Goal: Transaction & Acquisition: Purchase product/service

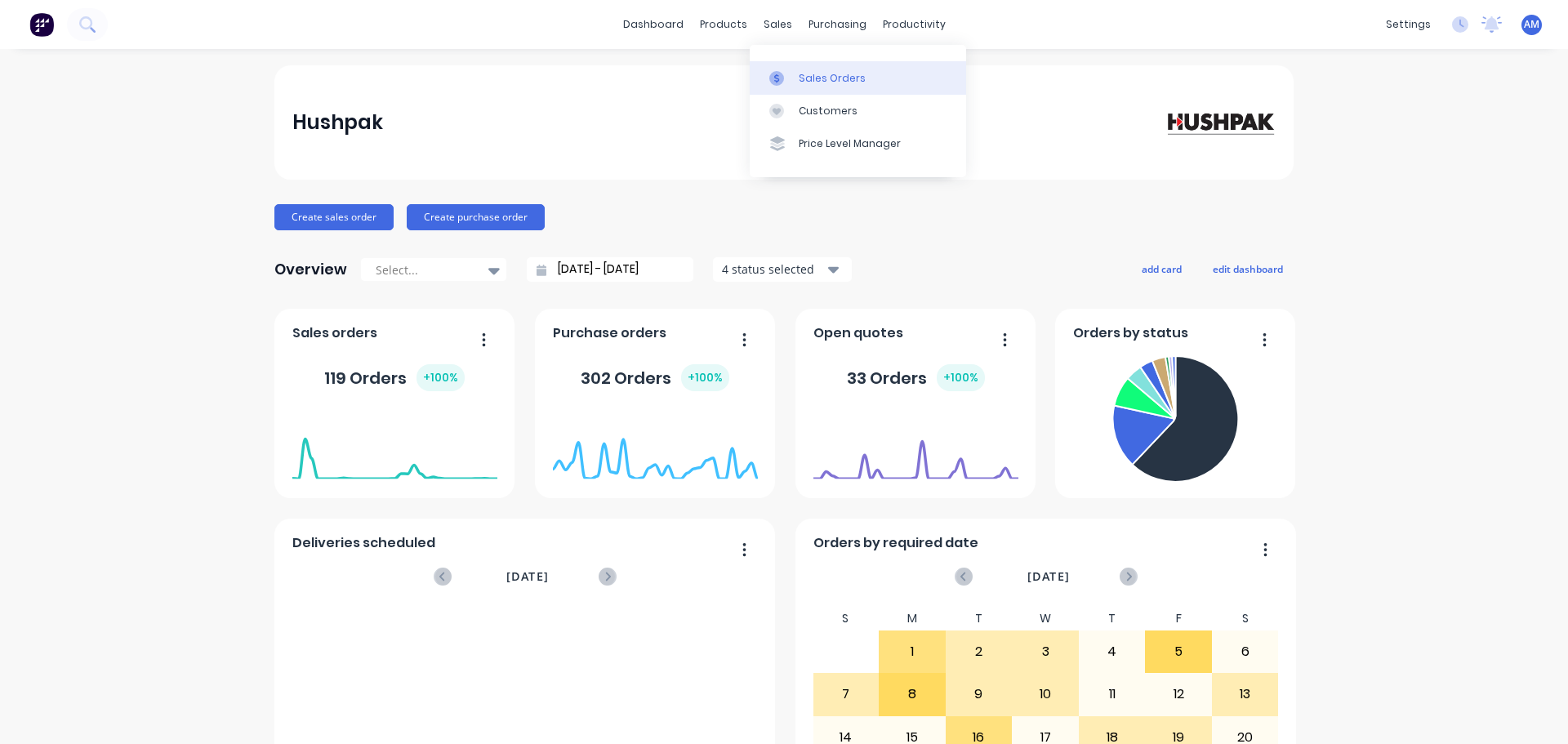
click at [813, 72] on div "Sales Orders" at bounding box center [832, 79] width 67 height 15
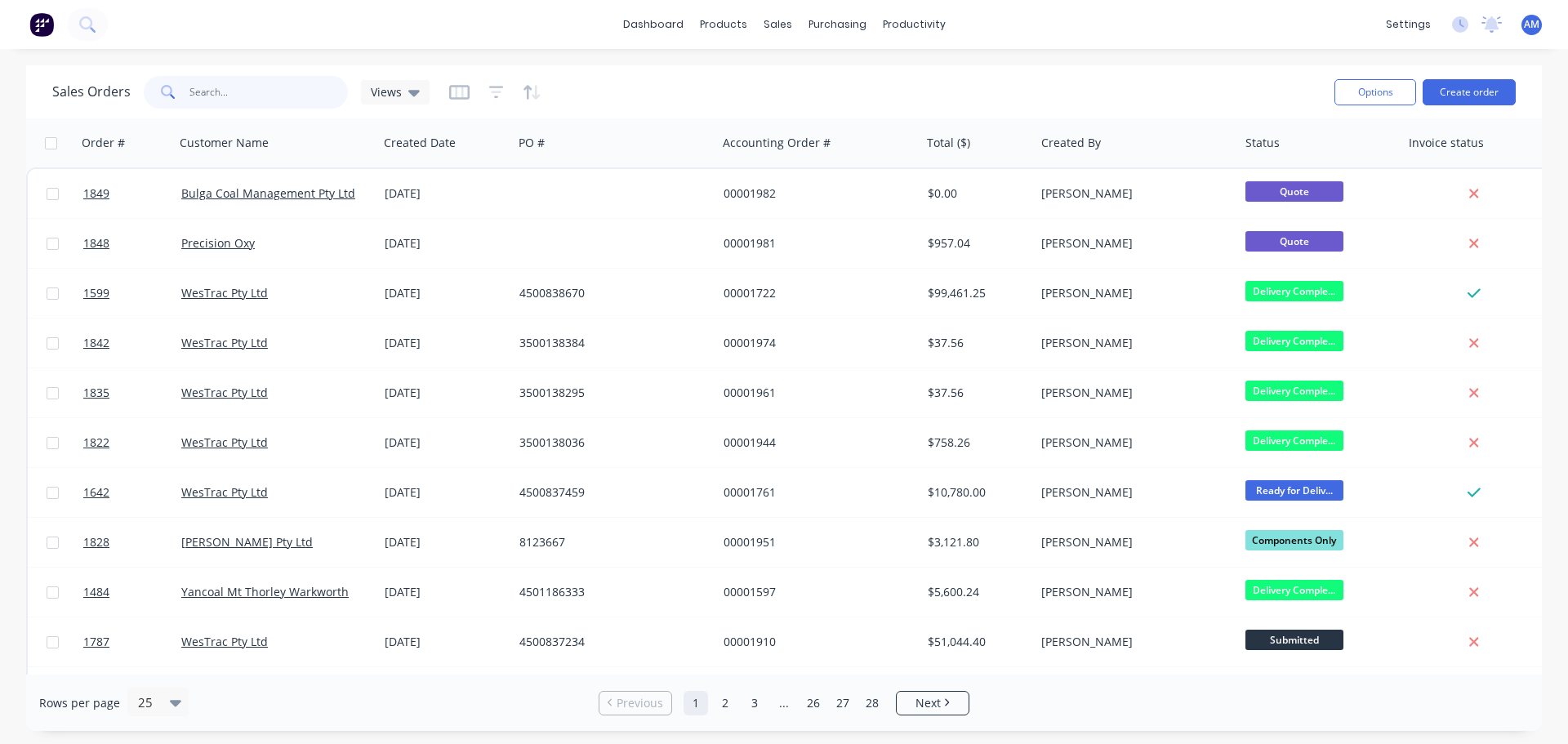
click at [247, 87] on input "text" at bounding box center [269, 92] width 159 height 32
type input "1586"
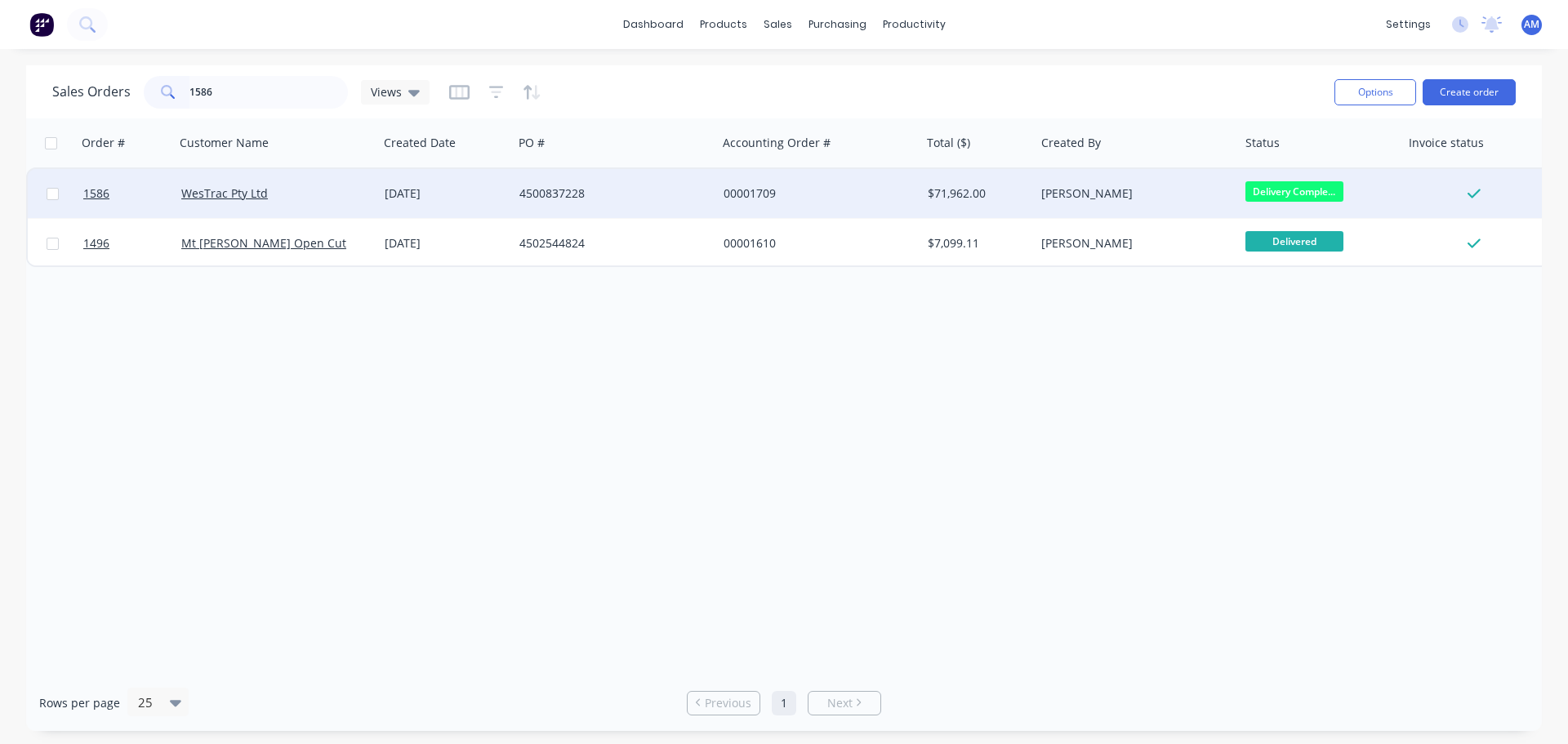
click at [569, 190] on div "4500837228" at bounding box center [610, 193] width 181 height 17
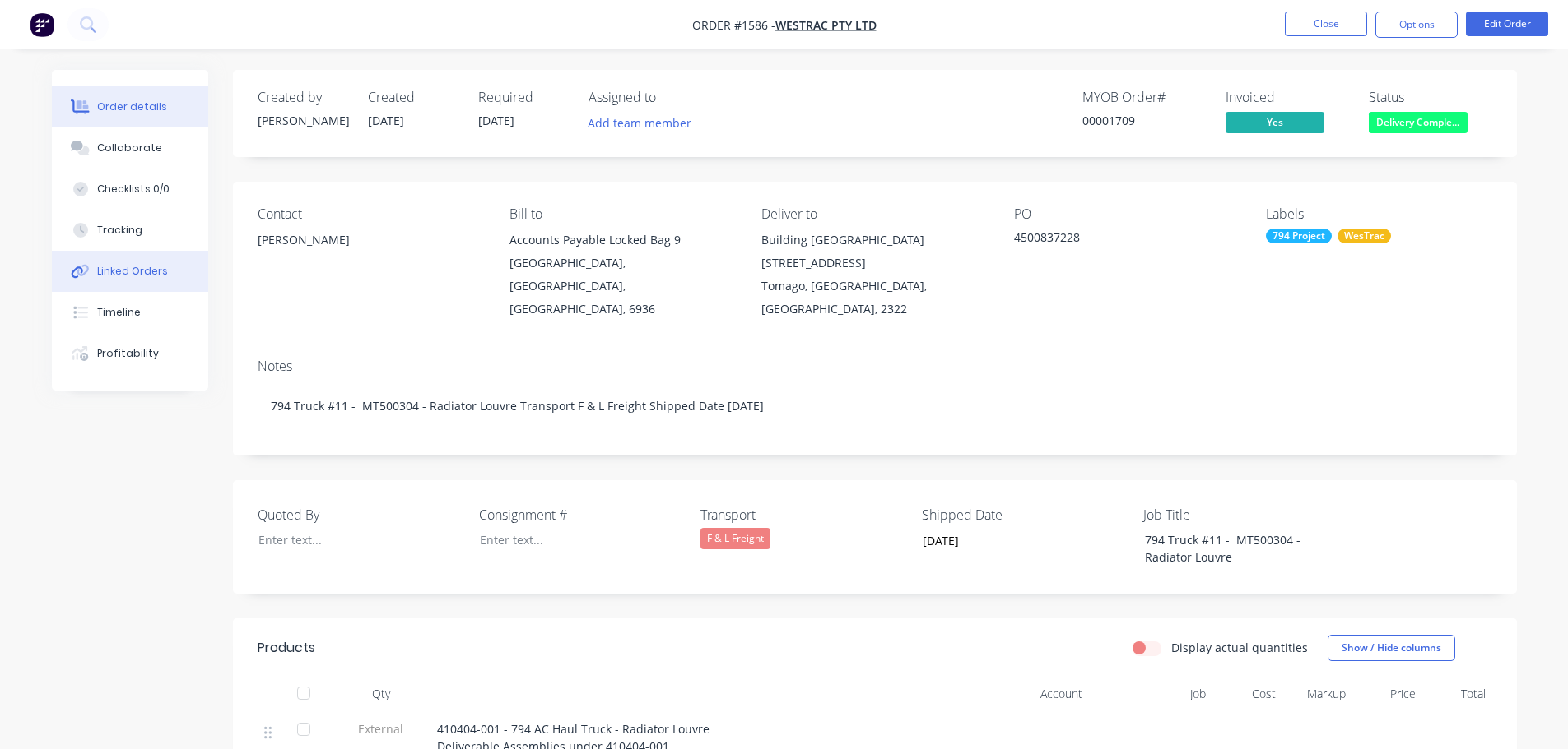
click at [149, 268] on div "Linked Orders" at bounding box center [132, 272] width 71 height 15
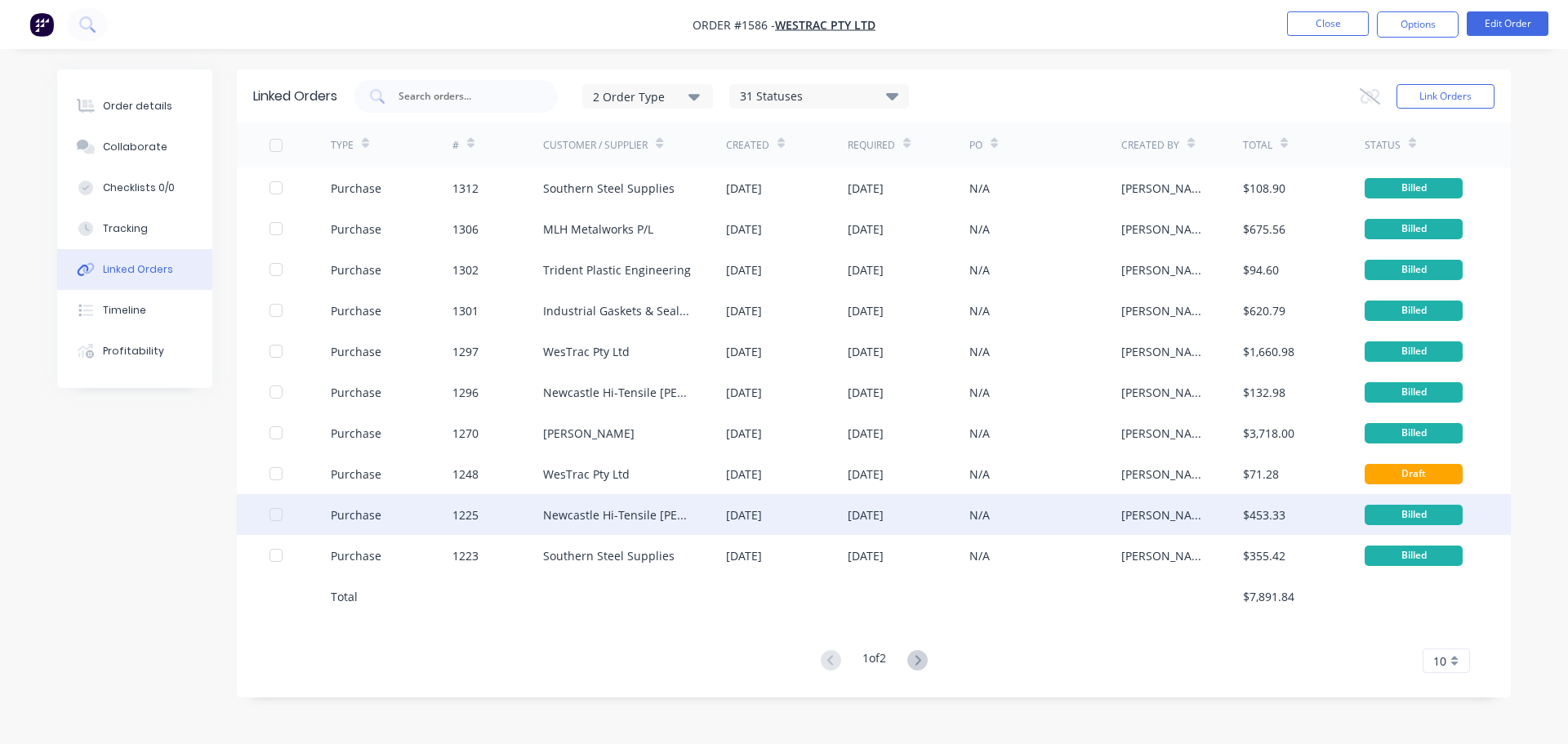
click at [753, 509] on div "19 Aug 2025" at bounding box center [744, 515] width 36 height 17
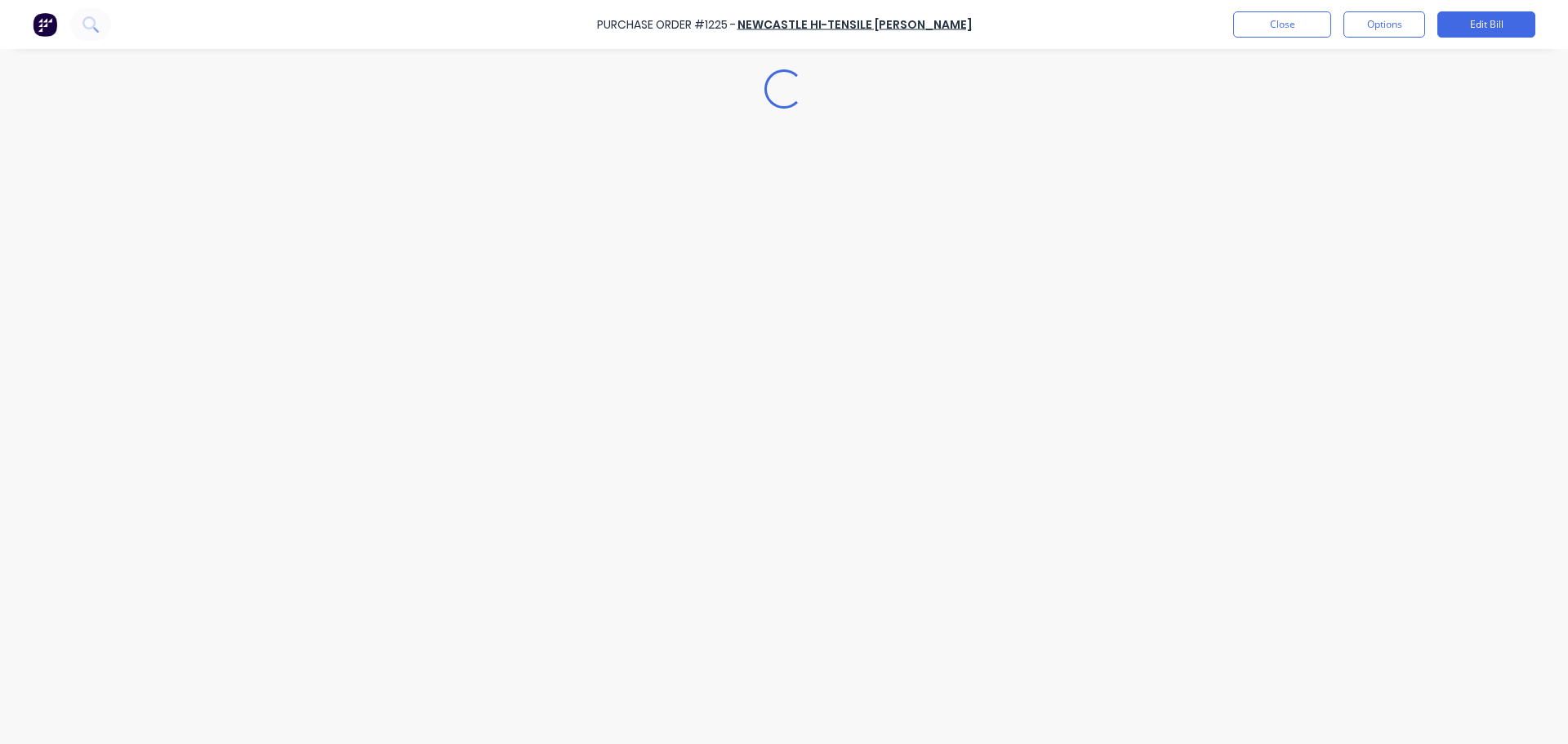
type textarea "x"
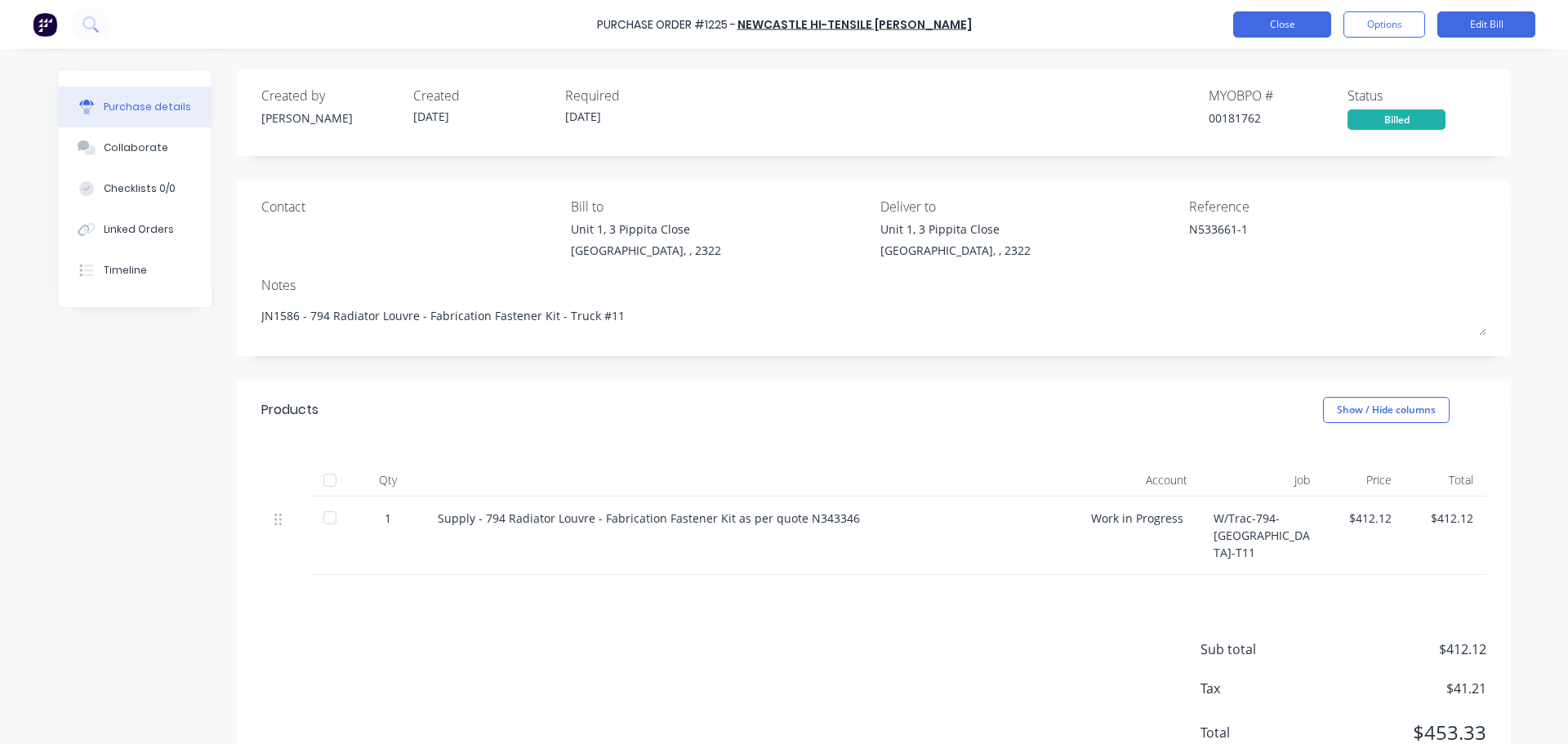
click at [1245, 27] on button "Close" at bounding box center [1282, 24] width 98 height 26
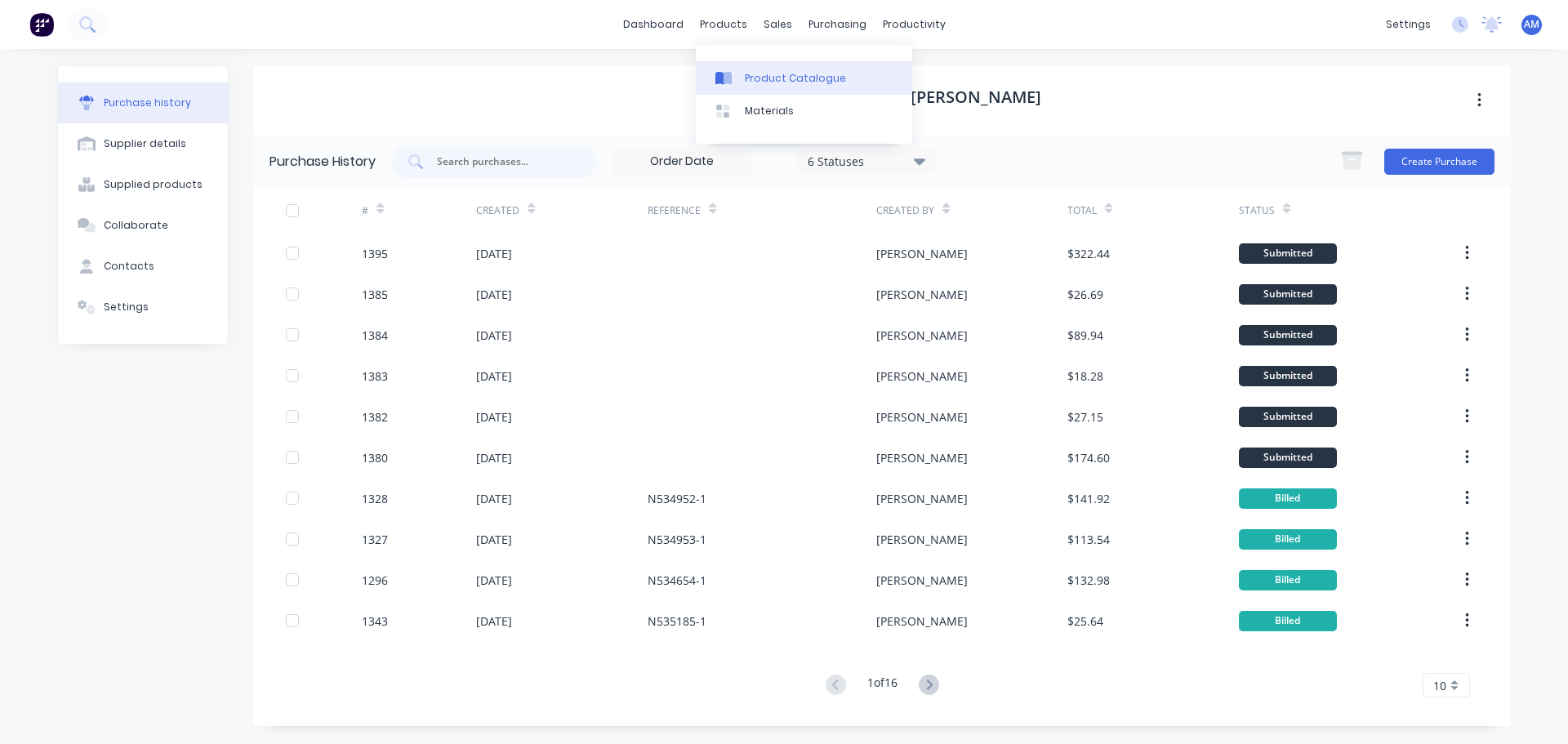
click at [745, 78] on div "Product Catalogue" at bounding box center [795, 79] width 101 height 15
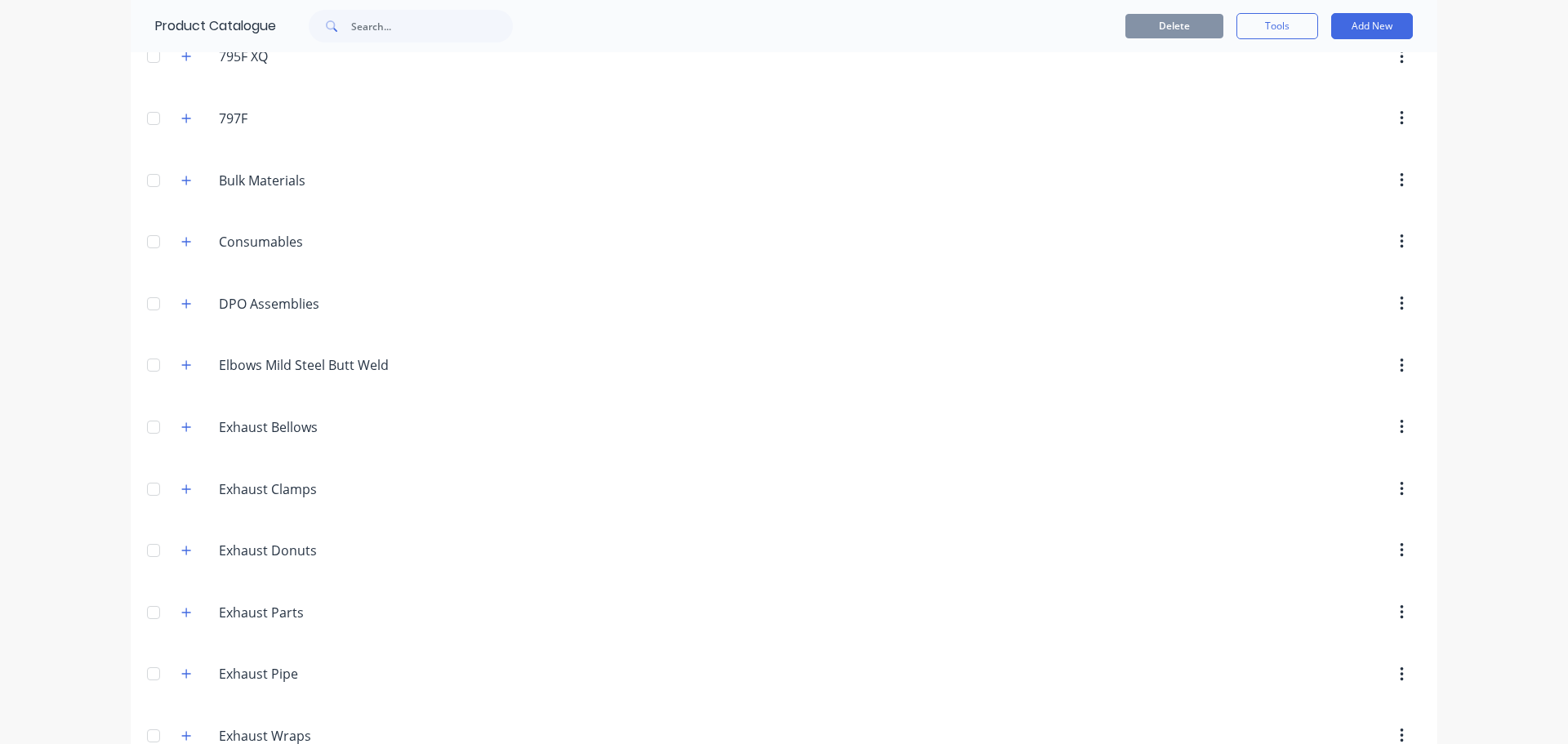
scroll to position [245, 0]
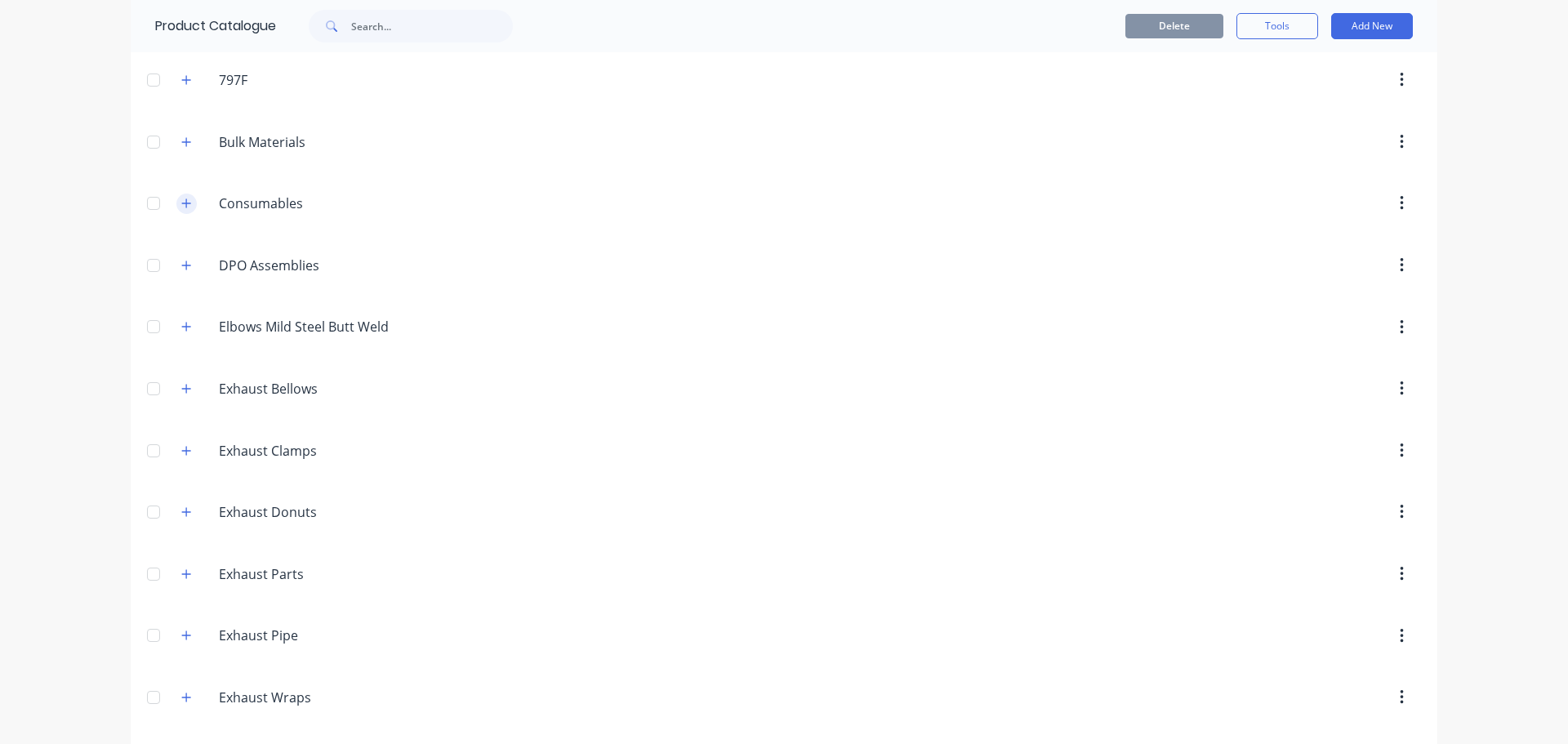
click at [184, 207] on icon "button" at bounding box center [186, 203] width 10 height 12
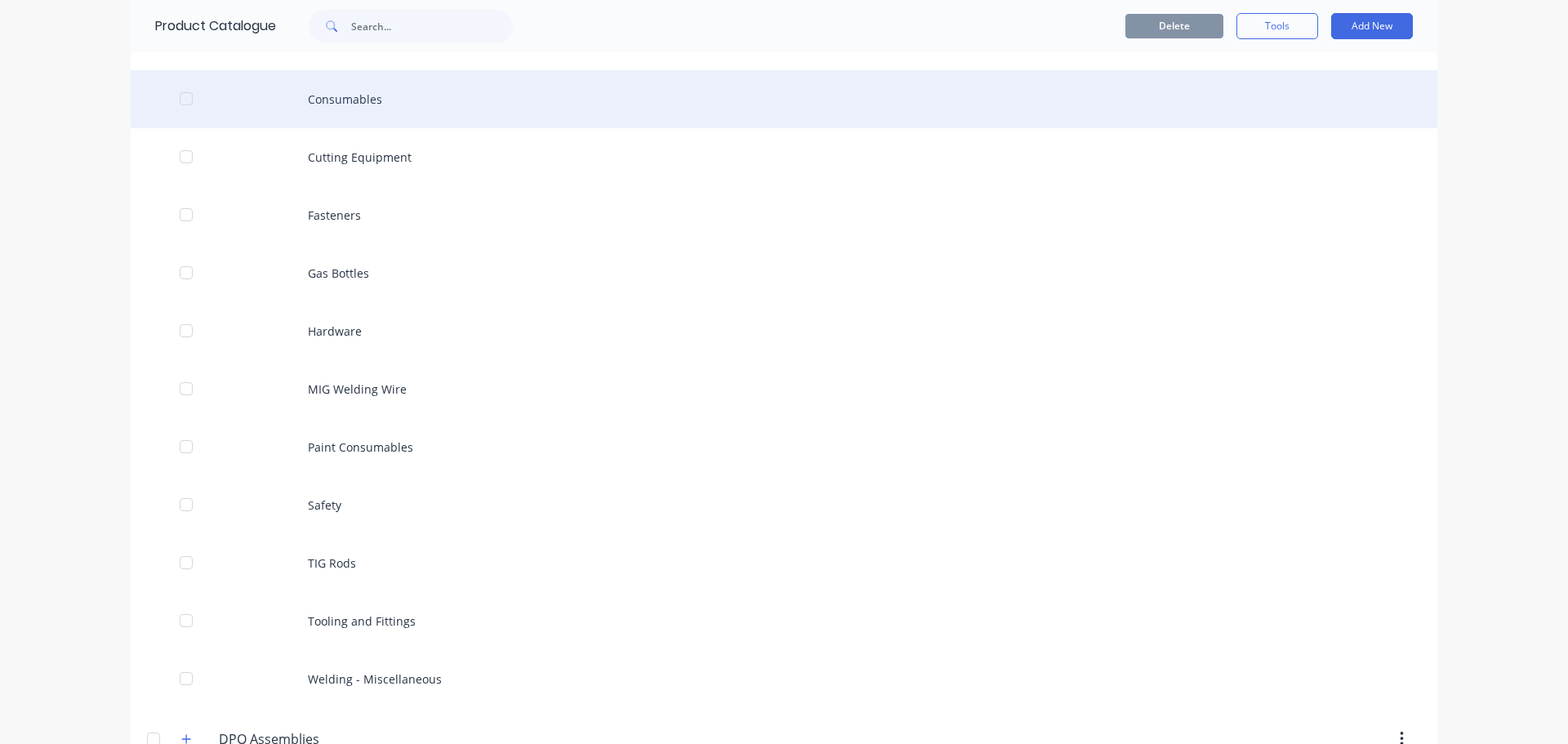
scroll to position [409, 0]
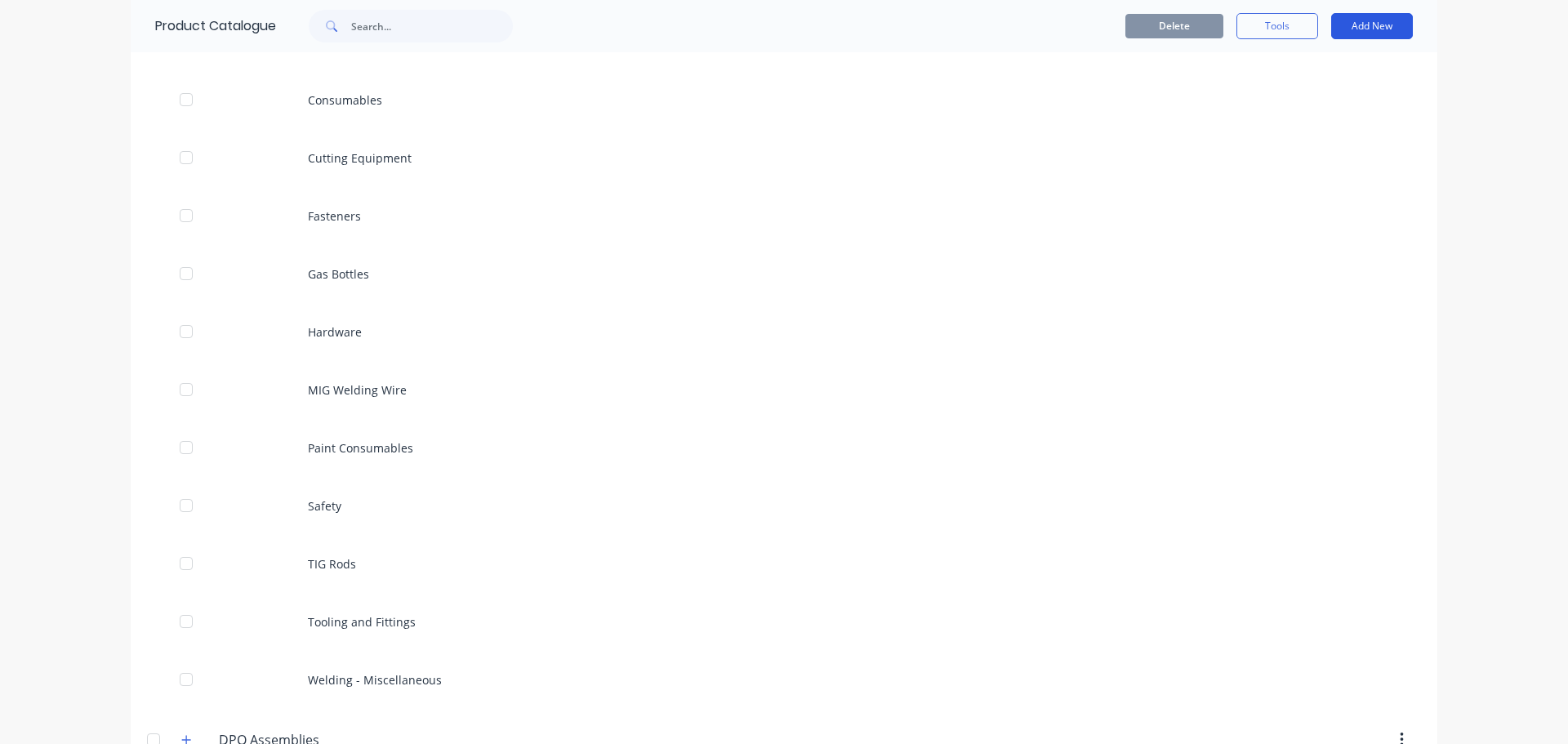
click at [1351, 22] on button "Add New" at bounding box center [1372, 26] width 81 height 26
click at [1287, 104] on div "Product" at bounding box center [1336, 100] width 126 height 24
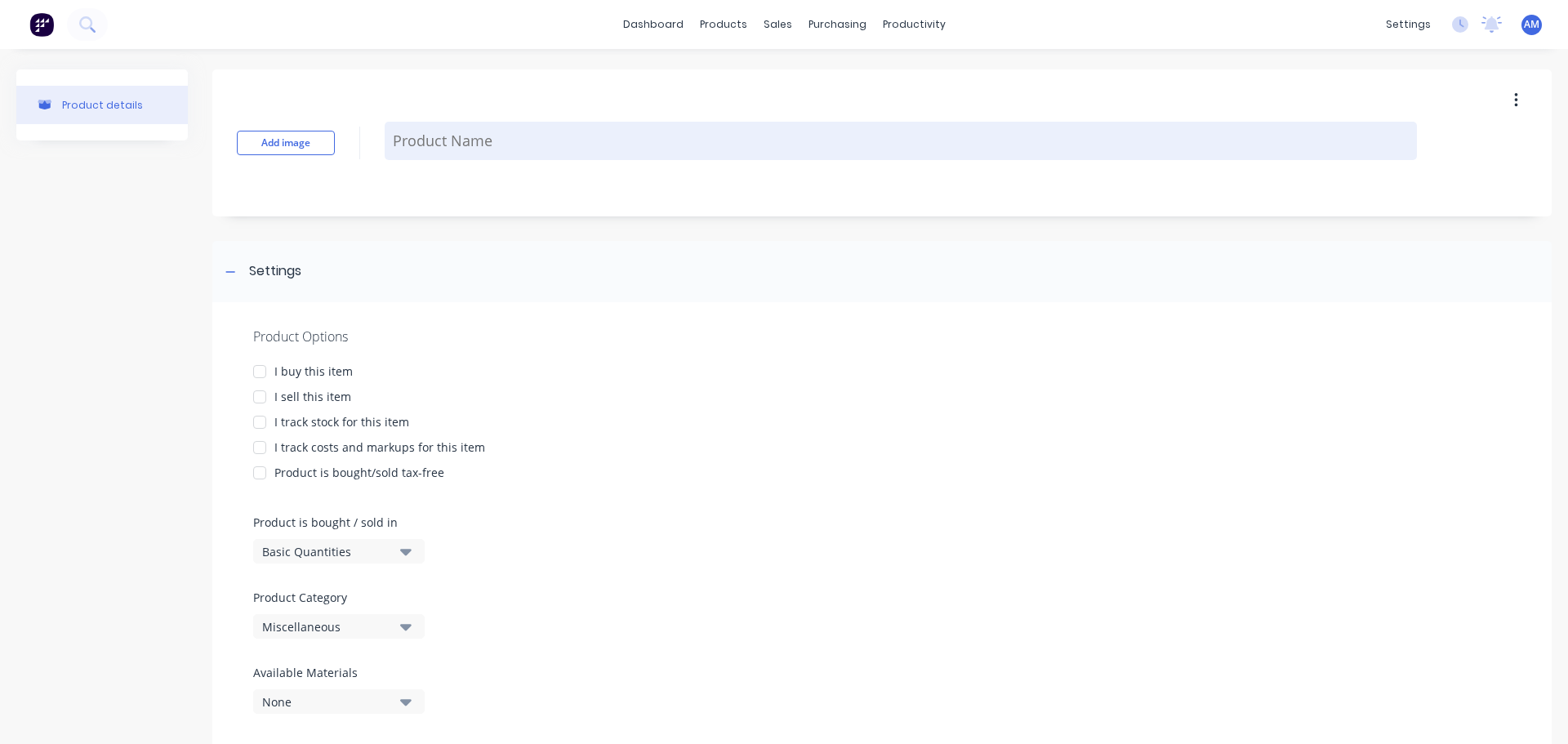
click at [506, 130] on textarea at bounding box center [901, 141] width 1033 height 38
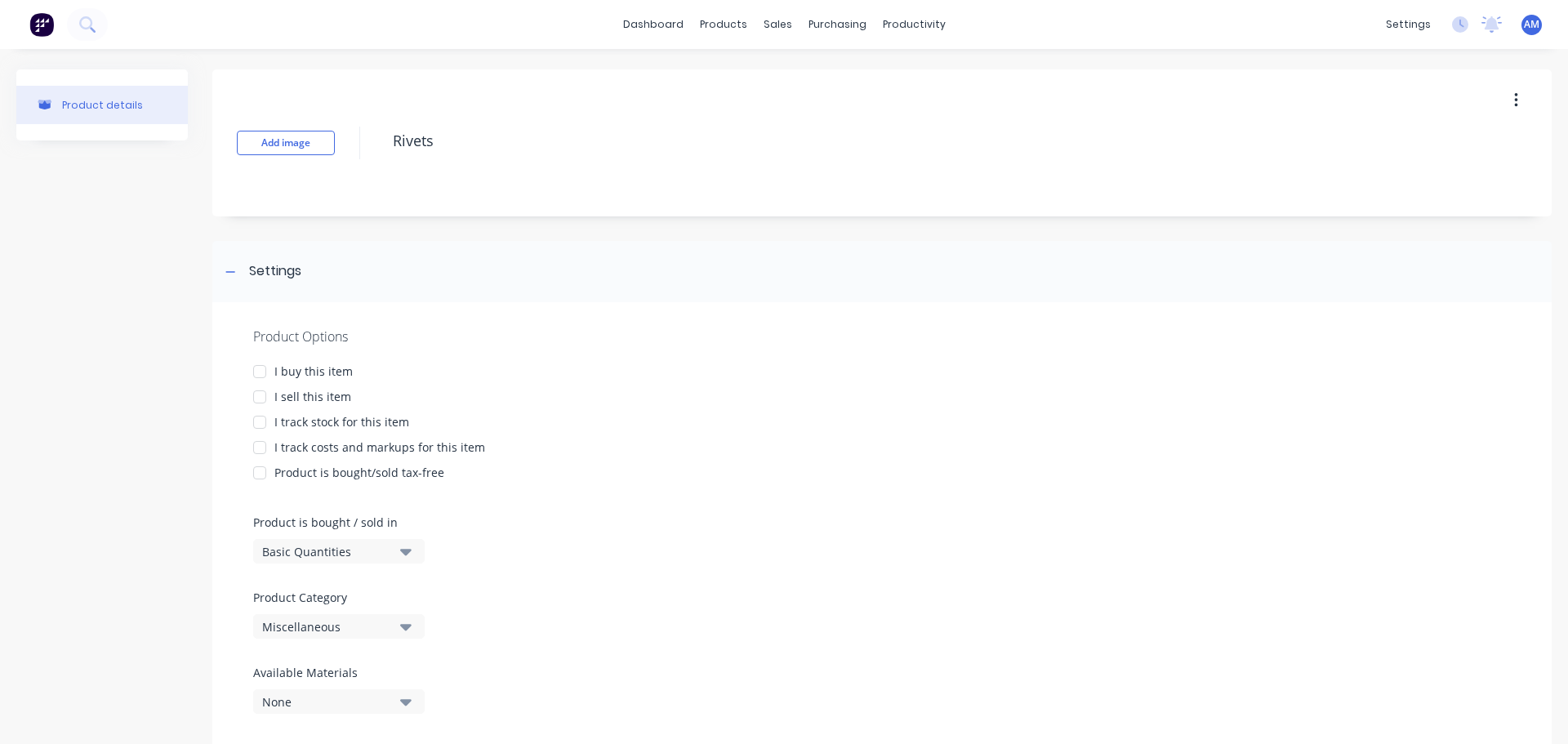
click at [263, 371] on div at bounding box center [259, 371] width 32 height 32
click at [261, 392] on div at bounding box center [259, 397] width 32 height 32
click at [259, 420] on div at bounding box center [259, 422] width 32 height 32
click at [259, 445] on div at bounding box center [259, 448] width 32 height 32
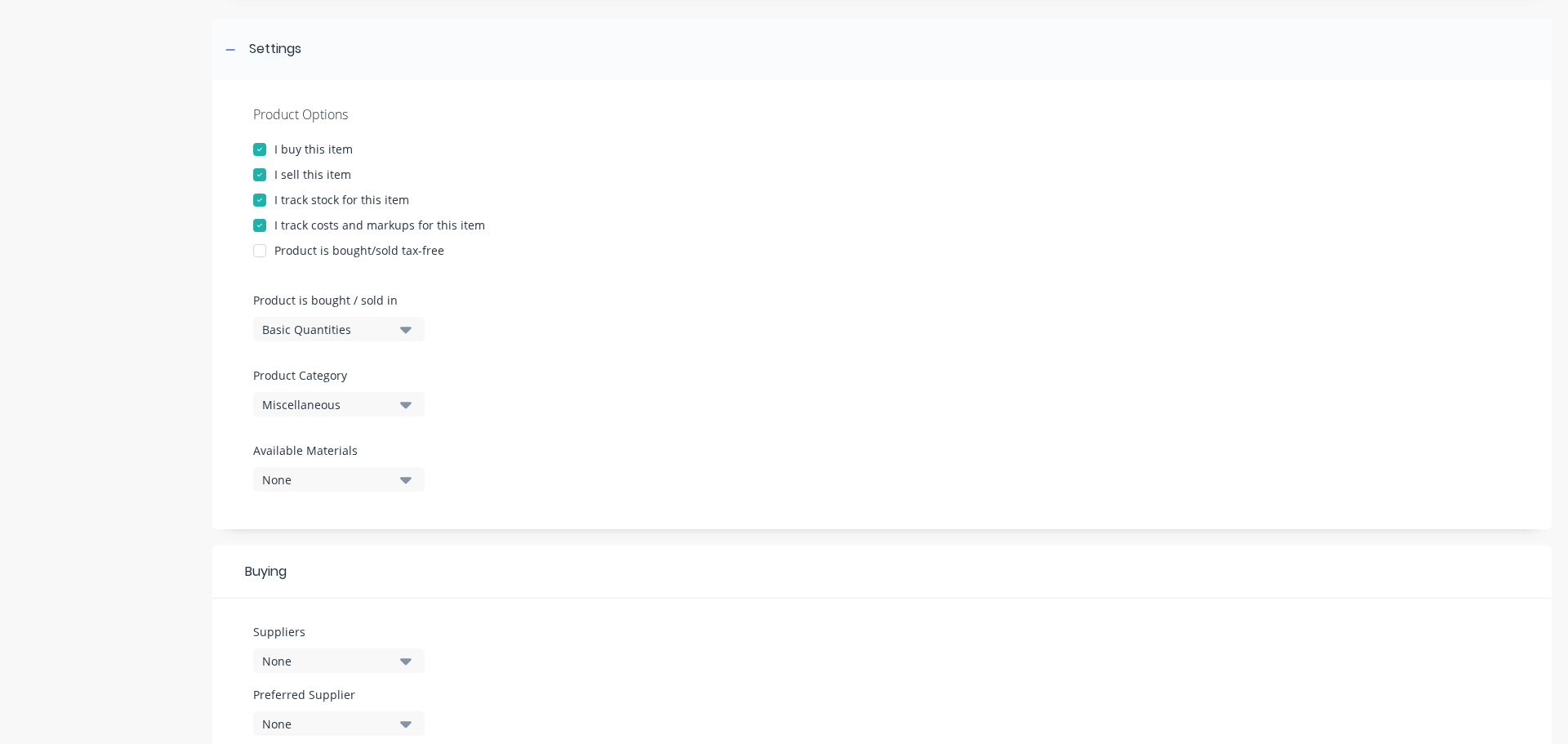
scroll to position [245, 0]
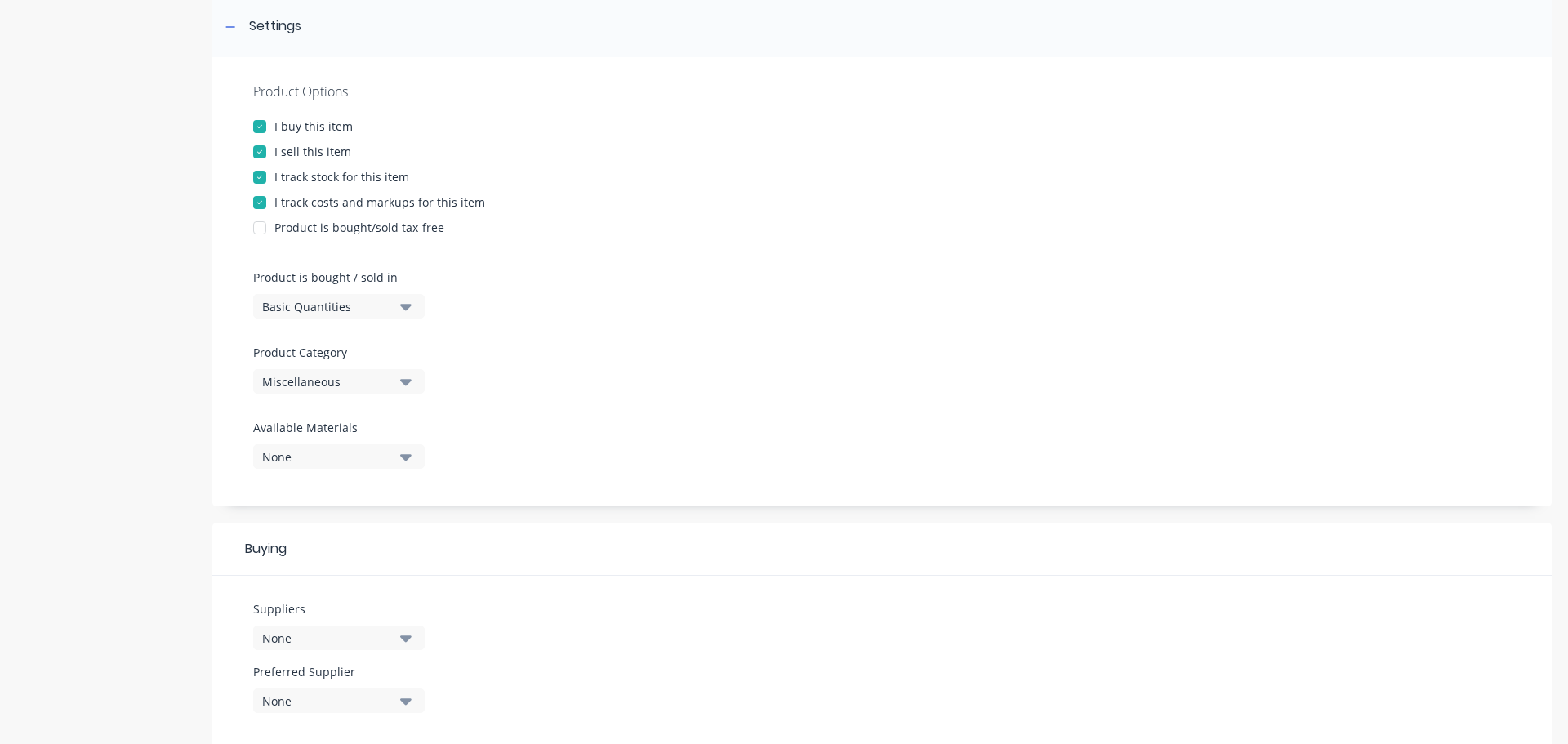
type textarea "Rivets"
click at [403, 379] on icon "button" at bounding box center [406, 382] width 12 height 18
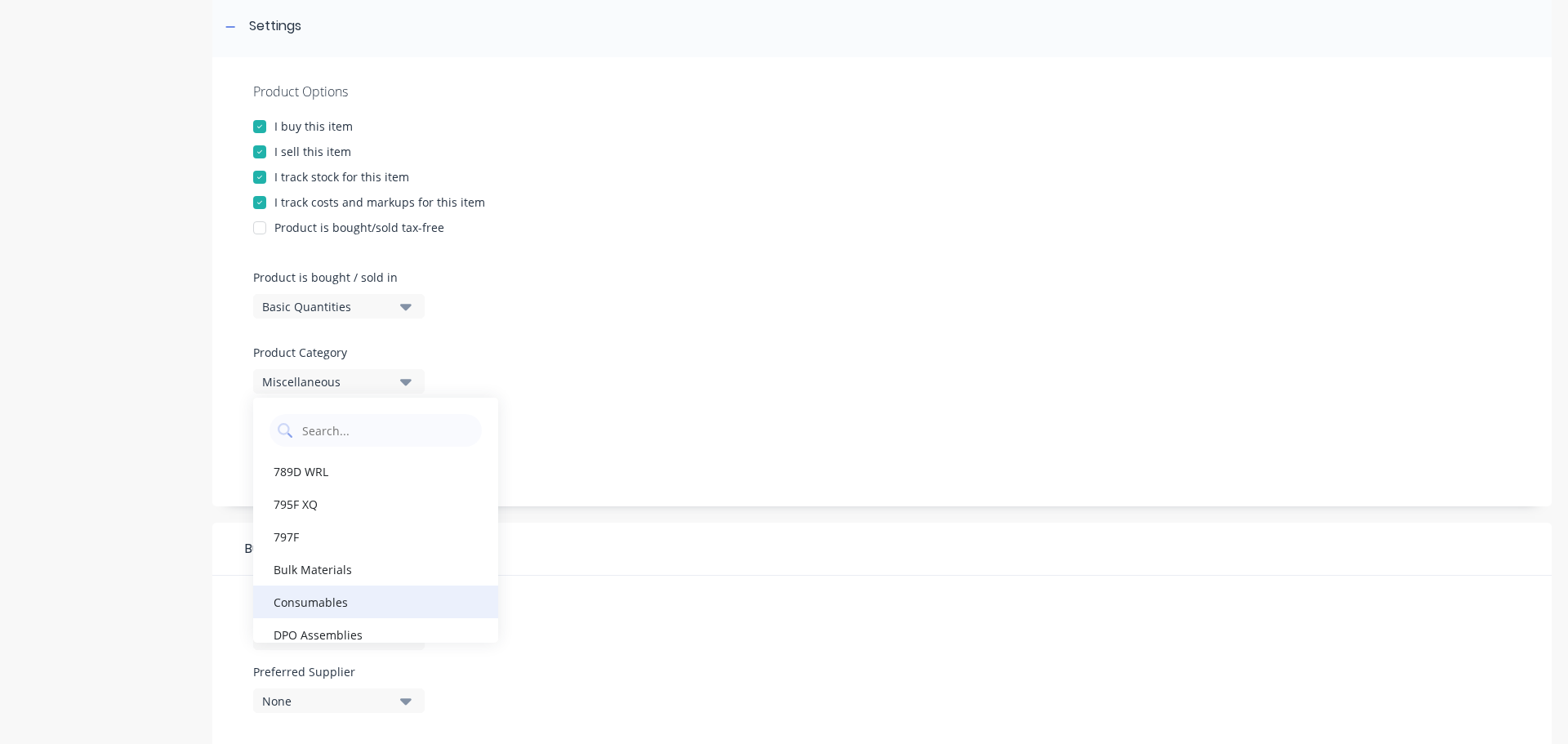
click at [340, 603] on div "Consumables" at bounding box center [375, 602] width 245 height 32
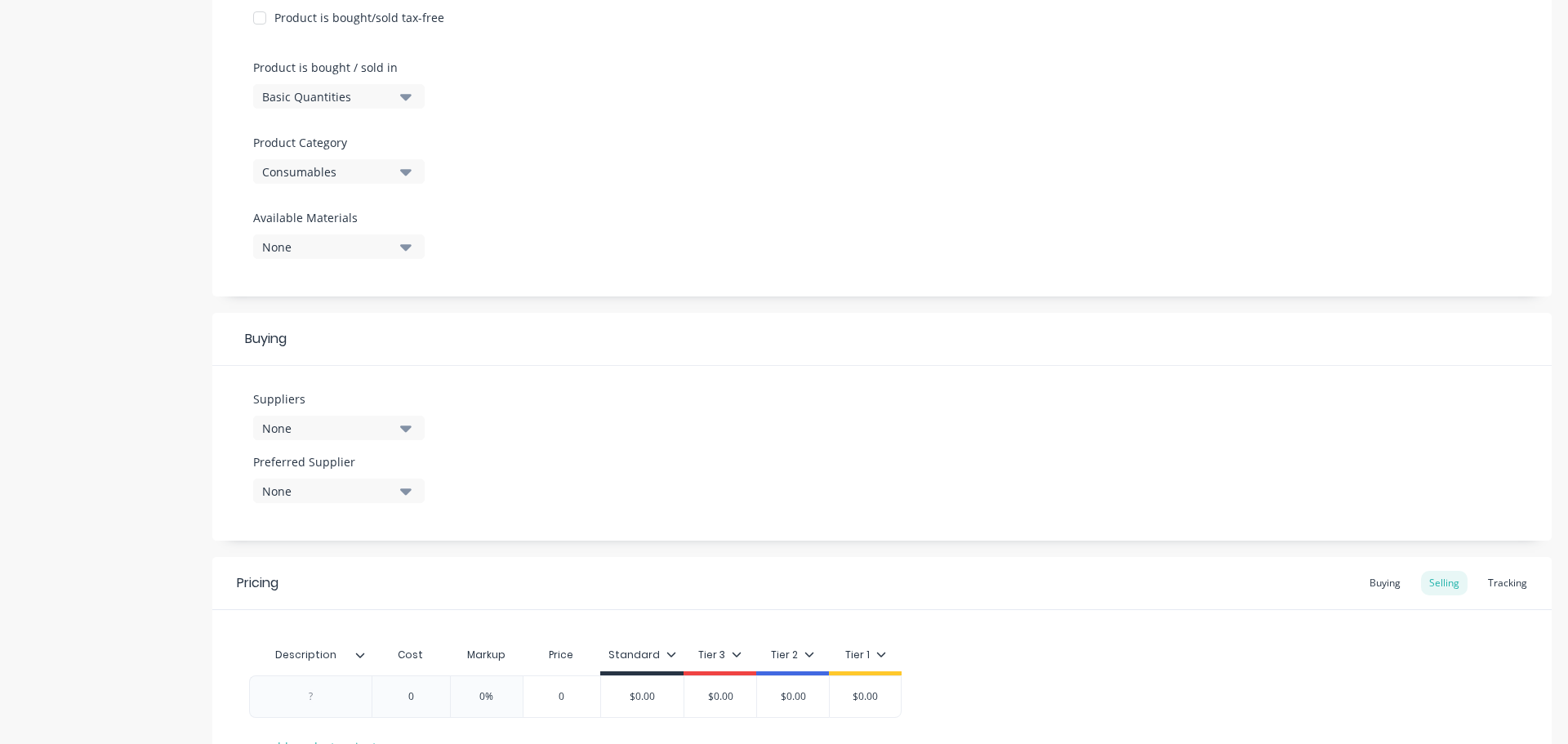
scroll to position [490, 0]
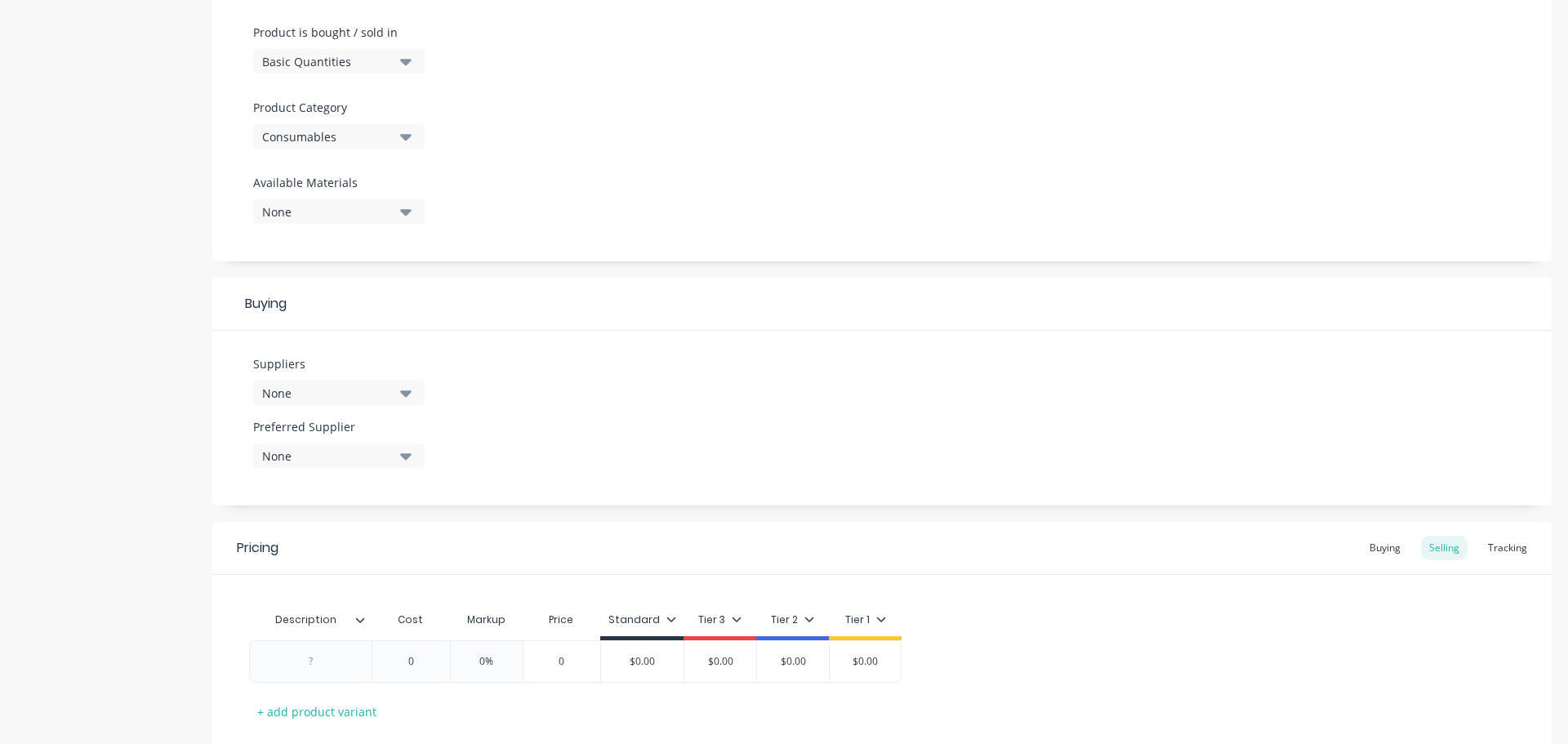
click at [408, 392] on icon "button" at bounding box center [406, 394] width 12 height 7
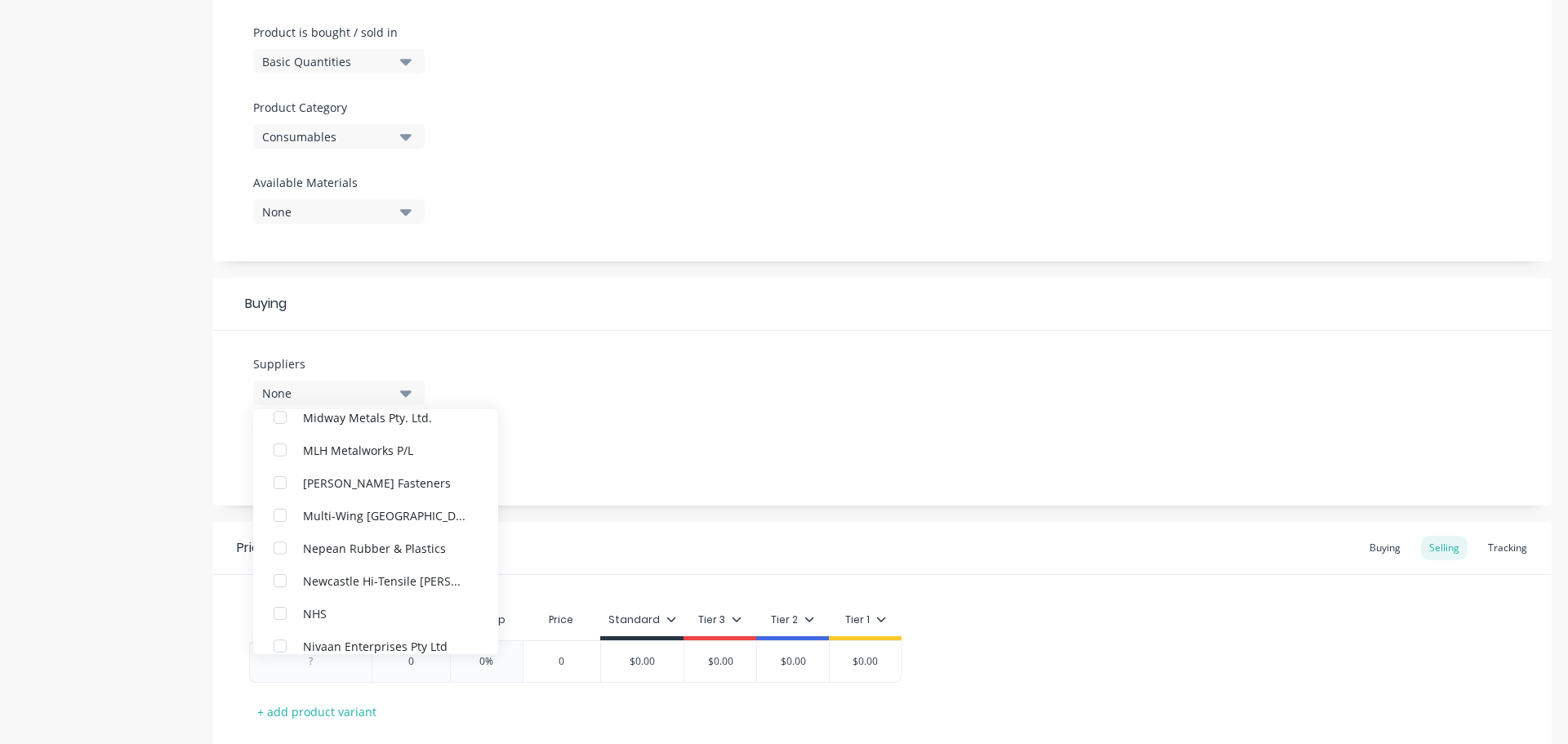
scroll to position [2860, 0]
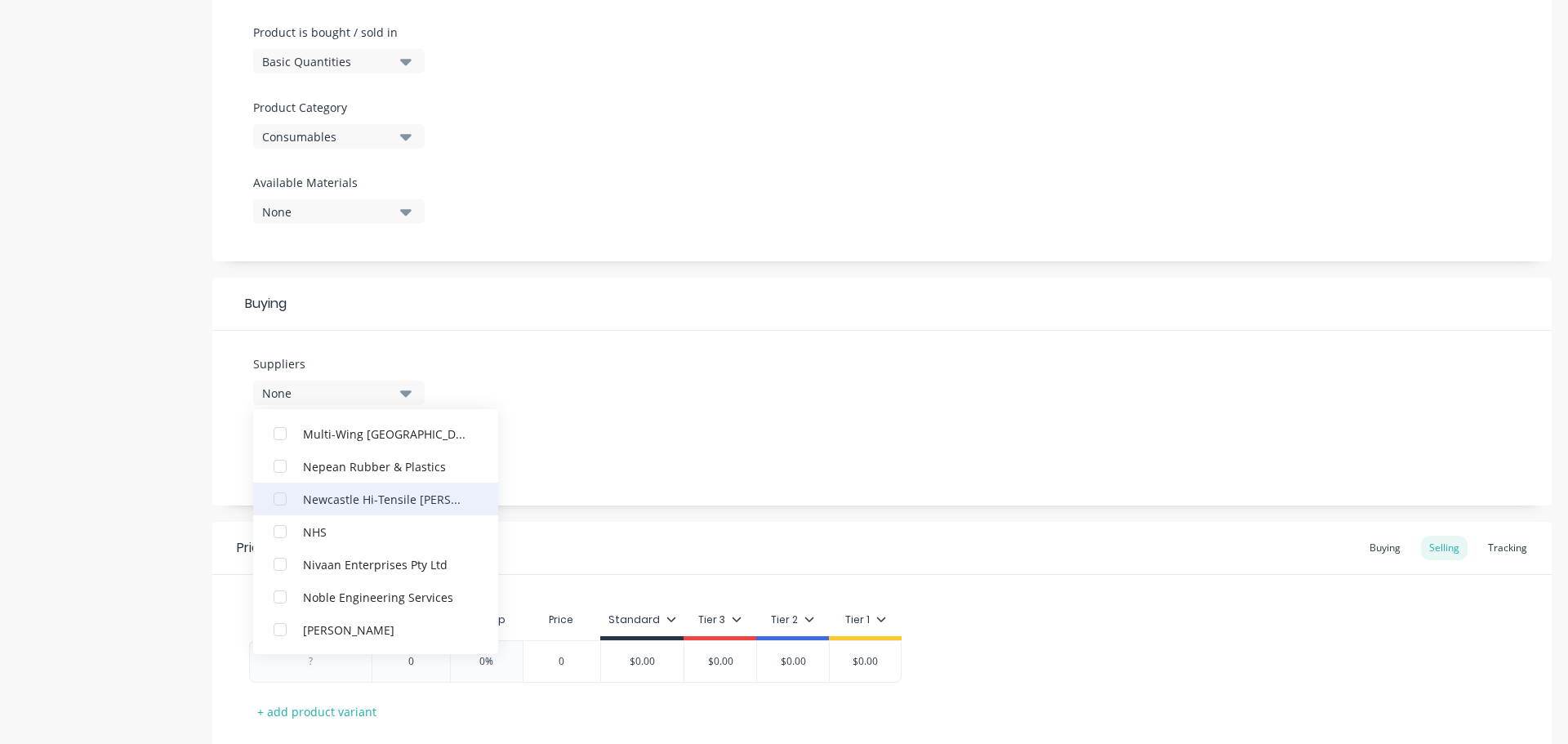
click at [367, 498] on div "Newcastle Hi-Tensile [PERSON_NAME]" at bounding box center [384, 498] width 164 height 17
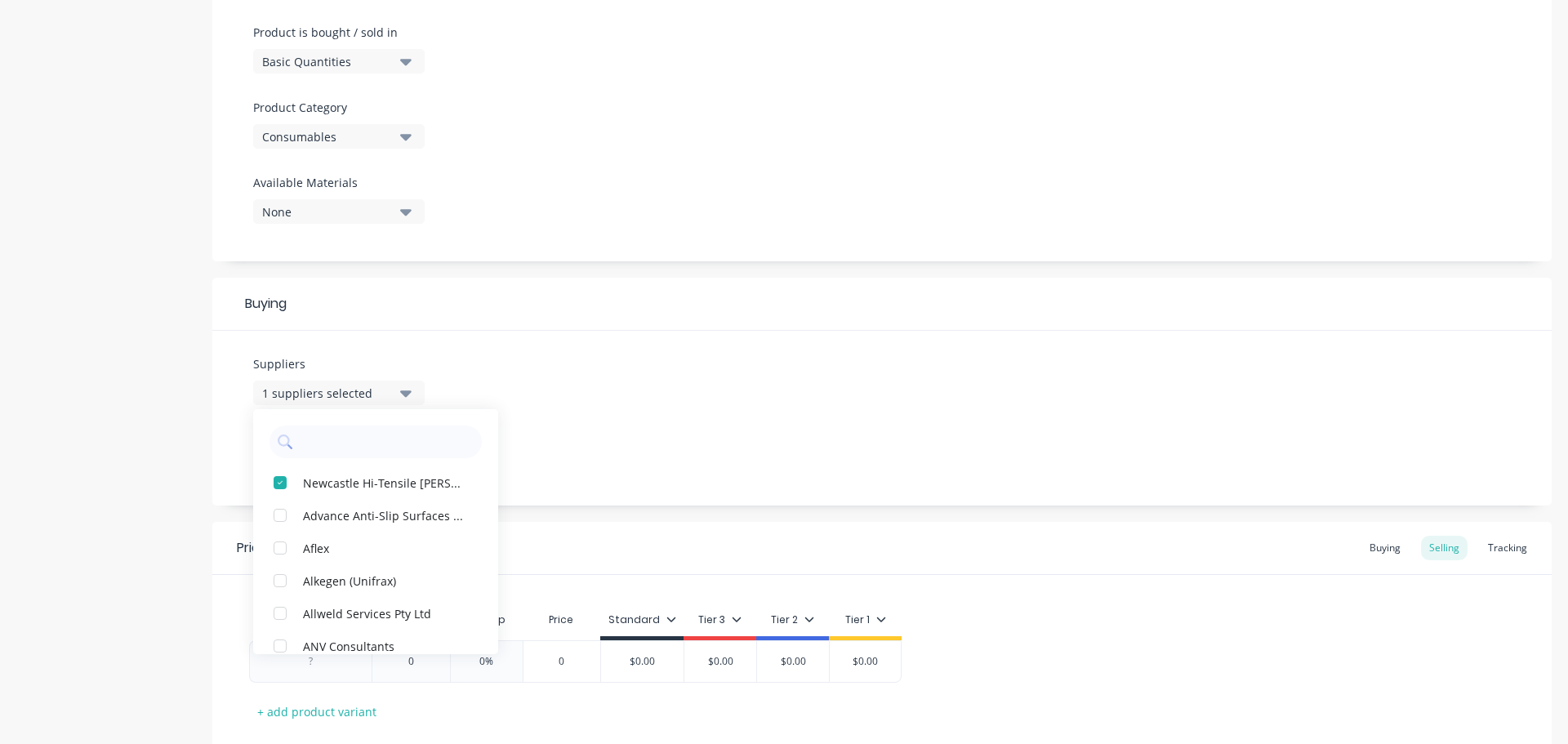
click at [562, 454] on div "Suppliers 1 suppliers selected Newcastle Hi-Tensile Bolt Coy Advance Anti-Slip …" at bounding box center [882, 418] width 1340 height 175
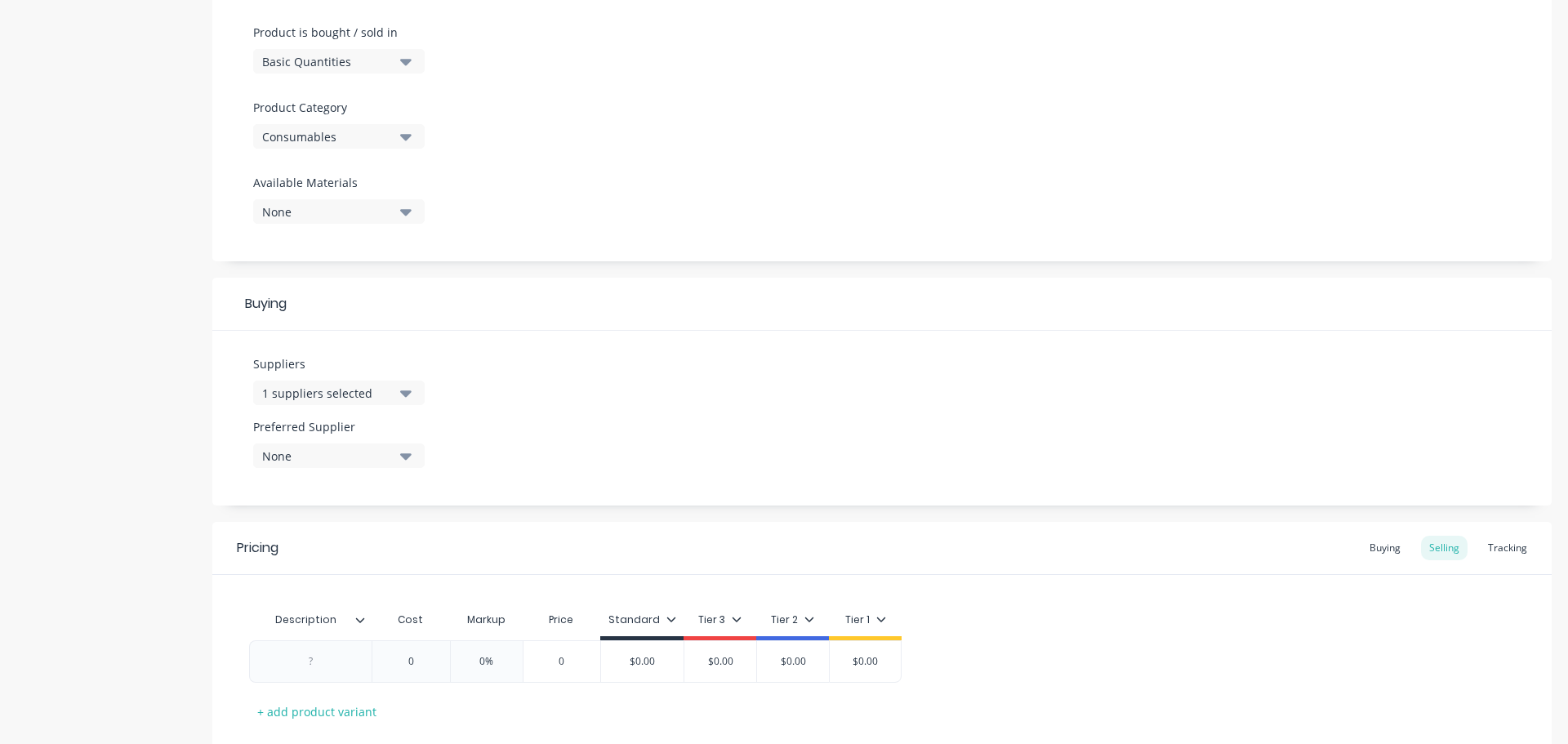
click at [412, 460] on button "None" at bounding box center [339, 456] width 172 height 25
click at [403, 549] on div "Newcastle Hi-Tensile [PERSON_NAME]" at bounding box center [384, 545] width 164 height 17
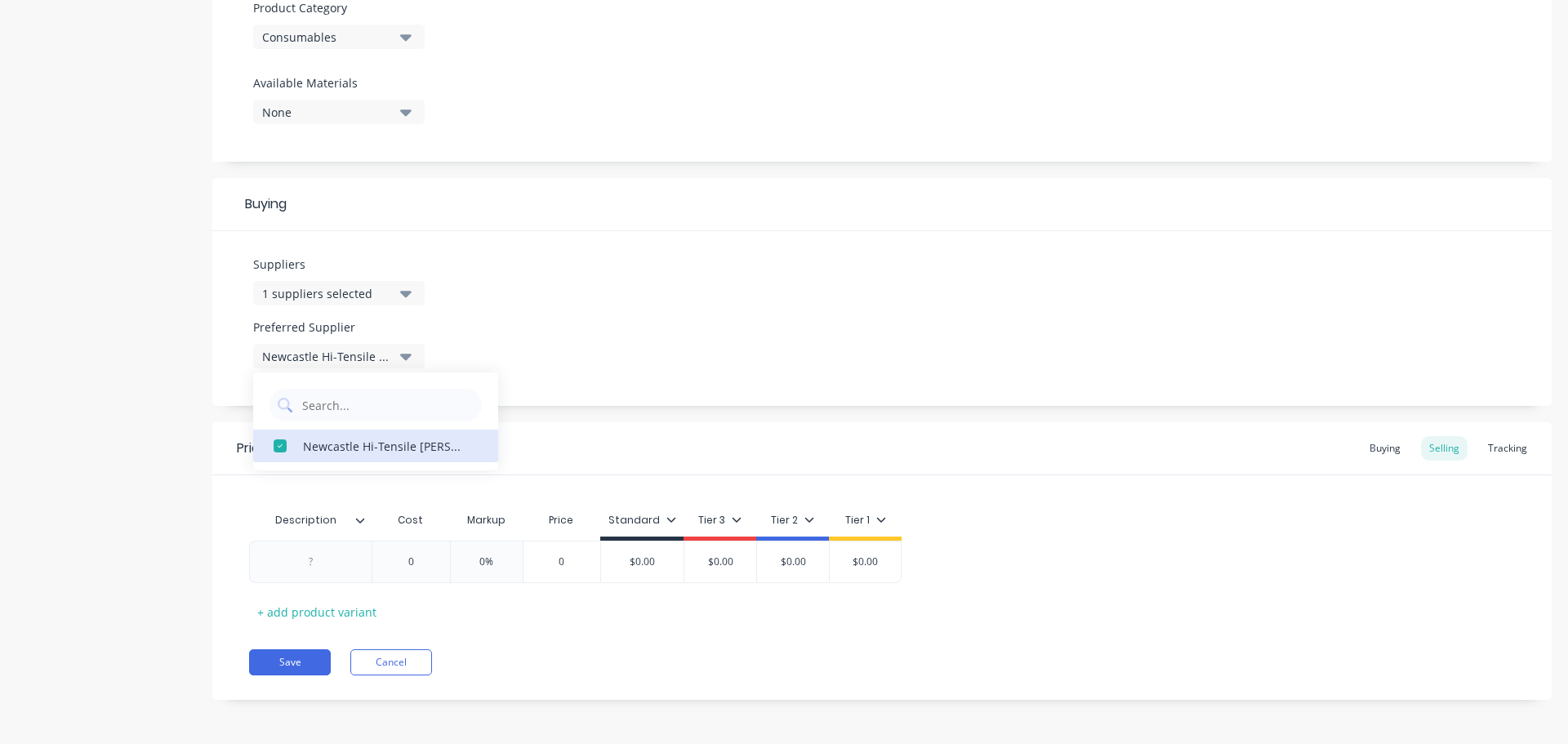
scroll to position [590, 0]
click at [358, 521] on icon at bounding box center [360, 520] width 10 height 10
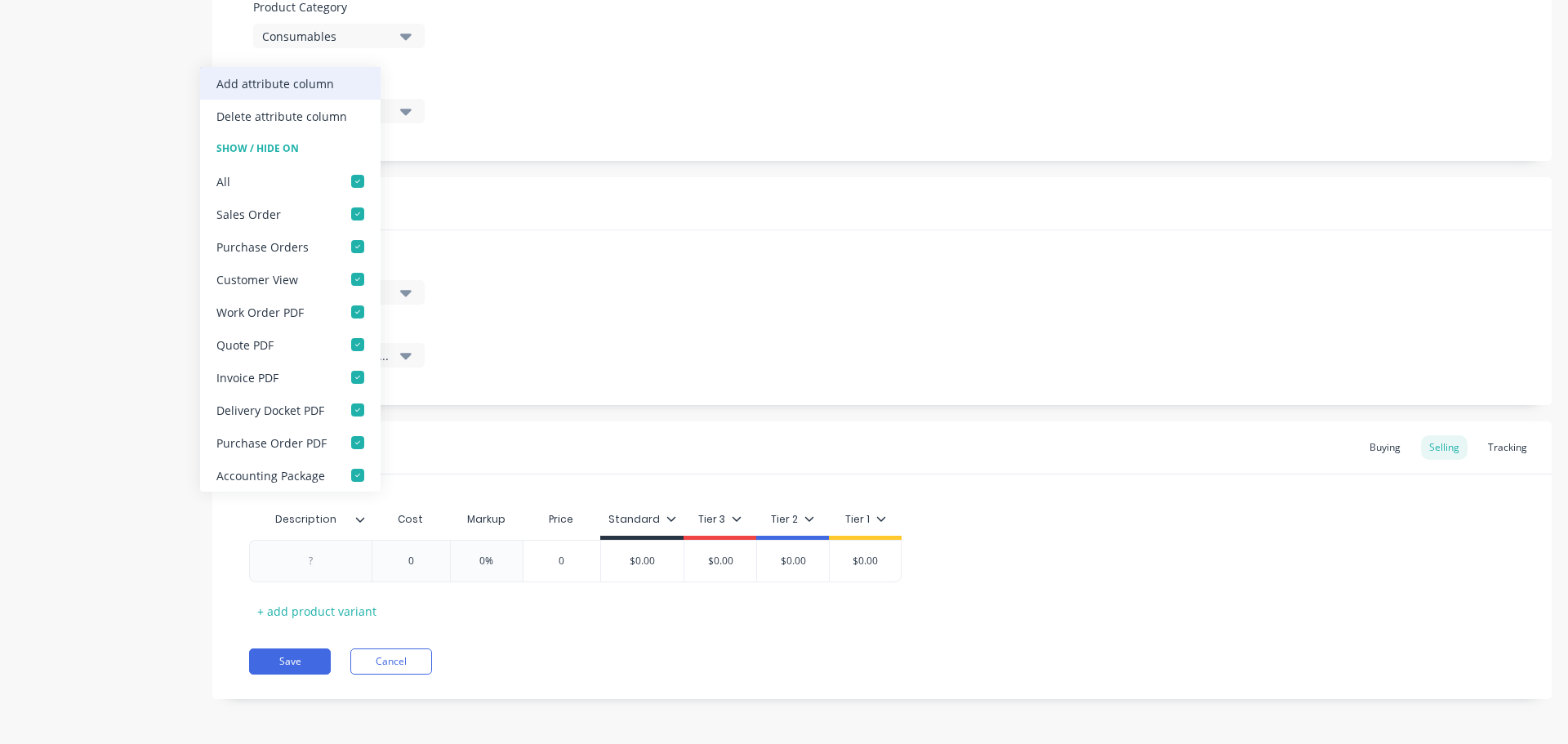
click at [319, 83] on div "Add attribute column" at bounding box center [276, 84] width 118 height 17
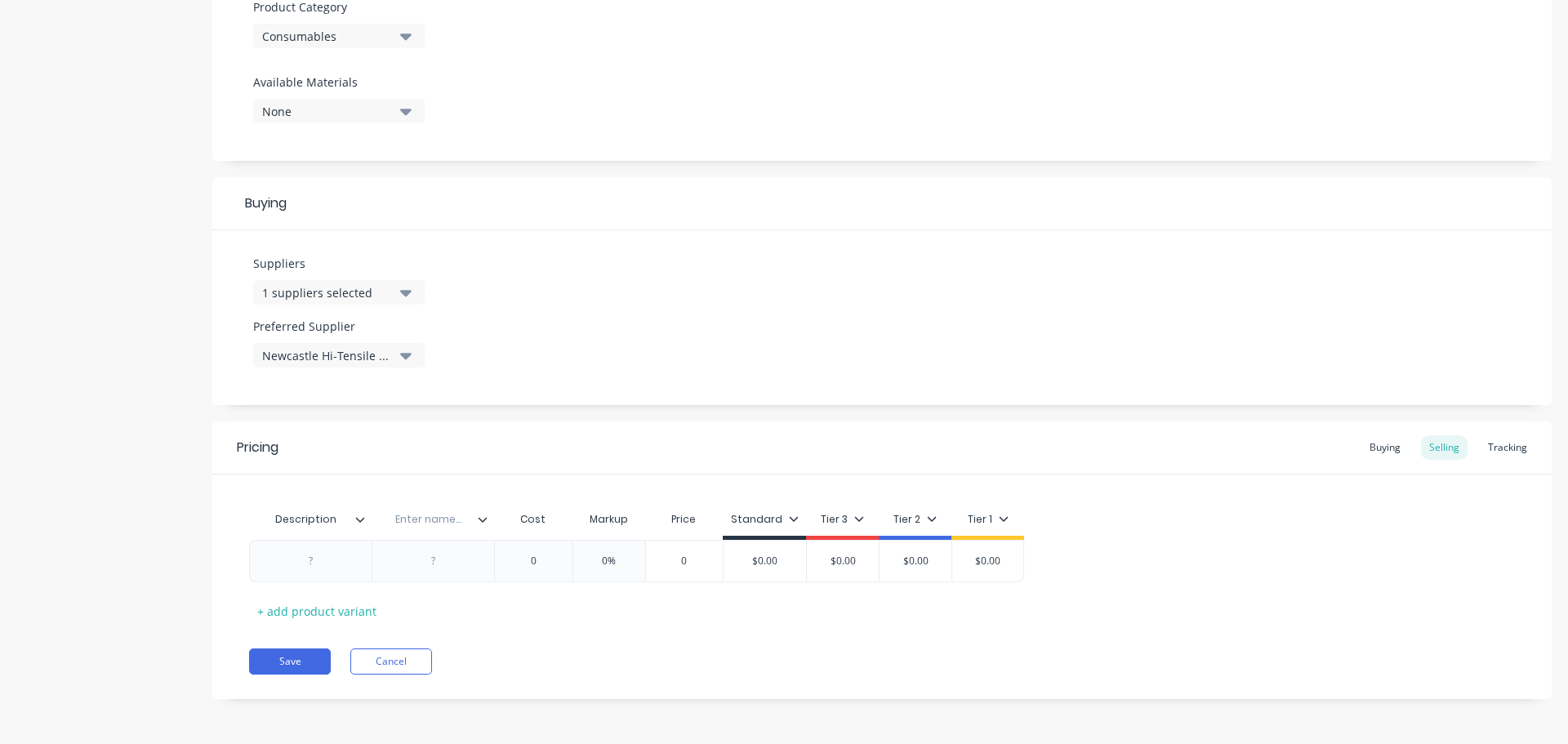
click at [422, 516] on input "text" at bounding box center [428, 520] width 113 height 15
type input "Part No."
click at [1376, 449] on div "Buying" at bounding box center [1385, 448] width 47 height 25
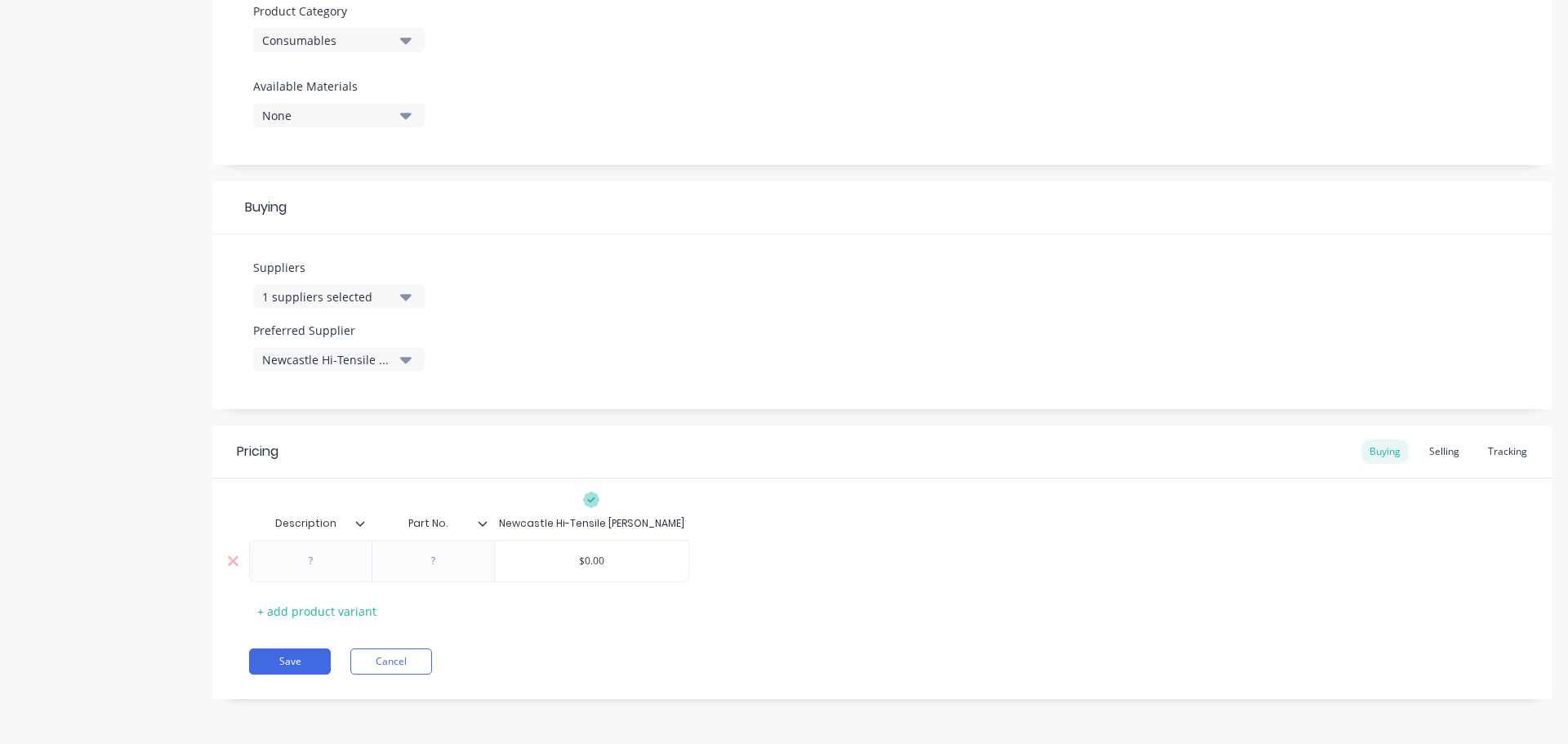
click at [433, 561] on div at bounding box center [433, 561] width 81 height 22
paste div
click at [312, 564] on div at bounding box center [311, 561] width 81 height 22
paste div
drag, startPoint x: 722, startPoint y: 558, endPoint x: 669, endPoint y: 552, distance: 53.3
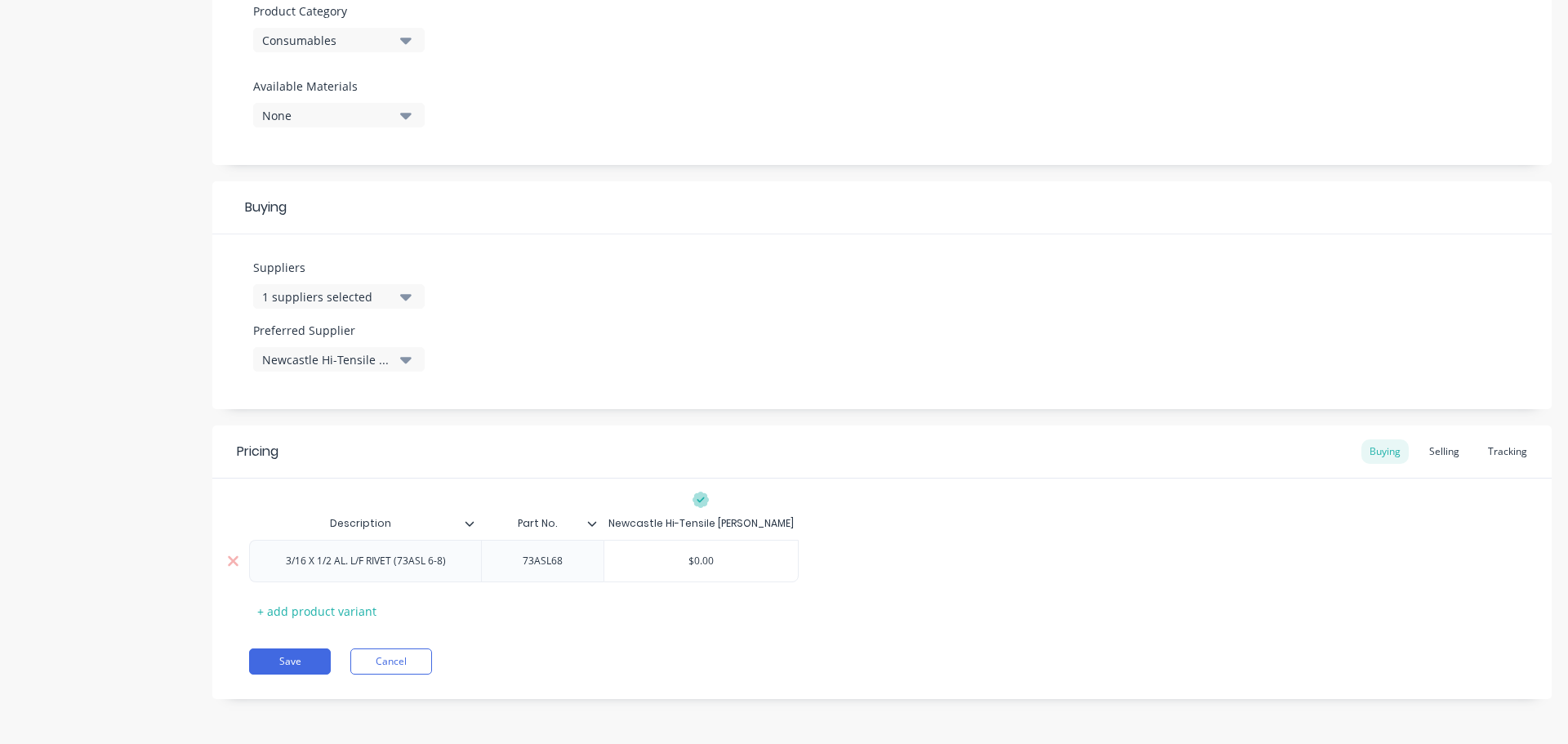
click at [669, 552] on div "$0.00 $0.00" at bounding box center [701, 560] width 193 height 41
paste input "0.1445"
type input "0.1445"
click at [298, 656] on button "Save" at bounding box center [290, 661] width 81 height 26
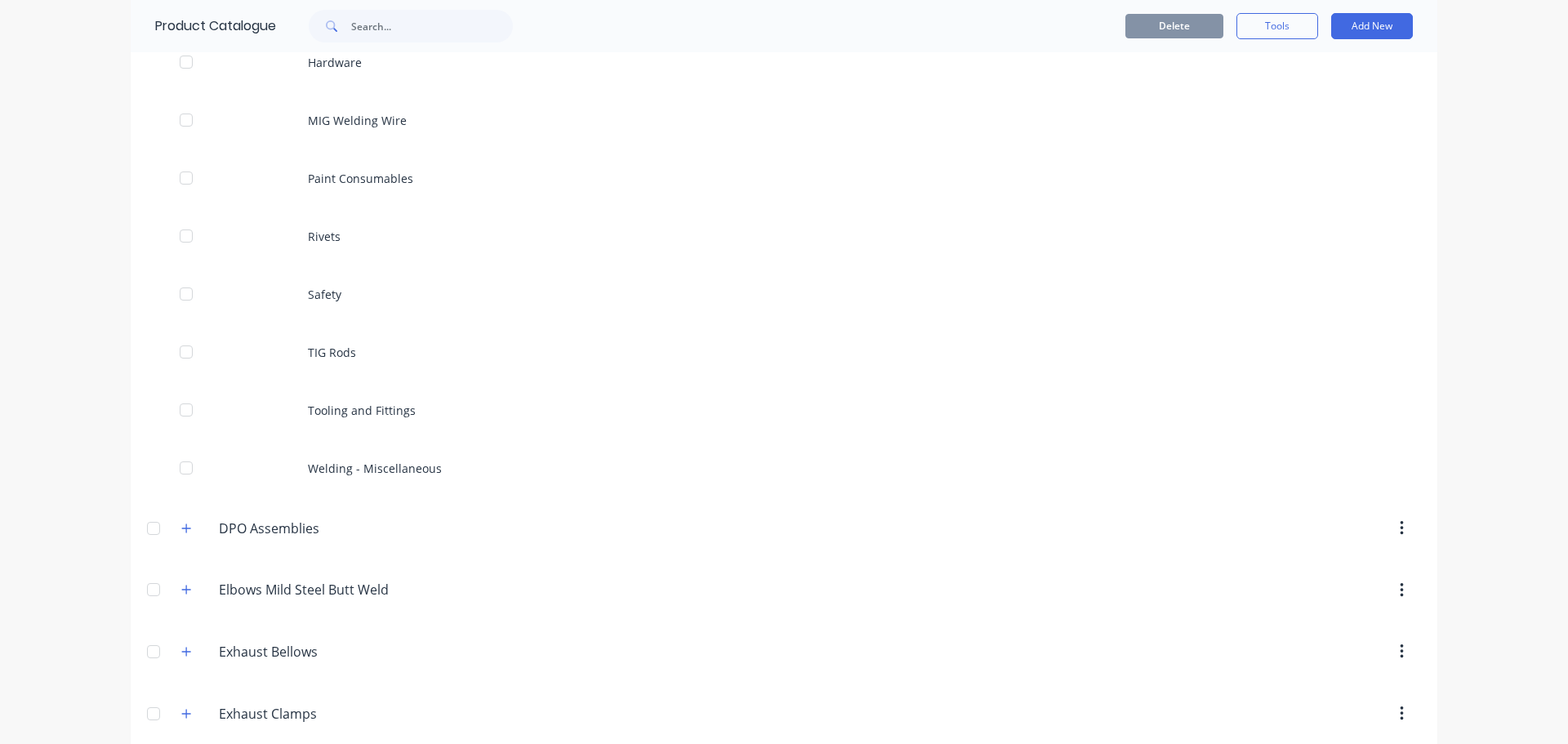
scroll to position [736, 0]
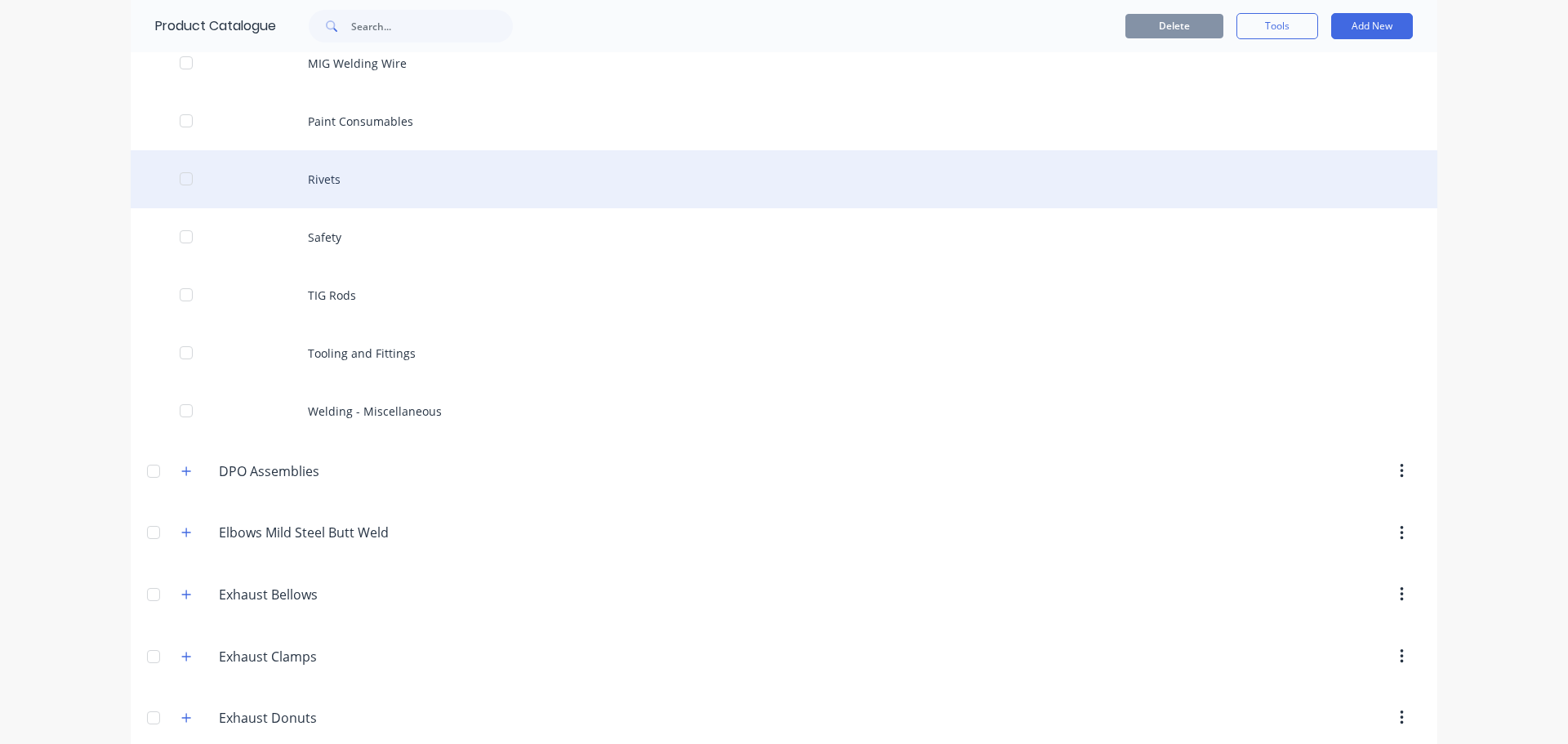
click at [317, 174] on div "Rivets" at bounding box center [784, 179] width 1307 height 58
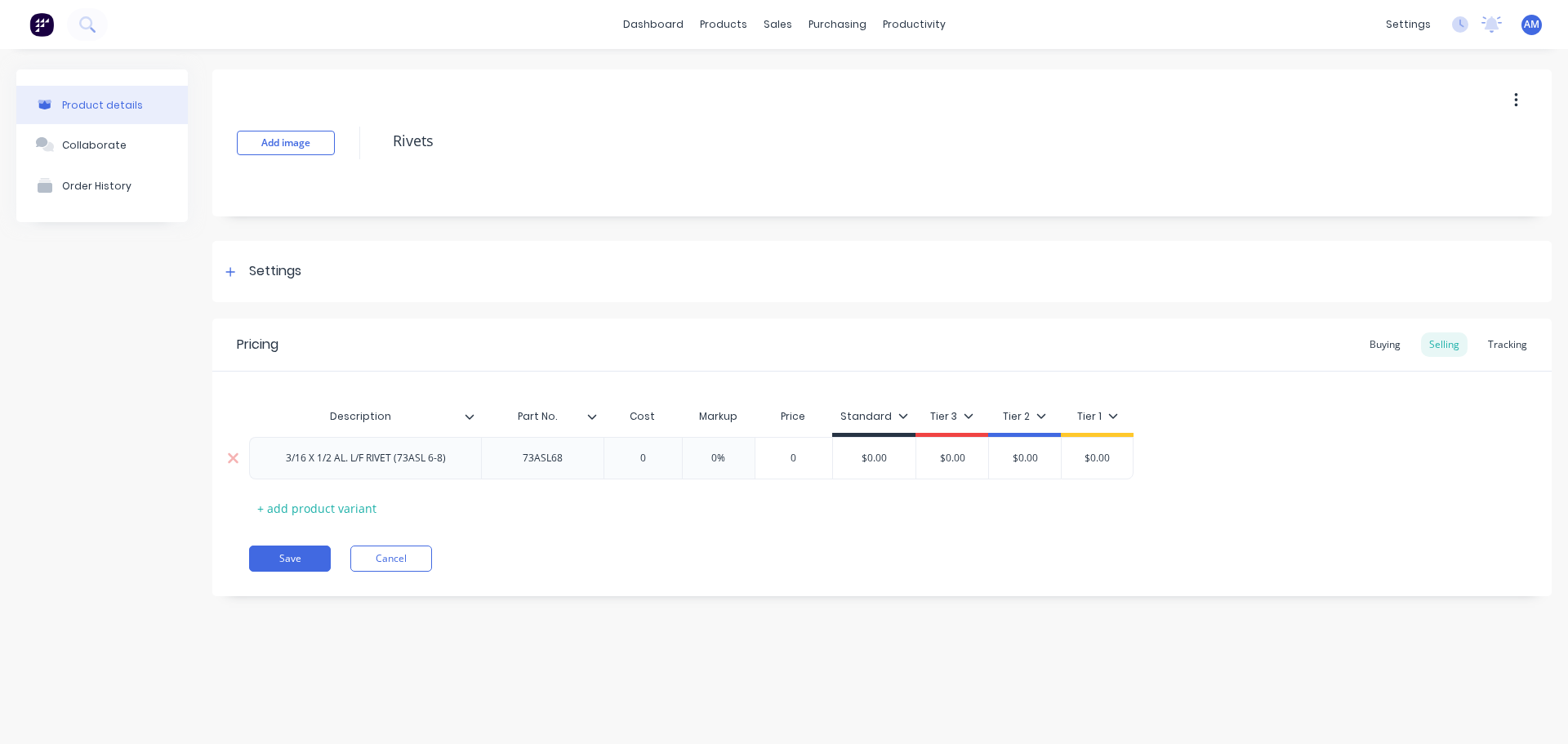
click at [652, 457] on input "0" at bounding box center [642, 458] width 81 height 15
drag, startPoint x: 652, startPoint y: 457, endPoint x: 622, endPoint y: 461, distance: 30.3
click at [622, 461] on input "0" at bounding box center [642, 458] width 81 height 15
paste input ".1445"
type input "0.1445"
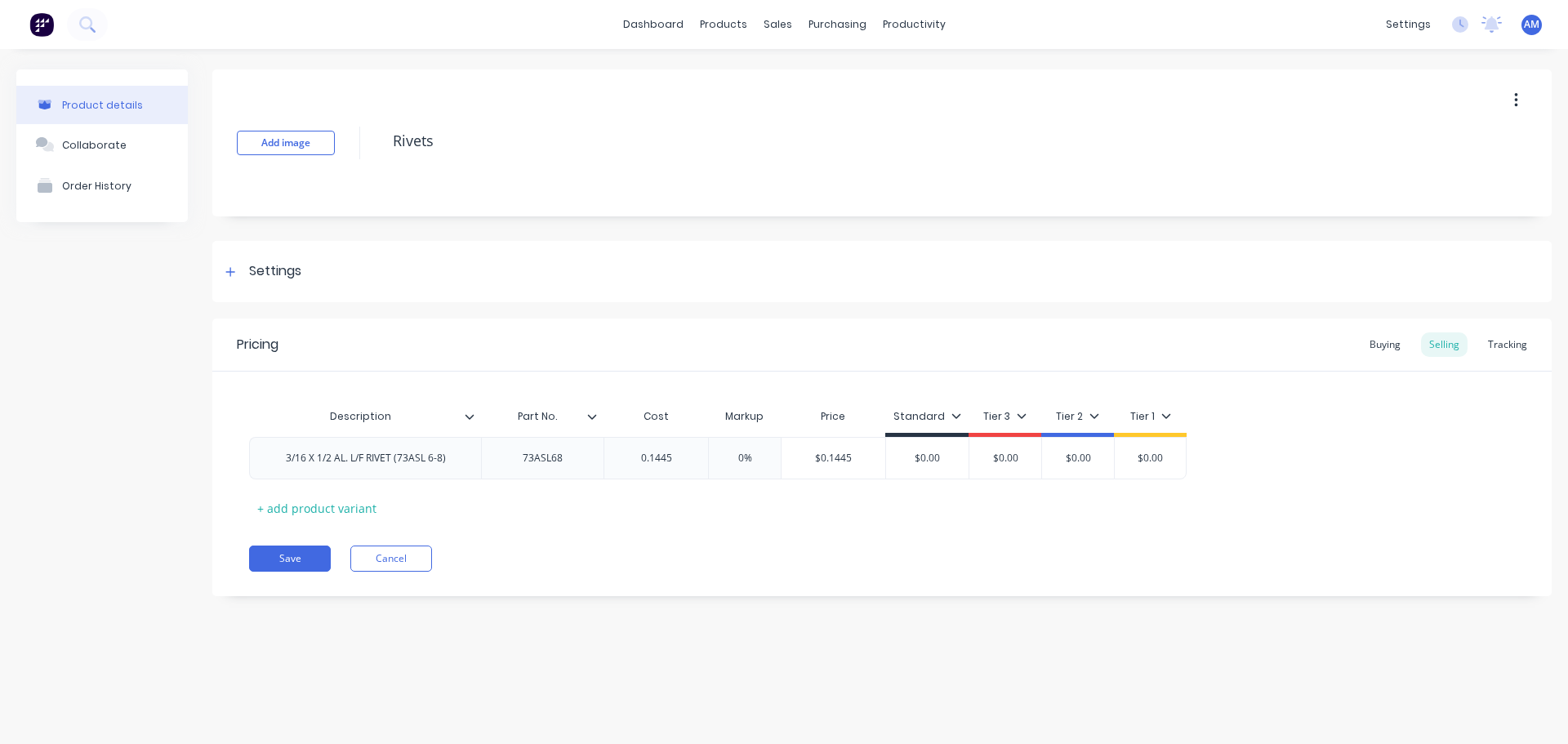
click at [818, 338] on div "Pricing Buying Selling Tracking" at bounding box center [882, 345] width 1340 height 53
drag, startPoint x: 756, startPoint y: 459, endPoint x: 708, endPoint y: 447, distance: 49.5
click at [708, 447] on div "0% 0%" at bounding box center [745, 458] width 81 height 41
type input "120"
click at [266, 562] on button "Save" at bounding box center [290, 558] width 81 height 26
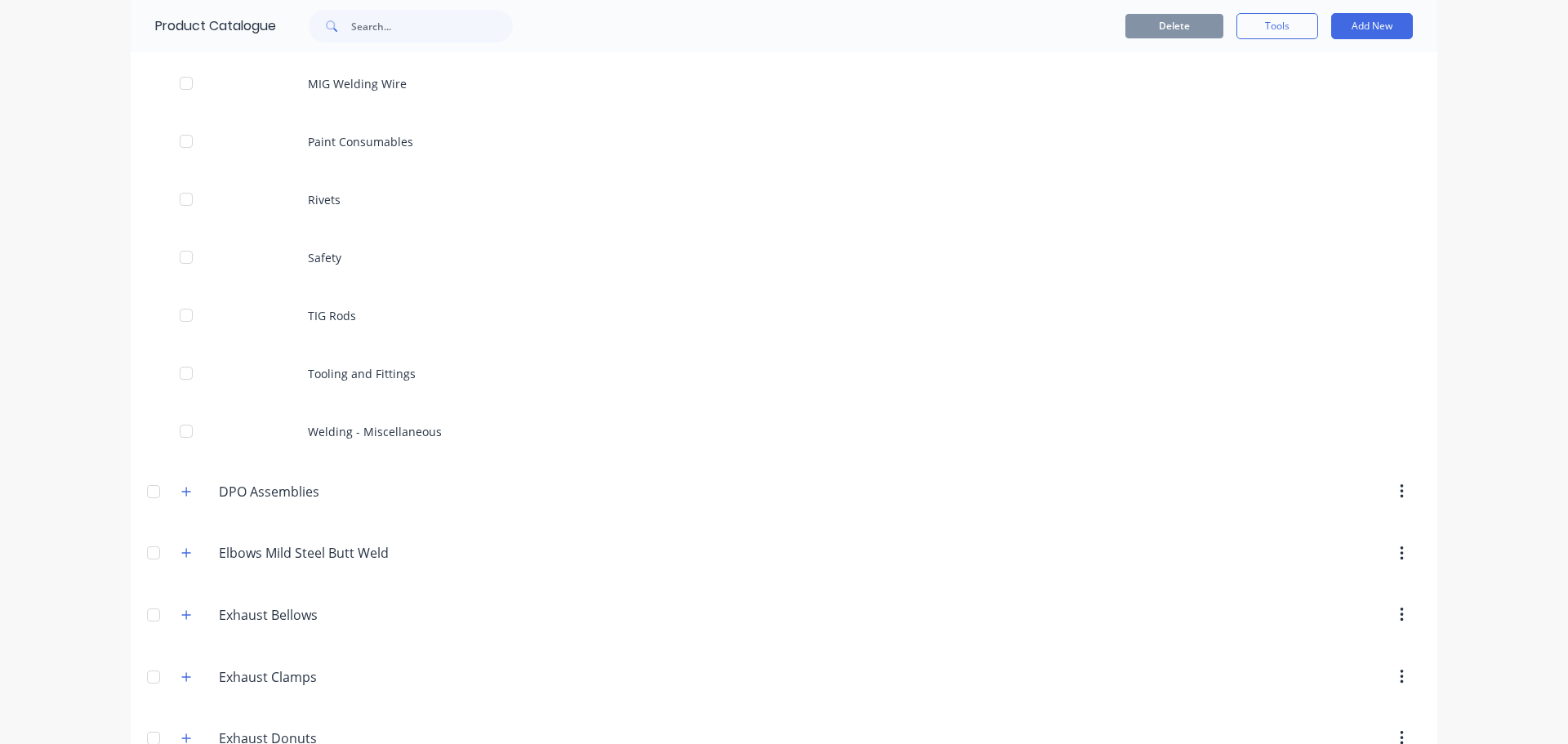
scroll to position [653, 0]
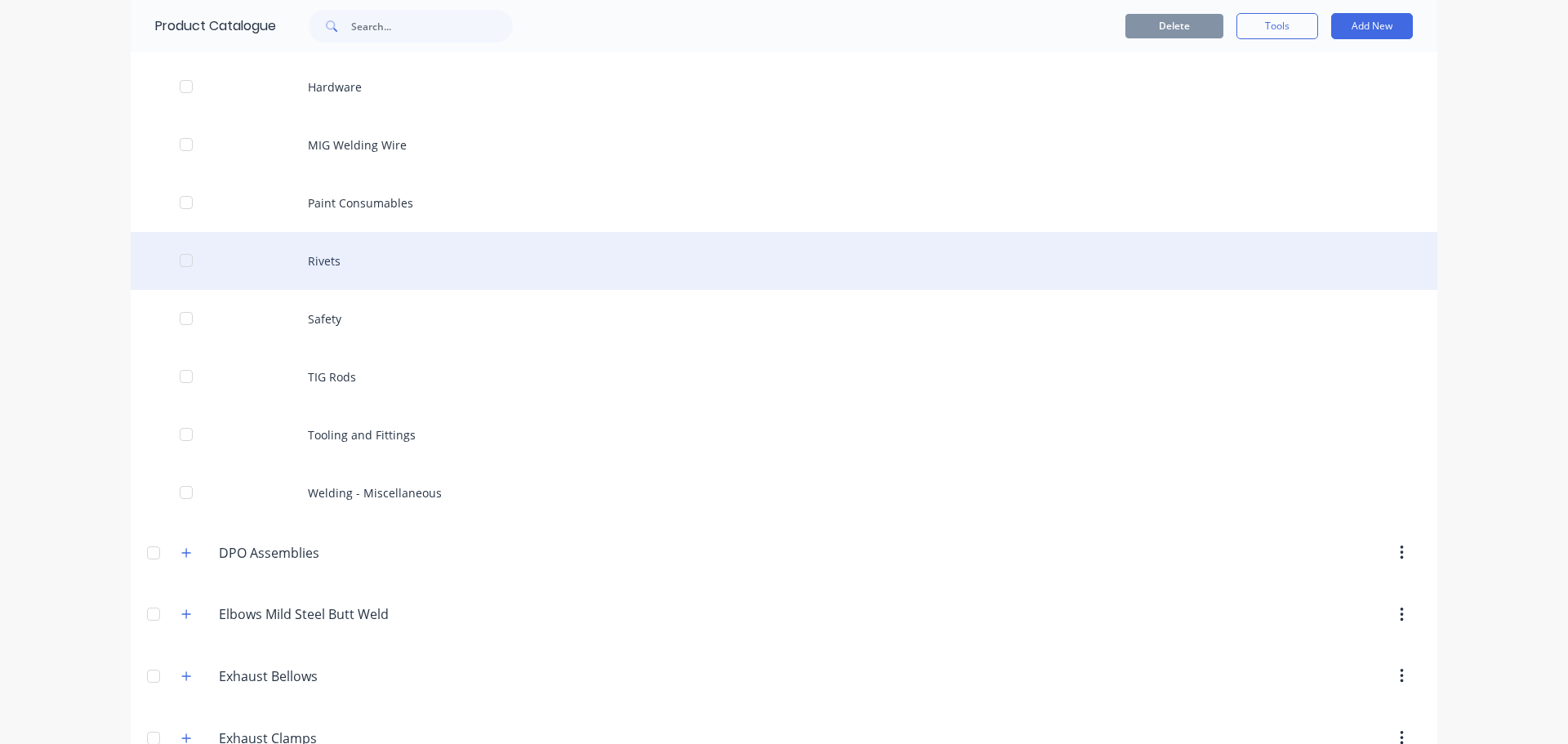
click at [321, 260] on div "Rivets" at bounding box center [784, 261] width 1307 height 58
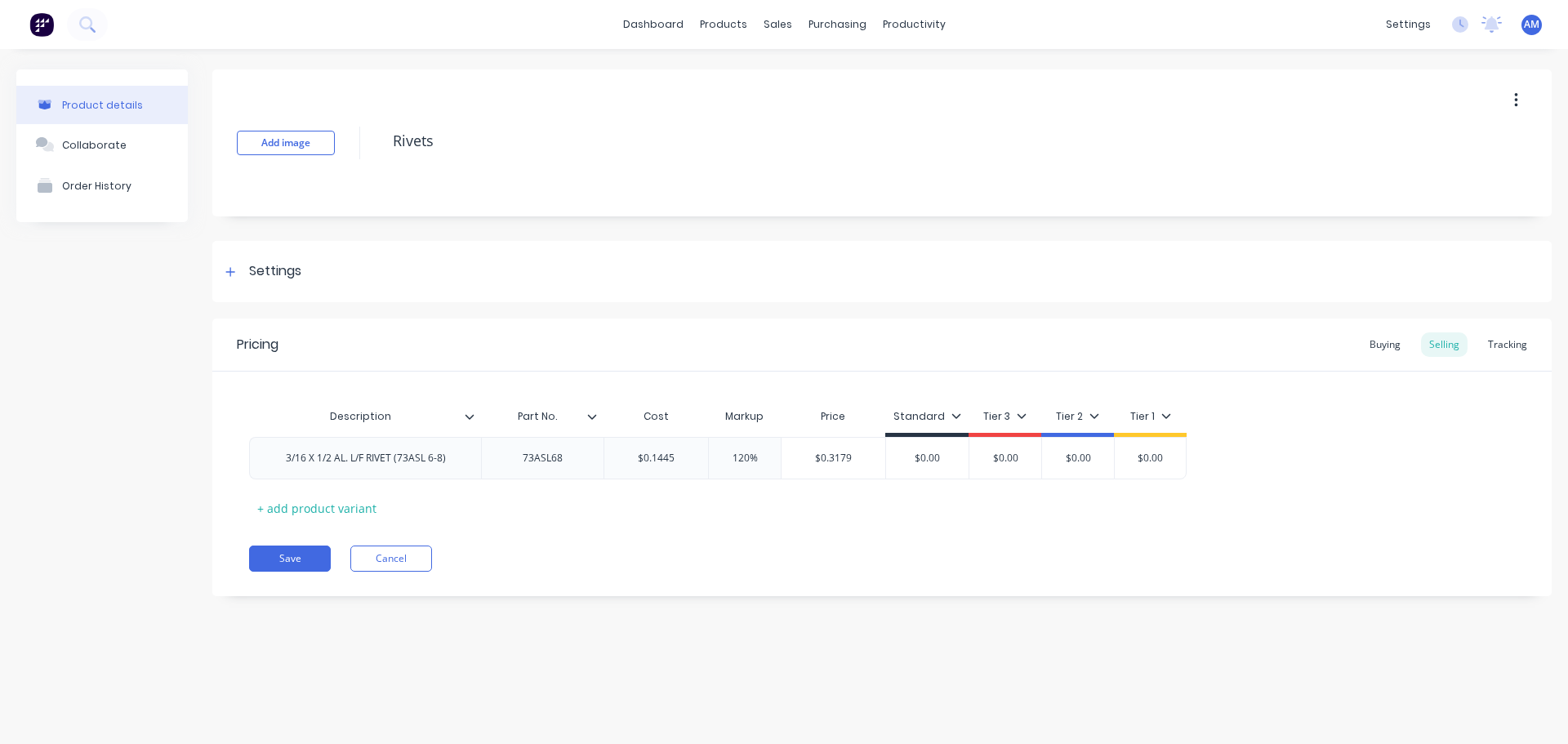
click at [594, 417] on icon at bounding box center [592, 417] width 9 height 5
click at [466, 417] on icon at bounding box center [470, 417] width 10 height 10
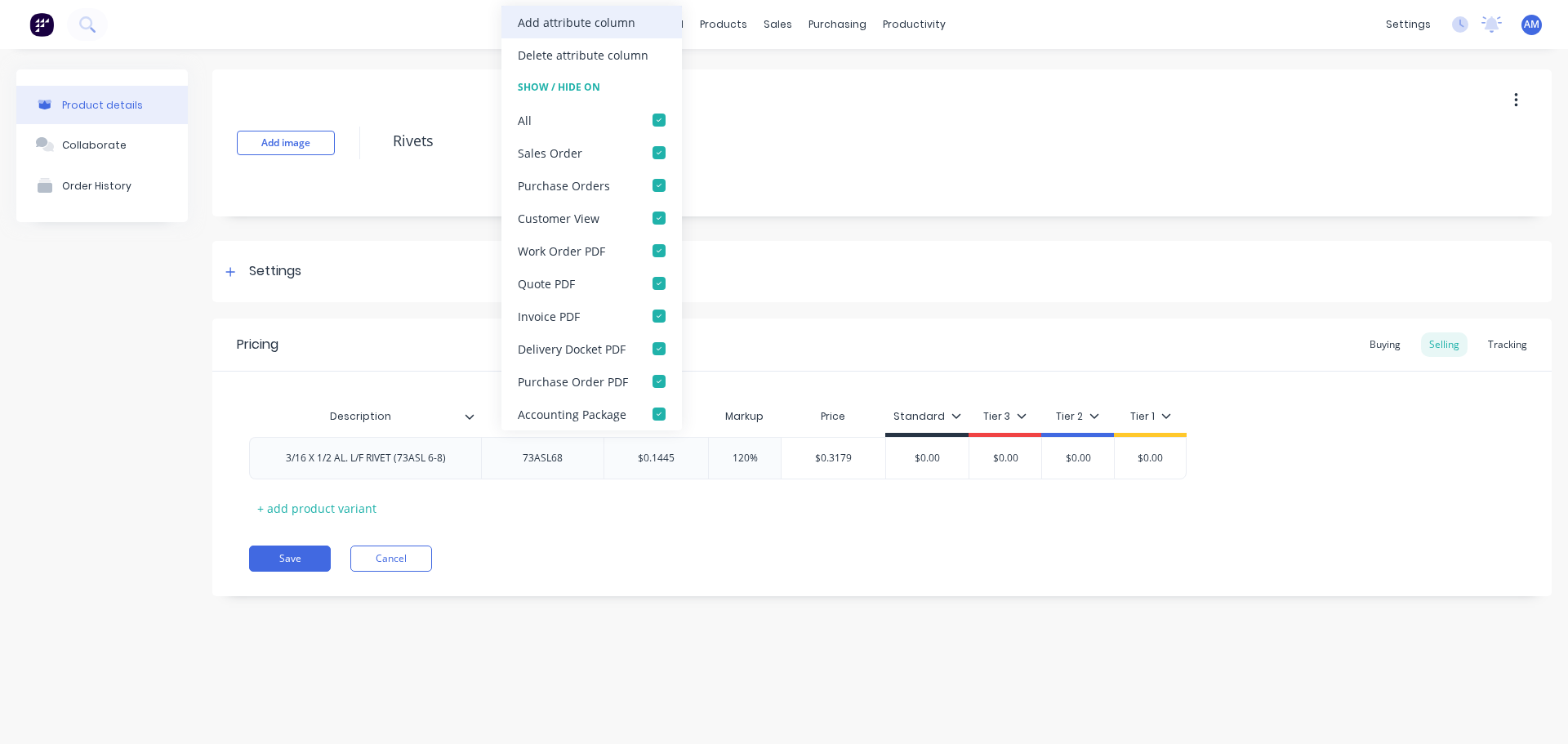
click at [589, 25] on div "Add attribute column" at bounding box center [577, 22] width 118 height 17
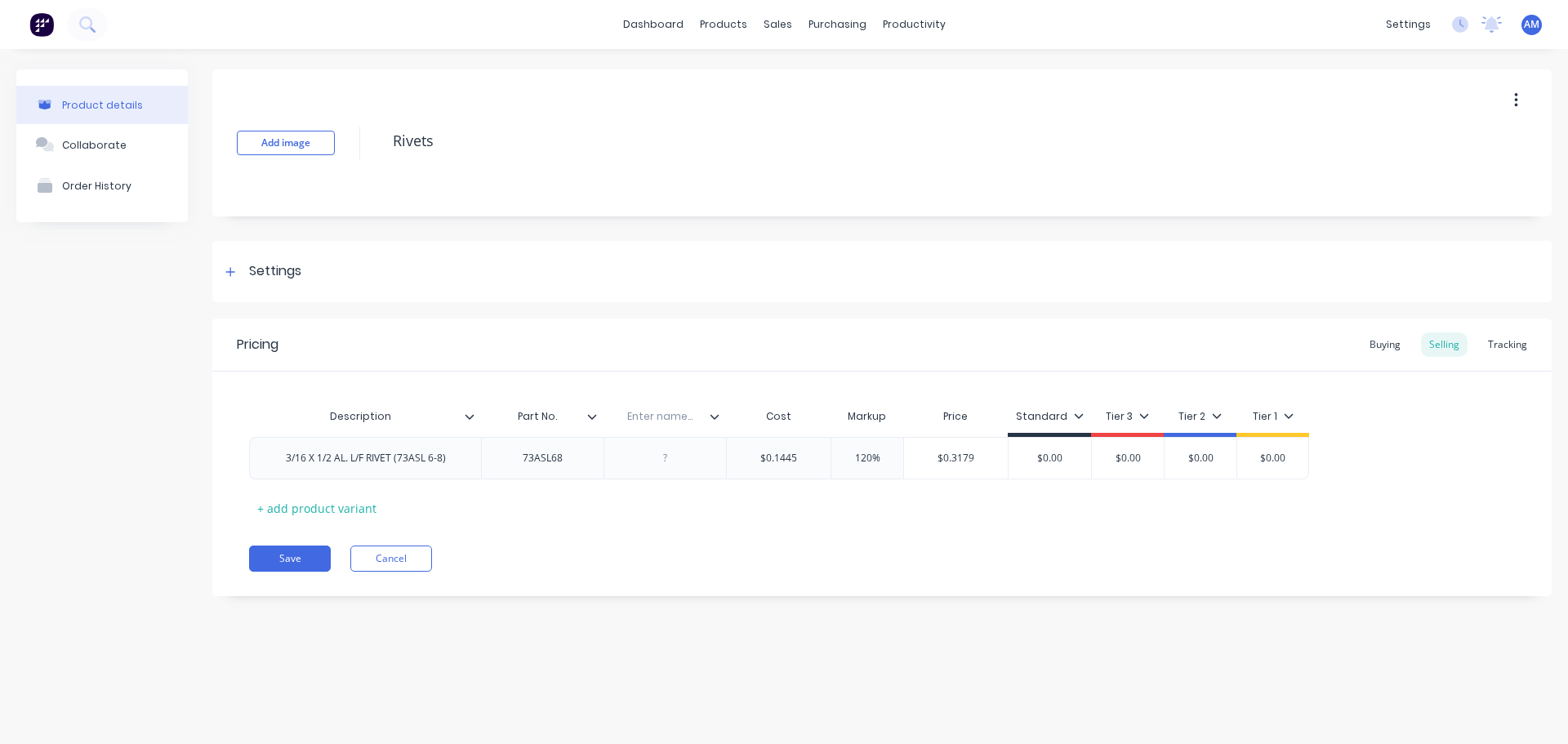
click at [646, 421] on input "text" at bounding box center [660, 417] width 113 height 15
type input "Were Used"
click at [665, 458] on div at bounding box center [666, 458] width 81 height 22
click at [312, 563] on button "Save" at bounding box center [290, 558] width 81 height 26
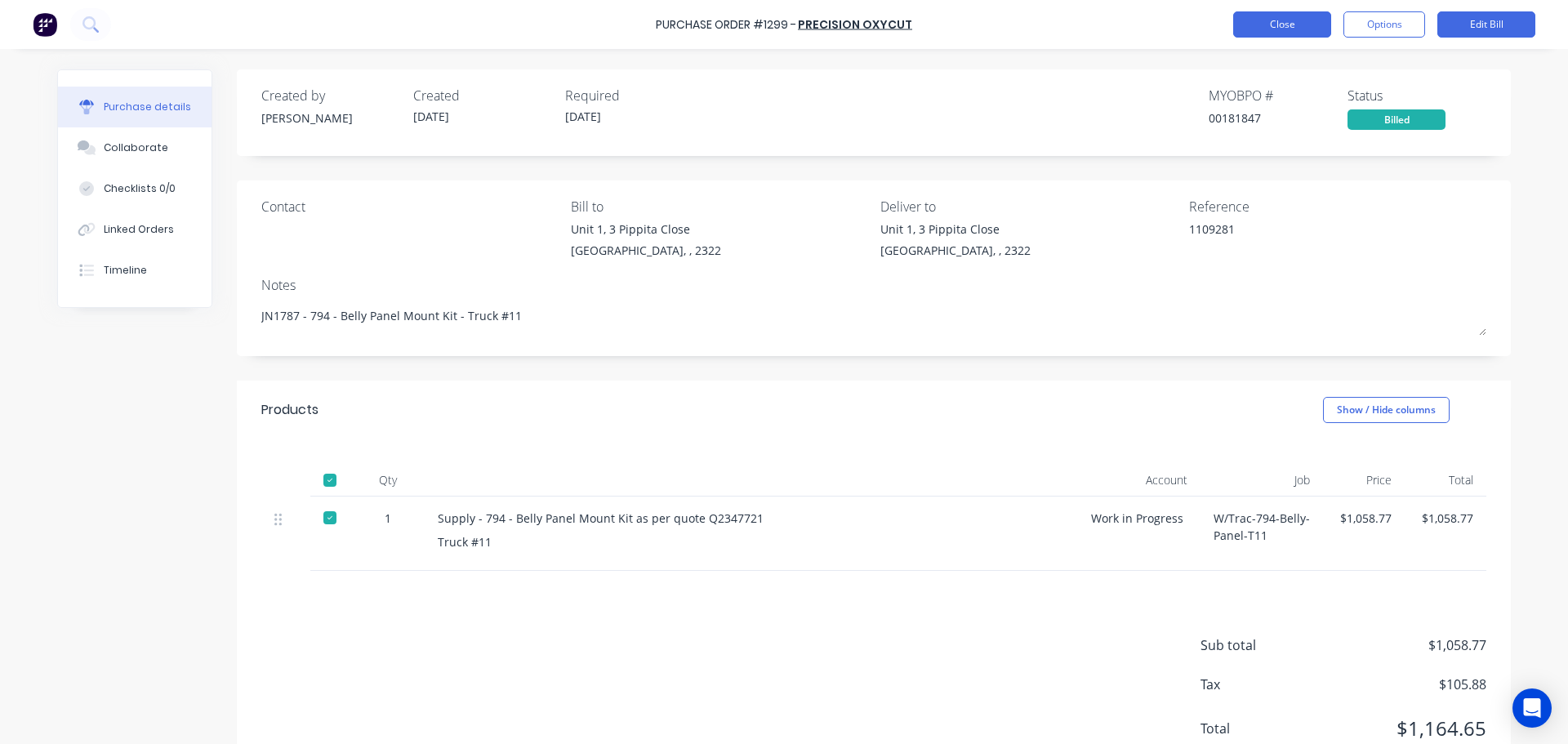
click at [1248, 32] on button "Close" at bounding box center [1282, 24] width 98 height 26
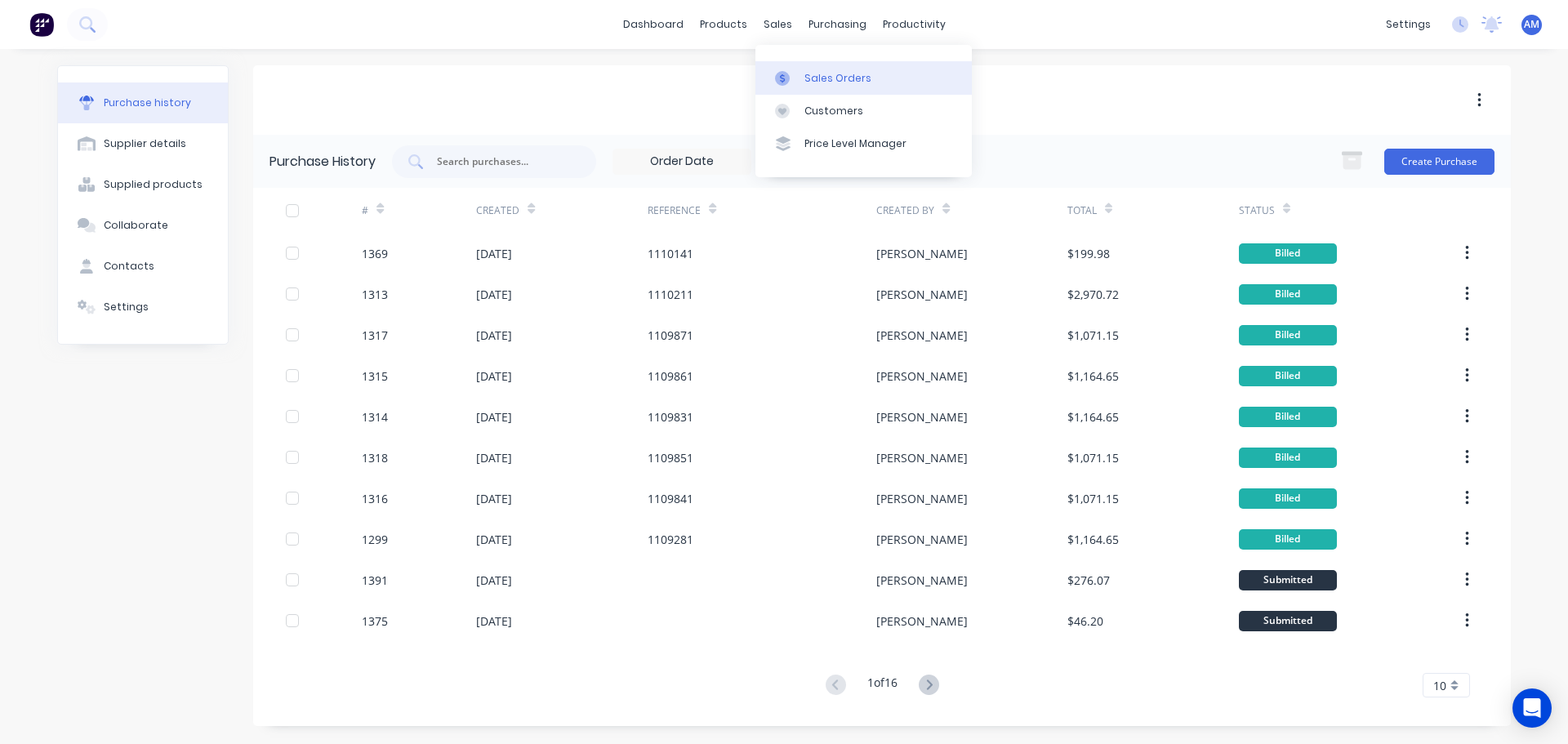
click at [815, 85] on div "Sales Orders" at bounding box center [838, 79] width 67 height 15
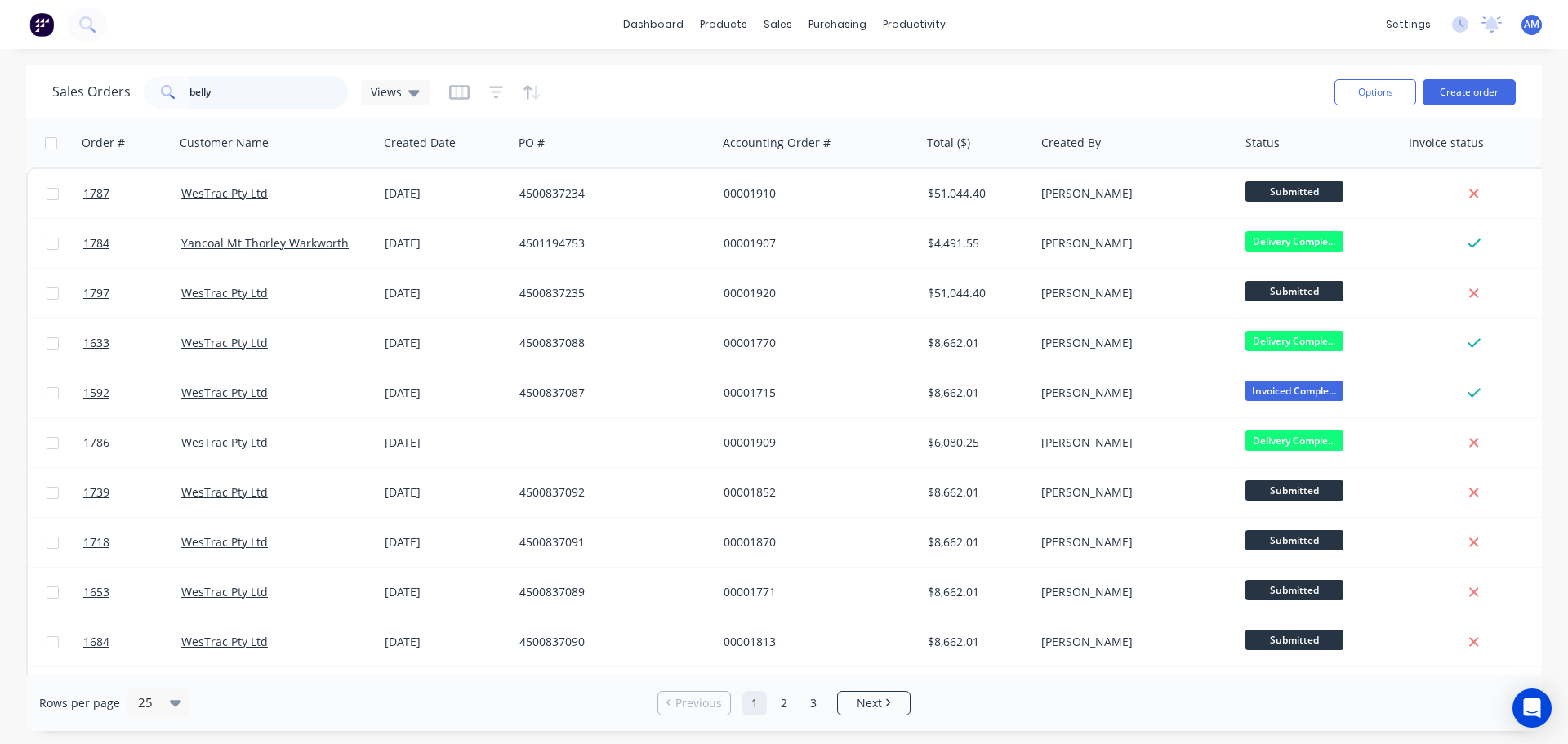
drag, startPoint x: 188, startPoint y: 88, endPoint x: 178, endPoint y: 86, distance: 10.2
click at [178, 86] on div "belly" at bounding box center [246, 92] width 204 height 32
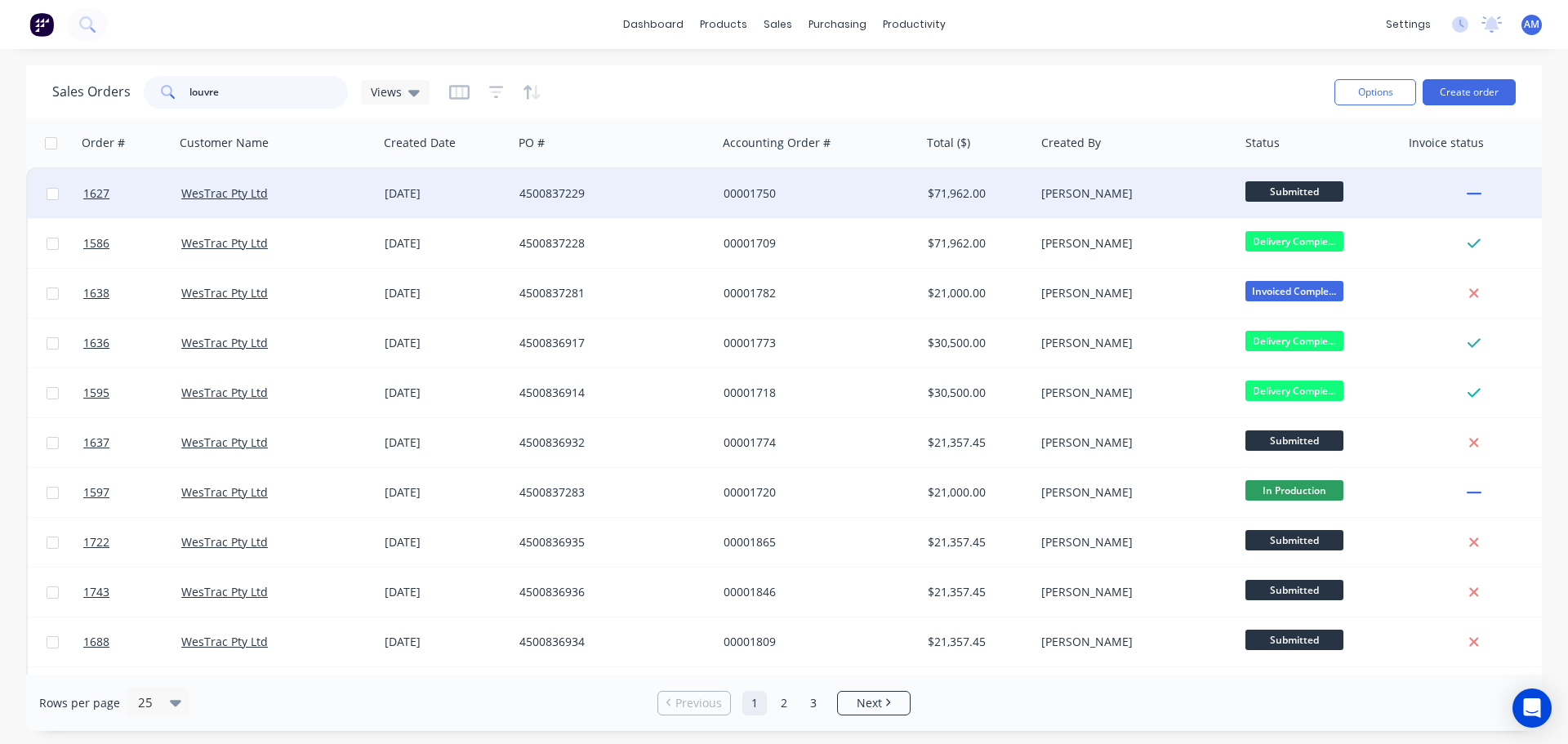
type input "louvre"
click at [790, 183] on div "00001750" at bounding box center [819, 193] width 204 height 49
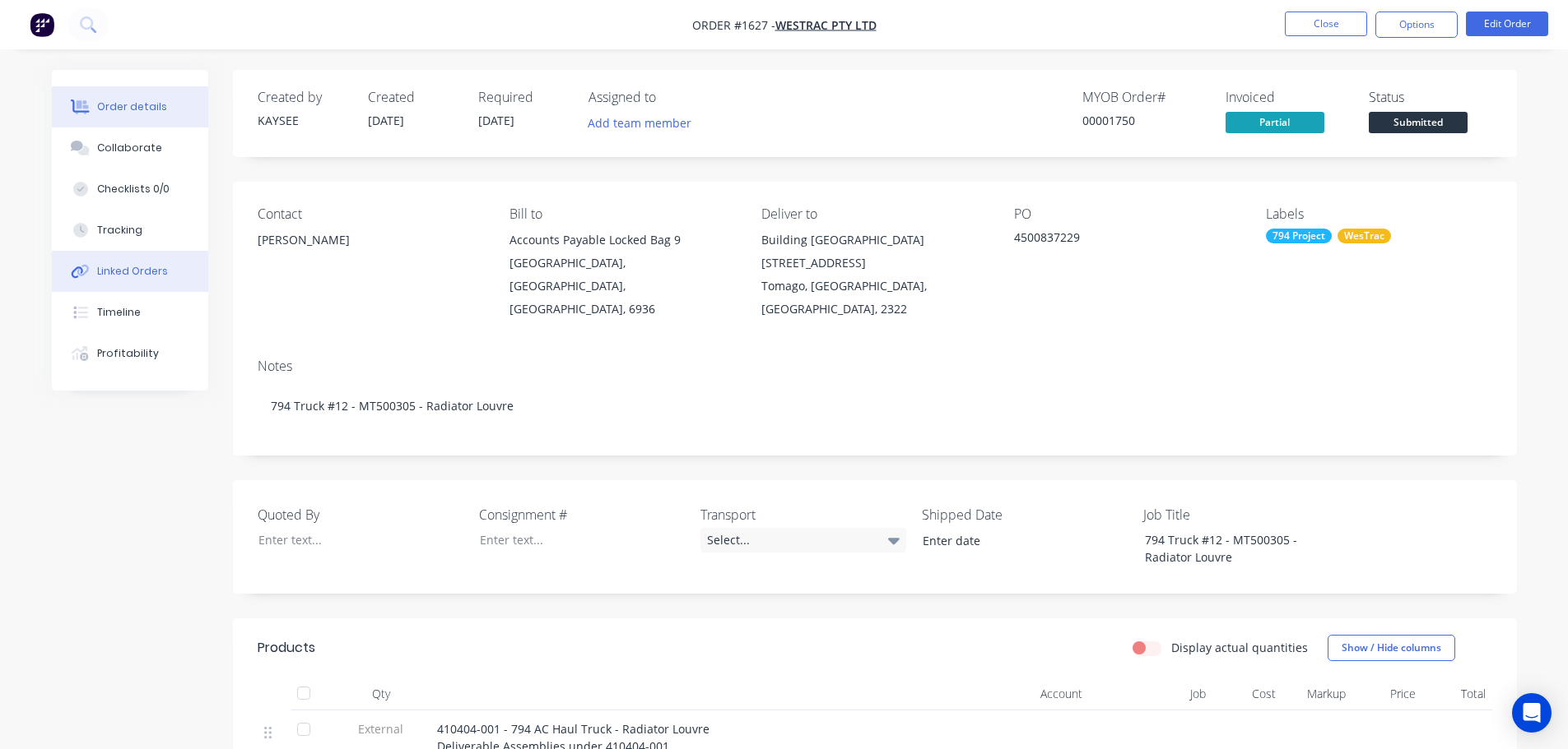
click at [129, 263] on button "Linked Orders" at bounding box center [130, 271] width 156 height 41
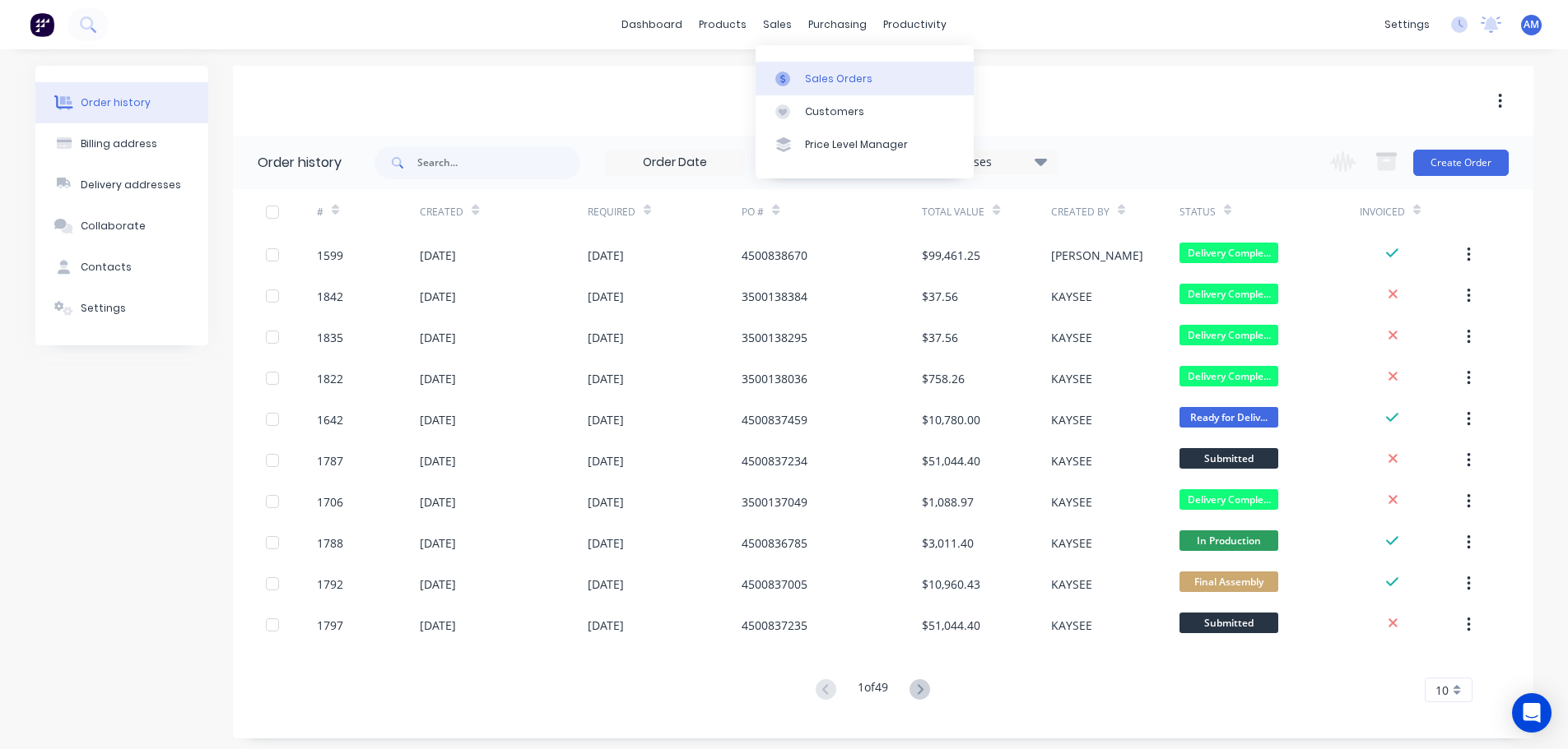
click at [833, 77] on div "Sales Orders" at bounding box center [838, 79] width 68 height 15
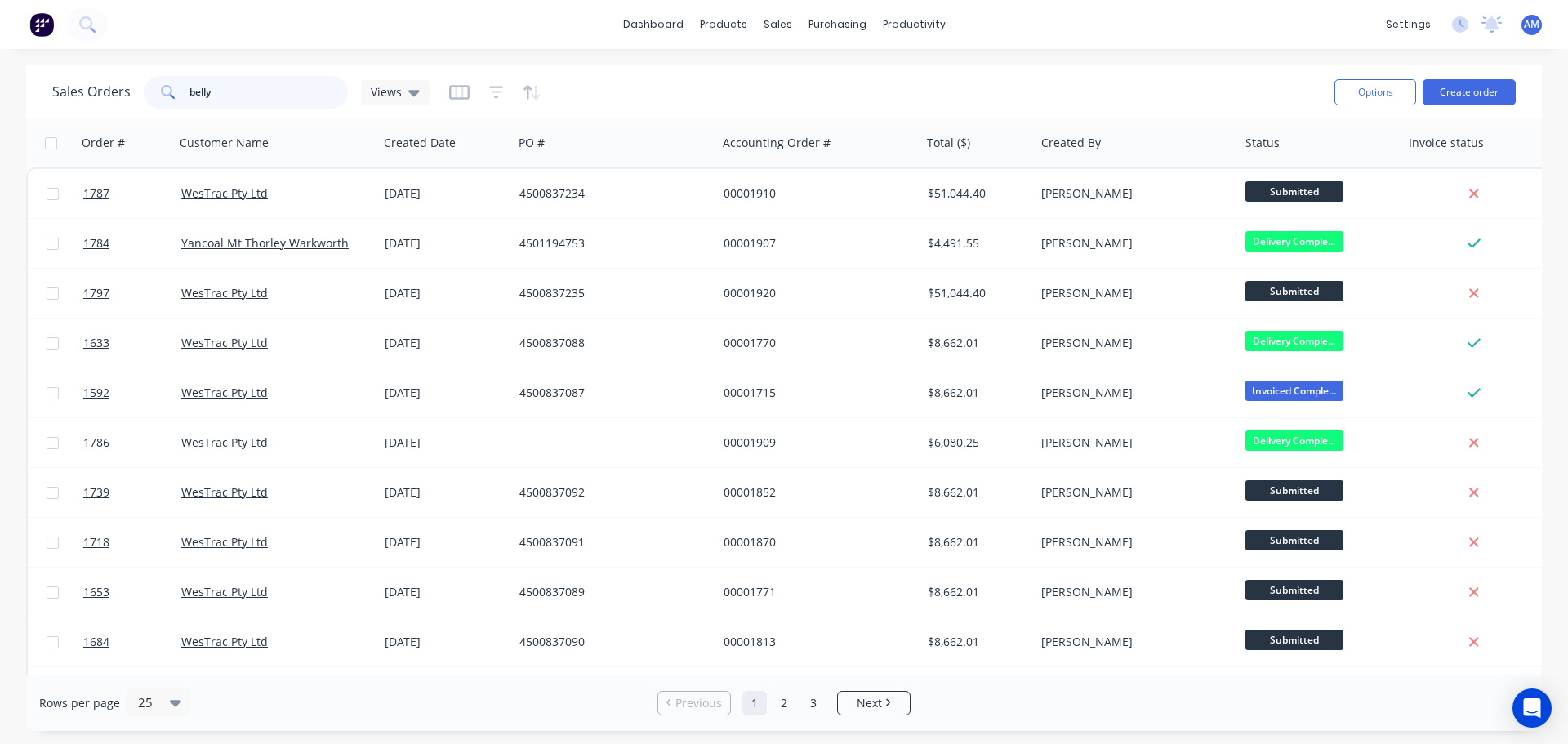
drag, startPoint x: 218, startPoint y: 87, endPoint x: 160, endPoint y: 74, distance: 59.4
click at [160, 74] on div "Sales Orders belly Views" at bounding box center [686, 92] width 1269 height 40
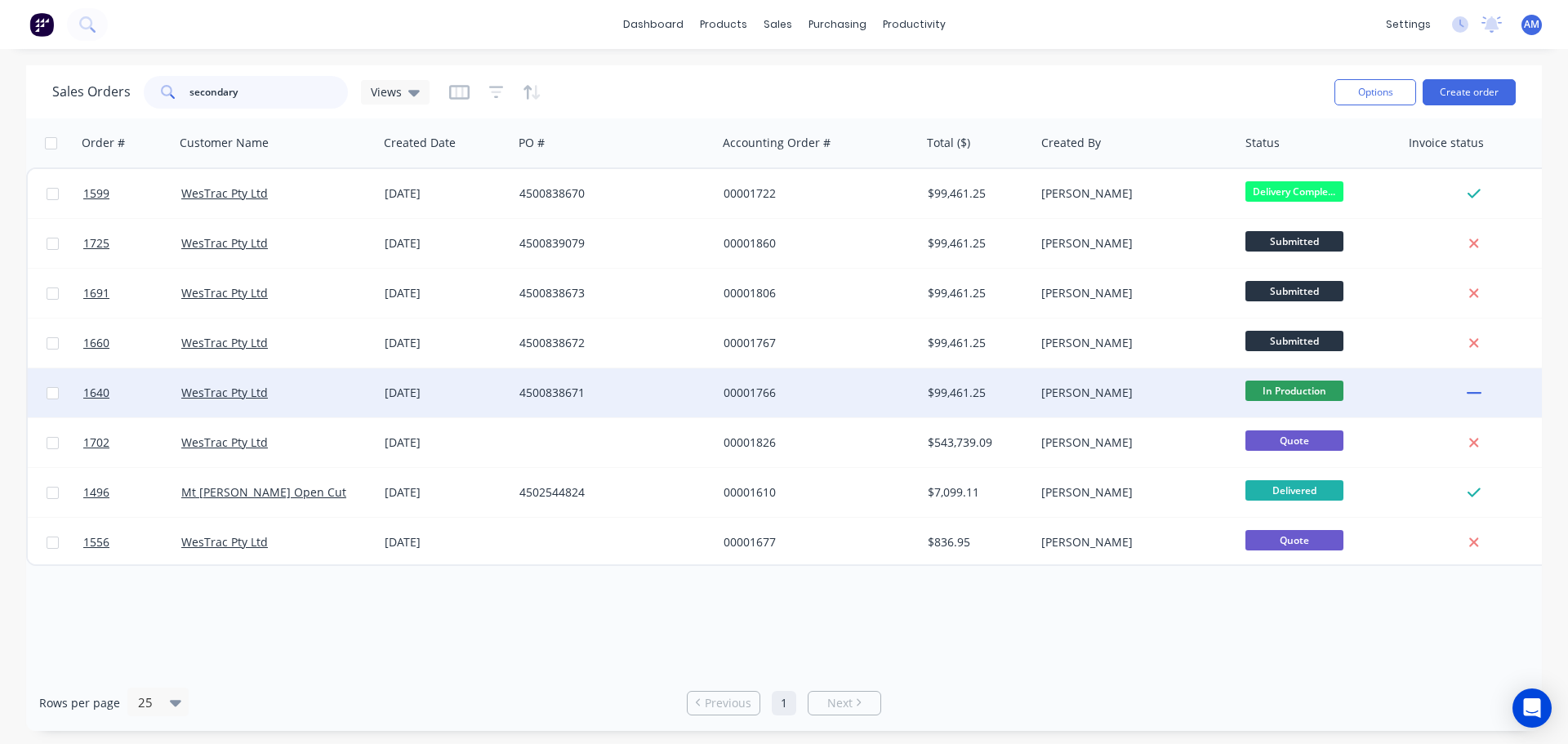
type input "secondary"
click at [550, 387] on div "4500838671" at bounding box center [610, 393] width 181 height 17
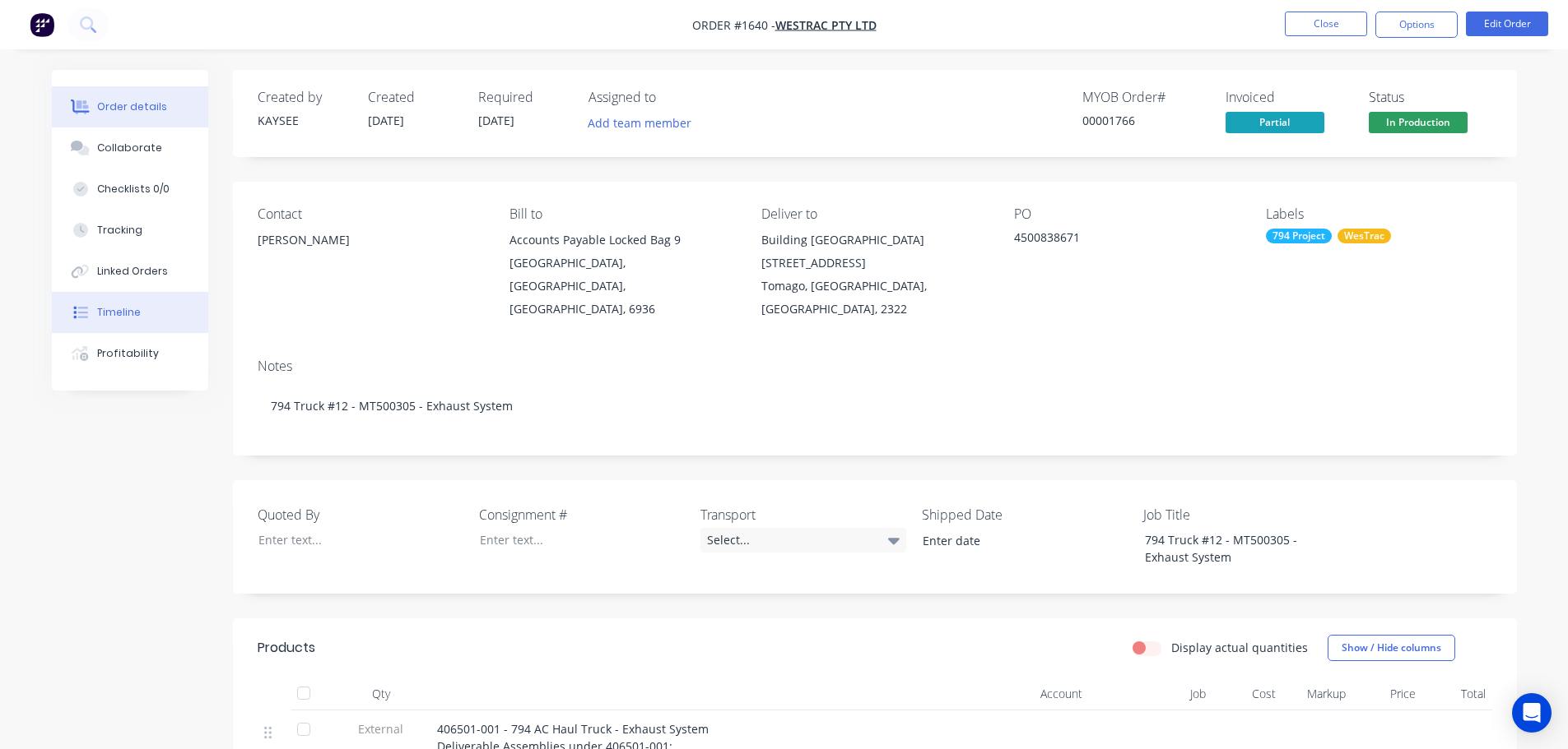
click at [117, 313] on div "Timeline" at bounding box center [119, 313] width 43 height 15
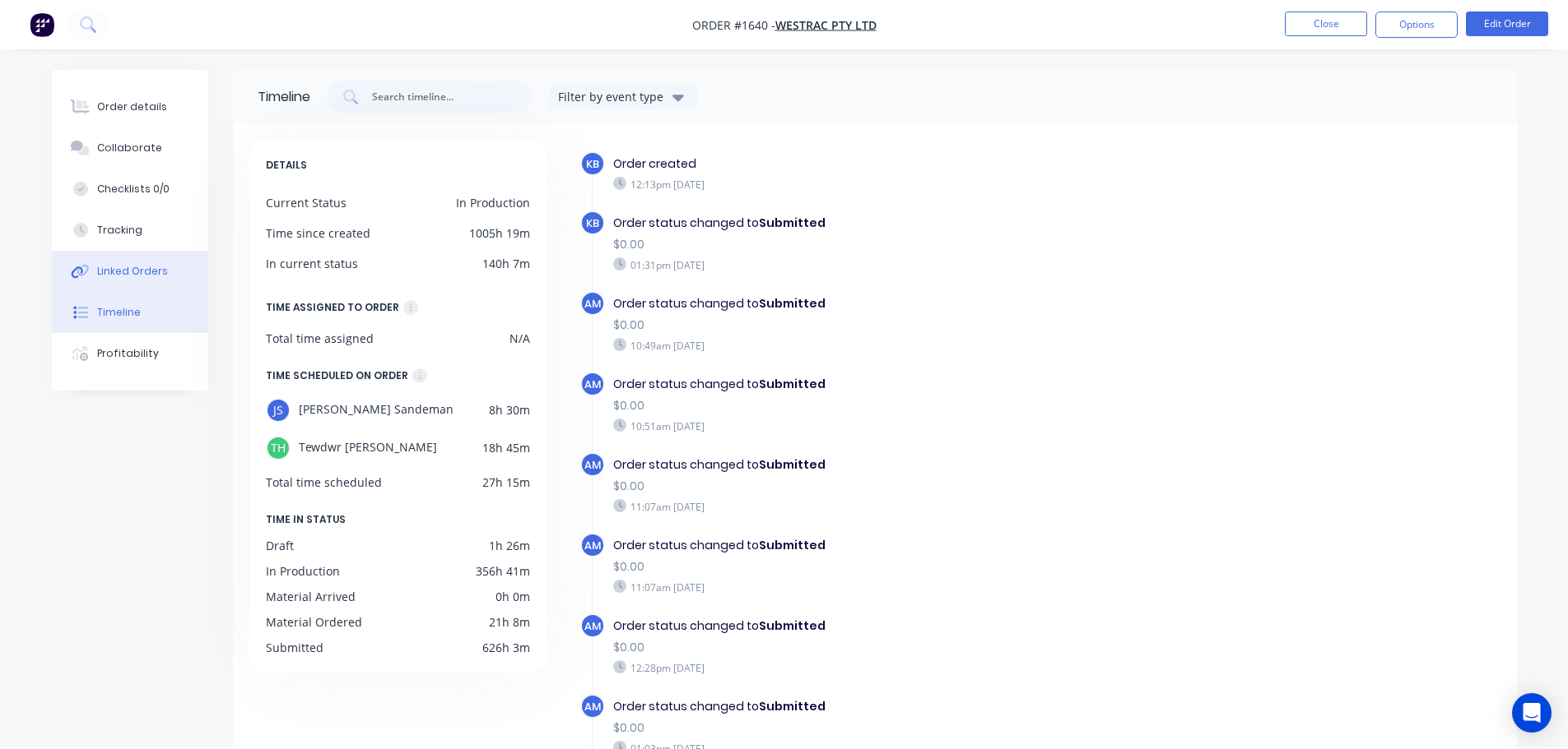
click at [147, 269] on div "Linked Orders" at bounding box center [132, 272] width 71 height 15
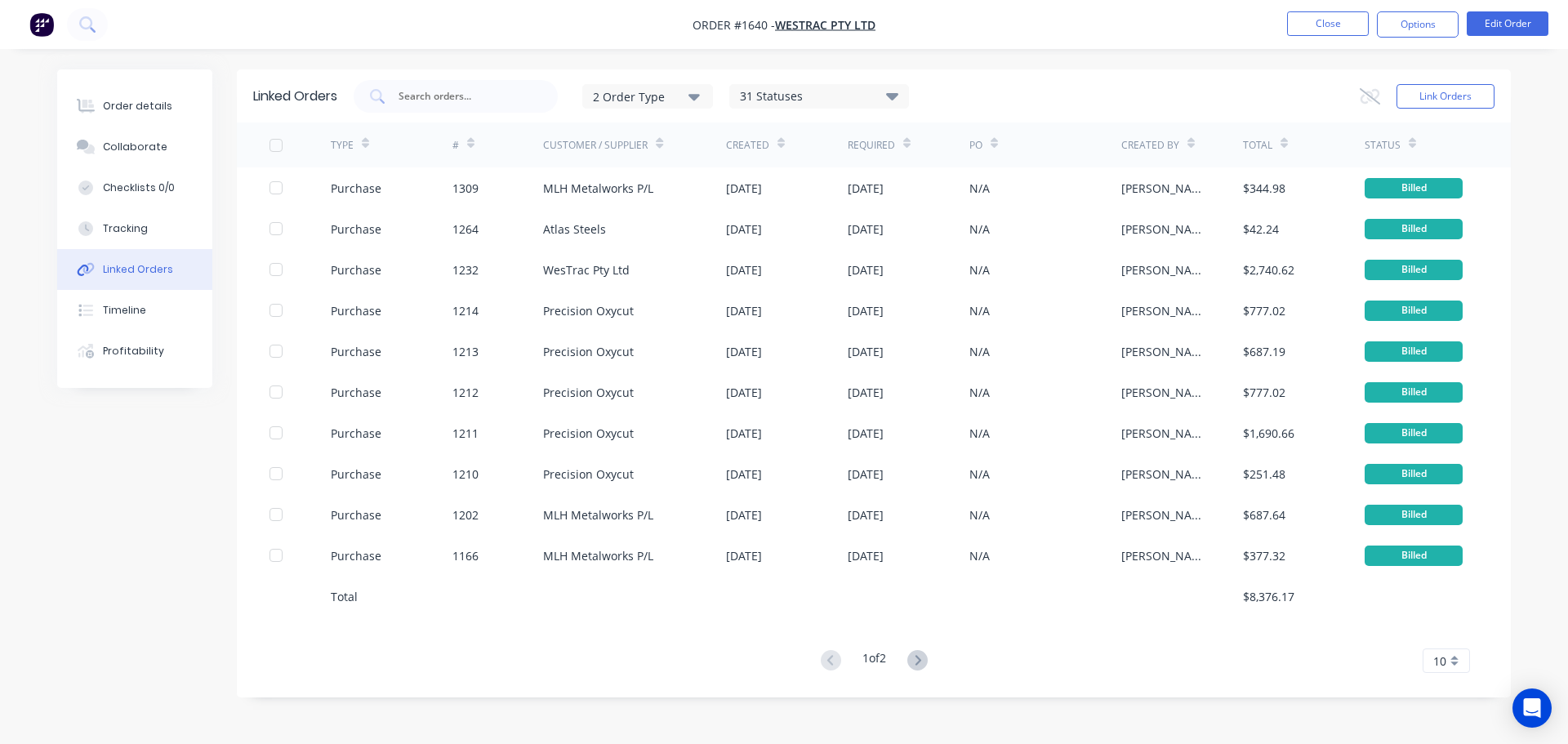
click at [1443, 662] on span "10" at bounding box center [1440, 661] width 13 height 17
click at [1438, 637] on div "35" at bounding box center [1446, 634] width 46 height 28
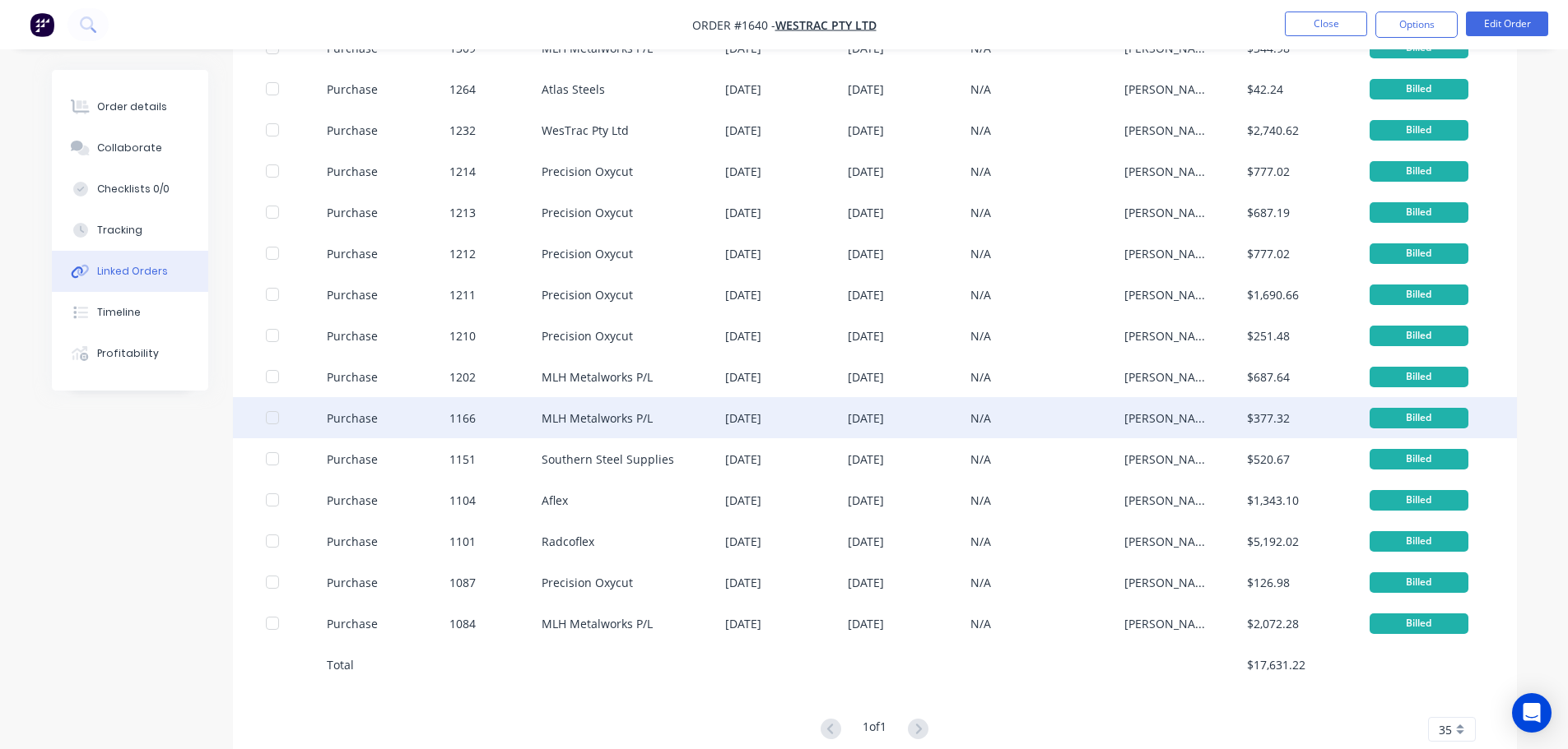
scroll to position [165, 0]
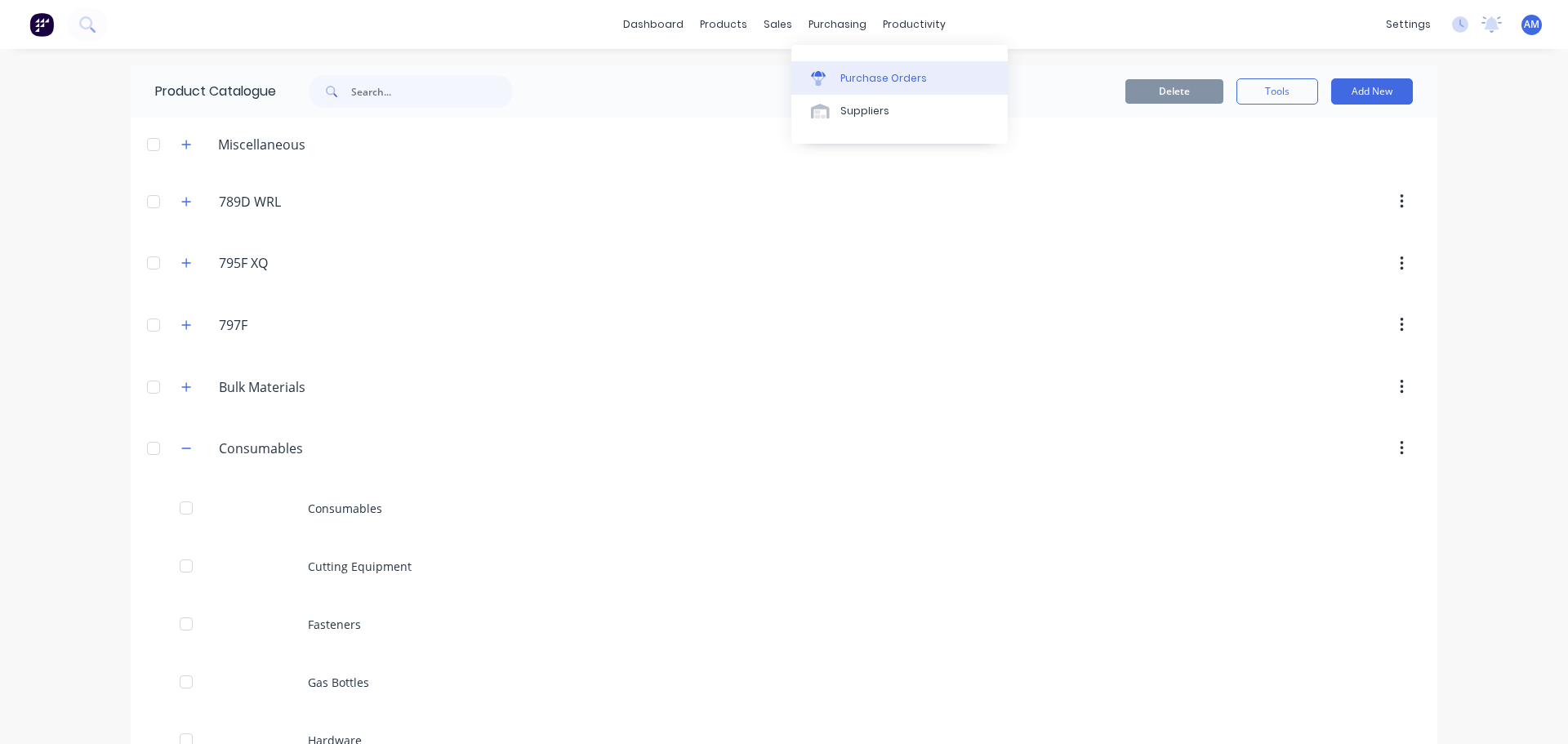
click at [879, 74] on div "Purchase Orders" at bounding box center [884, 79] width 86 height 15
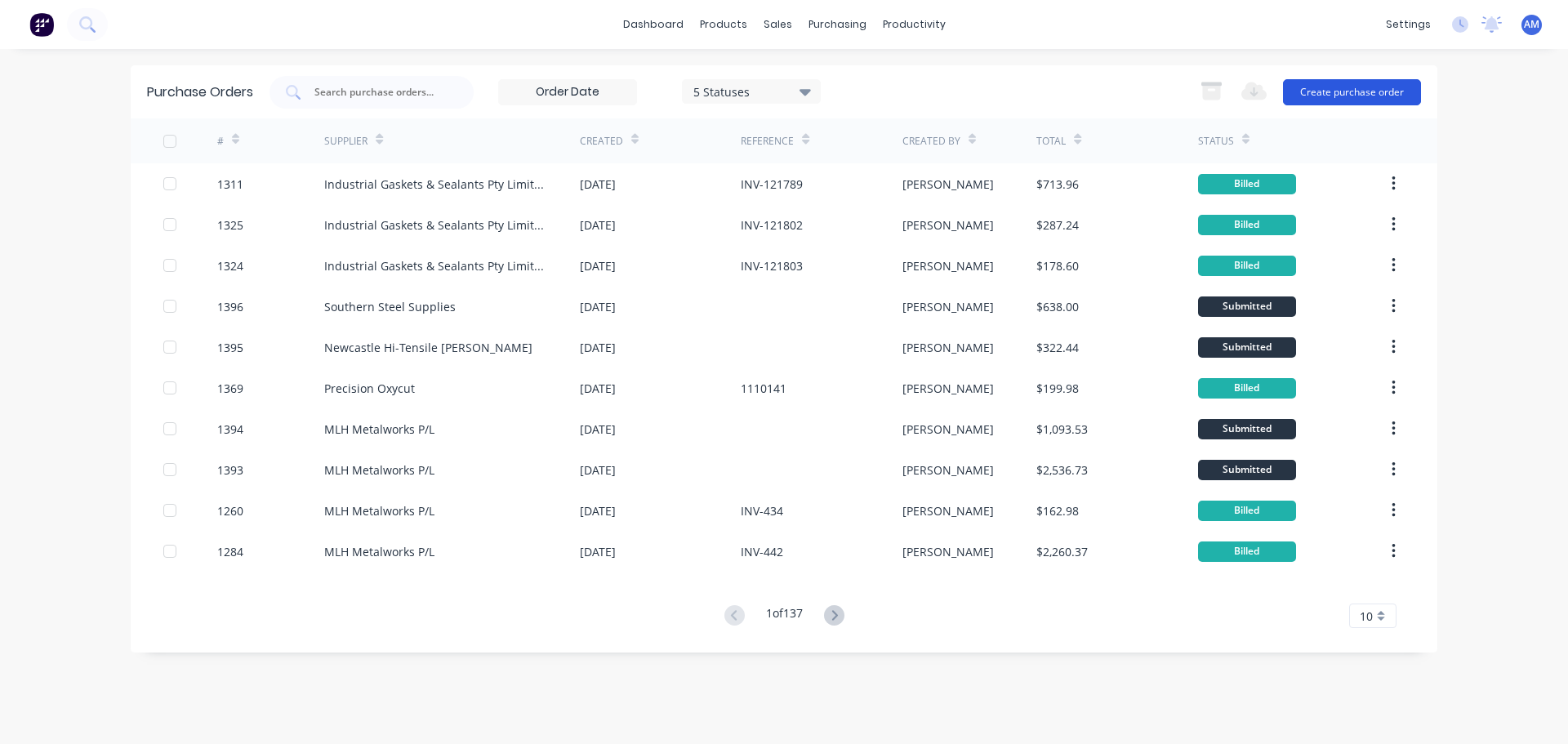
click at [1360, 90] on button "Create purchase order" at bounding box center [1352, 91] width 138 height 26
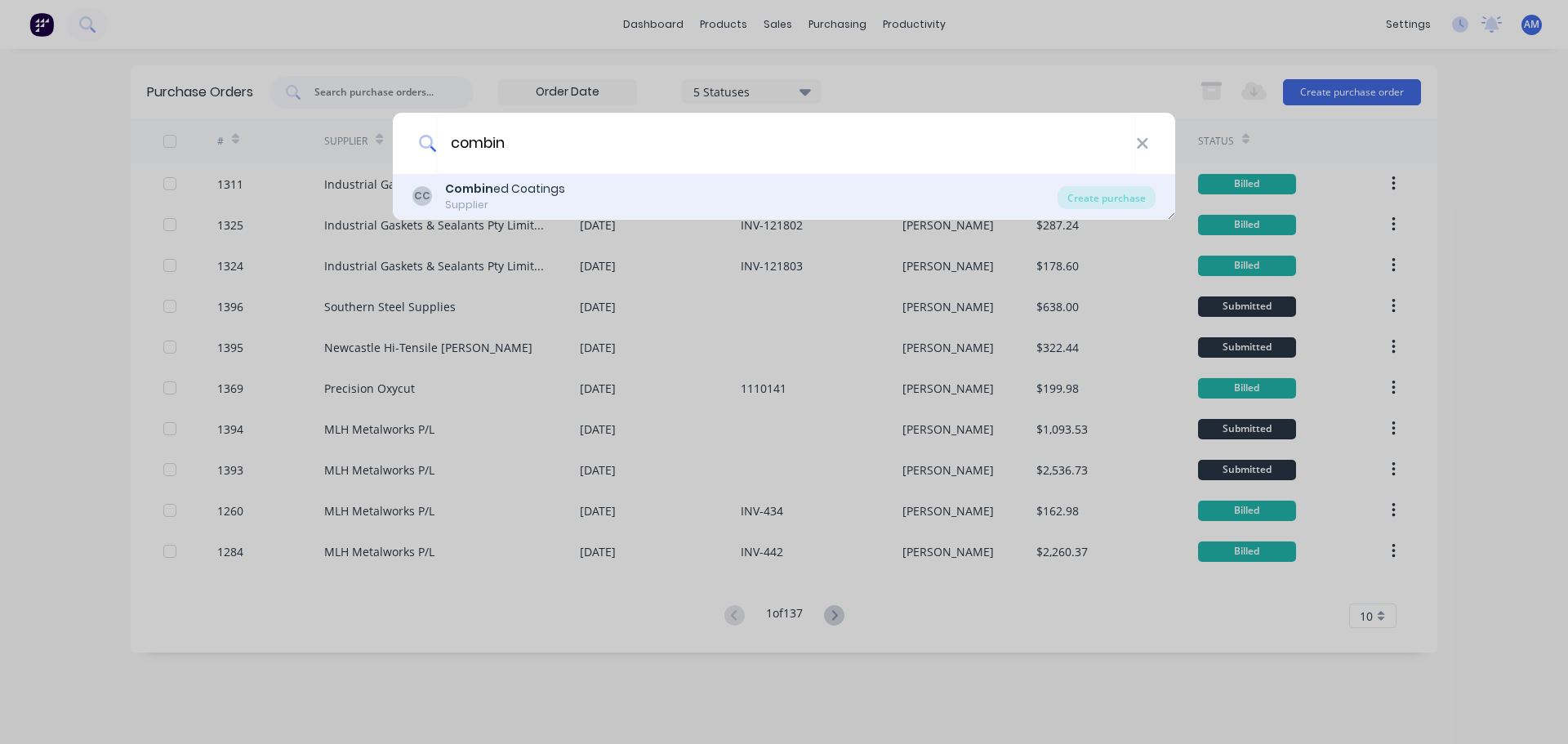
type input "combin"
click at [486, 190] on b "Combin" at bounding box center [469, 188] width 48 height 17
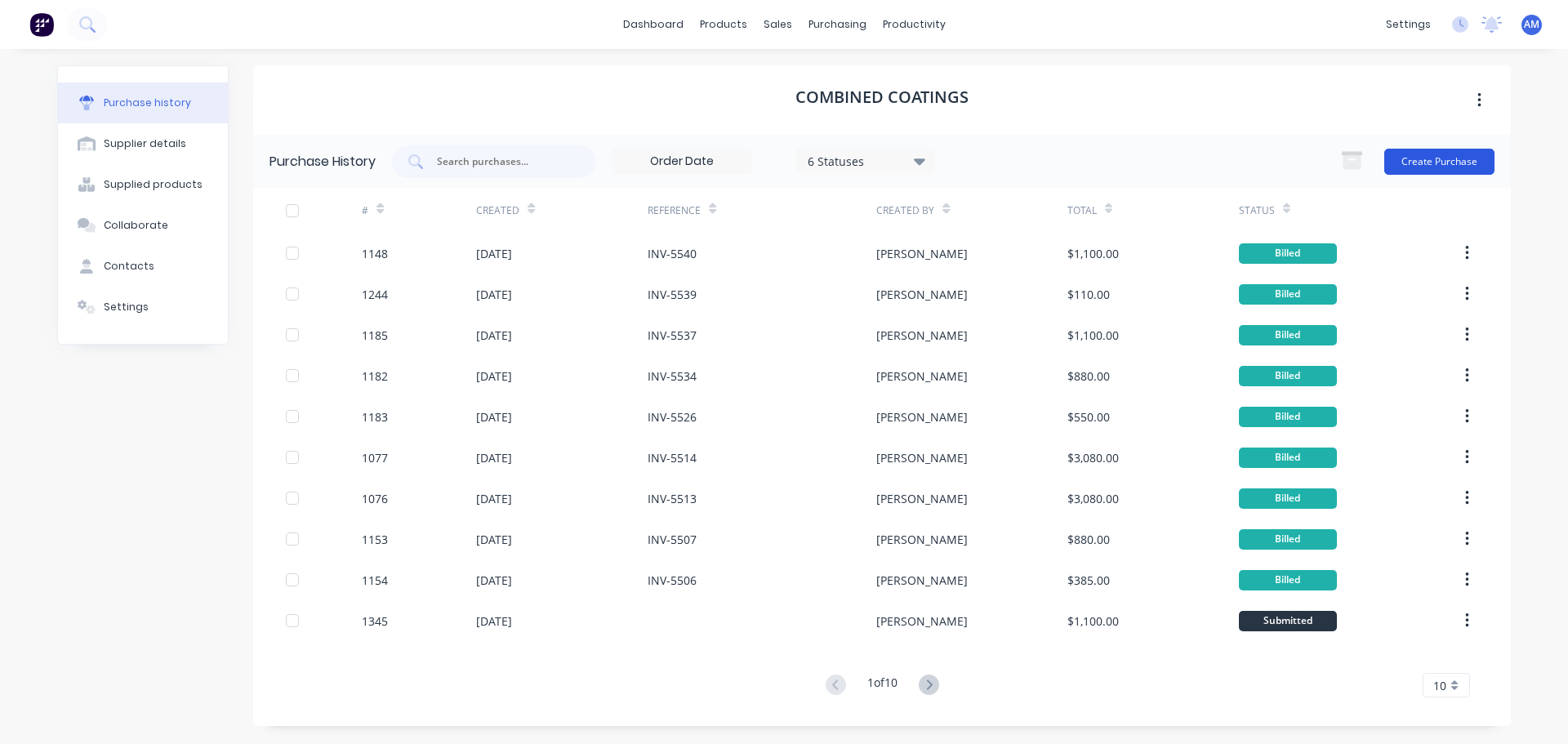
click at [1434, 155] on button "Create Purchase" at bounding box center [1439, 161] width 110 height 26
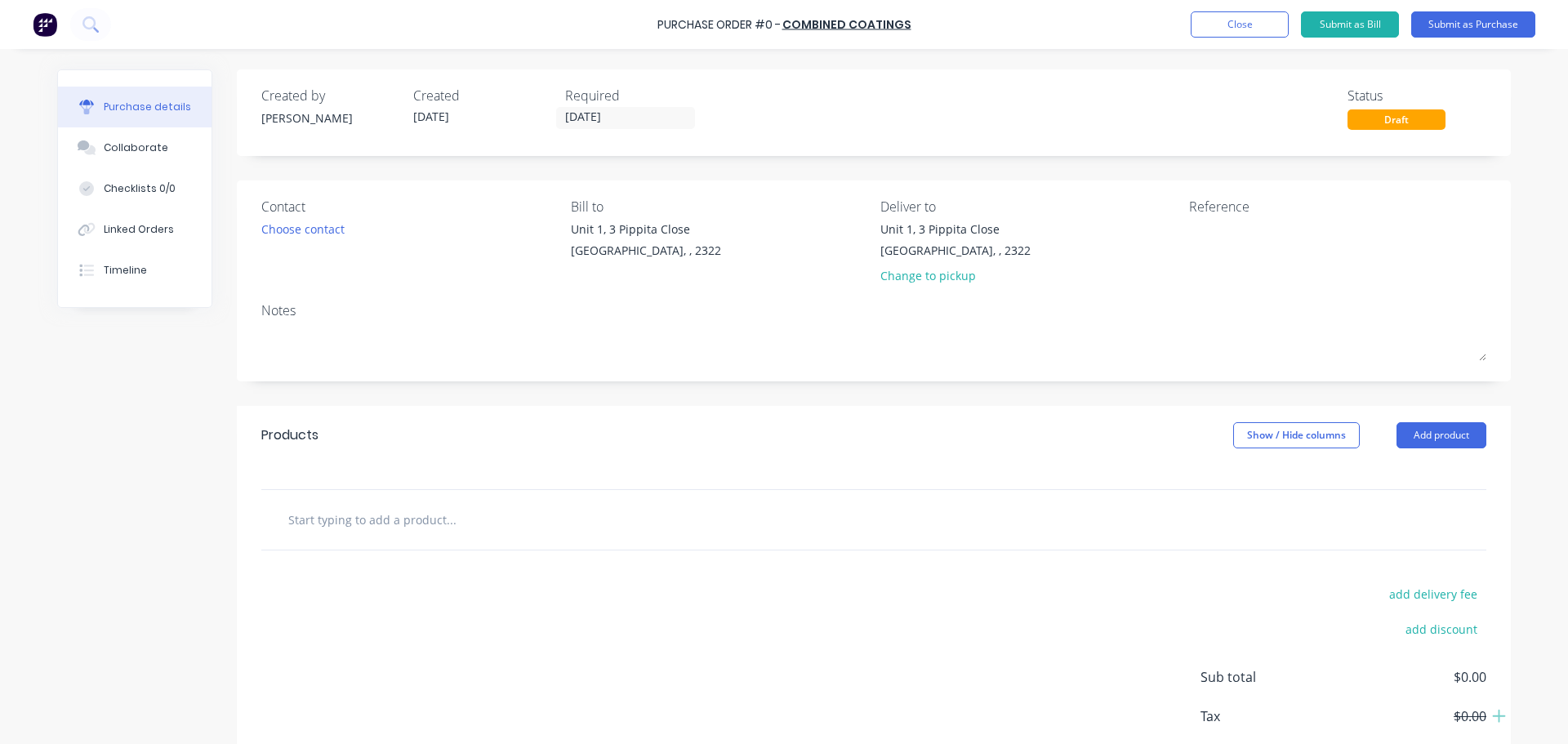
click at [393, 526] on input "text" at bounding box center [451, 519] width 327 height 32
paste input "Secondary Muffler Cradle"
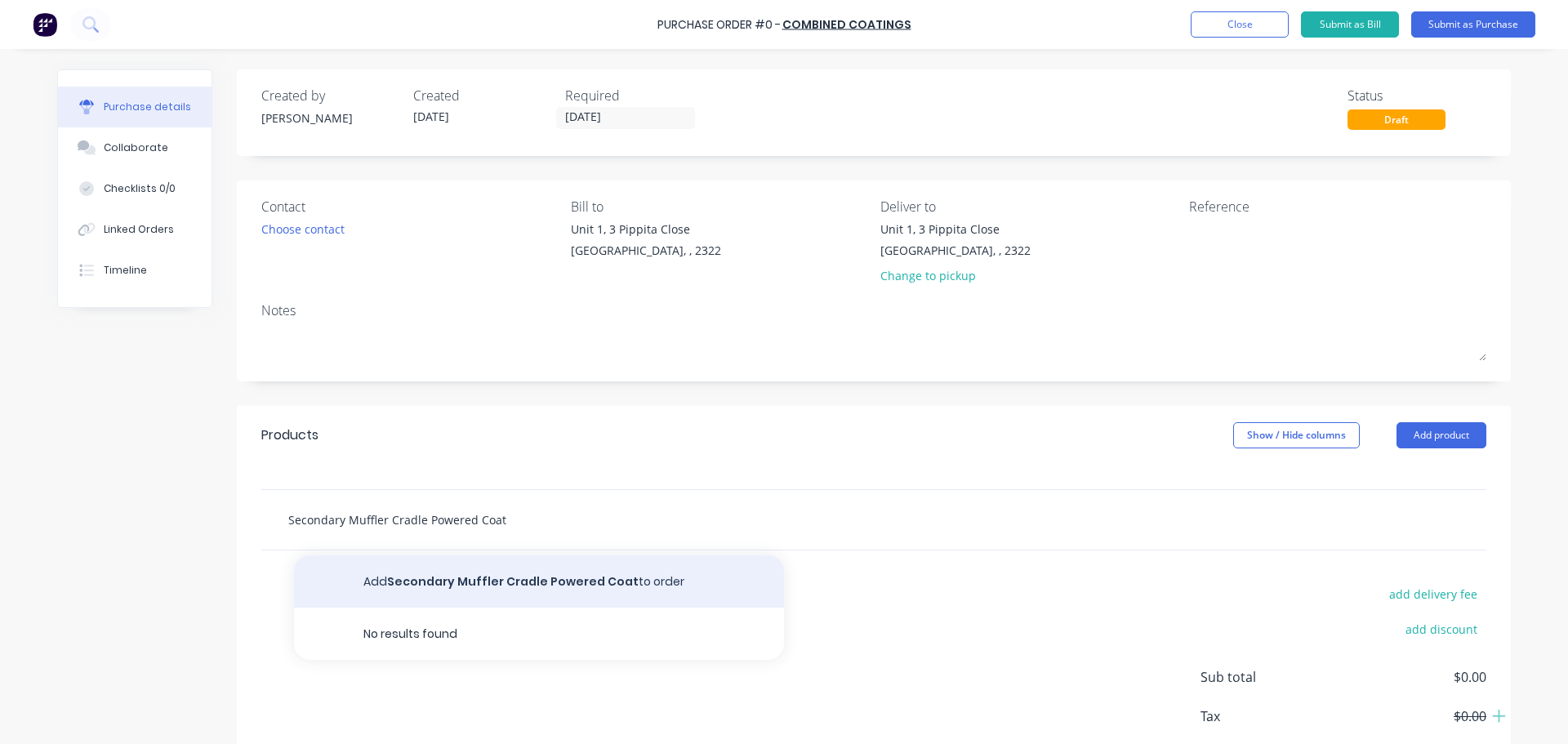
type input "Secondary Muffler Cradle Powered Coat"
click at [488, 579] on button "Add Secondary Muffler Cradle Powered Coat to order" at bounding box center [539, 581] width 490 height 52
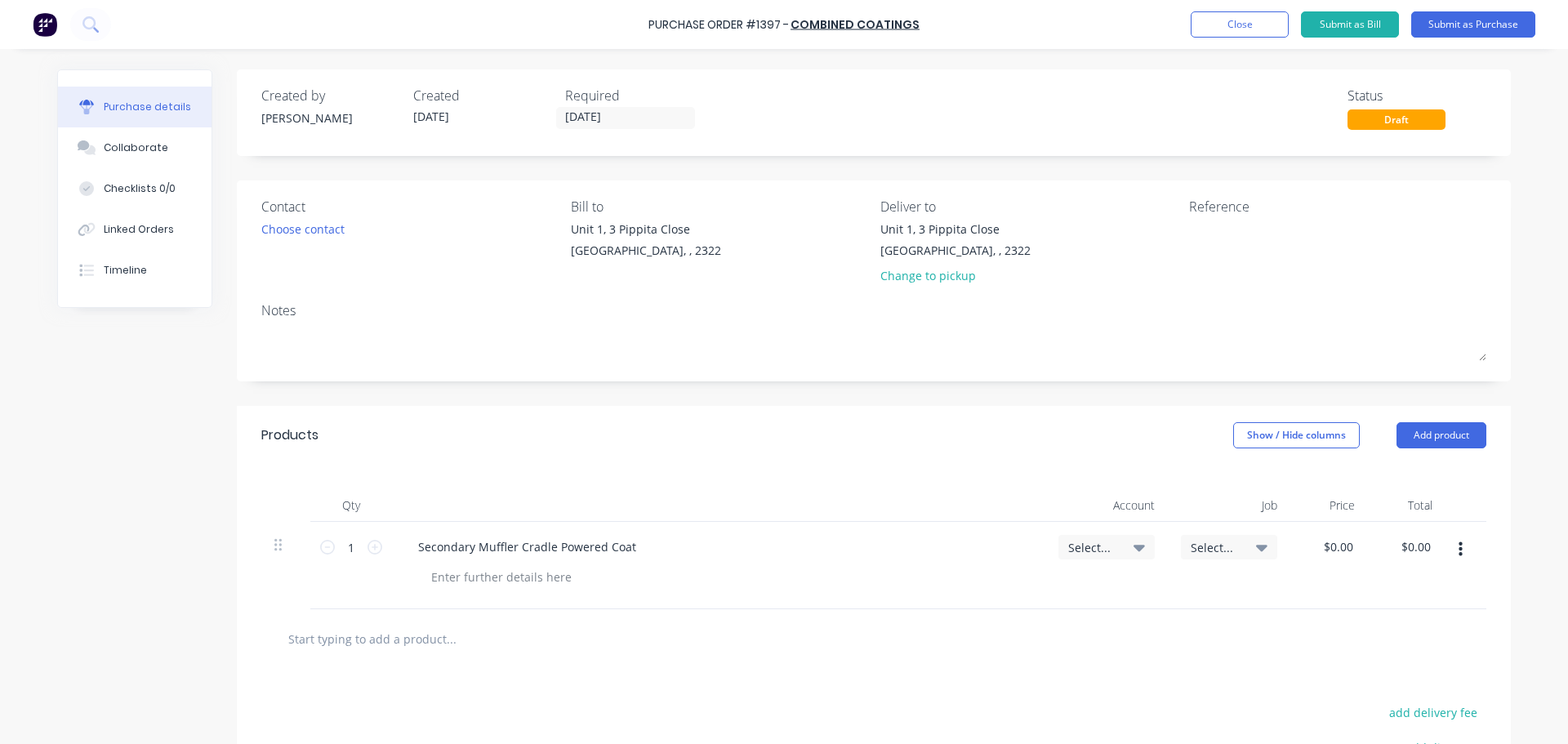
click at [304, 319] on div "Notes" at bounding box center [874, 311] width 1225 height 20
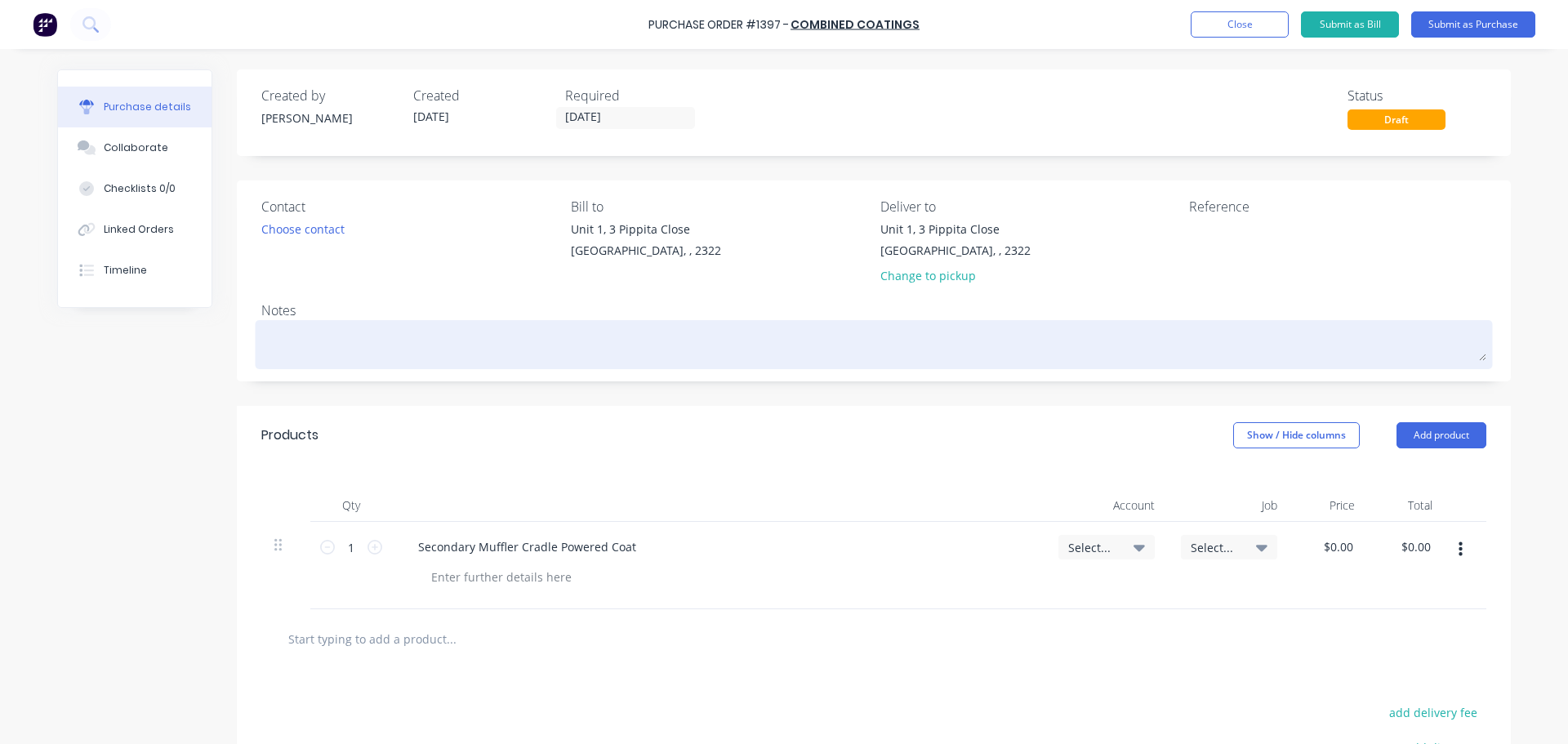
click at [299, 330] on textarea at bounding box center [874, 343] width 1225 height 37
type textarea "x"
type textarea "1"
type textarea "x"
type textarea "16"
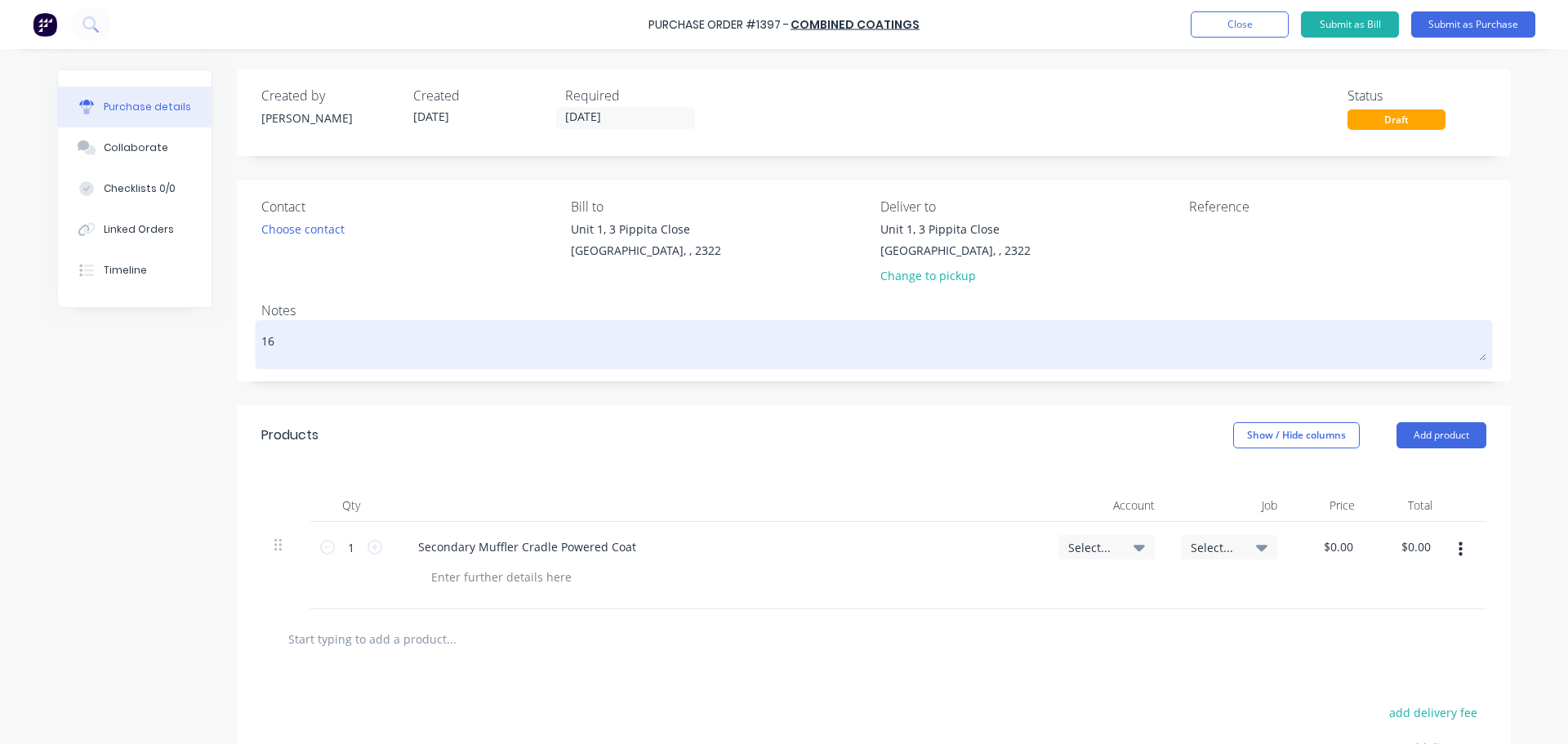
type textarea "x"
type textarea "164"
type textarea "x"
type textarea "16"
type textarea "x"
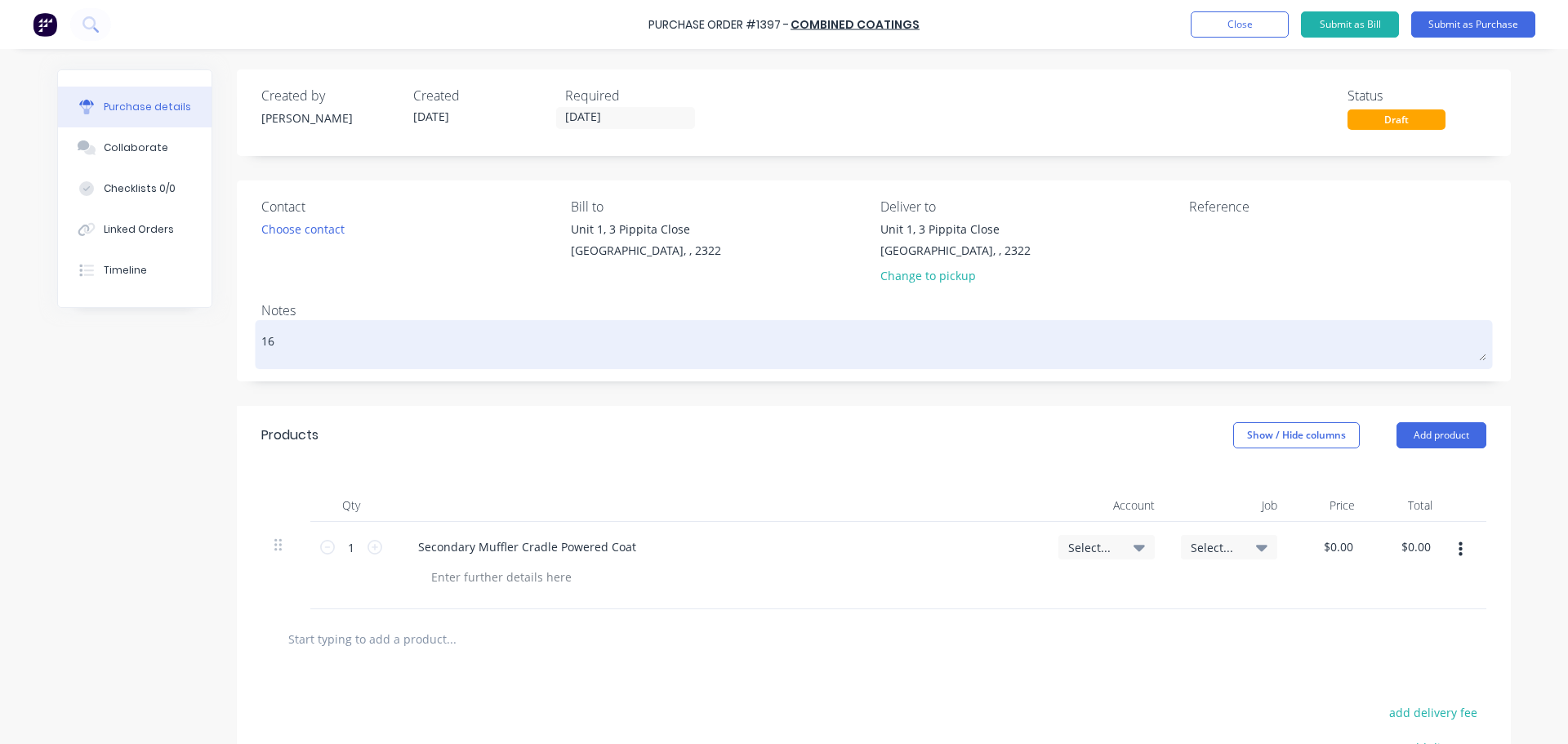
type textarea "1"
type textarea "x"
type textarea "J"
type textarea "x"
type textarea "JN"
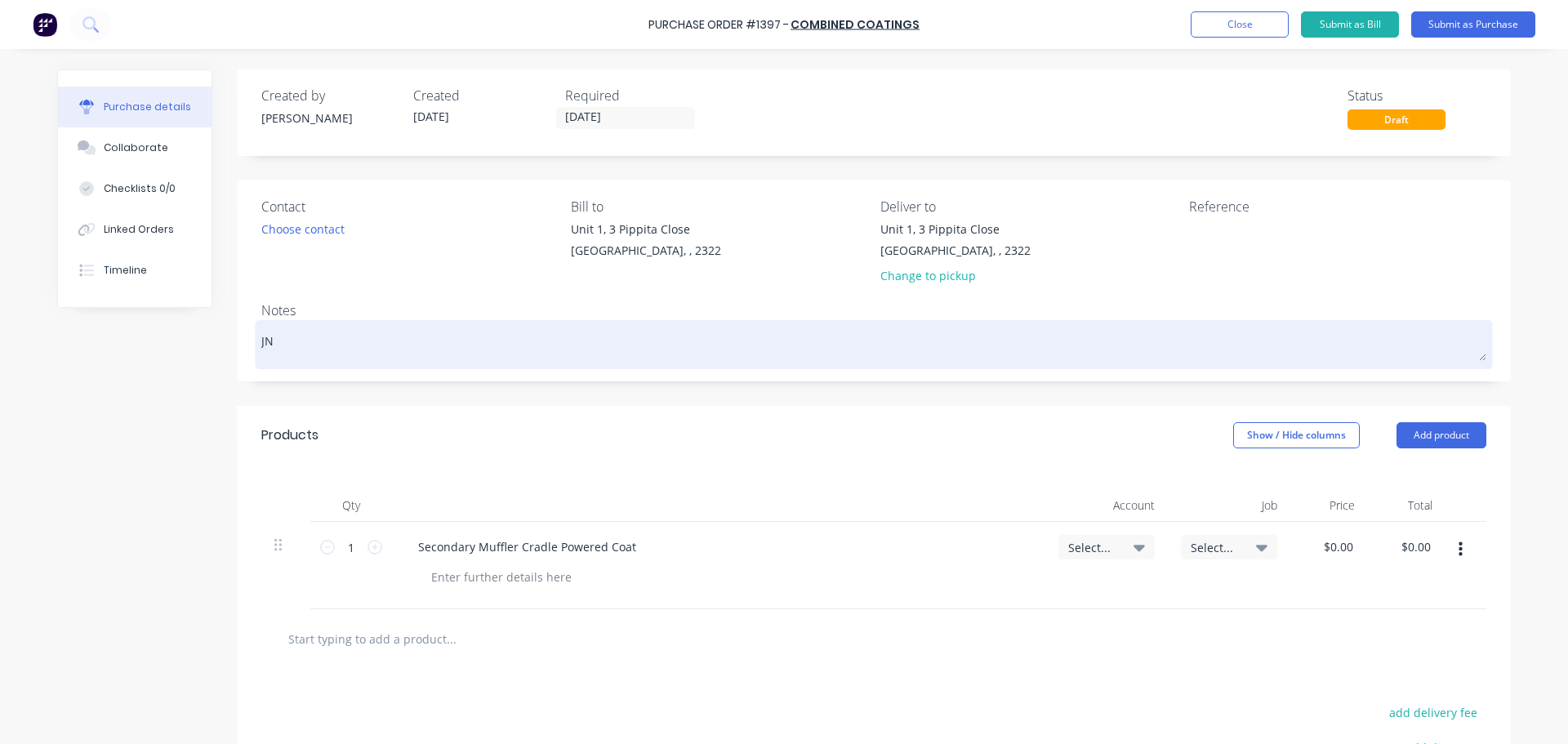
type textarea "x"
type textarea "JN"
type textarea "x"
type textarea "JN 1"
type textarea "x"
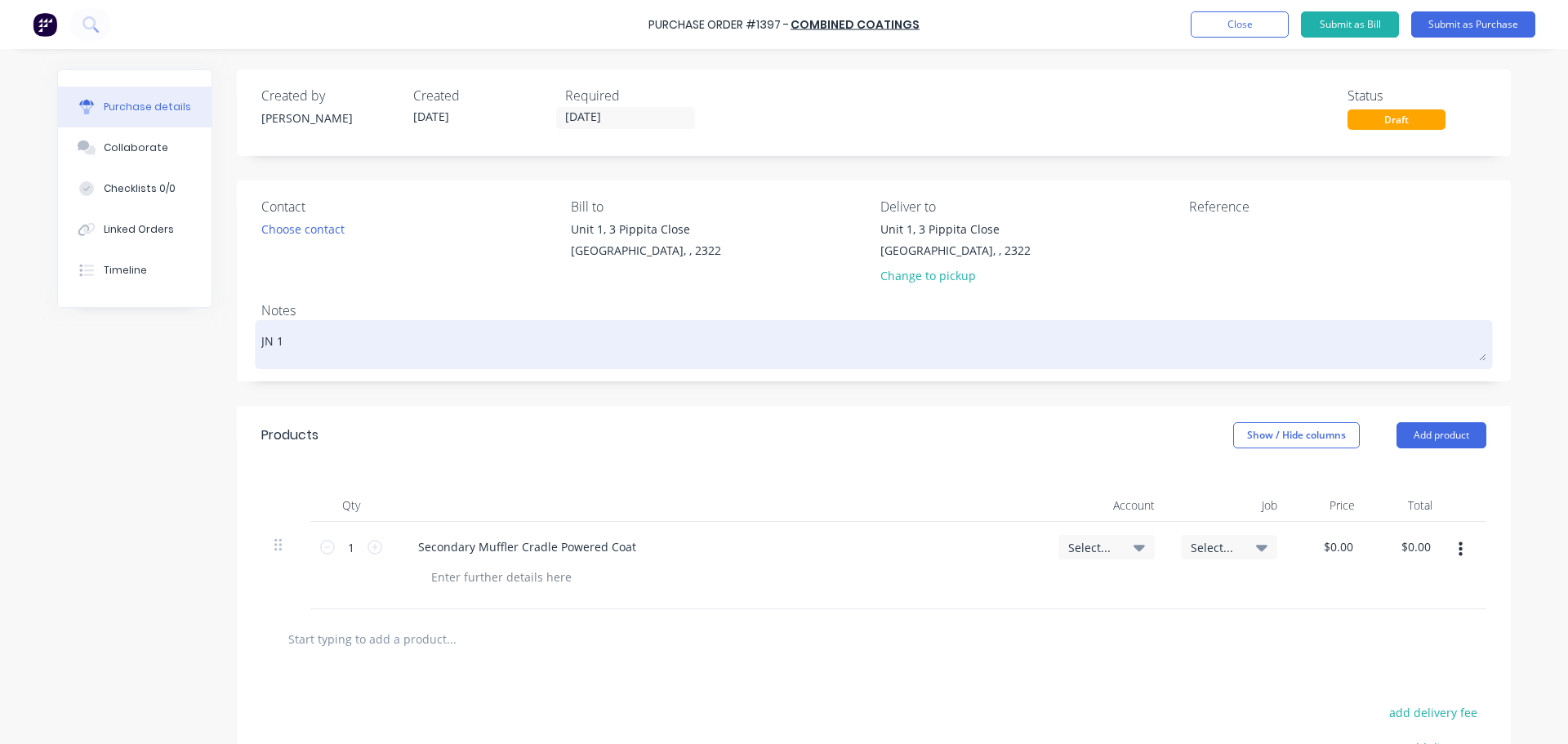
type textarea "JN 16"
type textarea "x"
type textarea "JN 164"
type textarea "x"
type textarea "JN 1640"
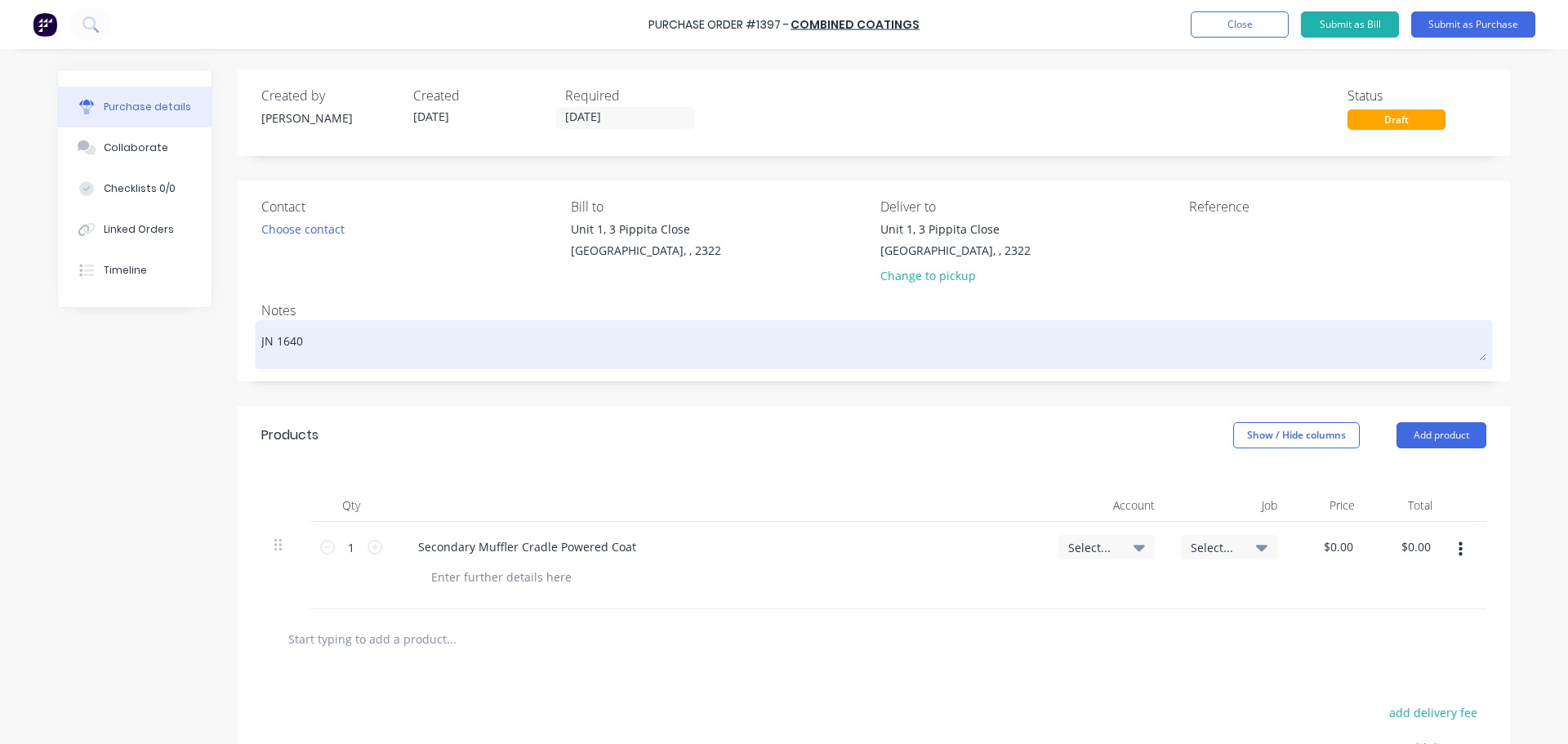
type textarea "x"
type textarea "JN 1640"
type textarea "x"
type textarea "JN 1640 M"
type textarea "x"
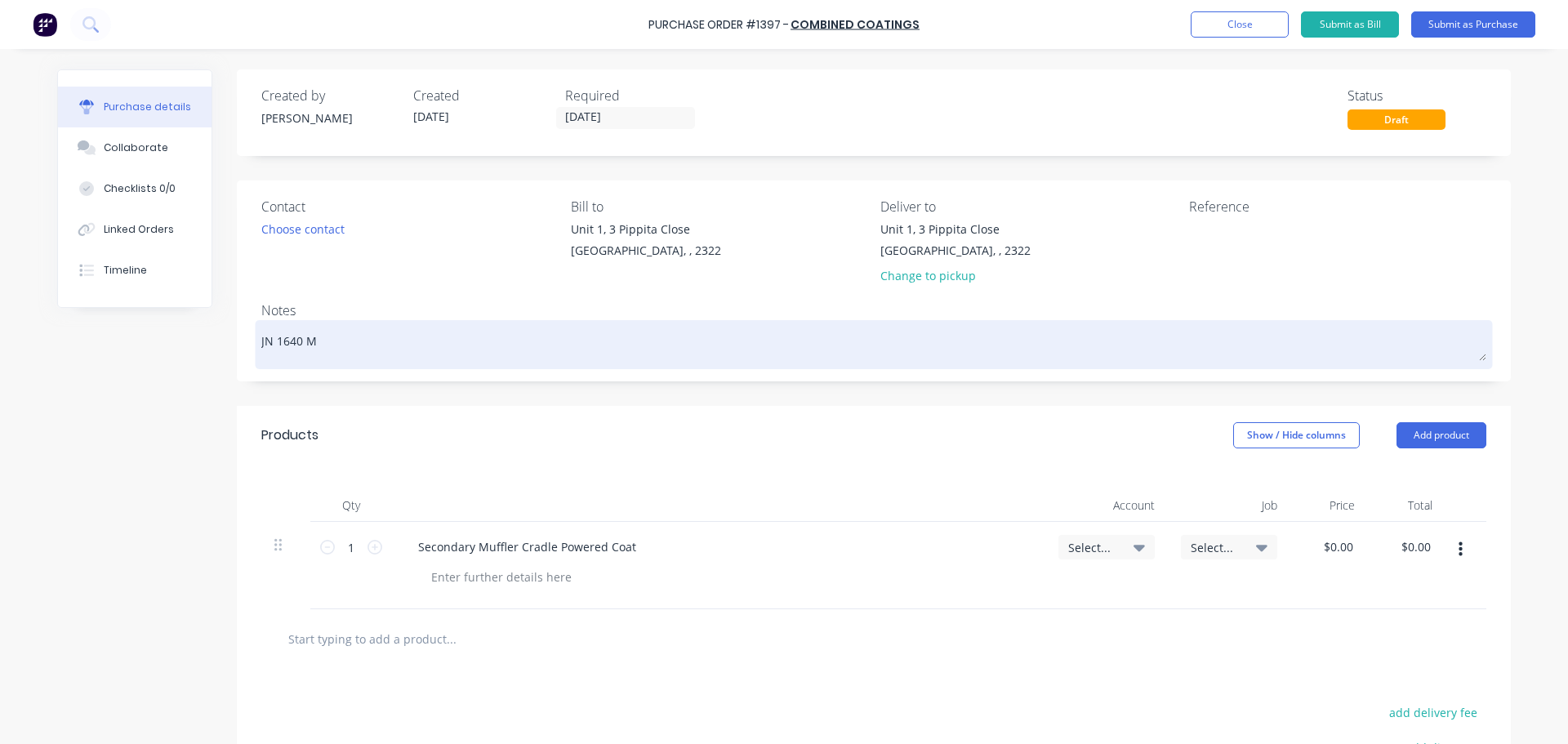
type textarea "JN 1640 Mu"
type textarea "x"
type textarea "JN 1640 Muf"
type textarea "x"
type textarea "JN 1640 Muff"
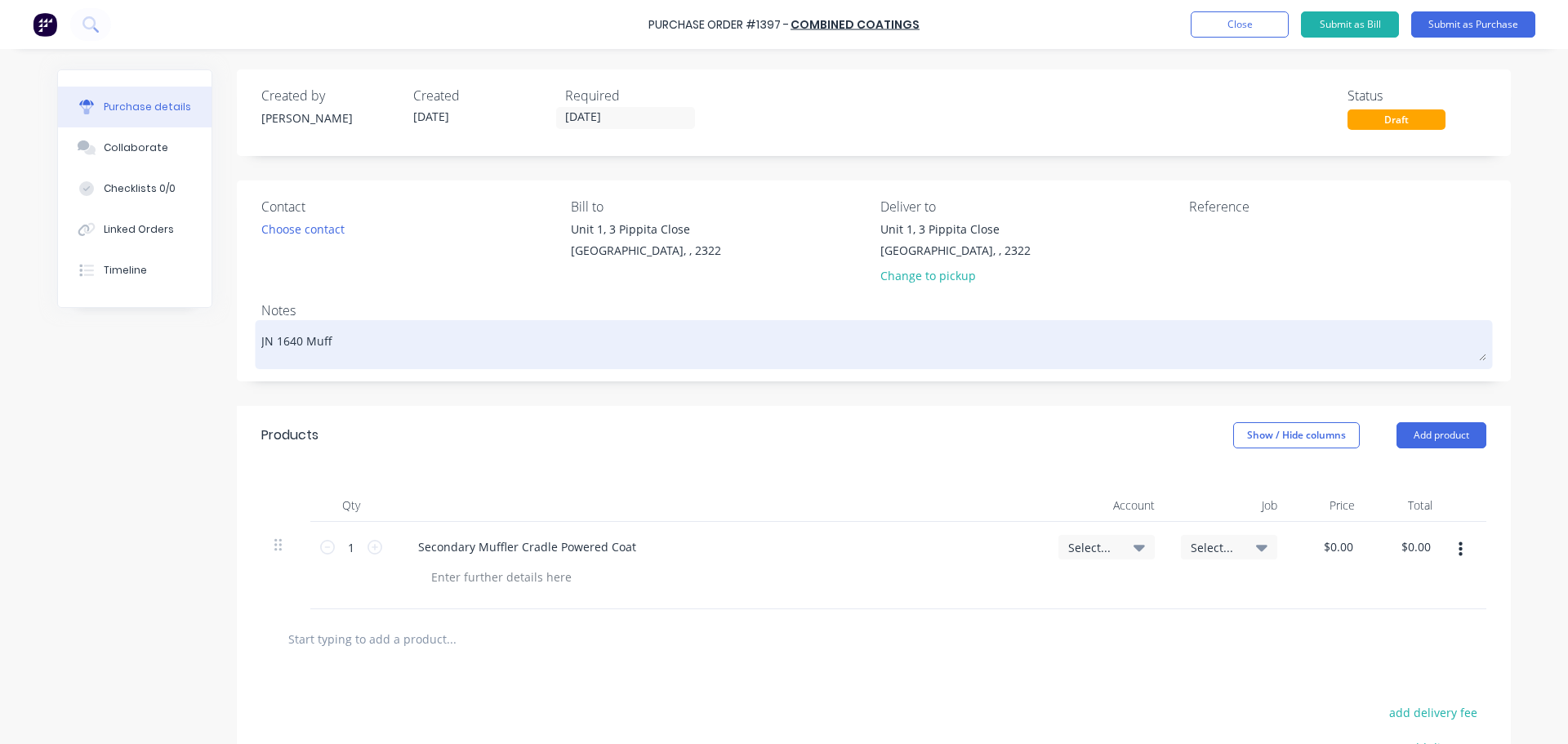
type textarea "x"
type textarea "JN 1640 Muffl"
type textarea "x"
type textarea "JN 1640 Muffle"
type textarea "x"
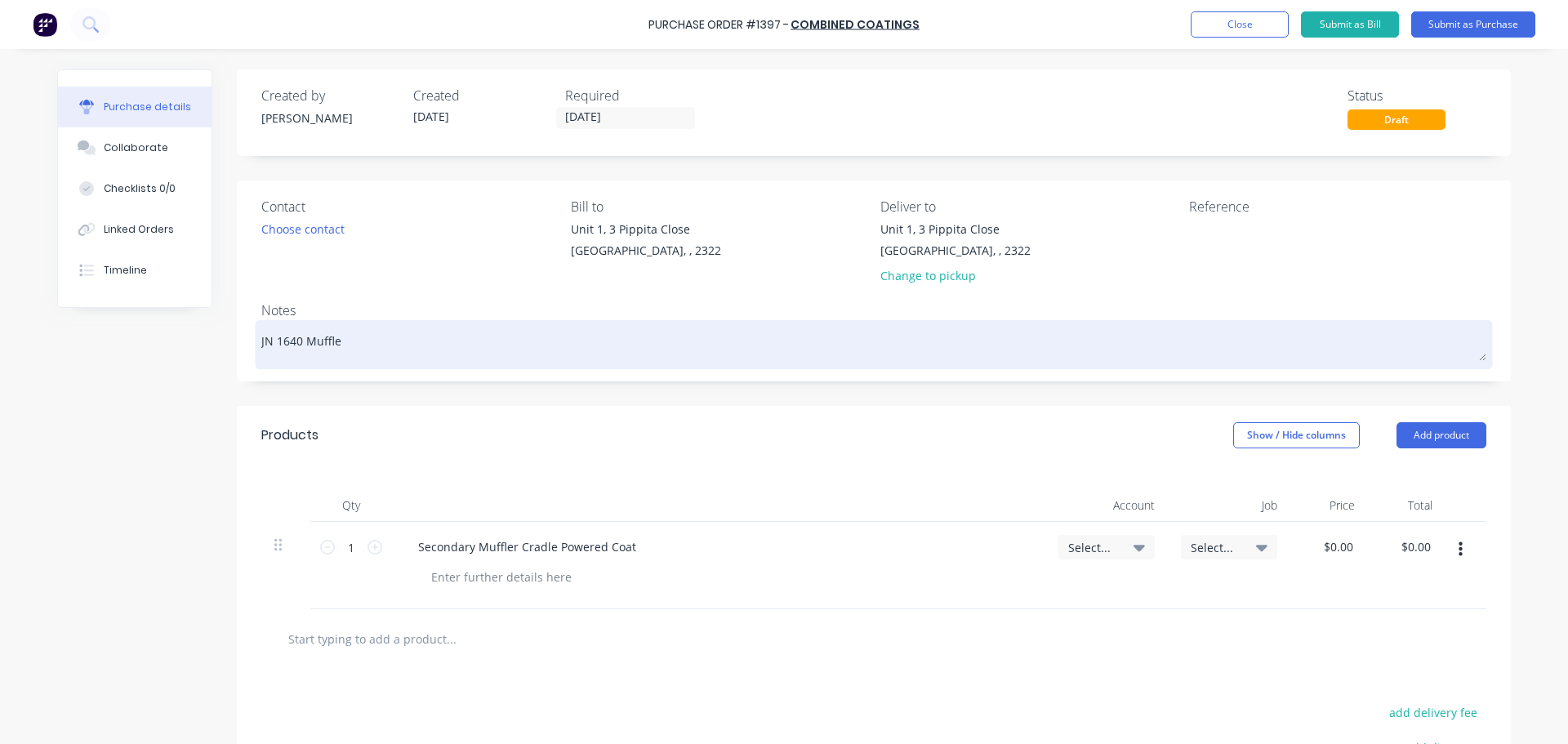
type textarea "JN 1640 Muffler"
type textarea "x"
type textarea "JN 1640 Muffler"
type textarea "x"
type textarea "JN 1640 Muffler S"
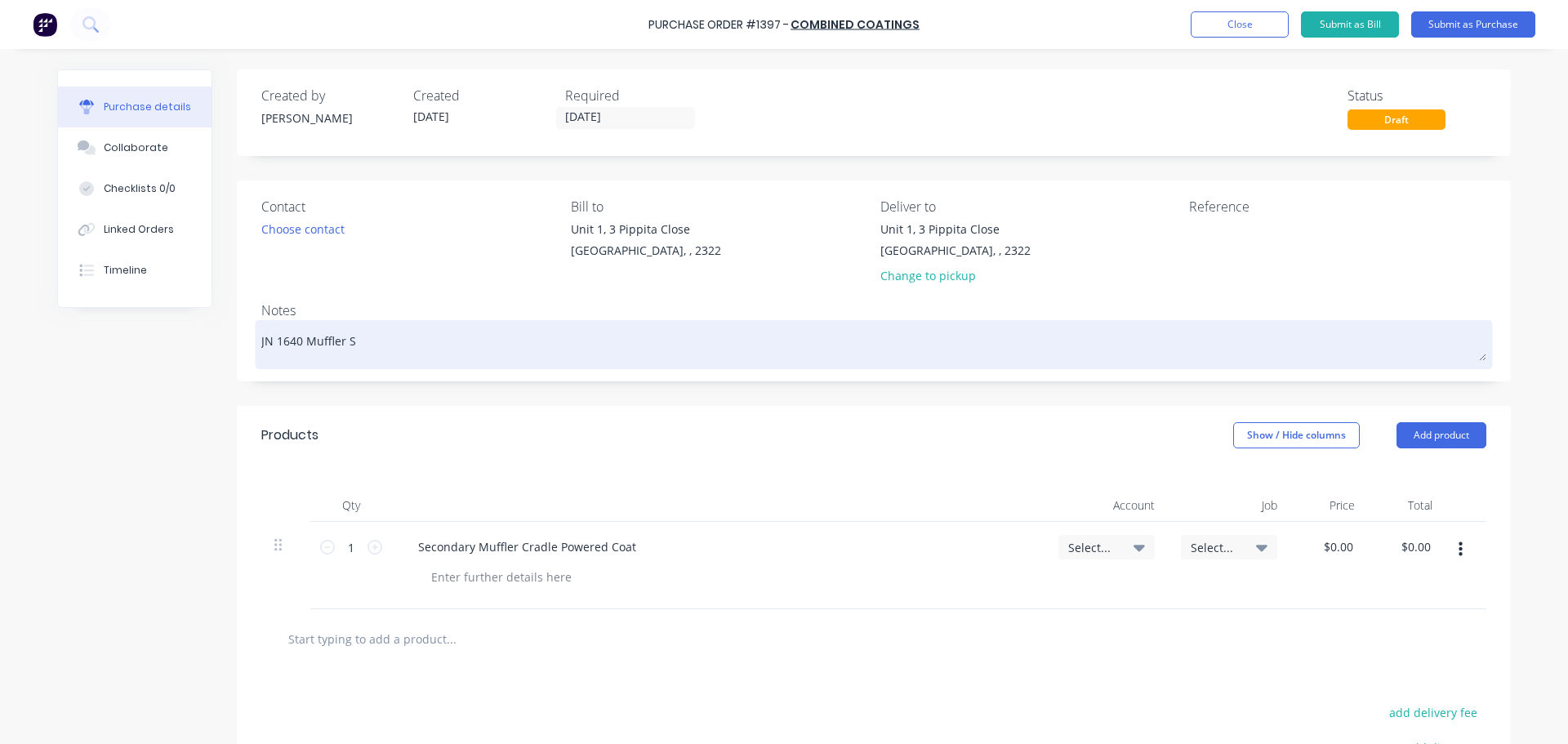
type textarea "x"
type textarea "JN 1640 Muffler Sy"
type textarea "x"
type textarea "JN 1640 Muffler Sys"
type textarea "x"
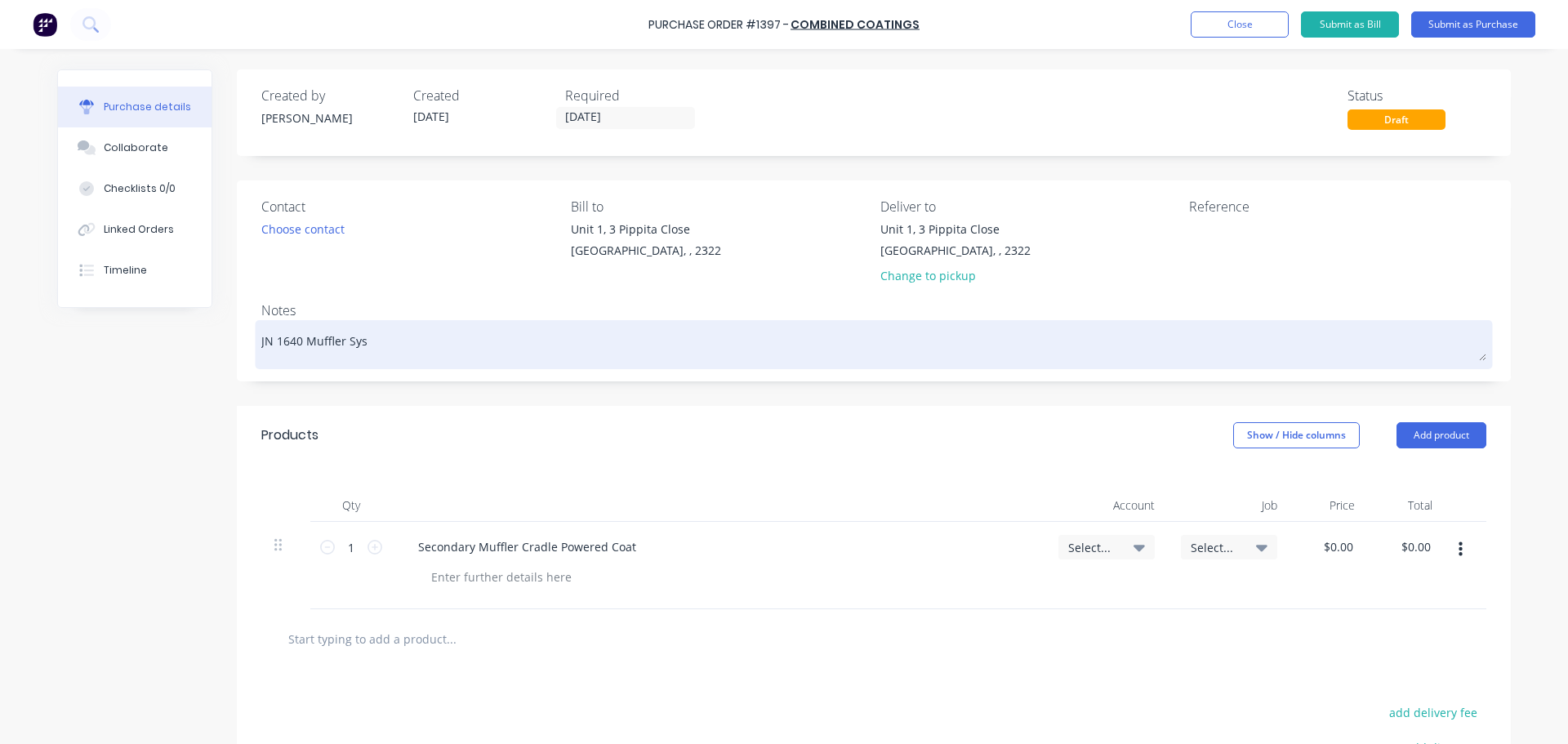
type textarea "JN 1640 Muffler Syst"
type textarea "x"
type textarea "JN 1640 Muffler Syste"
type textarea "x"
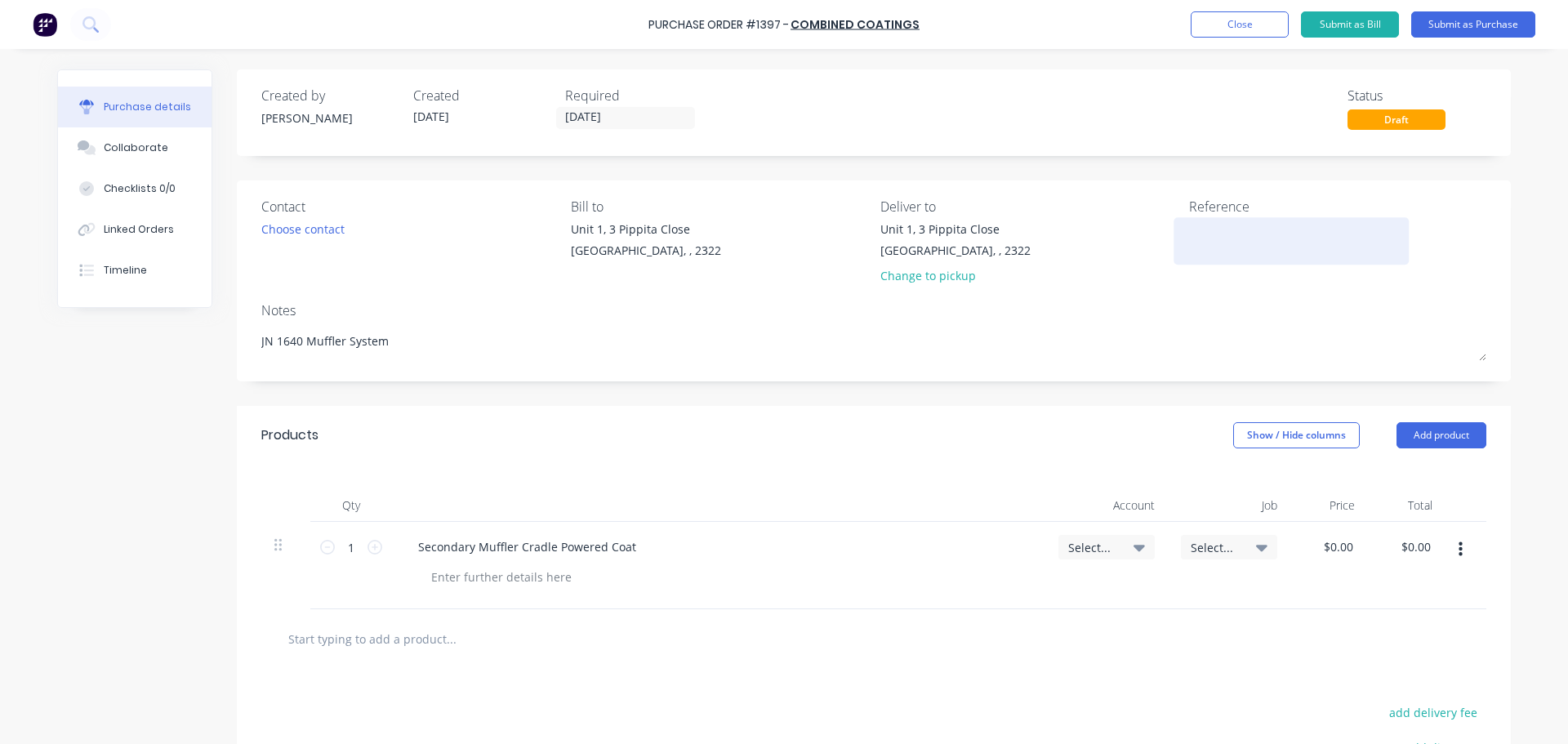
type textarea "JN 1640 Muffler System"
type textarea "x"
type textarea "JN 1640 Muffler System"
click at [1199, 228] on textarea at bounding box center [1292, 239] width 204 height 37
type textarea "16"
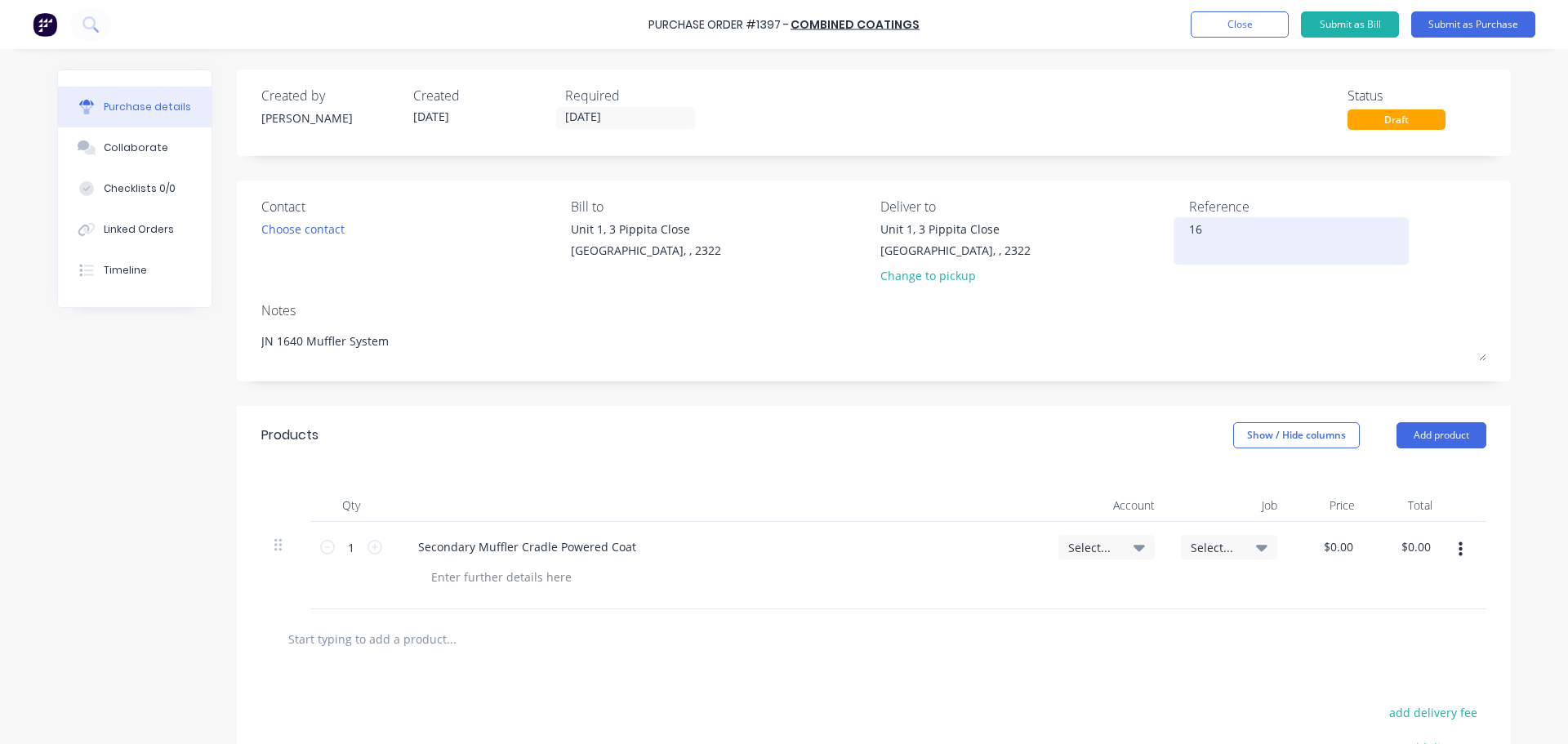
type textarea "x"
type textarea "164"
type textarea "x"
type textarea "1640"
type textarea "x"
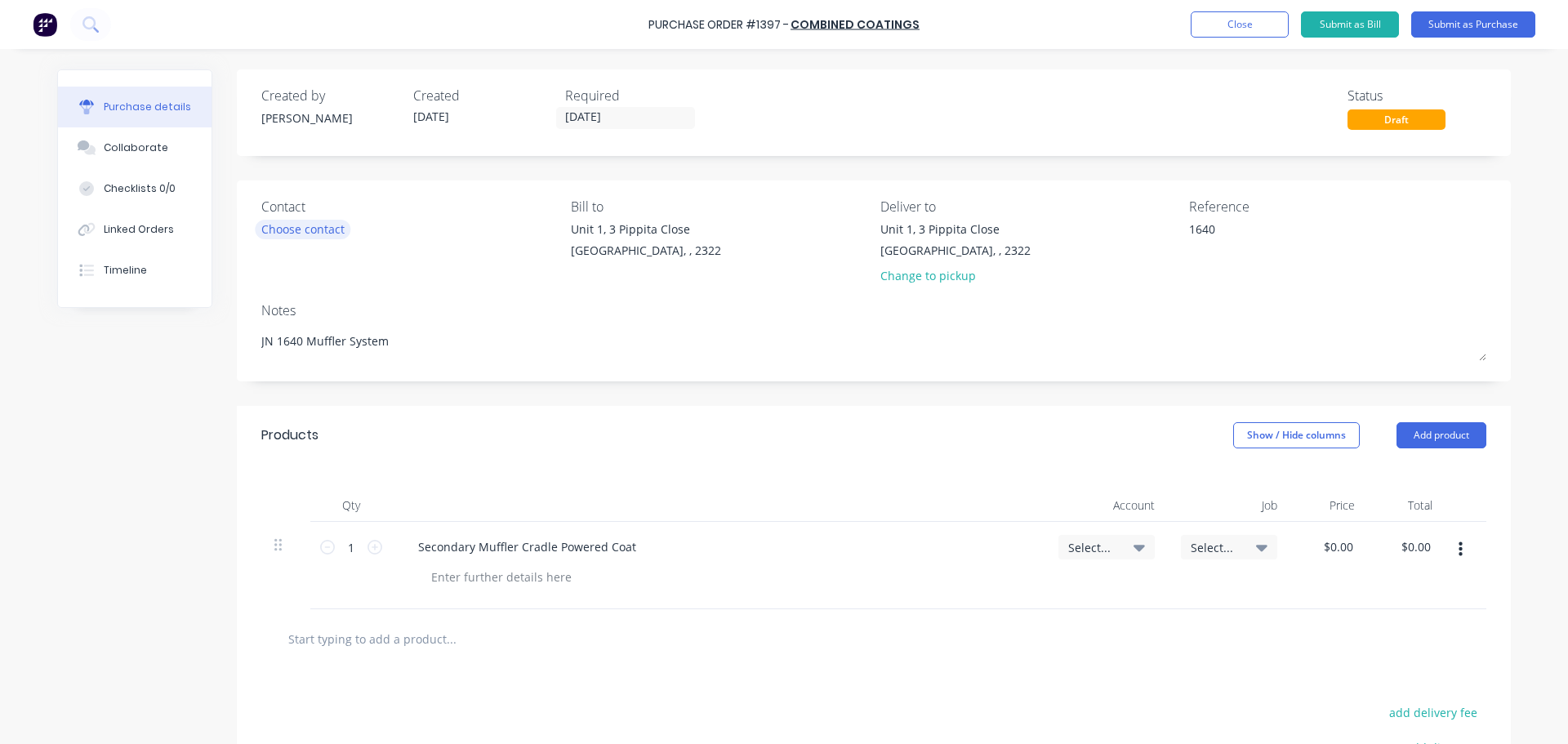
type textarea "1640"
click at [326, 230] on div "Choose contact" at bounding box center [303, 229] width 83 height 17
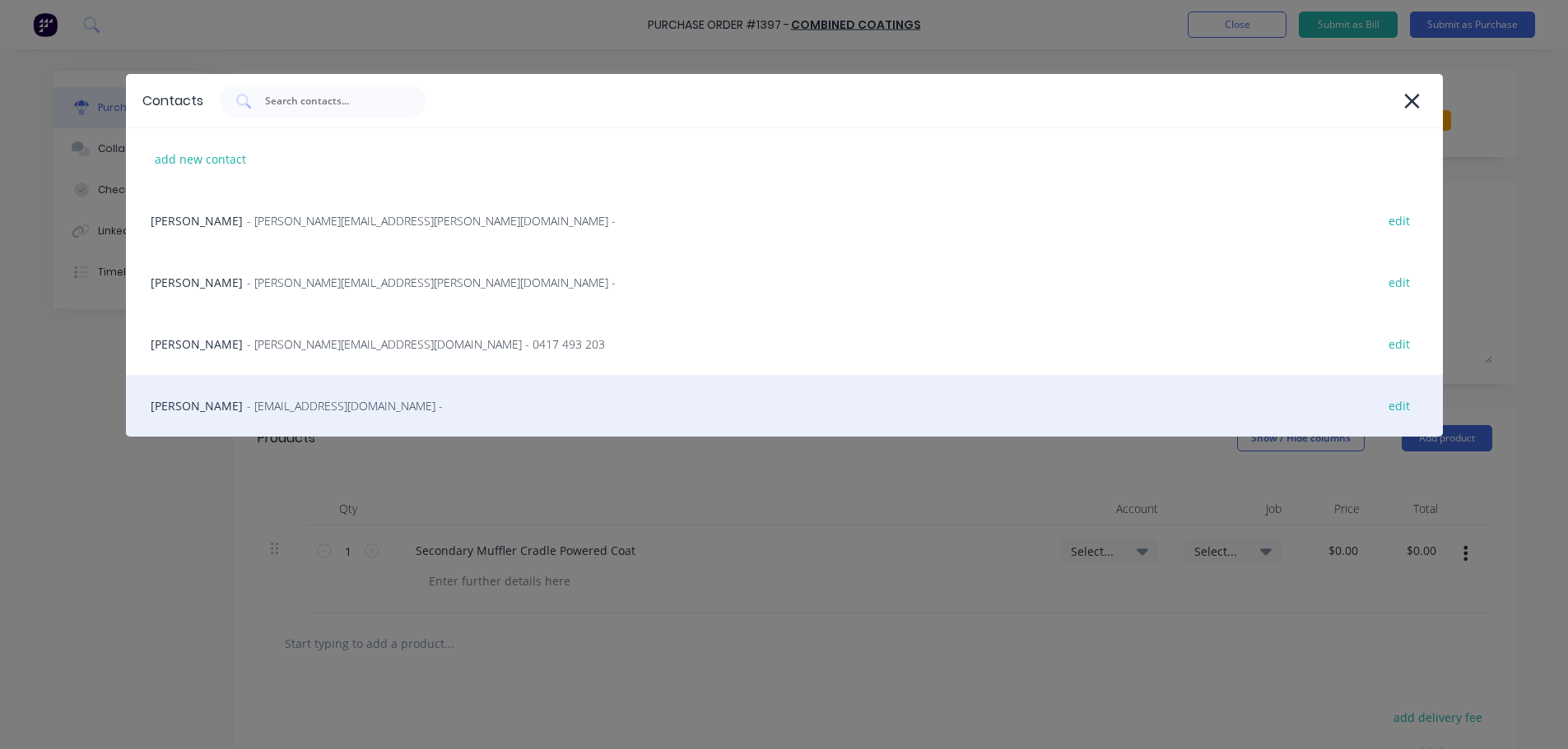
click at [337, 410] on span "- [EMAIL_ADDRESS][DOMAIN_NAME] -" at bounding box center [345, 405] width 196 height 18
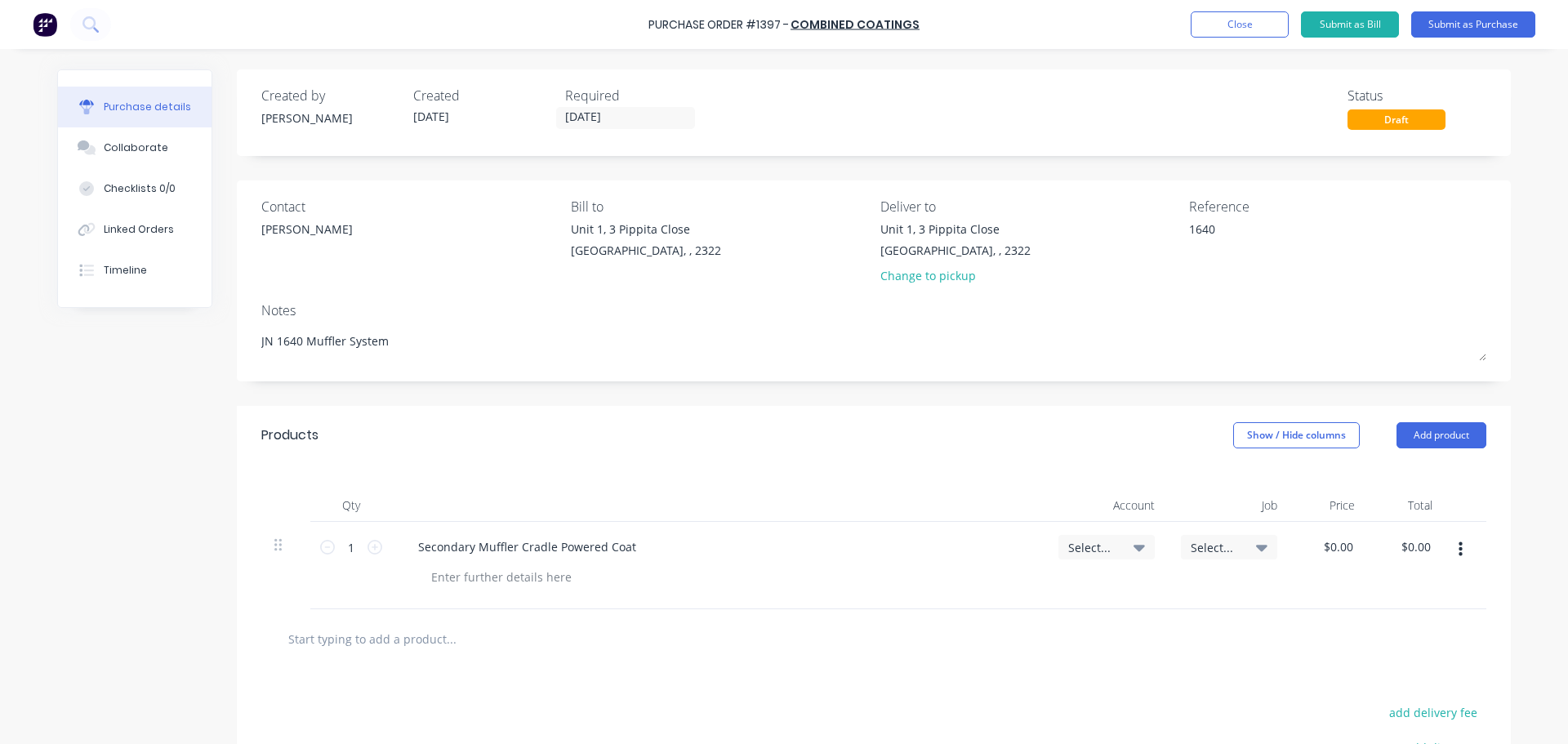
click at [1141, 548] on div "Select..." at bounding box center [1106, 548] width 96 height 25
type textarea "x"
click at [1018, 600] on input at bounding box center [1053, 596] width 168 height 32
type input "1-140"
click at [1062, 717] on div "1-1400 / Work in Progress - Materials" at bounding box center [1041, 712] width 229 height 32
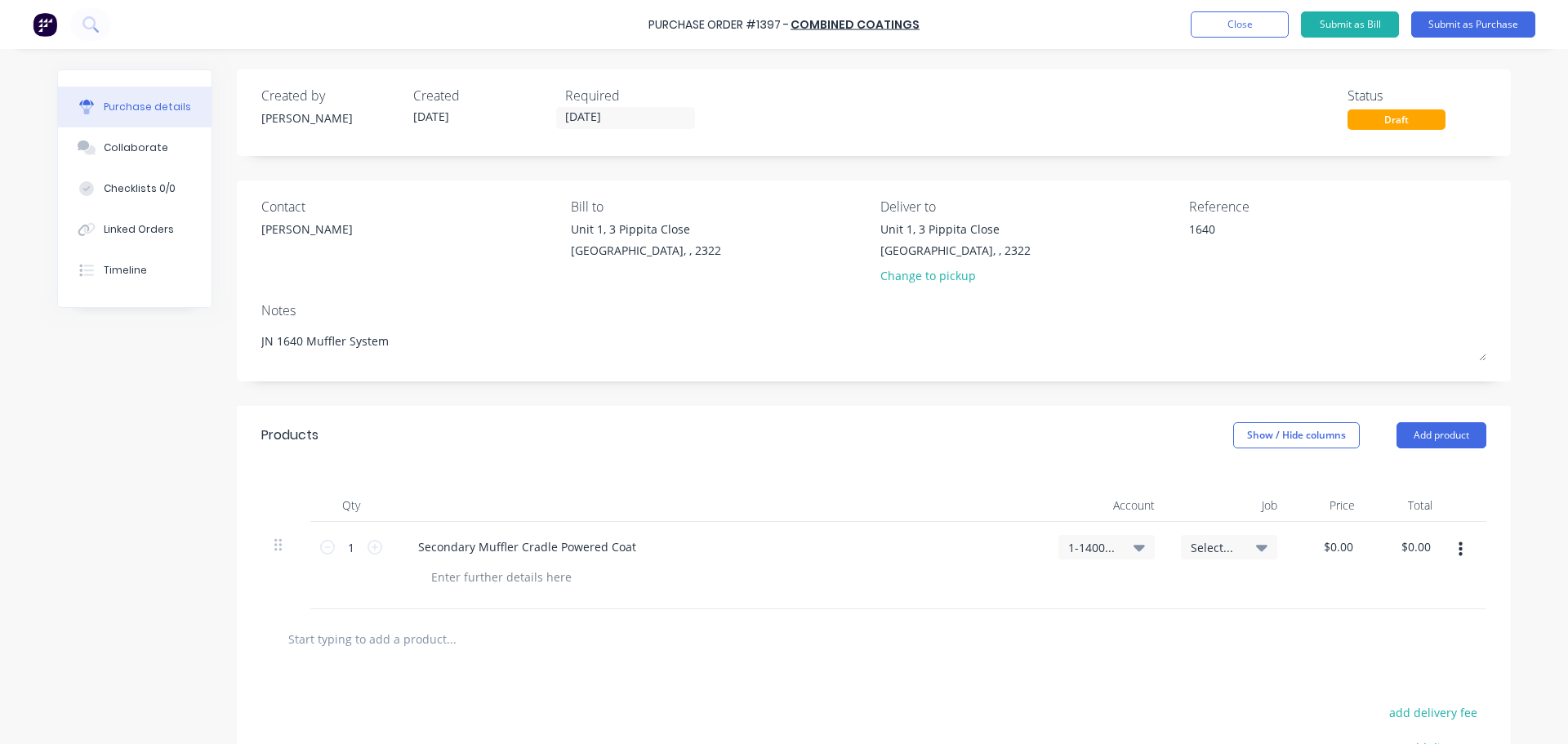
click at [1229, 541] on span "Select..." at bounding box center [1215, 547] width 49 height 17
type textarea "x"
click at [1166, 601] on input at bounding box center [1176, 596] width 168 height 32
type input "1640"
click at [1192, 660] on div "1640 / W/Trac-794-Exh.System-T12" at bounding box center [1163, 668] width 229 height 32
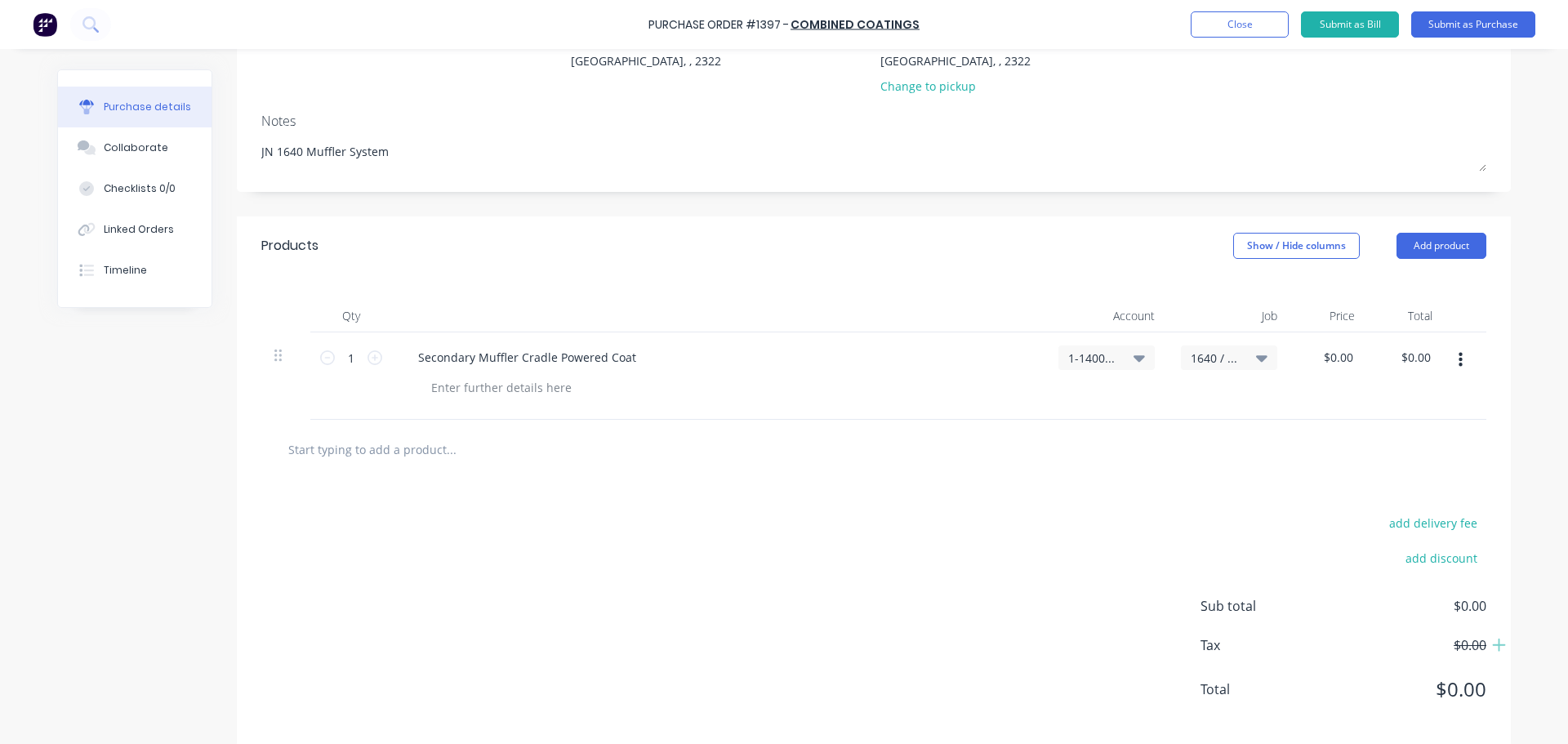
scroll to position [210, 0]
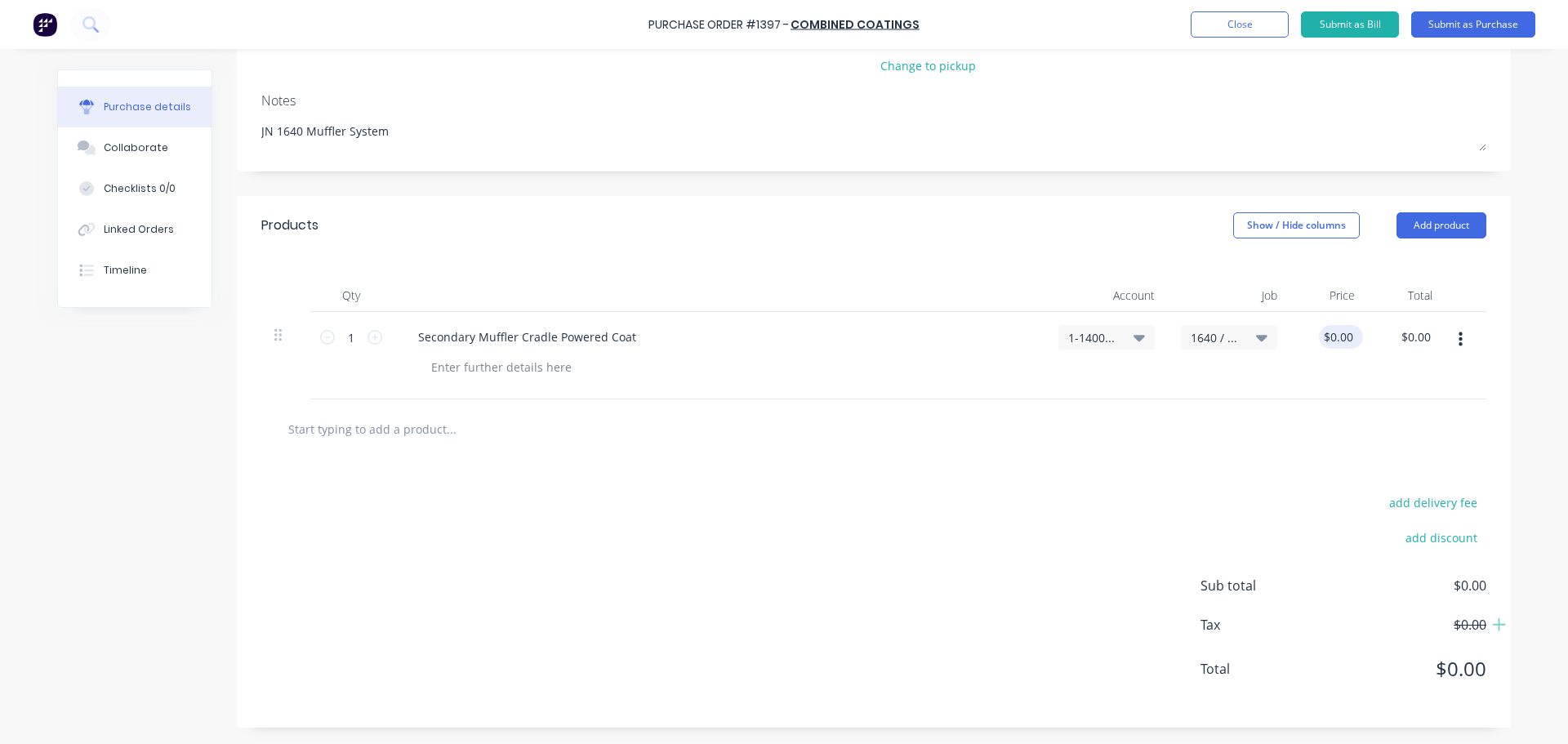
type textarea "x"
drag, startPoint x: 1349, startPoint y: 340, endPoint x: 1310, endPoint y: 340, distance: 39.0
click at [1312, 340] on input "0.0000" at bounding box center [1334, 337] width 44 height 24
type input "1000"
type textarea "x"
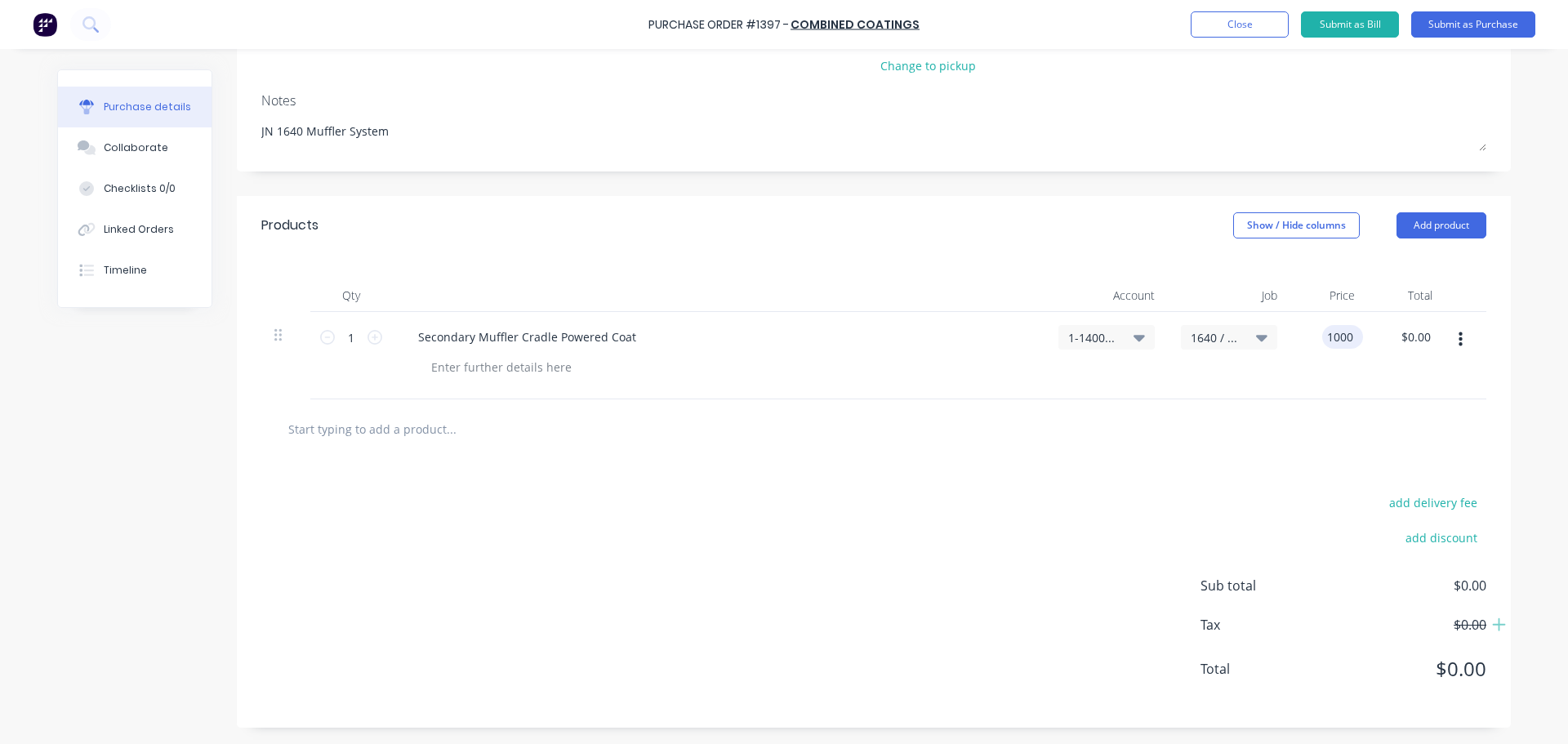
type input "$1,000.00"
type input "1000.00"
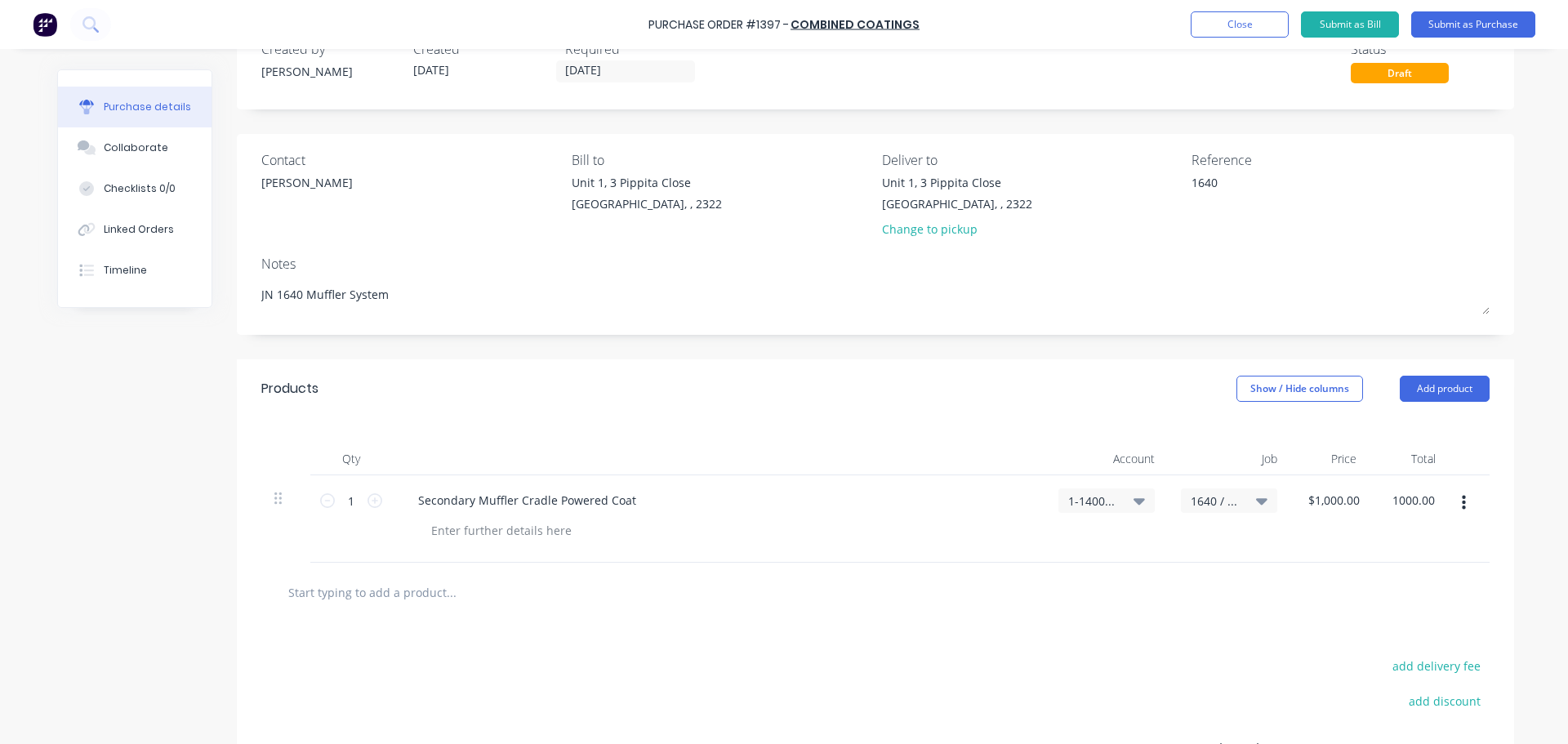
scroll to position [0, 0]
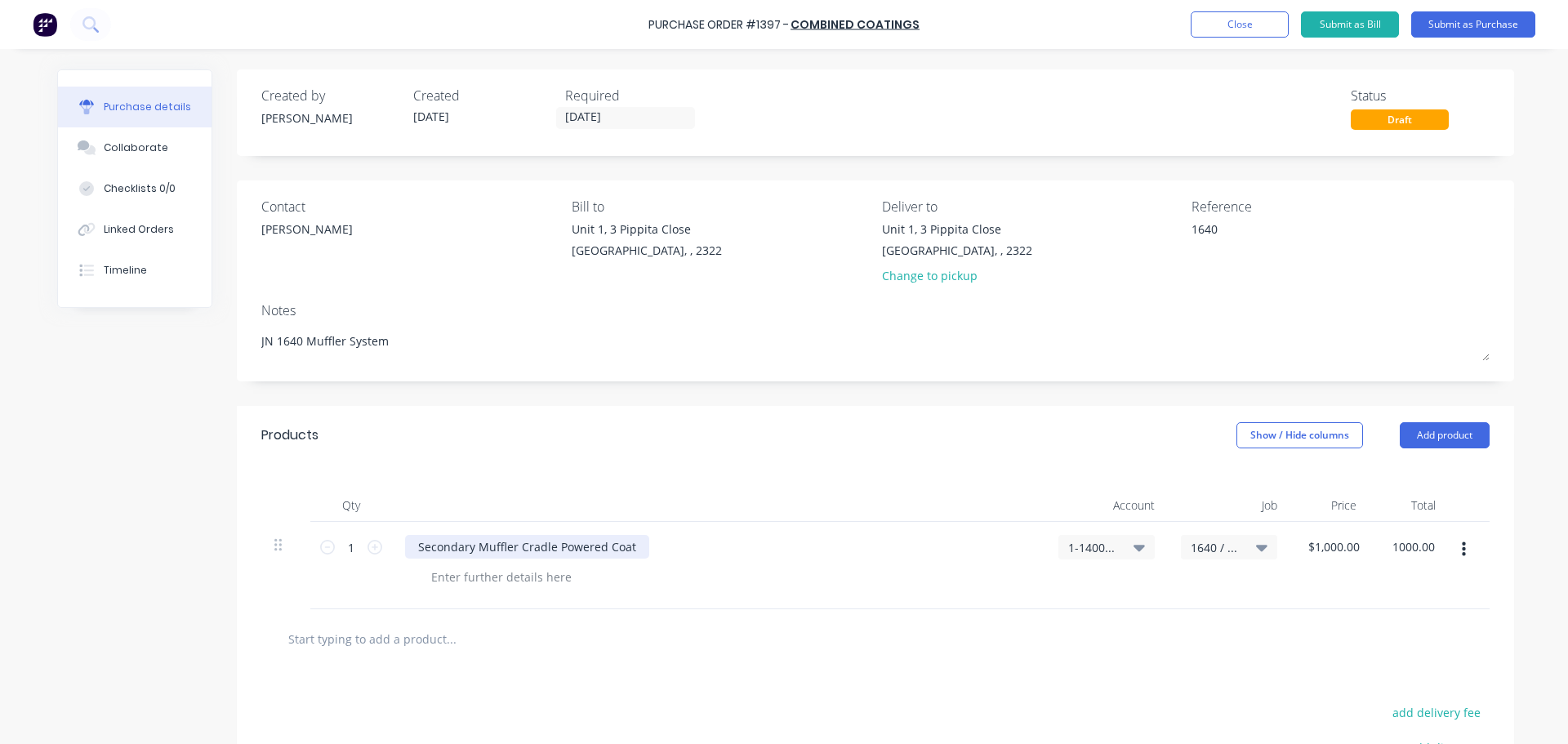
type textarea "x"
type input "$1,000.00"
drag, startPoint x: 597, startPoint y: 545, endPoint x: 576, endPoint y: 545, distance: 21.0
click at [576, 545] on div "Secondary Muffler Cradle Powered Coat" at bounding box center [527, 547] width 244 height 24
drag, startPoint x: 606, startPoint y: 551, endPoint x: 592, endPoint y: 551, distance: 14.0
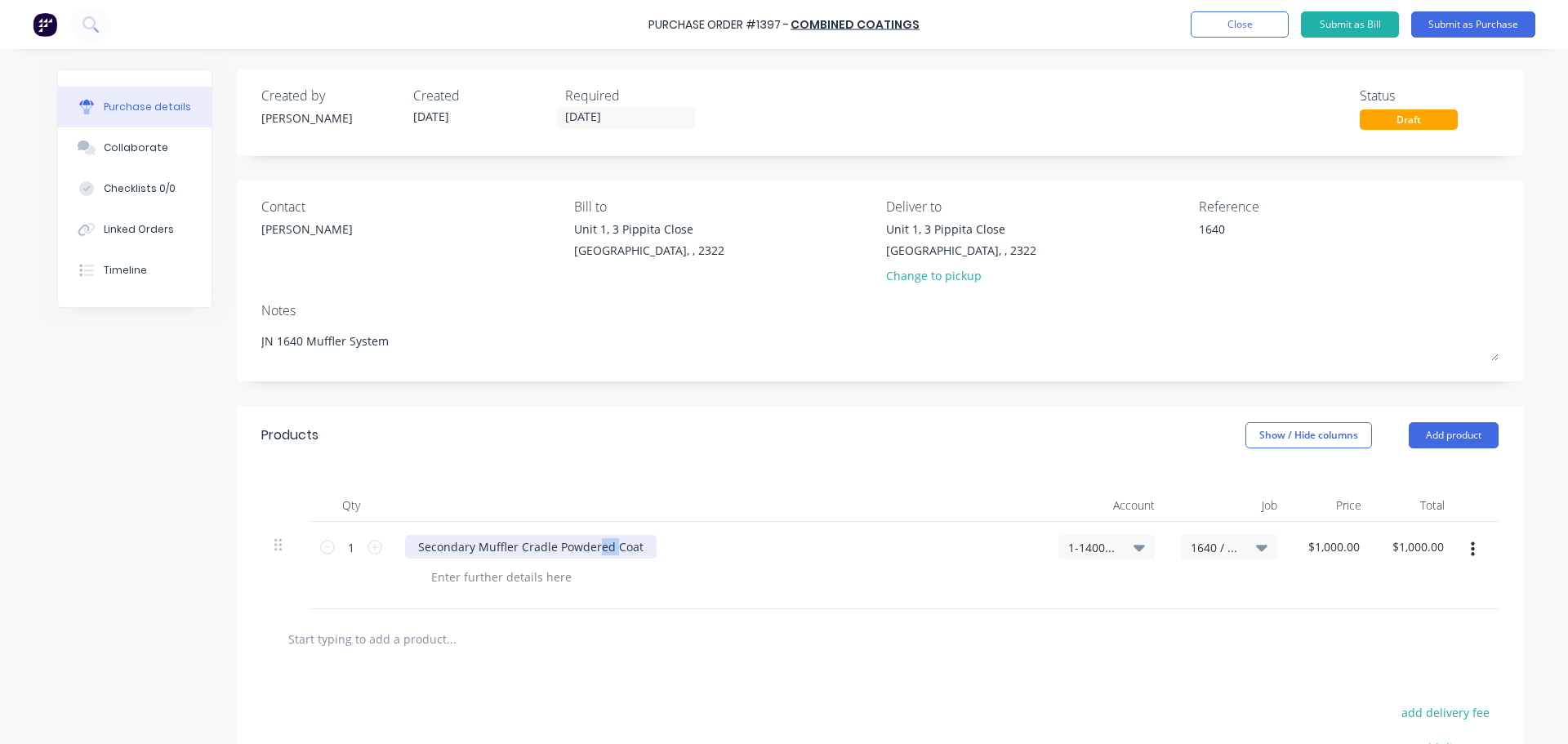
click at [592, 551] on div "Secondary Muffler Cradle Powdered Coat" at bounding box center [530, 547] width 252 height 24
click at [1475, 24] on button "Submit as Purchase" at bounding box center [1473, 24] width 125 height 26
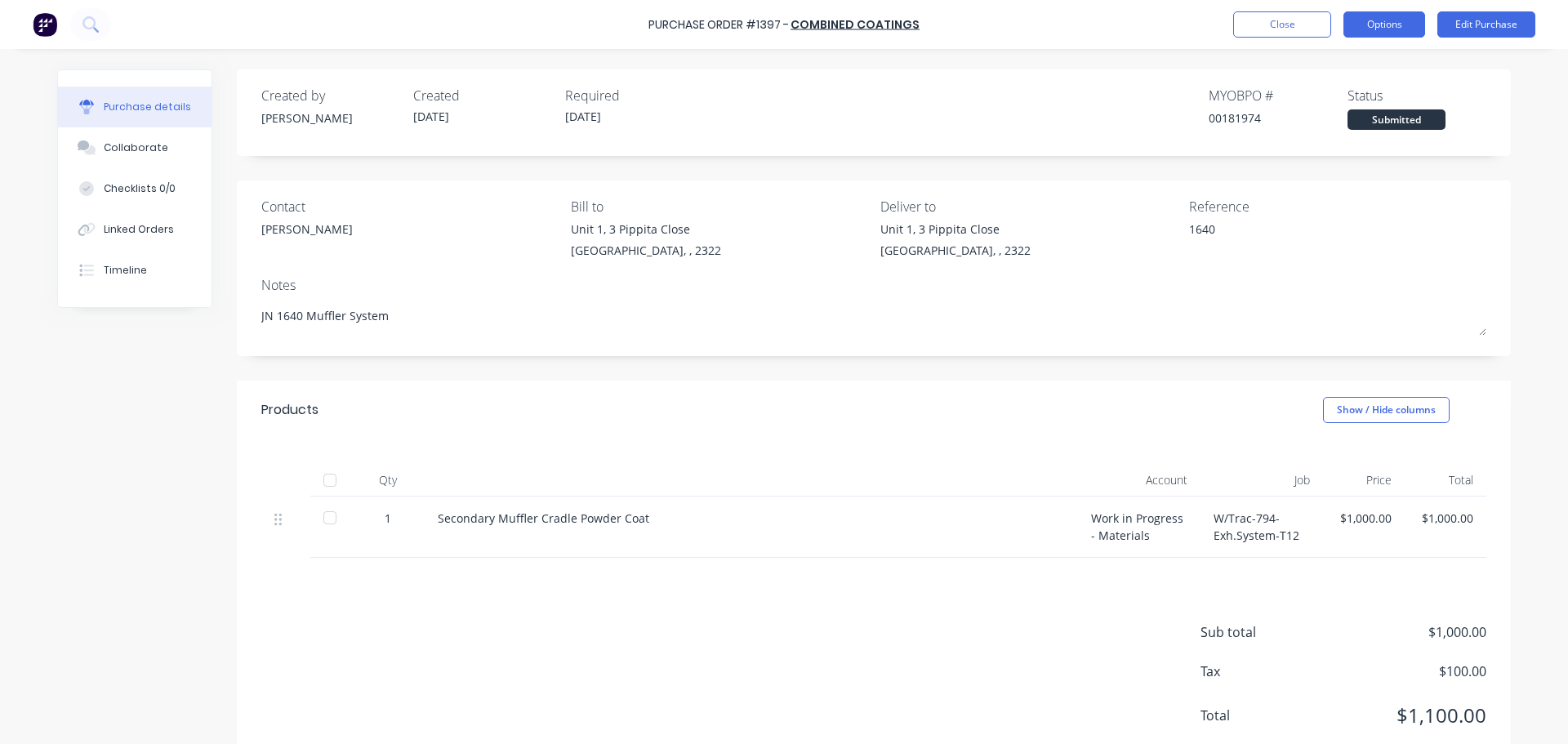
click at [1395, 26] on button "Options" at bounding box center [1385, 24] width 81 height 26
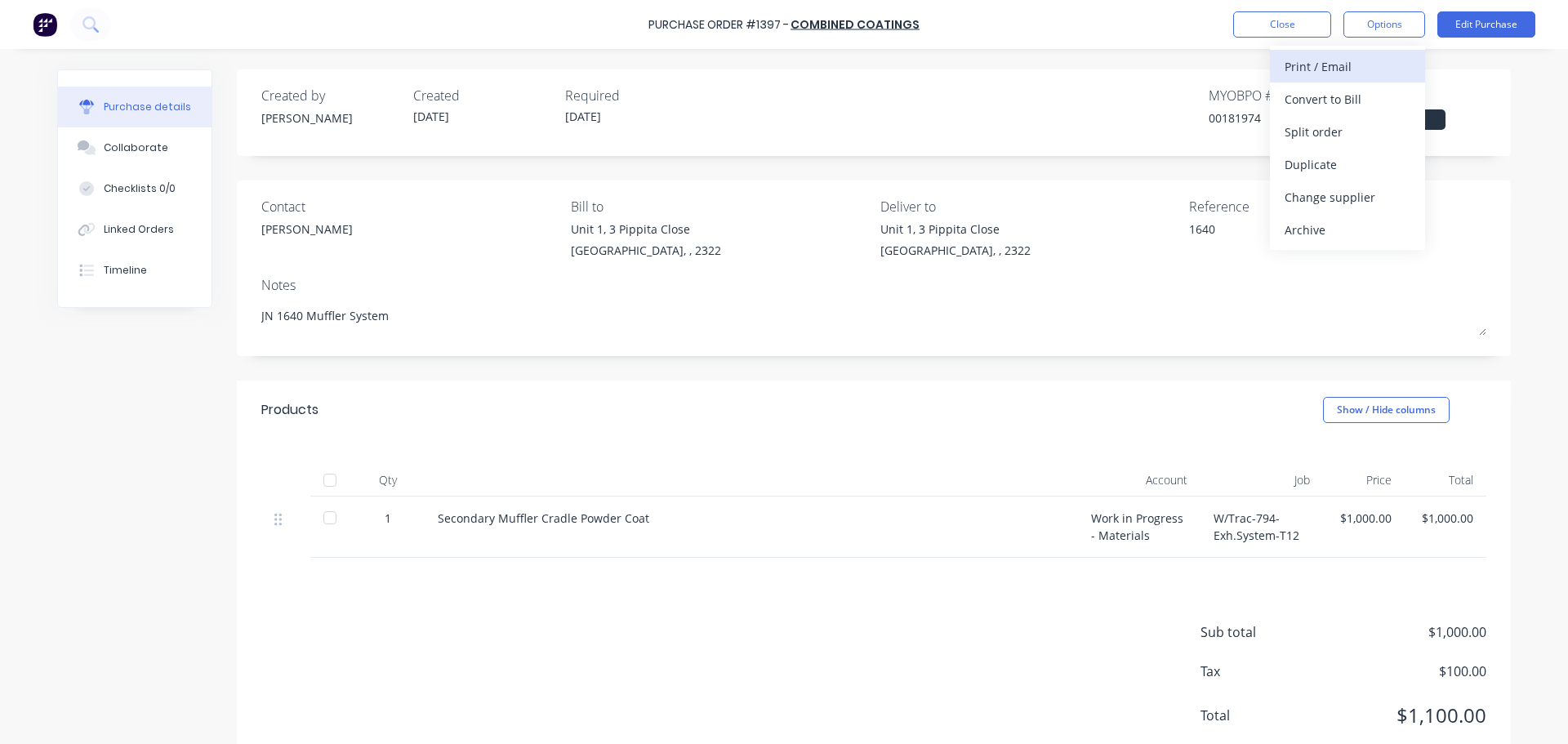
click at [1343, 70] on div "Print / Email" at bounding box center [1348, 66] width 126 height 24
click at [1341, 92] on div "With pricing" at bounding box center [1348, 99] width 126 height 24
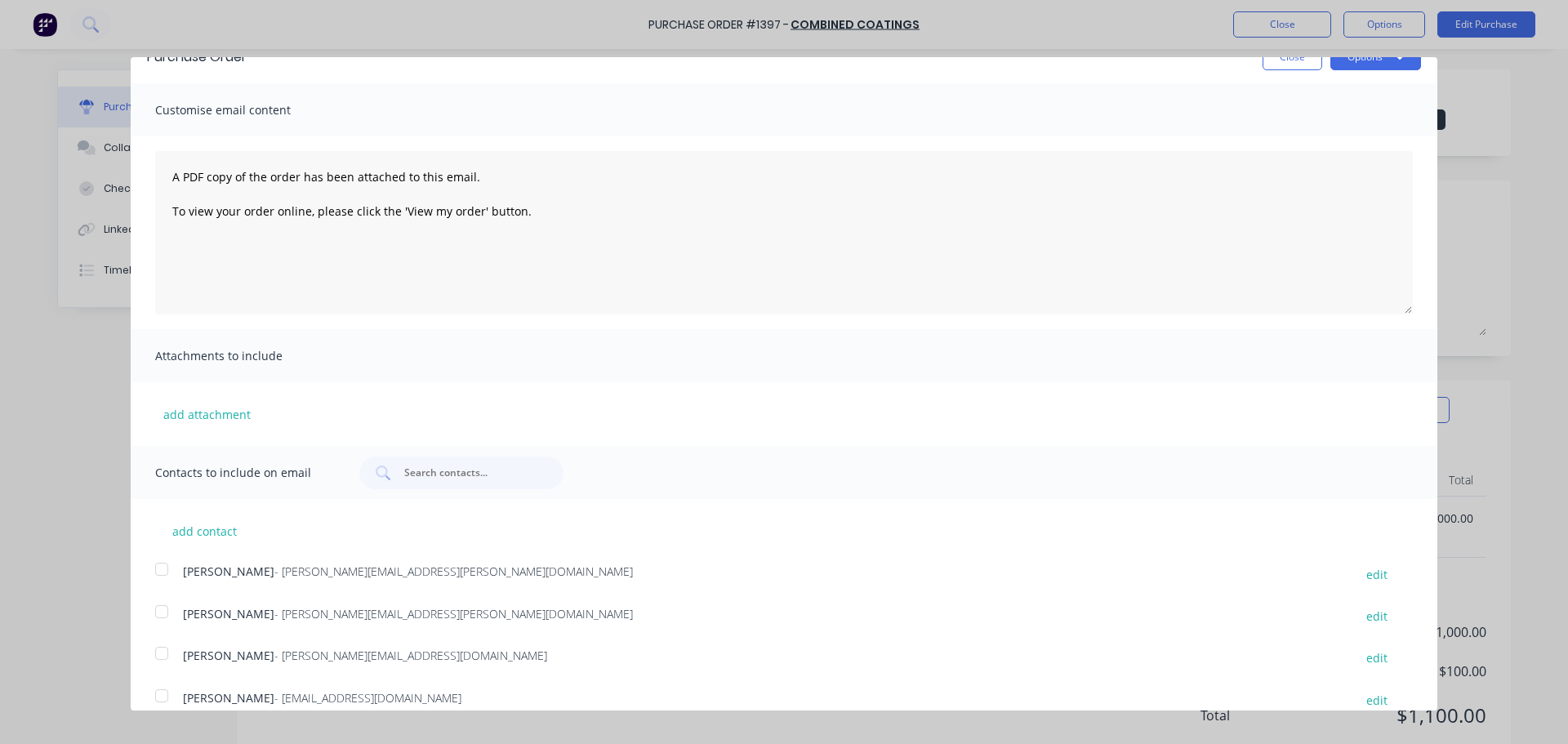
scroll to position [47, 0]
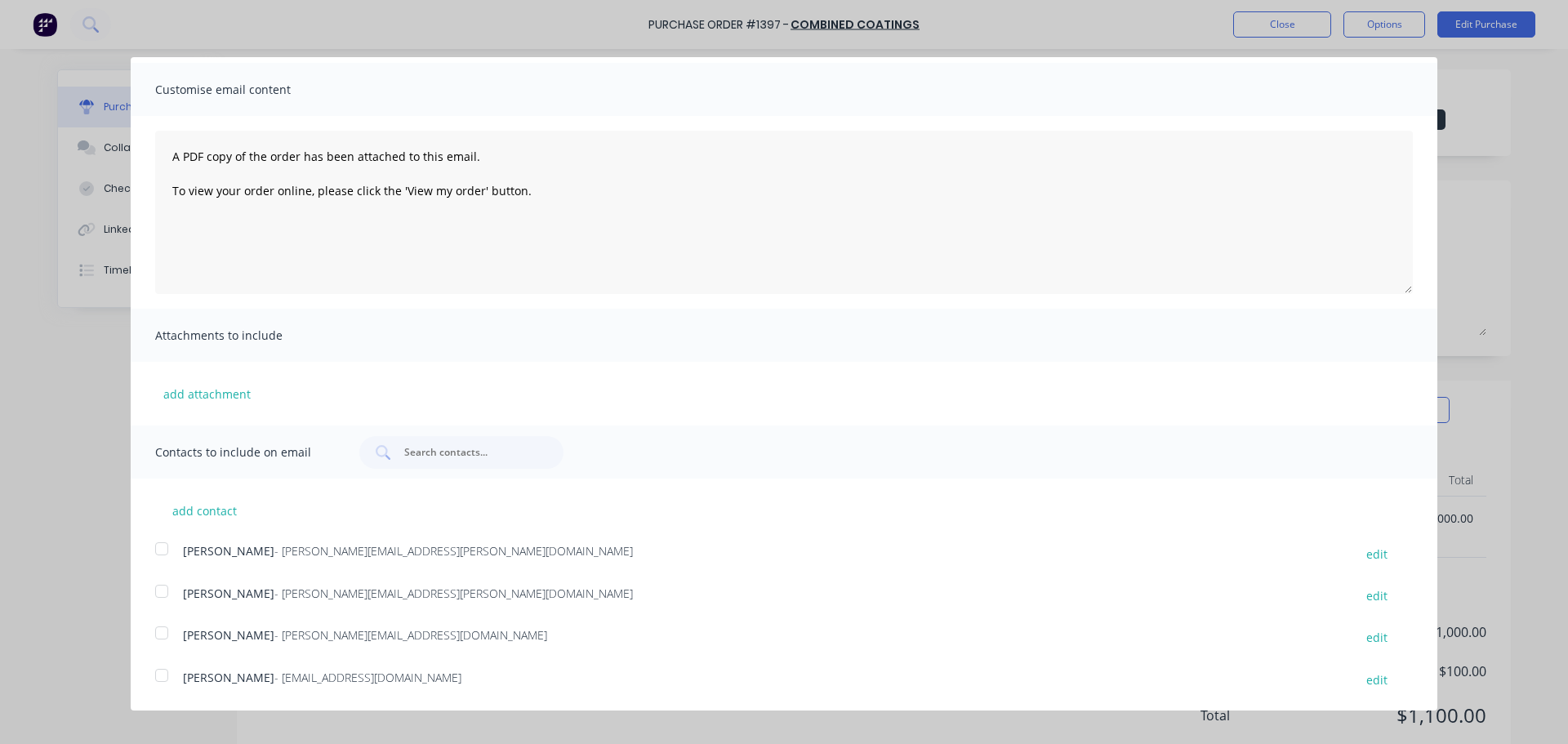
click at [160, 678] on div at bounding box center [161, 675] width 32 height 32
click at [159, 594] on div at bounding box center [161, 591] width 32 height 32
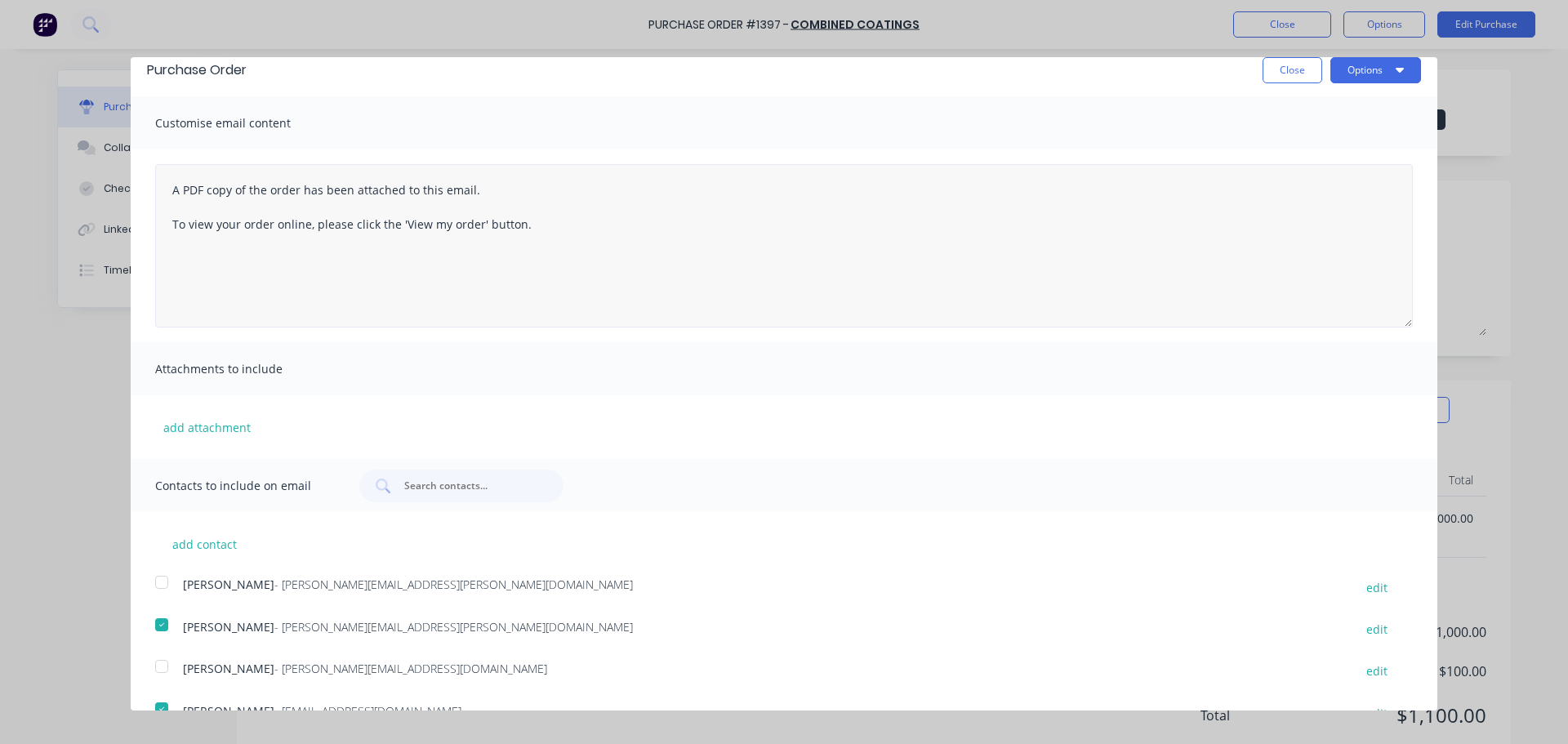
scroll to position [0, 0]
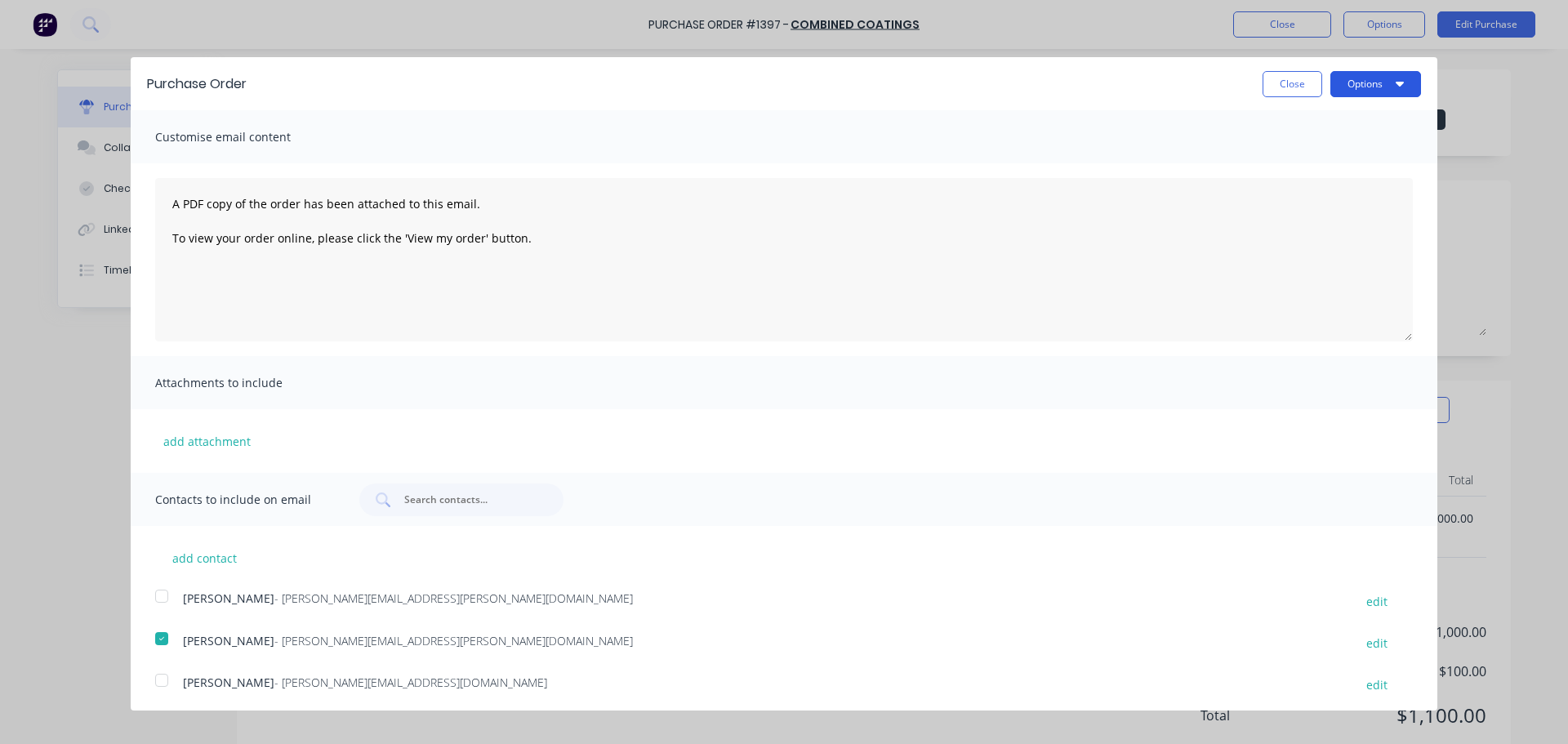
click at [1346, 86] on button "Options" at bounding box center [1375, 84] width 90 height 26
click at [1296, 163] on div "Email" at bounding box center [1344, 158] width 126 height 24
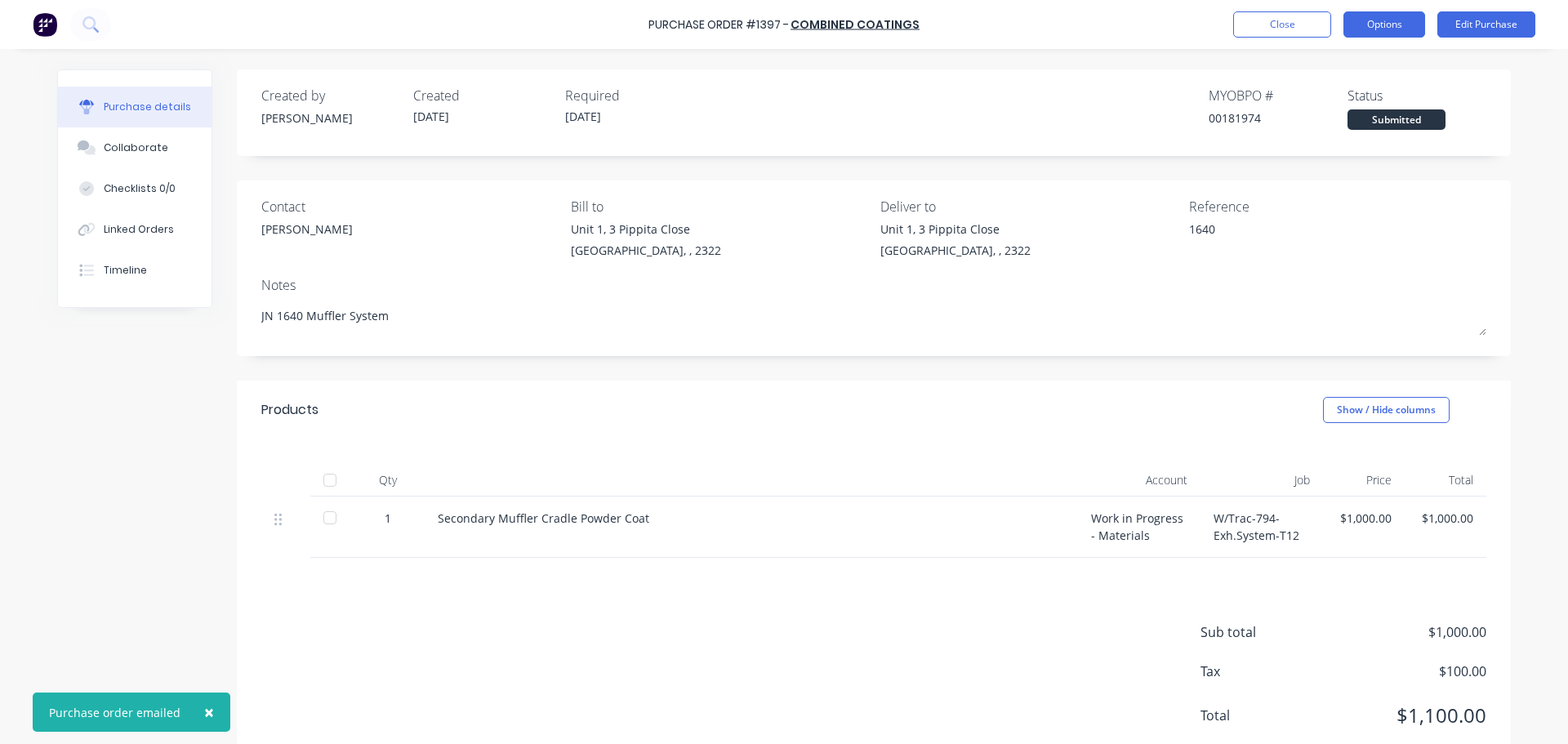
click at [1377, 30] on button "Options" at bounding box center [1385, 24] width 81 height 26
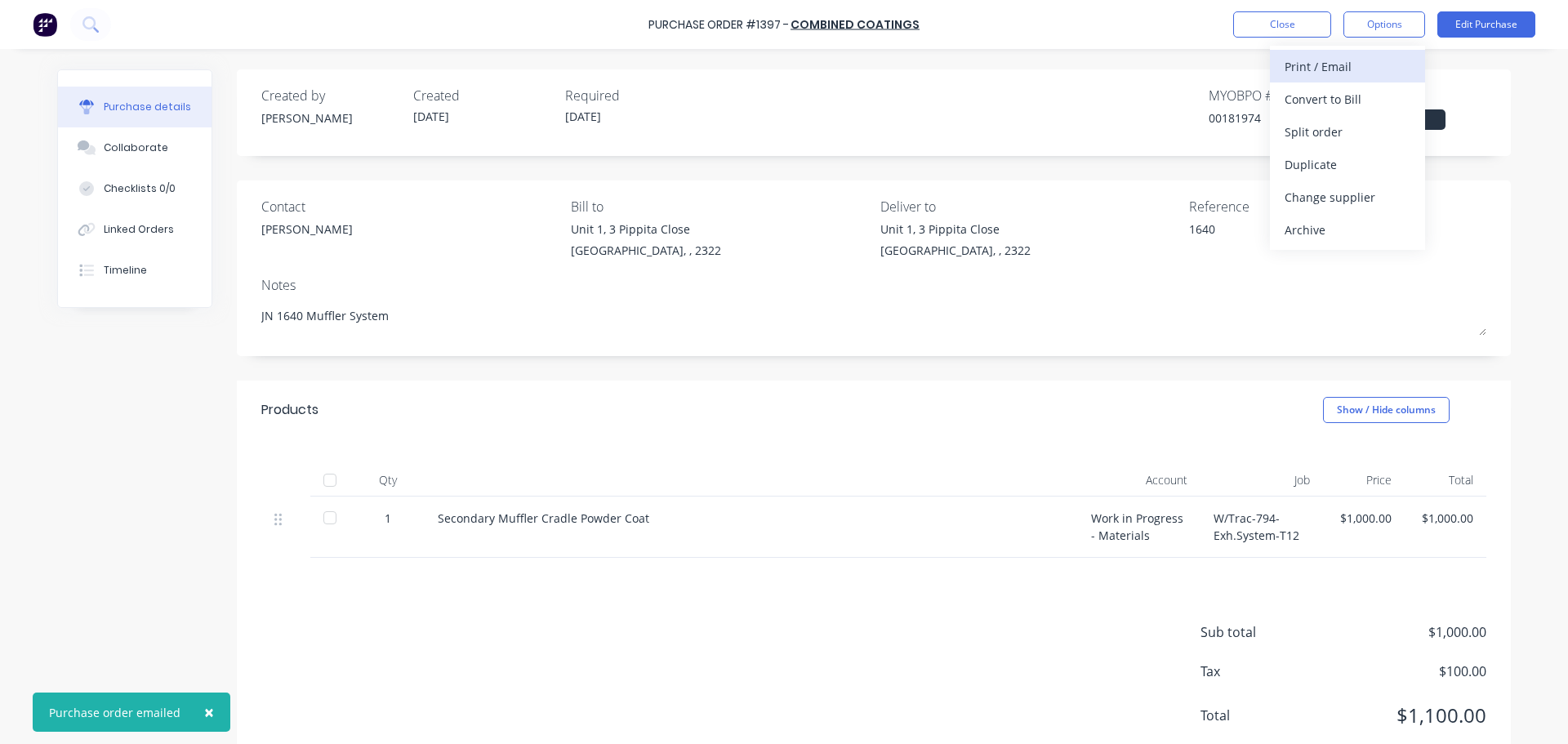
click at [1351, 67] on div "Print / Email" at bounding box center [1348, 66] width 126 height 24
click at [1326, 100] on div "With pricing" at bounding box center [1348, 99] width 126 height 24
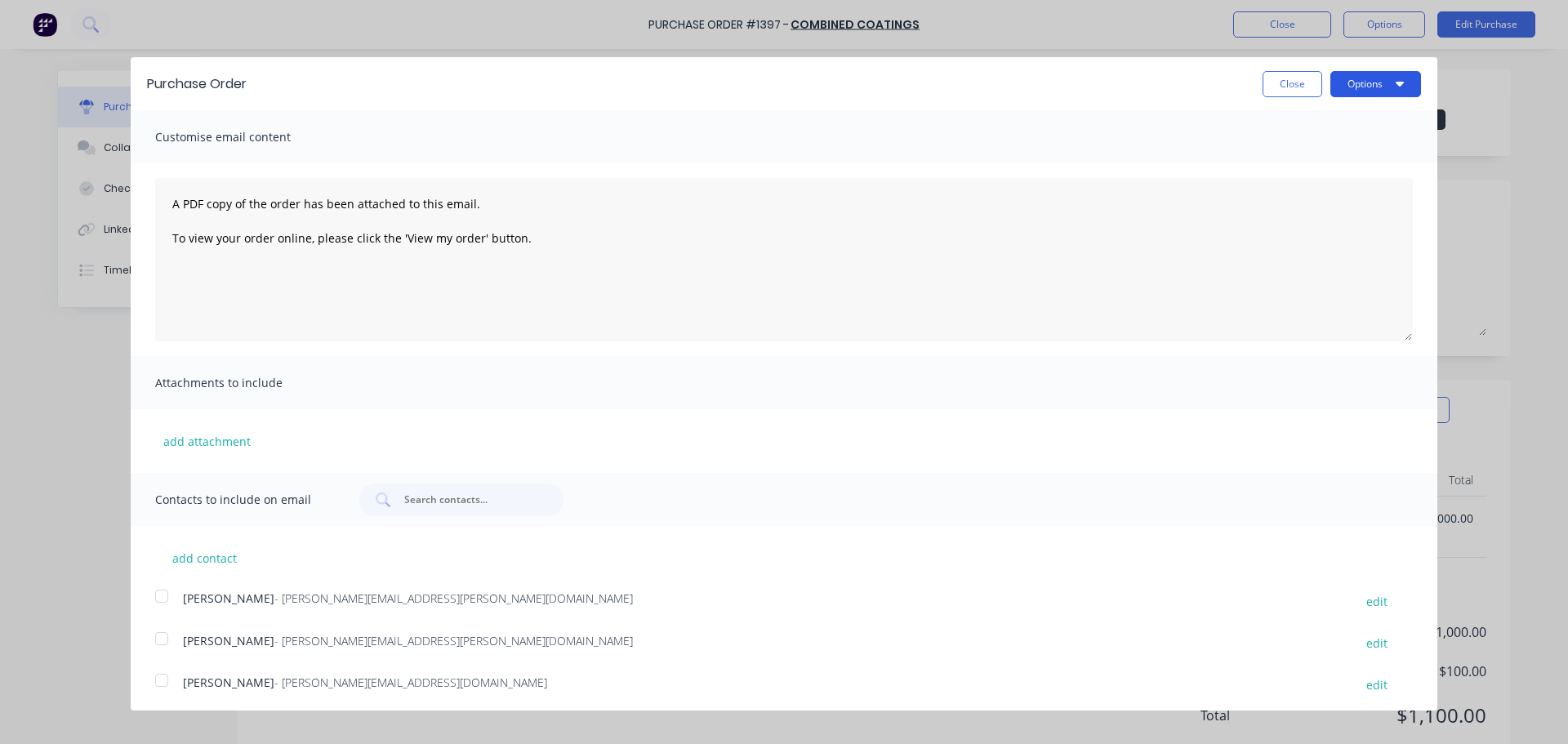
click at [1331, 91] on button "Options" at bounding box center [1375, 84] width 90 height 26
click at [1303, 121] on div "Print" at bounding box center [1344, 125] width 126 height 24
click at [1282, 88] on button "Close" at bounding box center [1292, 84] width 60 height 26
type textarea "x"
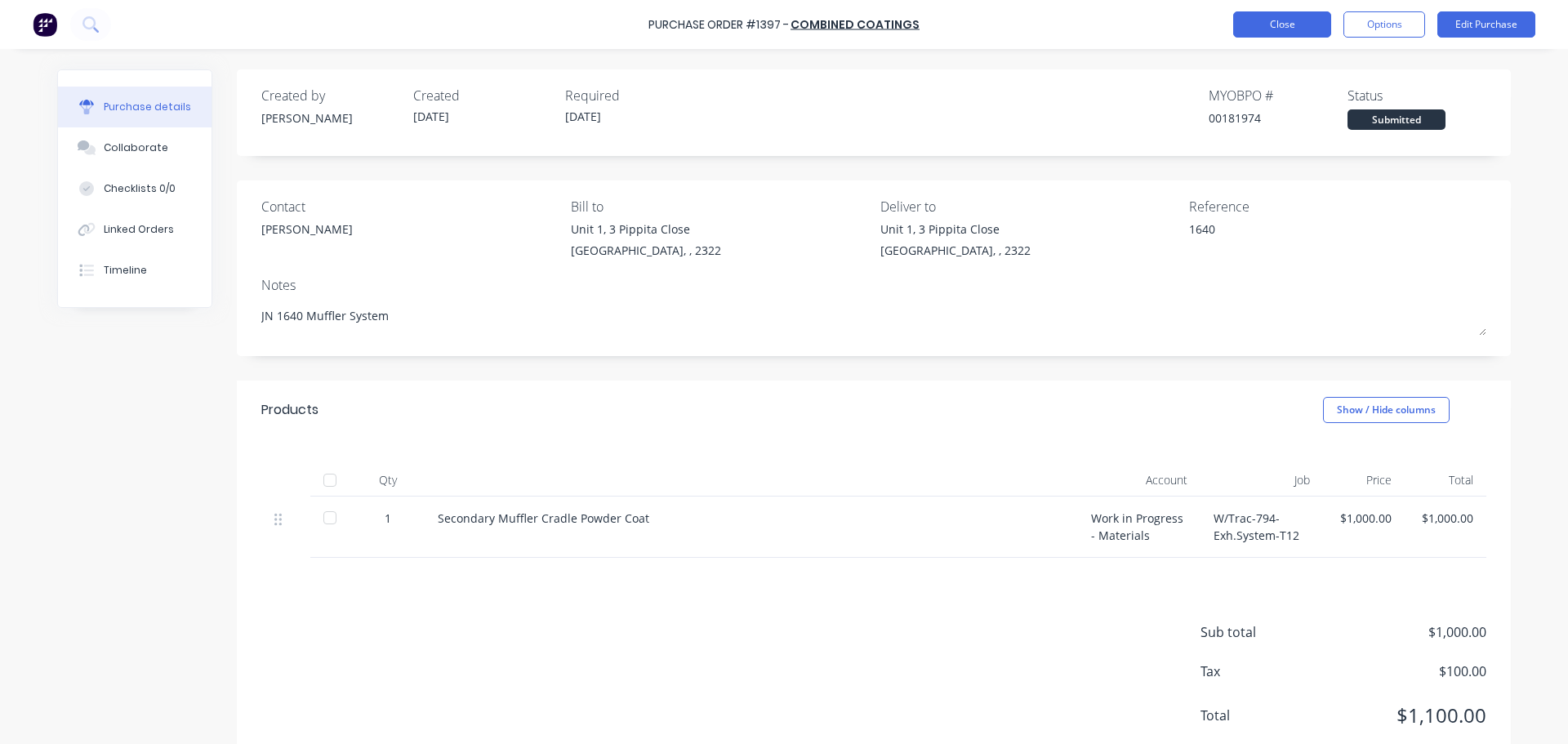
click at [1264, 27] on button "Close" at bounding box center [1282, 24] width 98 height 26
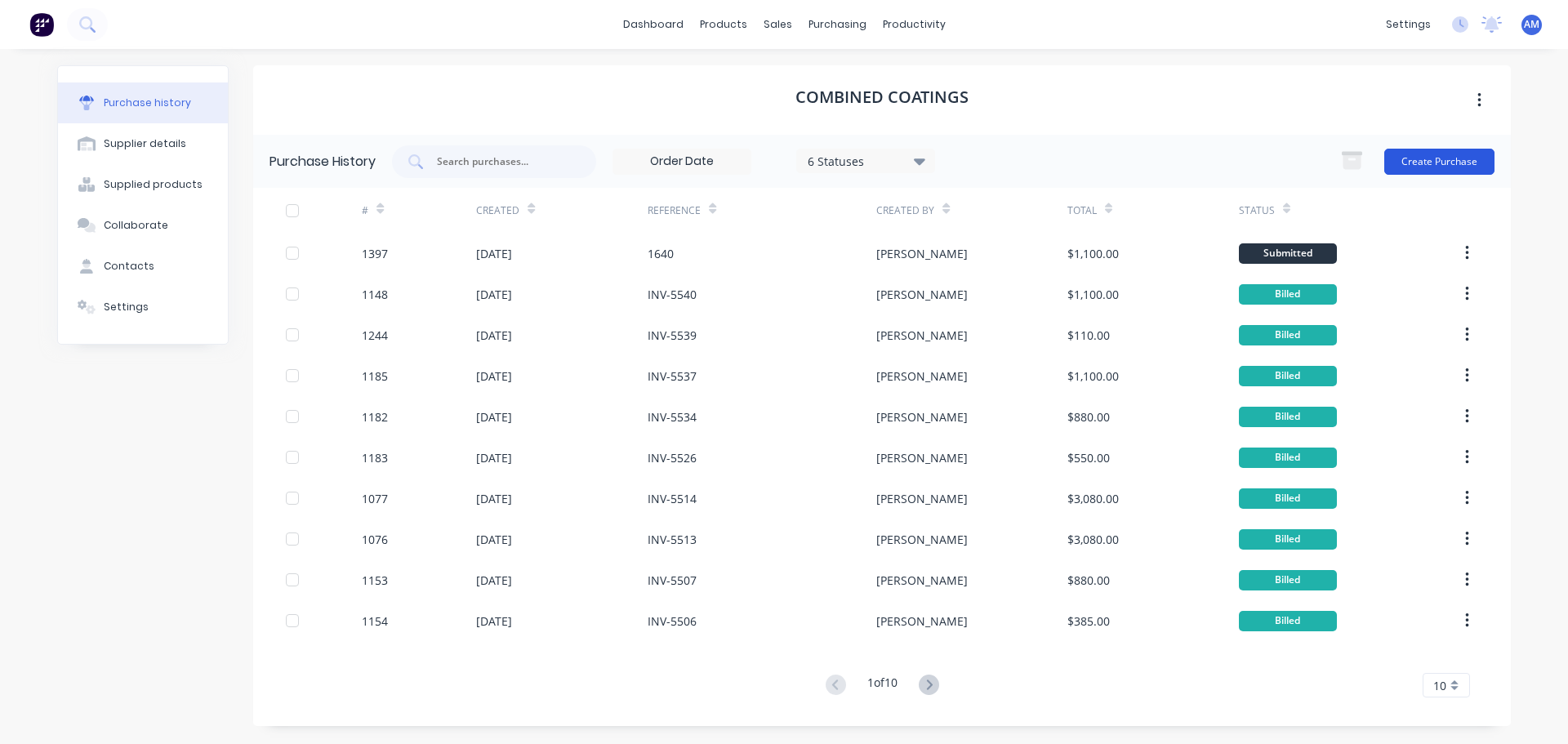
click at [1431, 157] on button "Create Purchase" at bounding box center [1439, 161] width 110 height 26
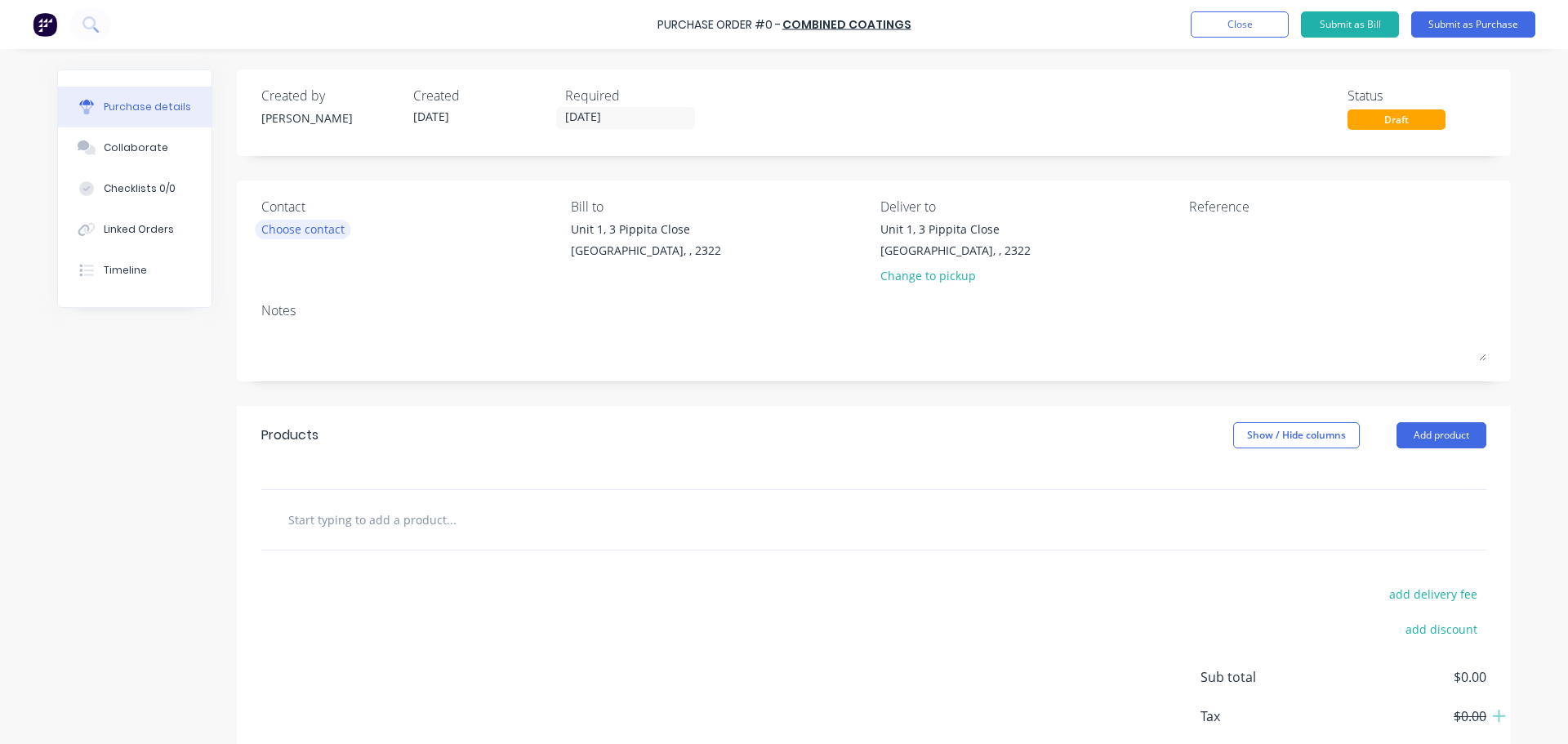
click at [309, 231] on div "Choose contact" at bounding box center [303, 229] width 83 height 17
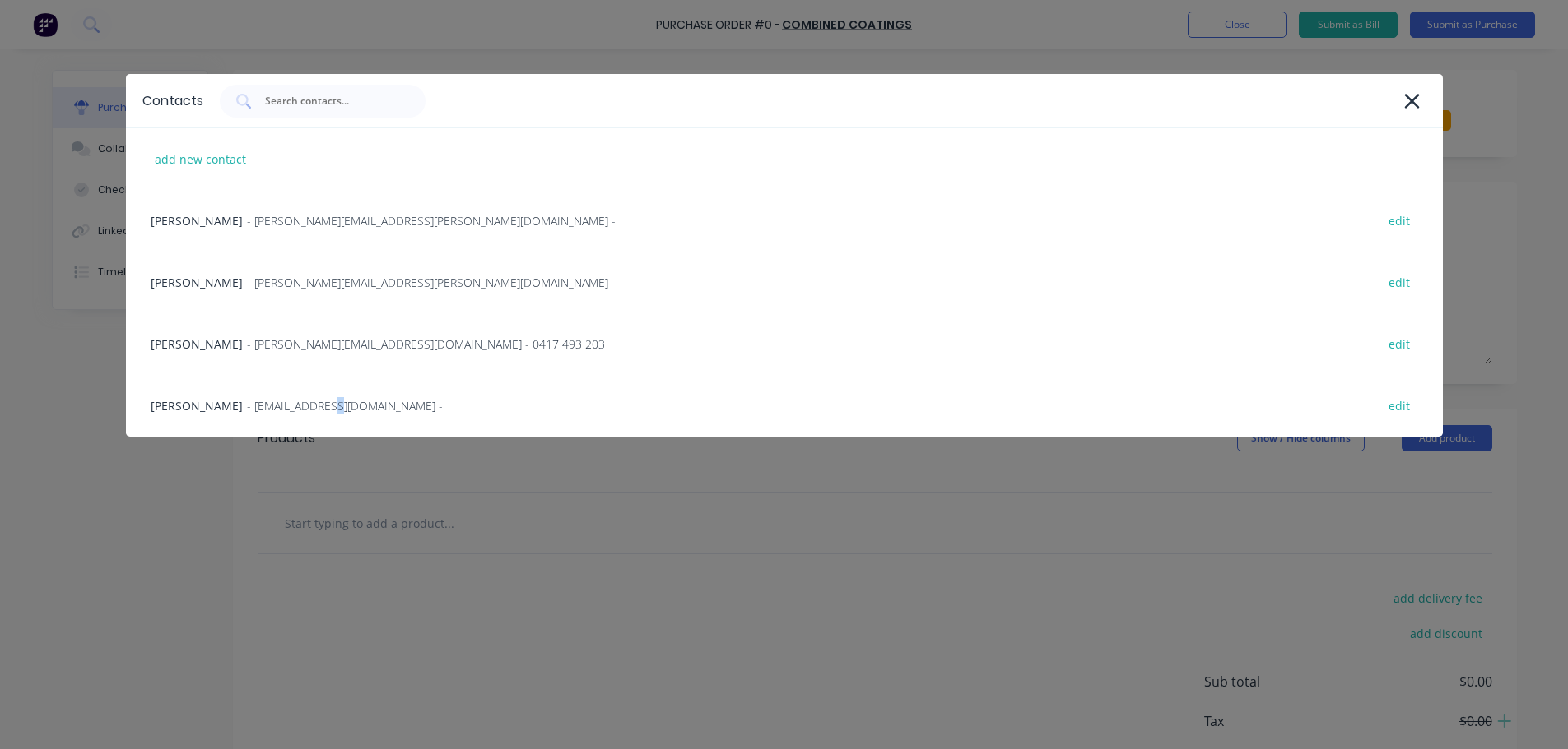
click at [314, 408] on span "- [EMAIL_ADDRESS][DOMAIN_NAME] -" at bounding box center [345, 405] width 196 height 18
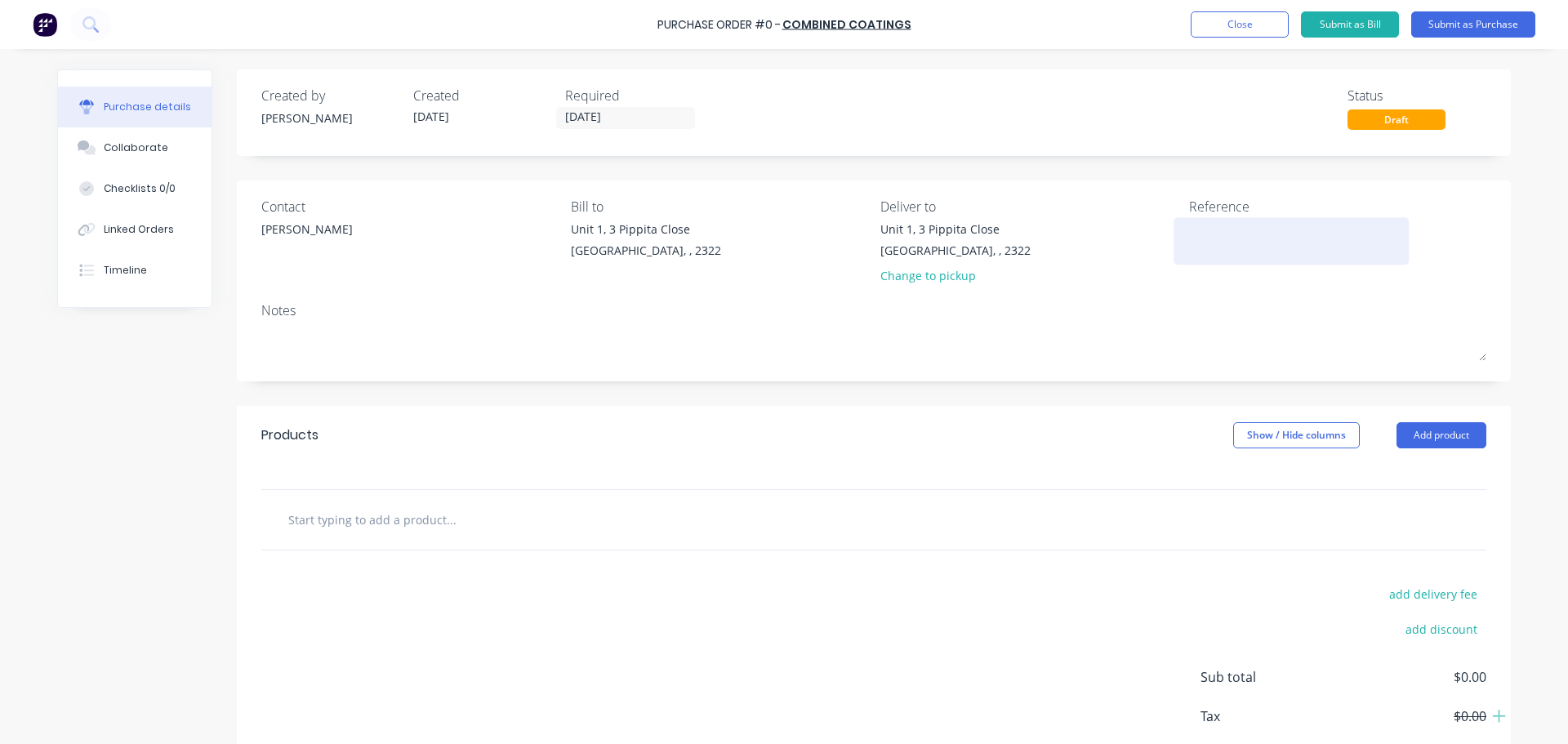
click at [1211, 233] on textarea at bounding box center [1292, 239] width 204 height 37
type textarea "1640"
type textarea "x"
type textarea "1640"
click at [427, 521] on input "text" at bounding box center [451, 519] width 327 height 32
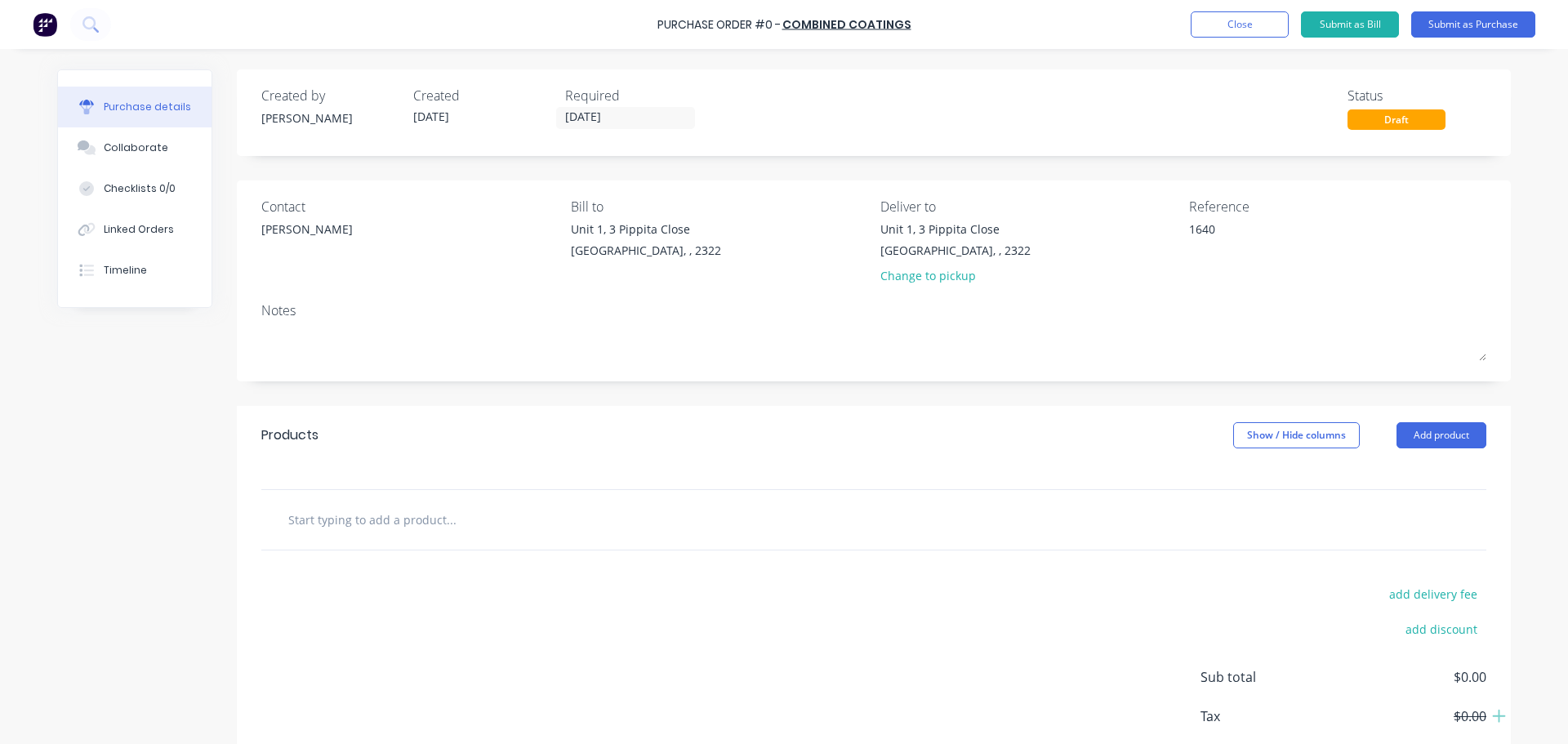
type textarea "x"
type input "P"
type textarea "x"
type input "Po"
type textarea "x"
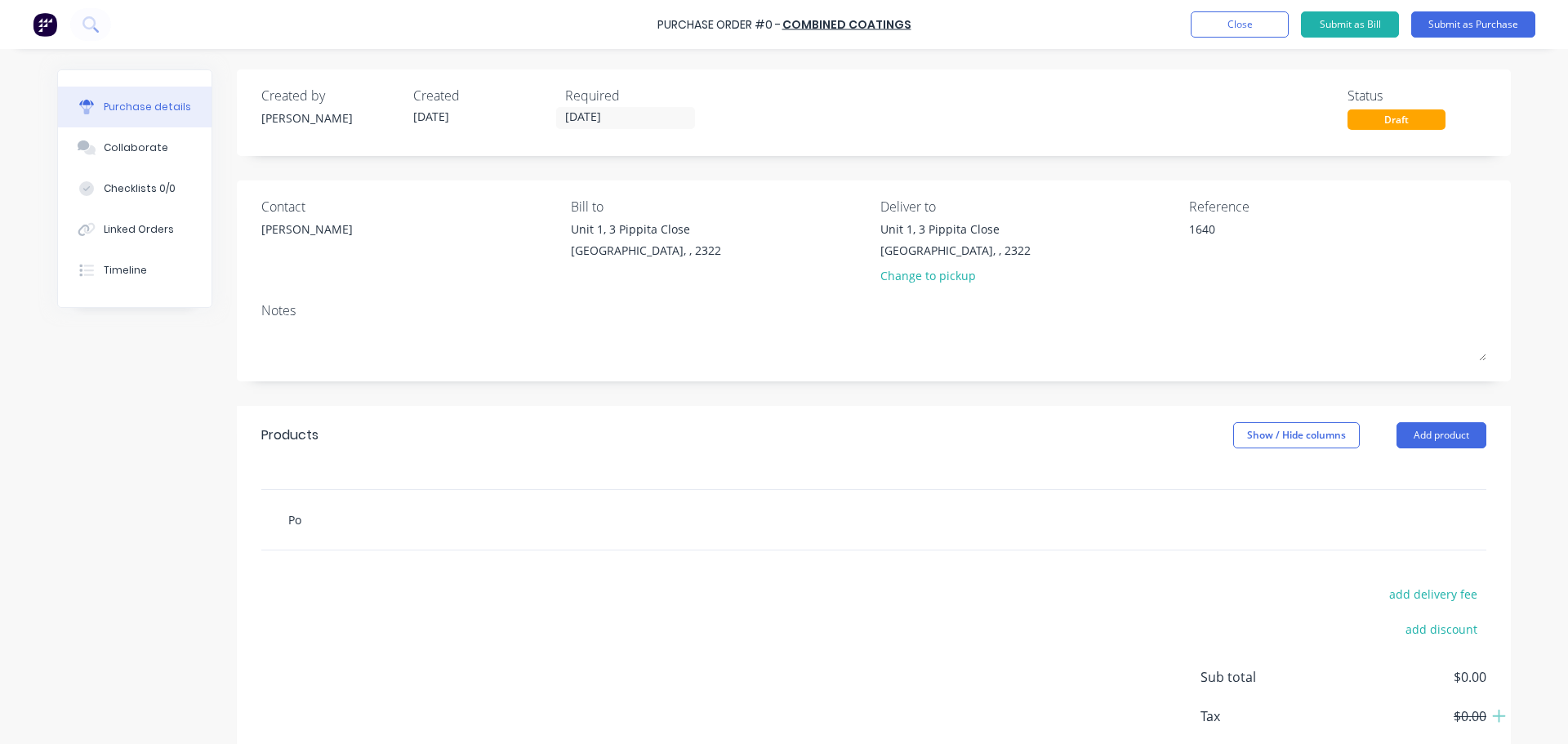
type input "Pow"
type textarea "x"
type input "[PERSON_NAME]"
type textarea "x"
type input "Power"
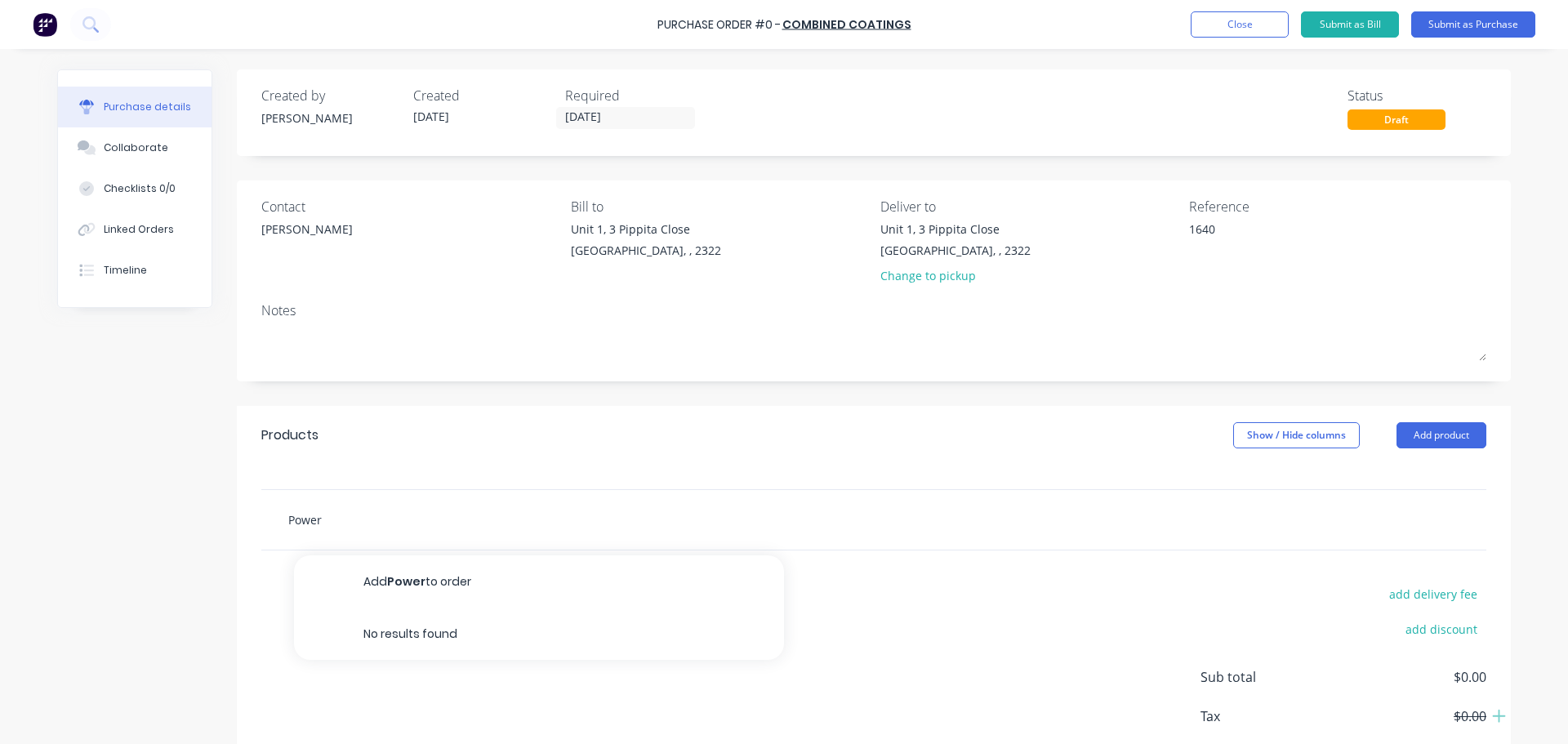
type textarea "x"
type input "[PERSON_NAME]"
type textarea "x"
type input "Pow"
type textarea "x"
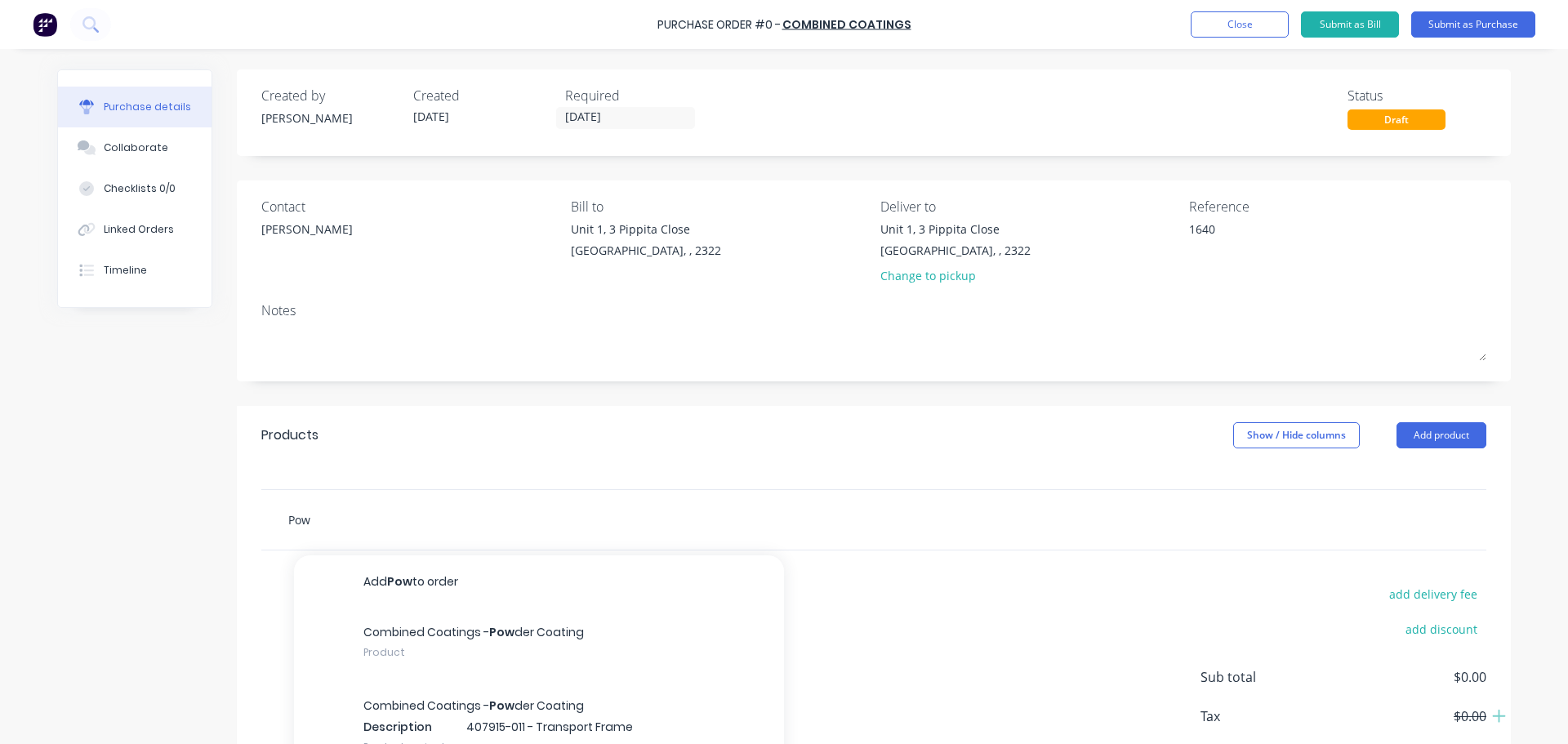
type input "Powd"
type textarea "x"
type input "Powde"
type textarea "x"
type input "Powder"
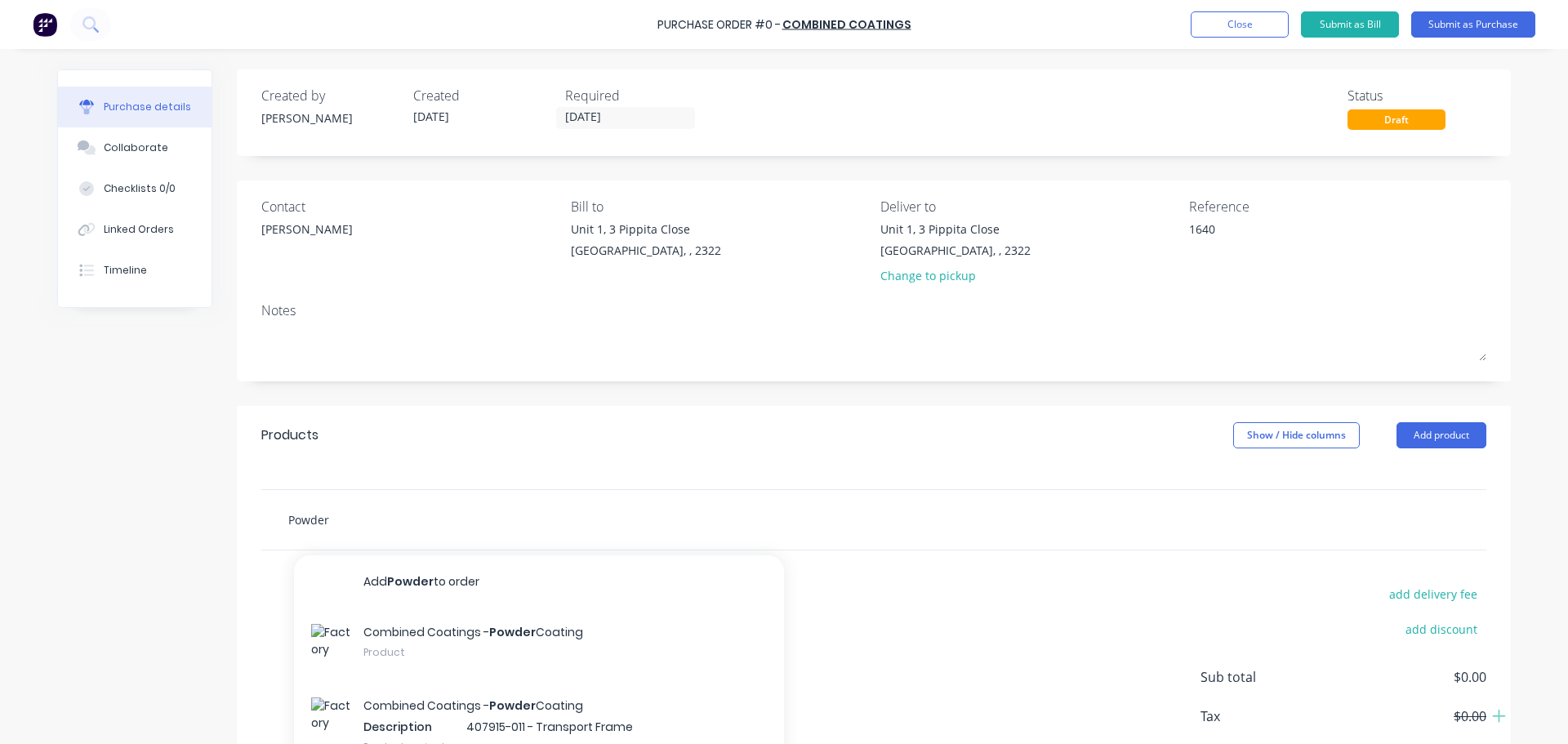
type textarea "x"
type input "Powder"
type textarea "x"
type input "Powder C"
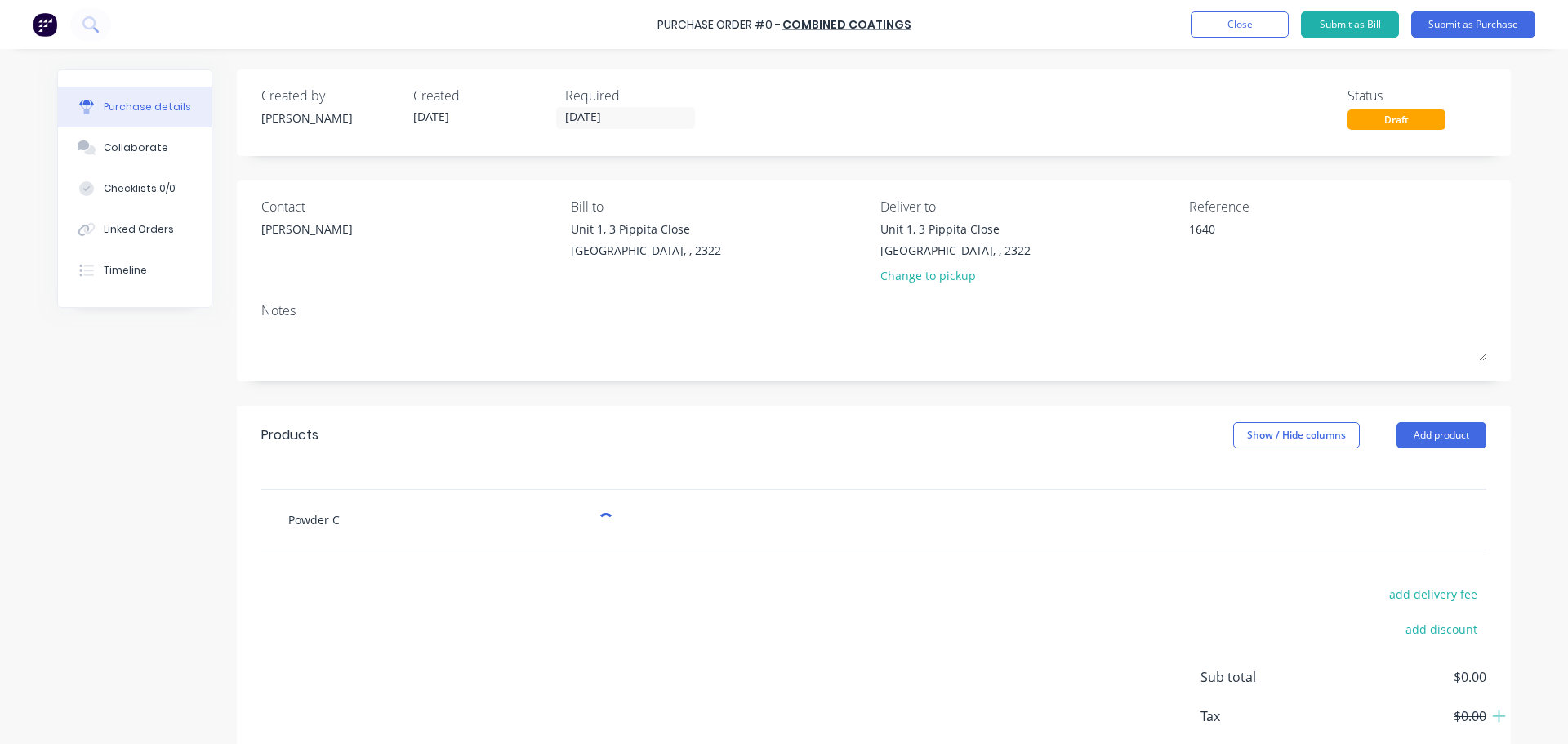
type textarea "x"
type input "Powder Co"
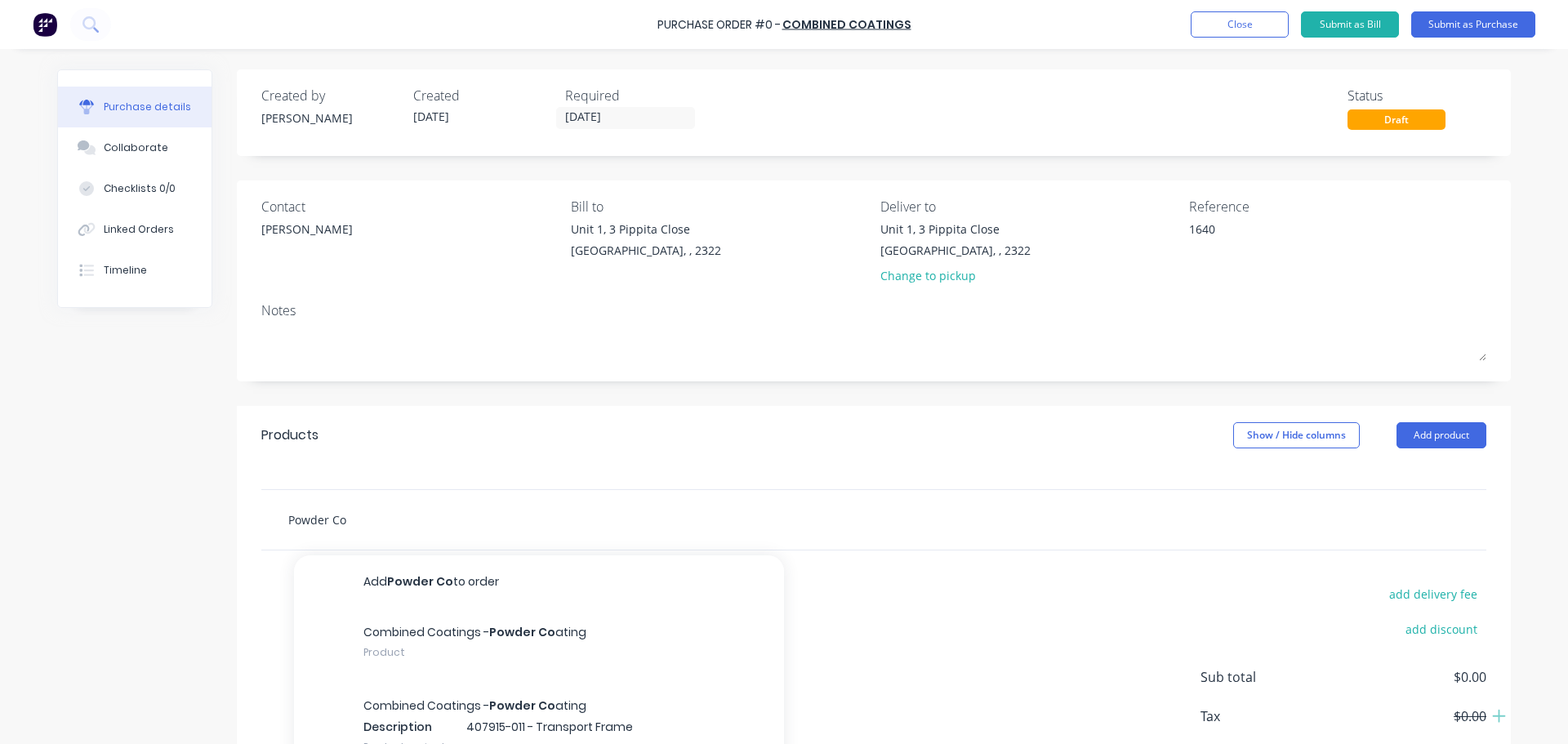
type textarea "x"
type input "Powder Coa"
type textarea "x"
type input "Powder Coat"
type textarea "x"
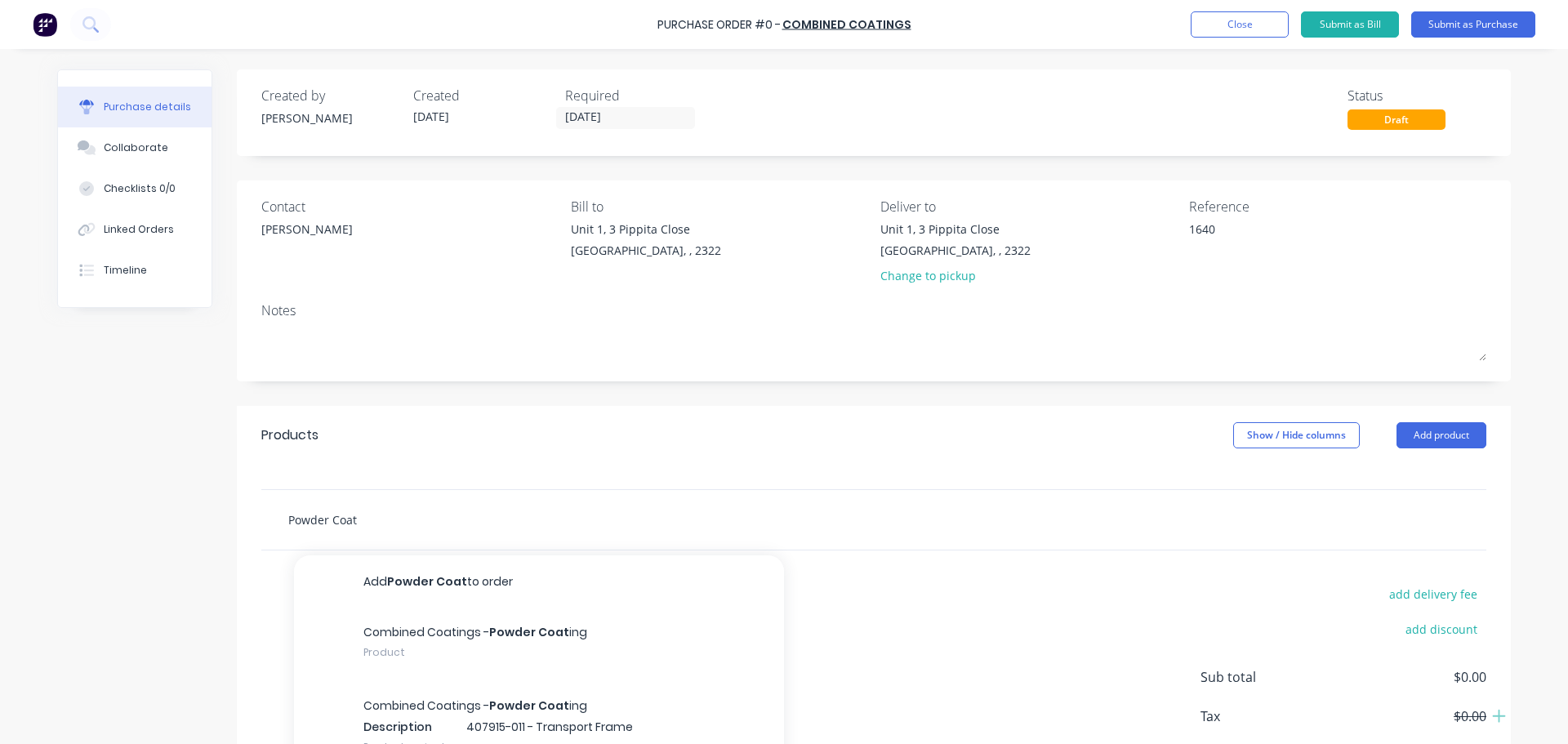
type input "Powder Coat"
type textarea "x"
type input "Powder Coat P"
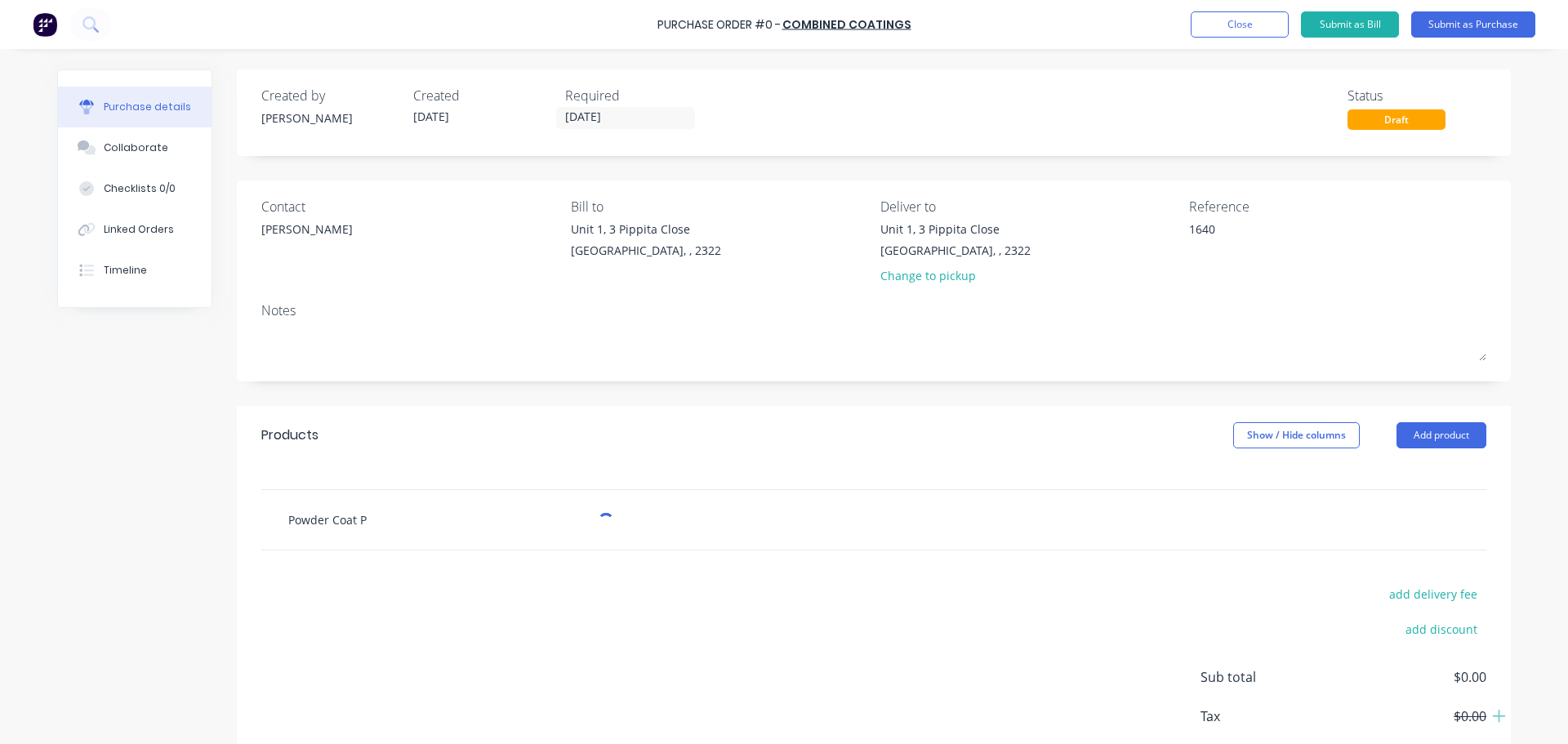
type textarea "x"
type input "Powder Coat Pr"
type textarea "x"
type input "Powder Coat Pri"
type textarea "x"
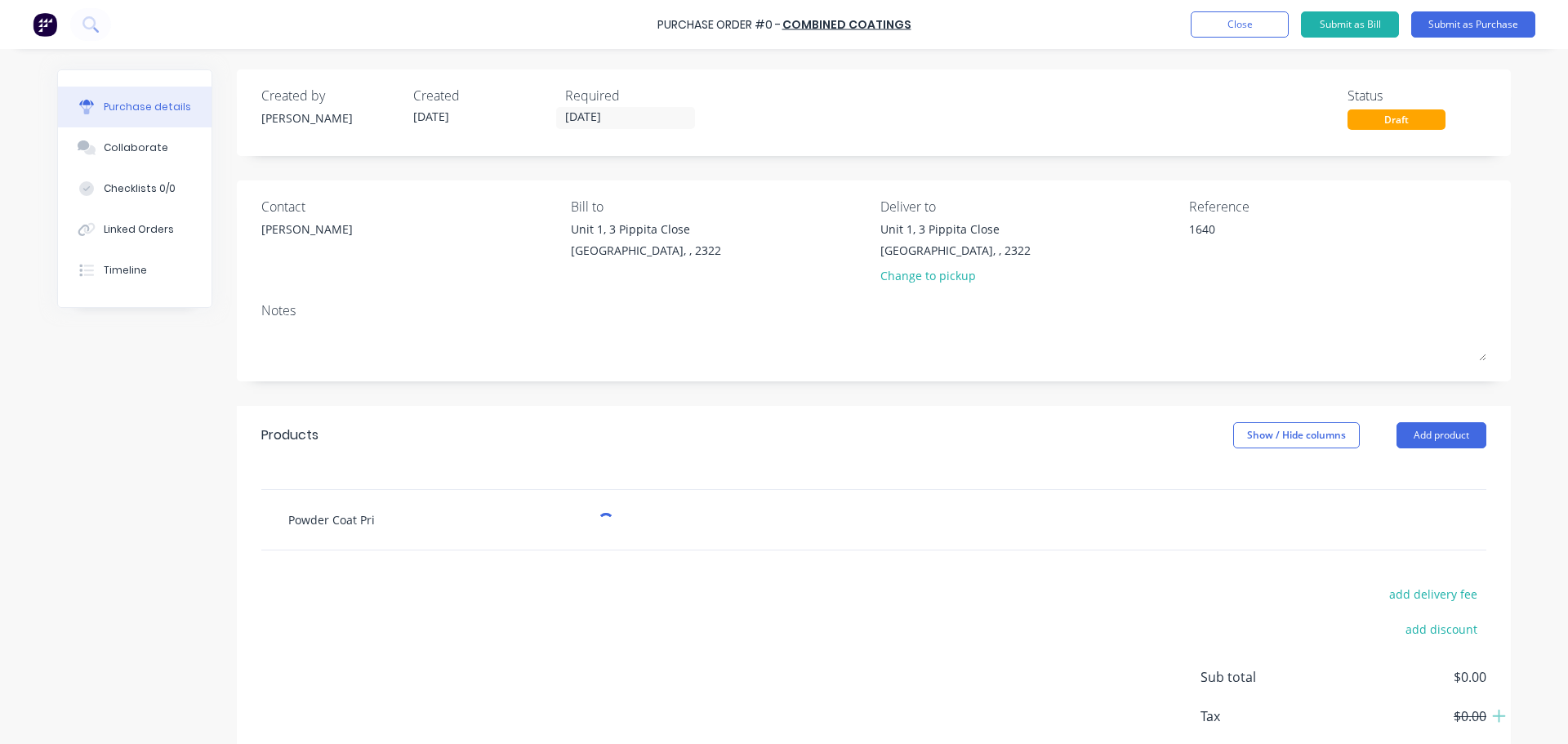
type input "Powder Coat Prim"
type textarea "x"
type input "Powder Coat Prima"
type textarea "x"
type input "Powder Coat Primar"
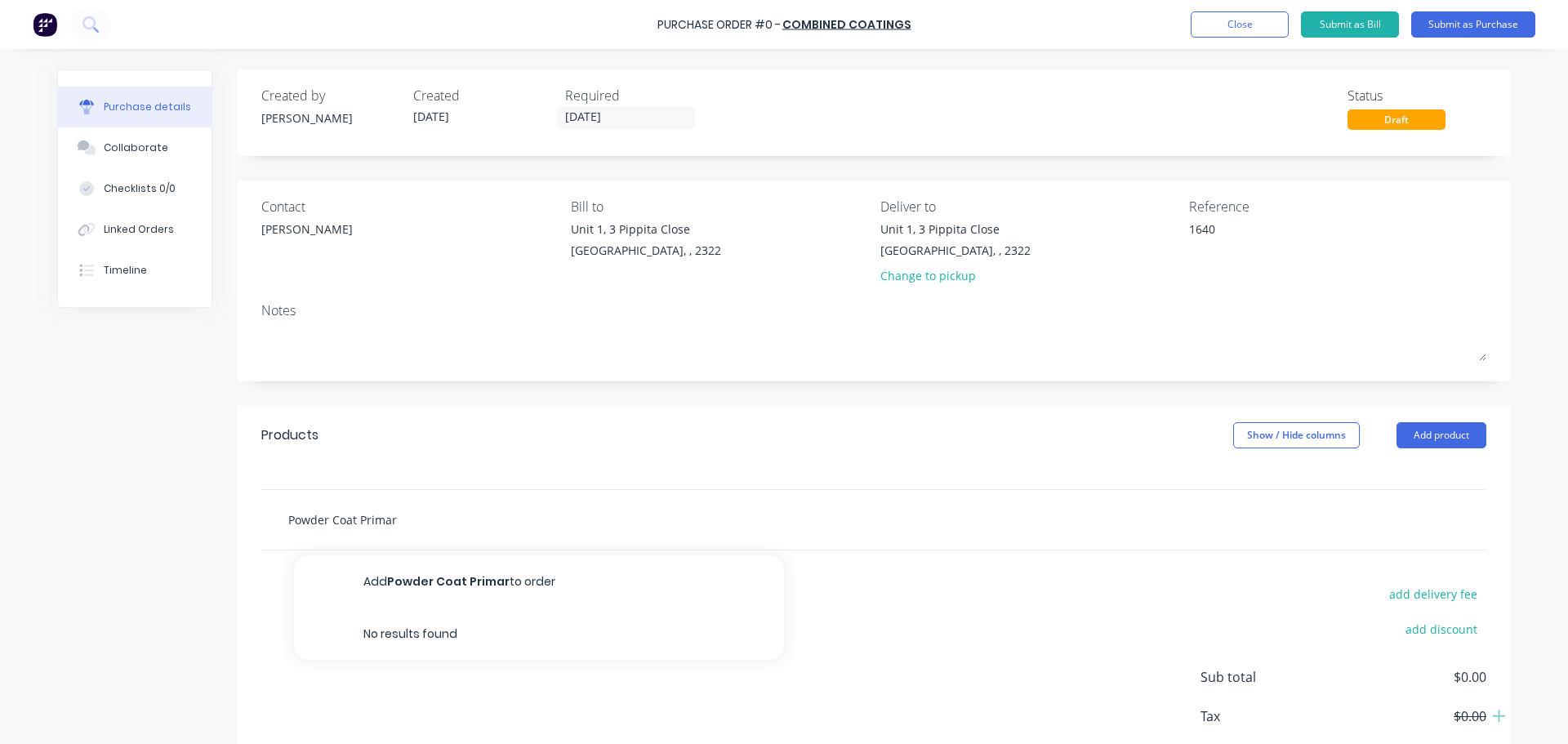
type textarea "x"
type input "Powder Coat Primary"
type textarea "x"
type input "Powder Coat Primary"
type textarea "x"
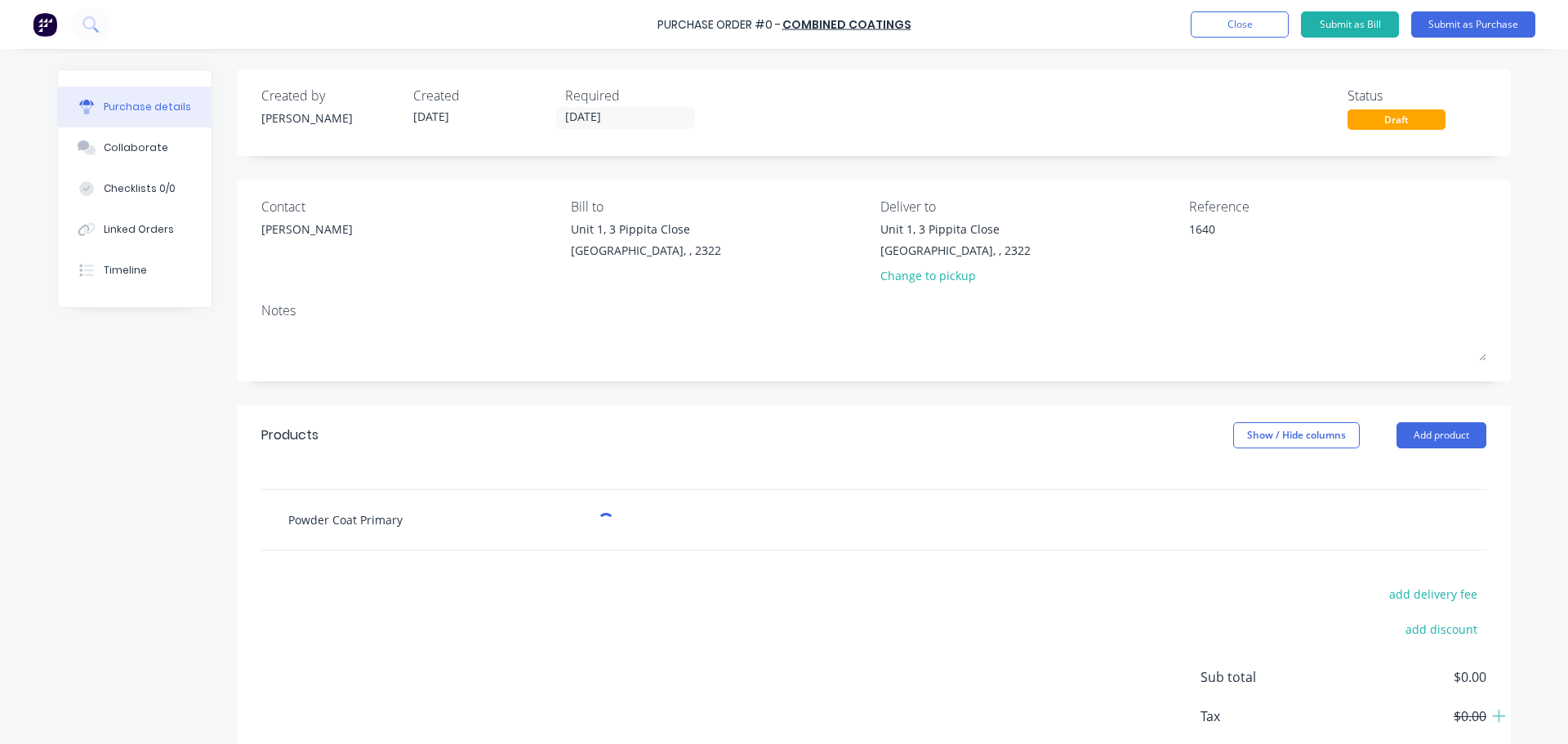
type input "Powder Coat Primary M"
type textarea "x"
type input "Powder Coat Primary Mu"
type textarea "x"
type input "Powder Coat Primary Muf"
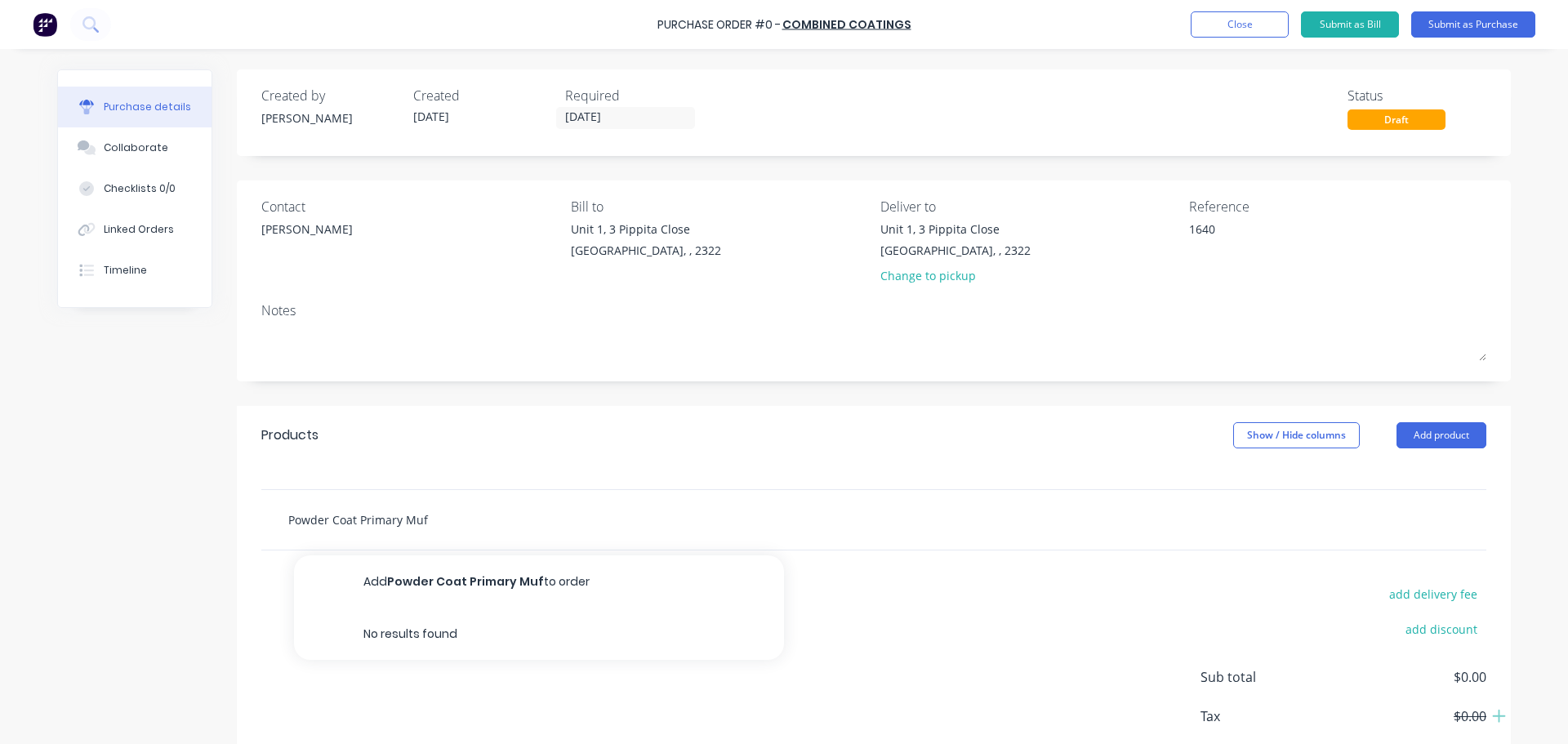
type textarea "x"
type input "Powder Coat Primary Muff"
type textarea "x"
type input "Powder Coat Primary Muffl"
type textarea "x"
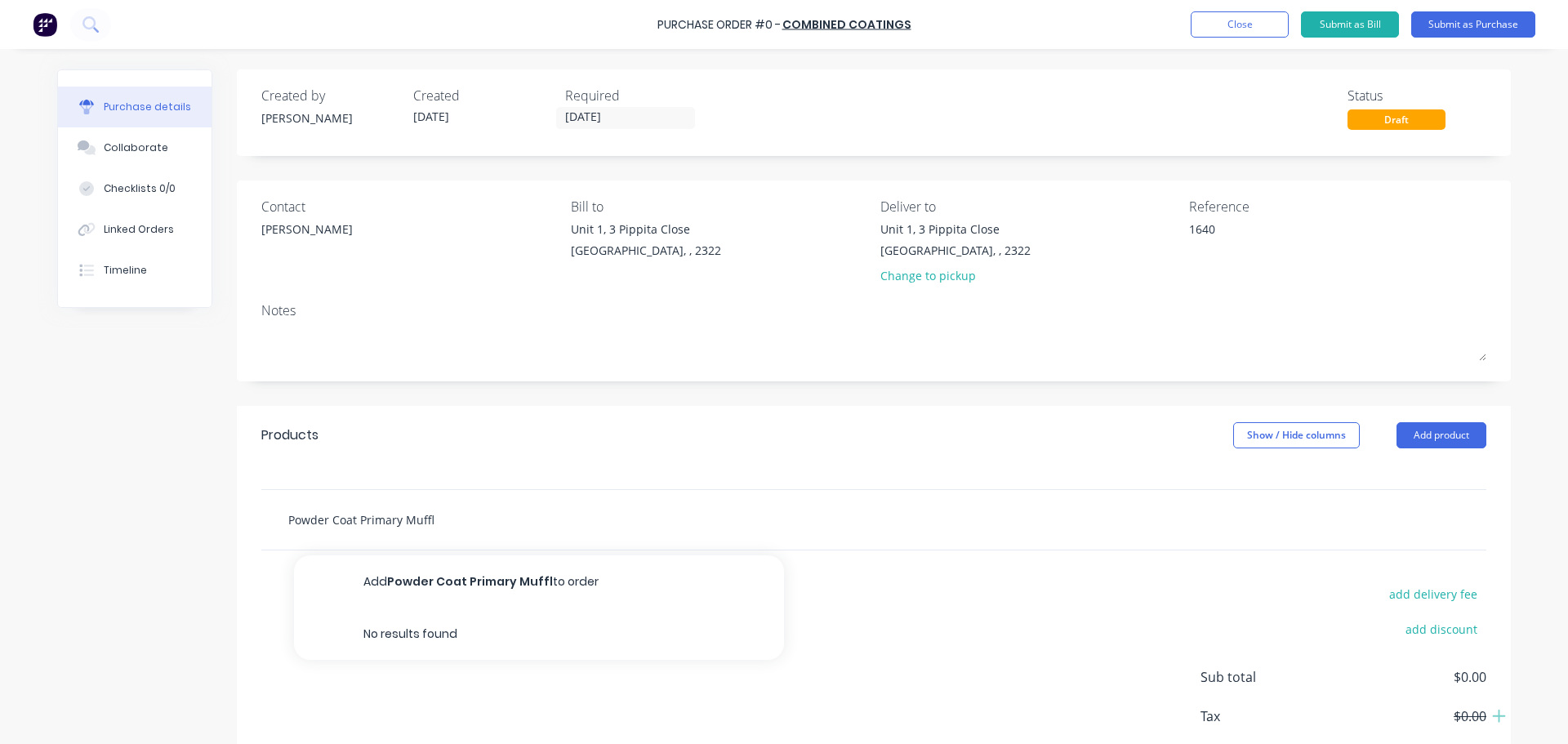
type input "Powder Coat Primary Muffle"
type textarea "x"
type input "Powder Coat Primary Muffler"
type textarea "x"
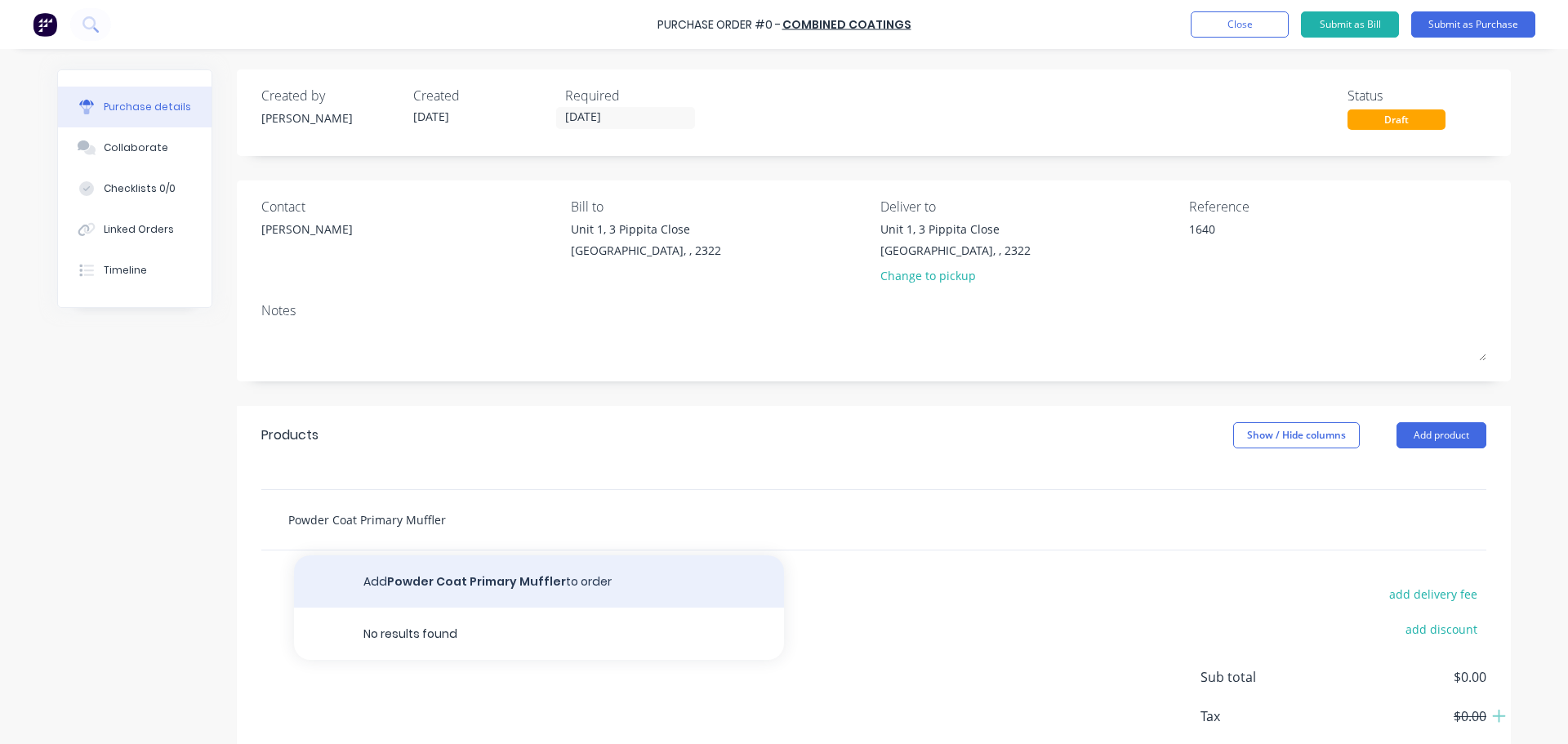
type input "Powder Coat Primary Muffler"
click at [553, 584] on button "Add Powder Coat Primary Muffler to order" at bounding box center [539, 581] width 490 height 52
type textarea "x"
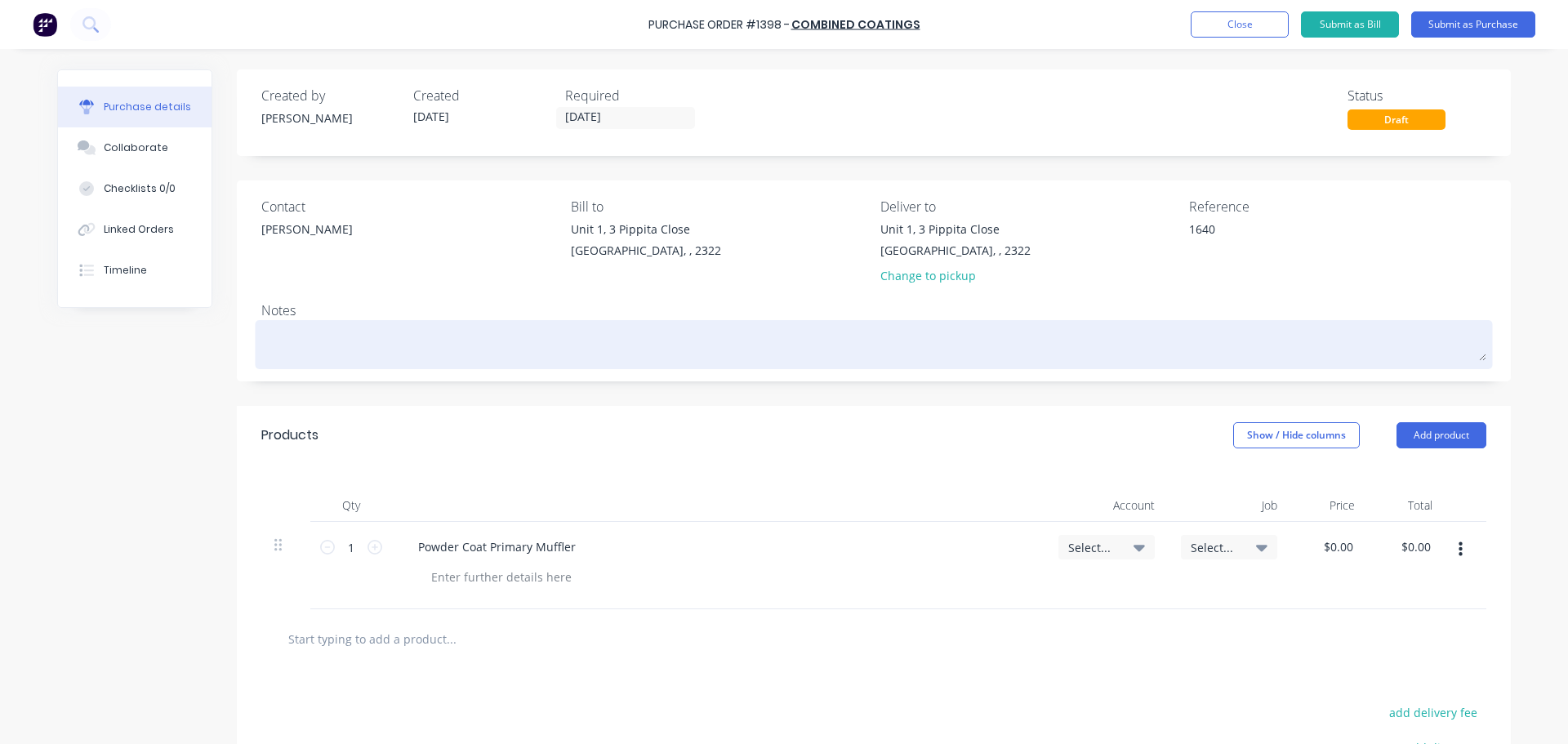
click at [304, 327] on textarea at bounding box center [874, 343] width 1225 height 37
type textarea "x"
type textarea "1"
type textarea "x"
type textarea "16"
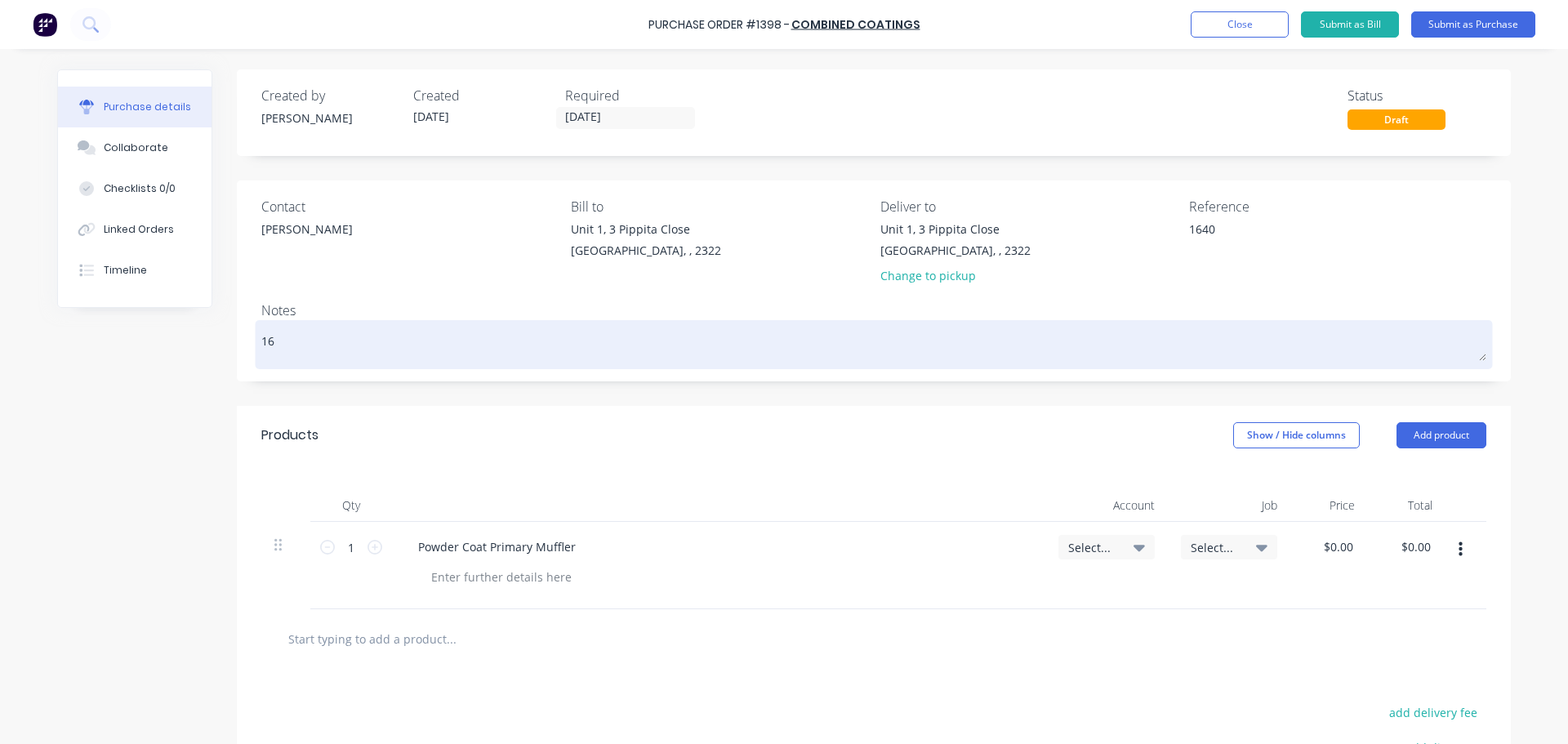
type textarea "x"
type textarea "164"
type textarea "x"
type textarea "1640"
type textarea "x"
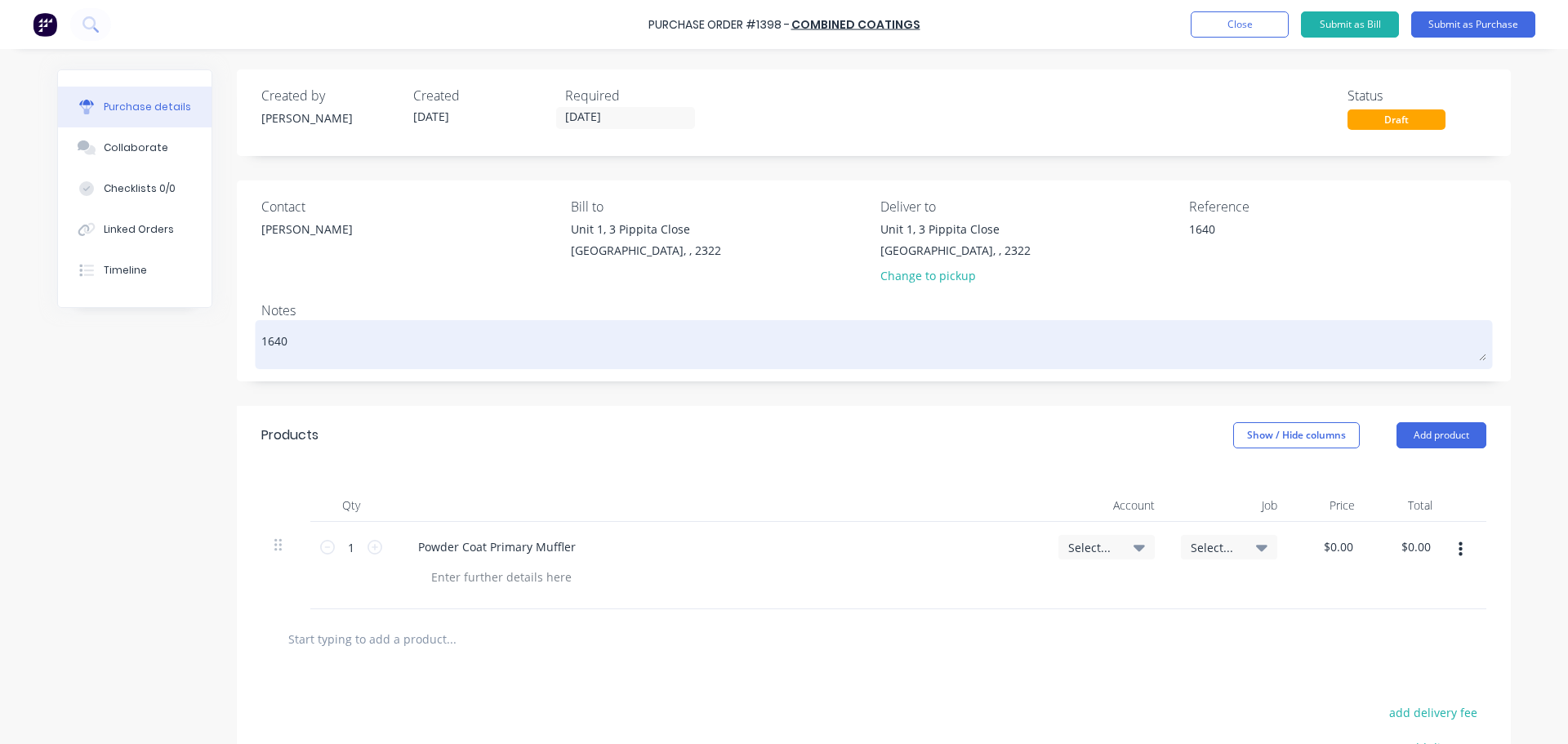
type textarea "1640"
type textarea "x"
type textarea "J1640"
type textarea "x"
type textarea "JN1640"
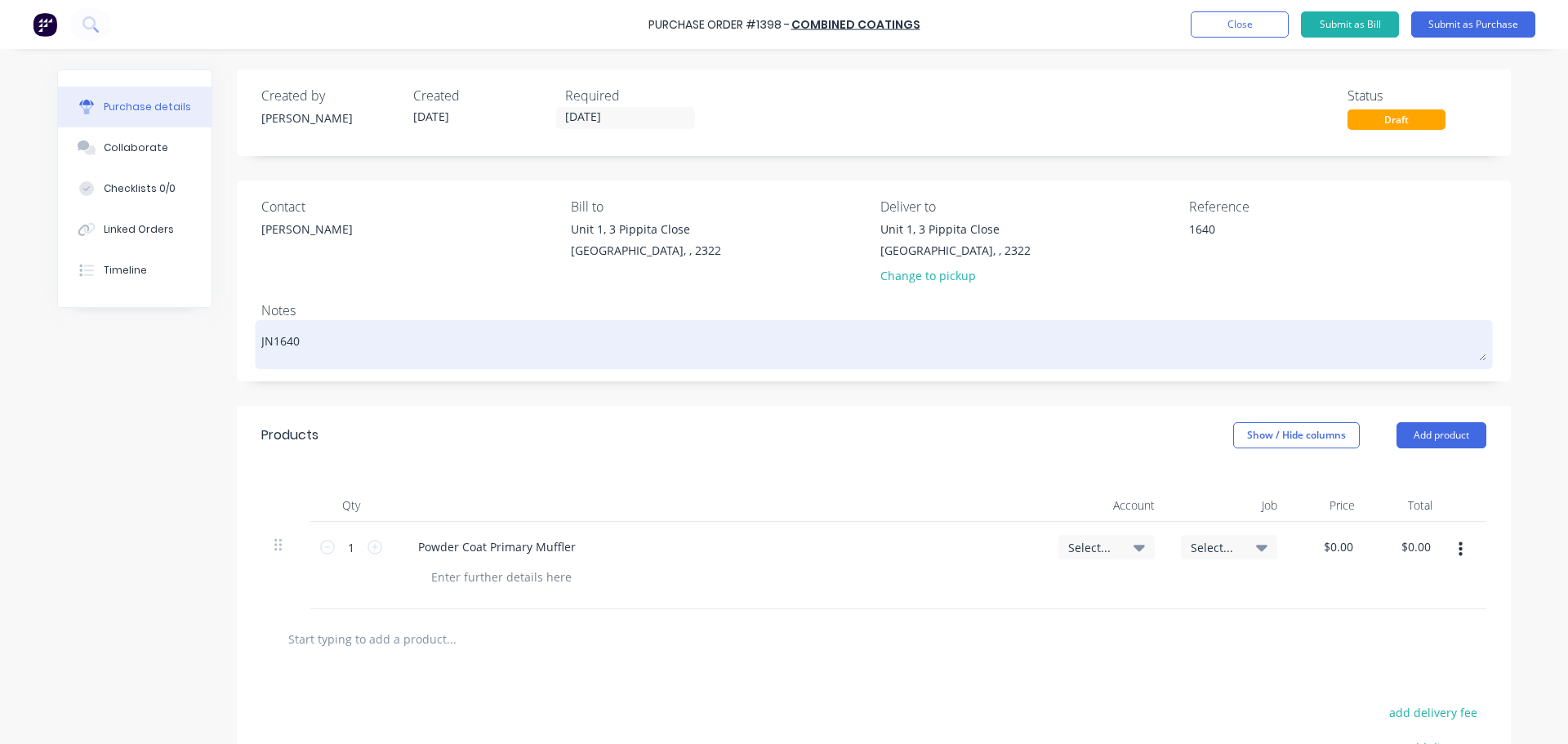
type textarea "x"
type textarea "JN 1640"
click at [327, 345] on textarea "JN 1640" at bounding box center [874, 343] width 1225 height 37
type textarea "x"
type textarea "JN 1640"
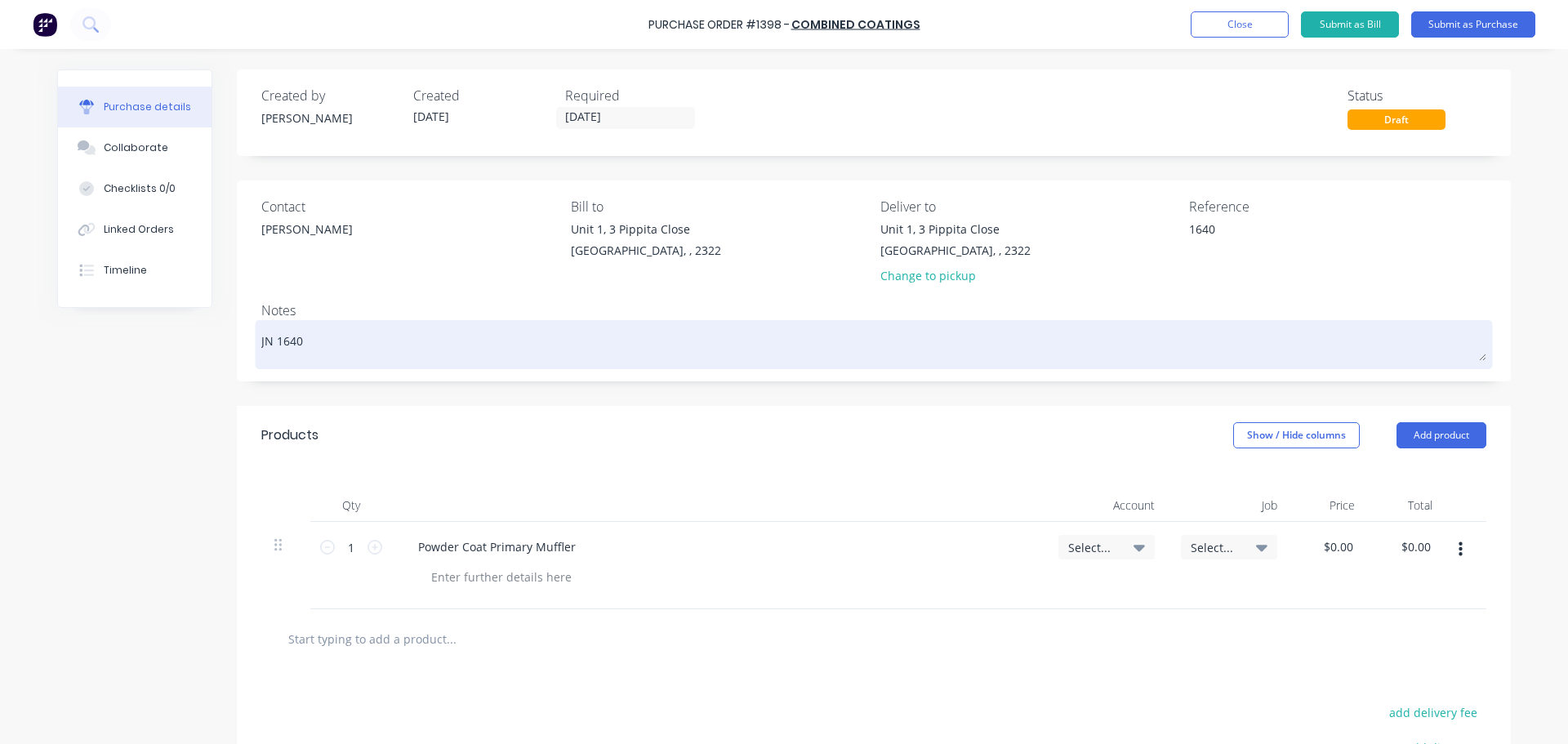
type textarea "x"
type textarea "JN 1640 M"
type textarea "x"
type textarea "JN 1640 Mu"
type textarea "x"
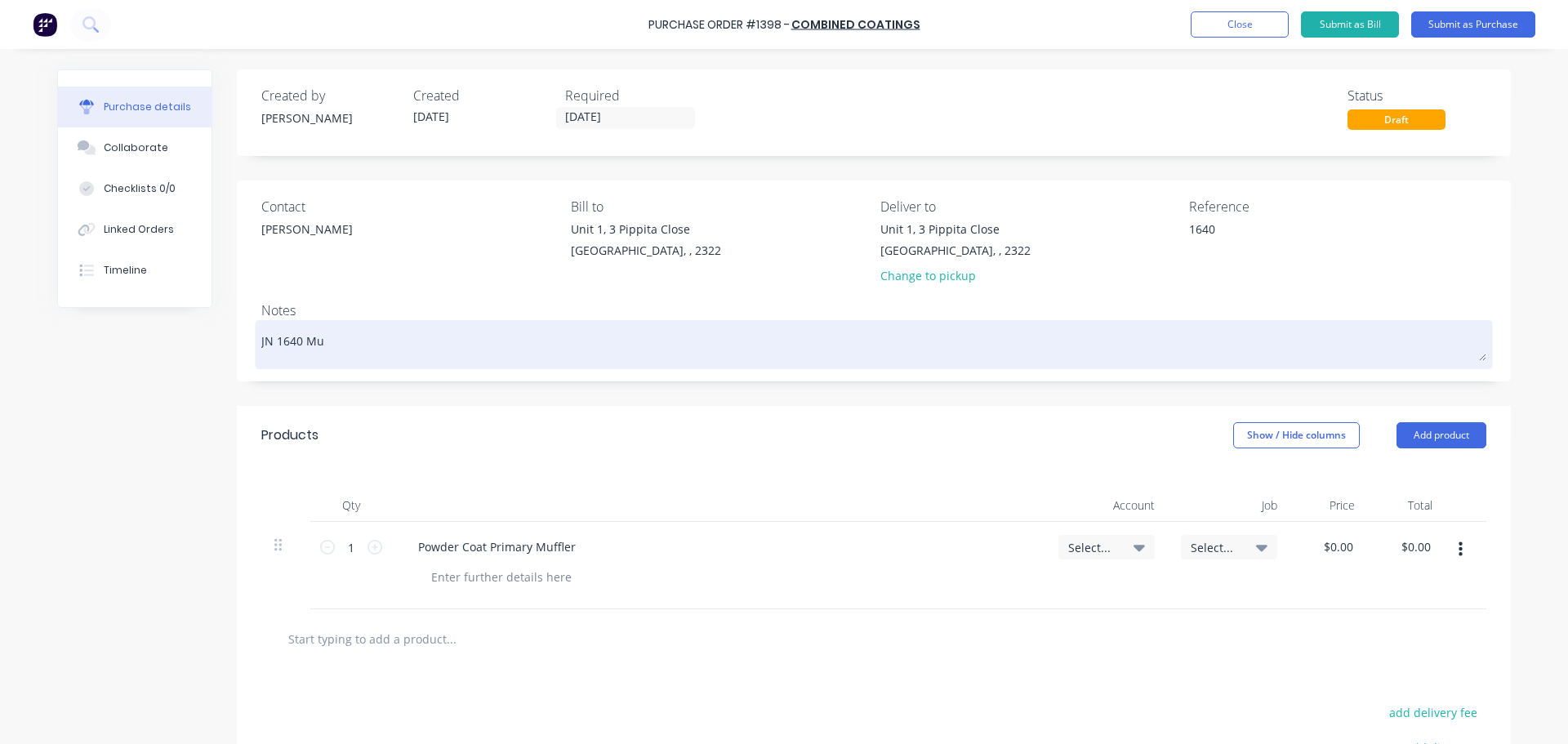
type textarea "JN 1640 Muf"
type textarea "x"
type textarea "JN 1640 Muff"
type textarea "x"
type textarea "JN 1640 Muffl"
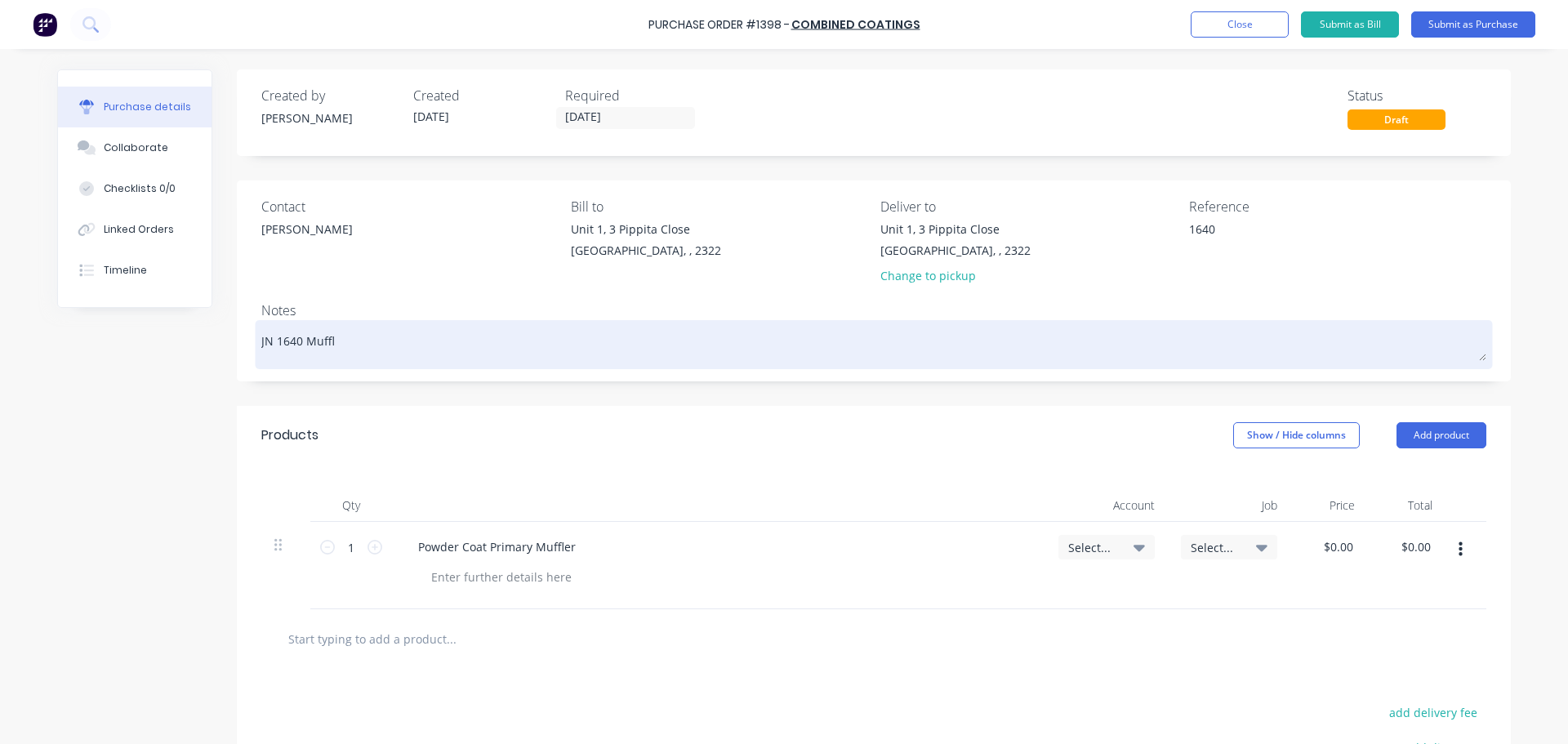
type textarea "x"
type textarea "JN 1640 Muffle"
type textarea "x"
type textarea "JN 1640 Muffler"
type textarea "x"
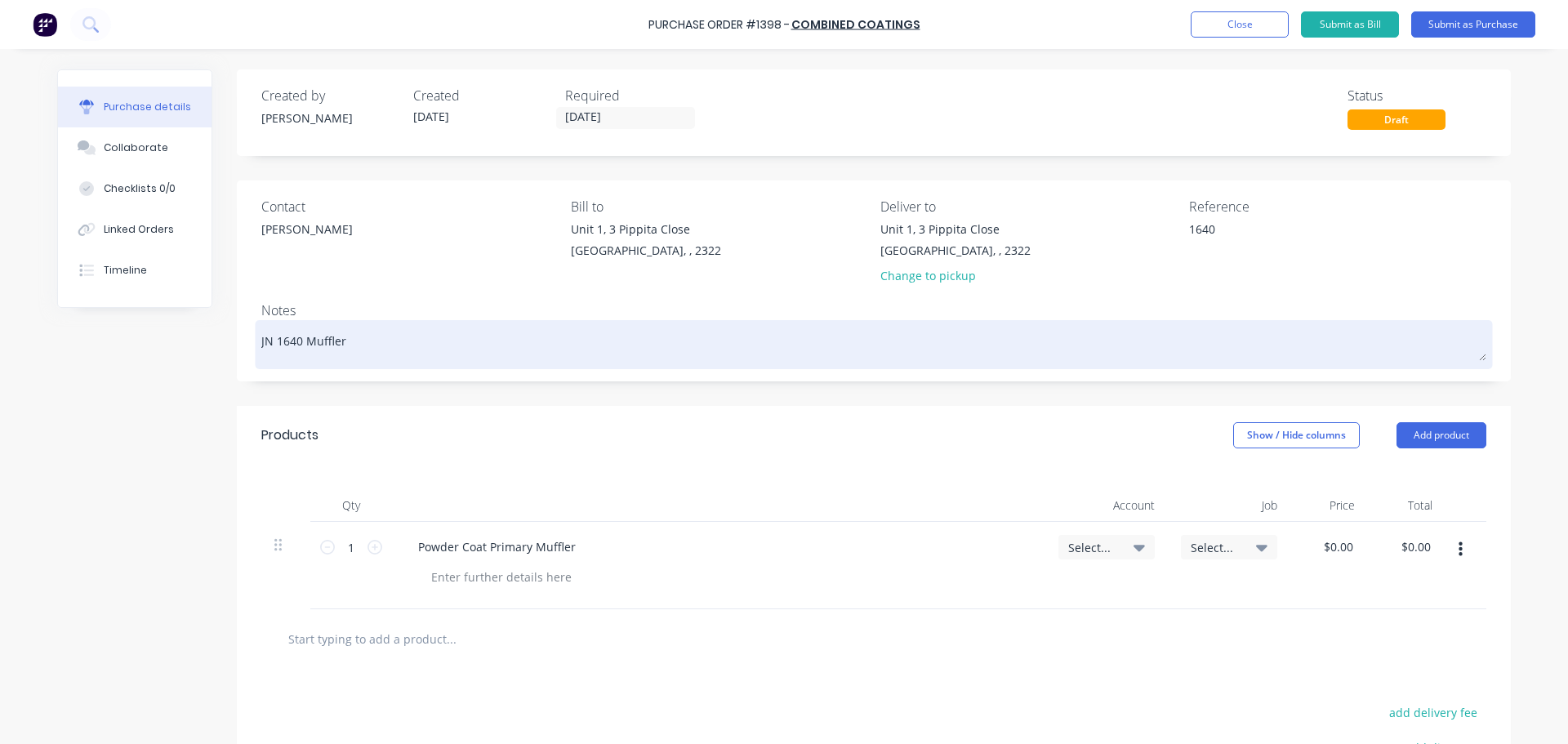
type textarea "JN 1640 Muffler"
type textarea "x"
type textarea "JN 1640 Muffler S"
type textarea "x"
type textarea "JN 1640 Muffler Sy"
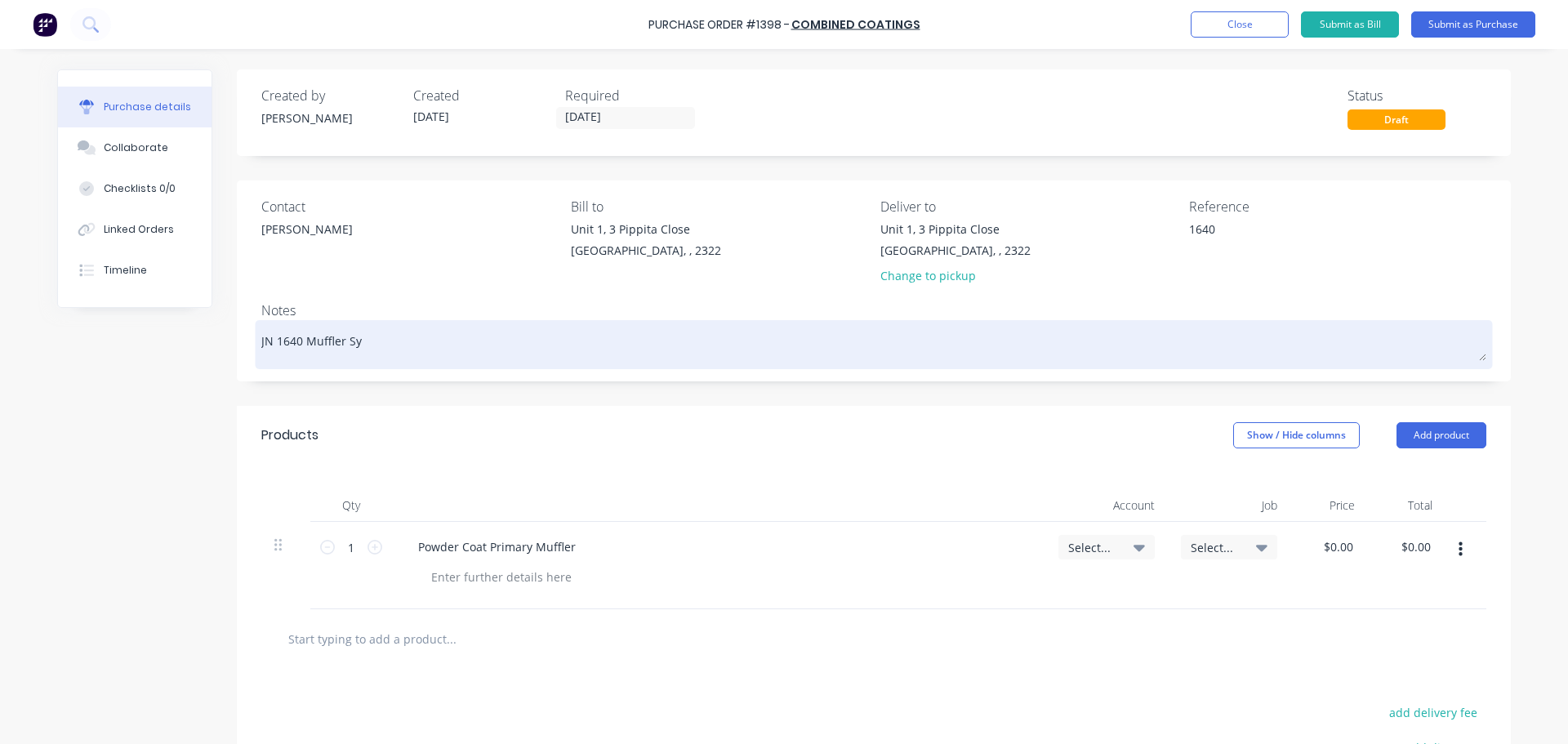
type textarea "x"
type textarea "JN 1640 Muffler Sys"
type textarea "x"
type textarea "JN 1640 Muffler Syst"
type textarea "x"
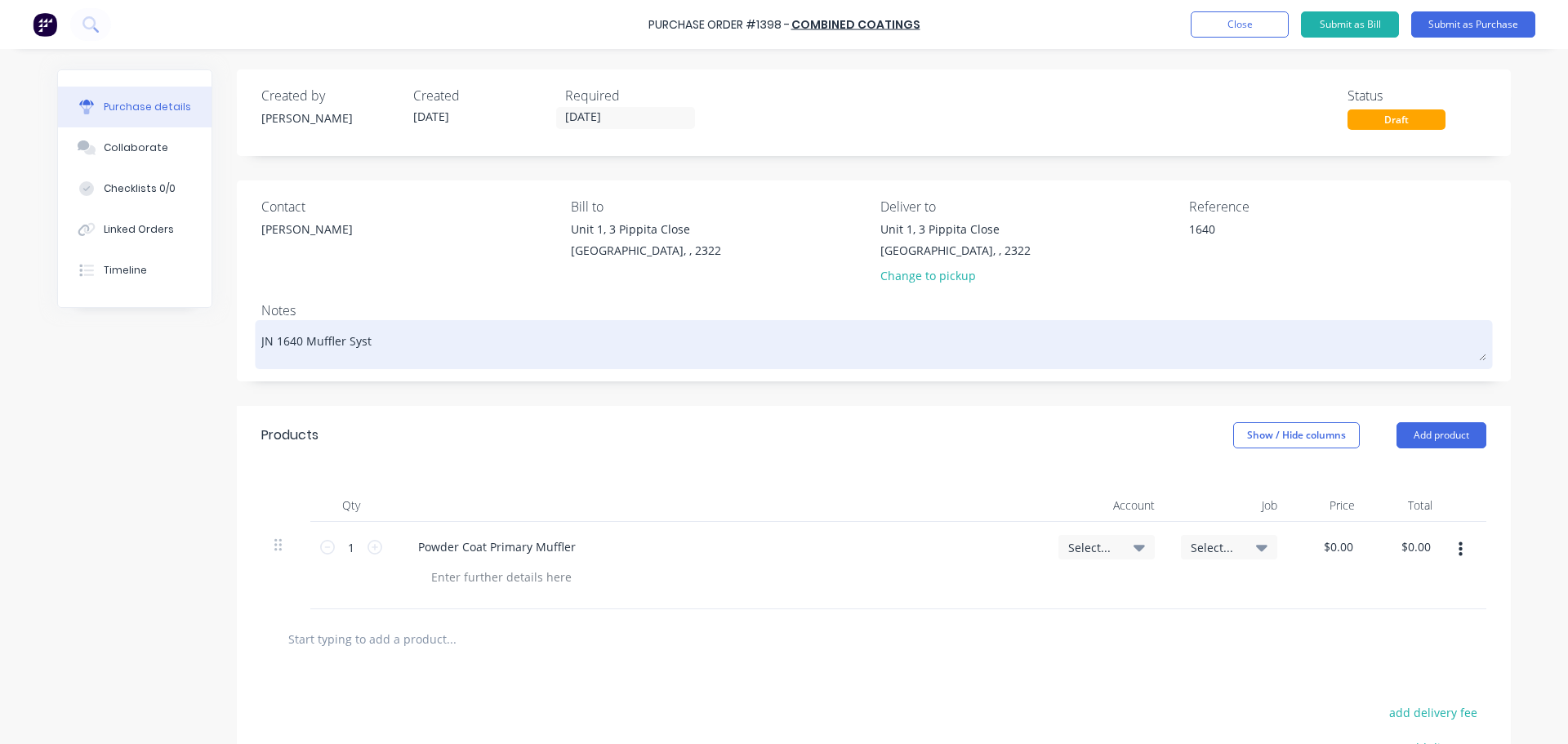
type textarea "JN 1640 Muffler Syste"
type textarea "x"
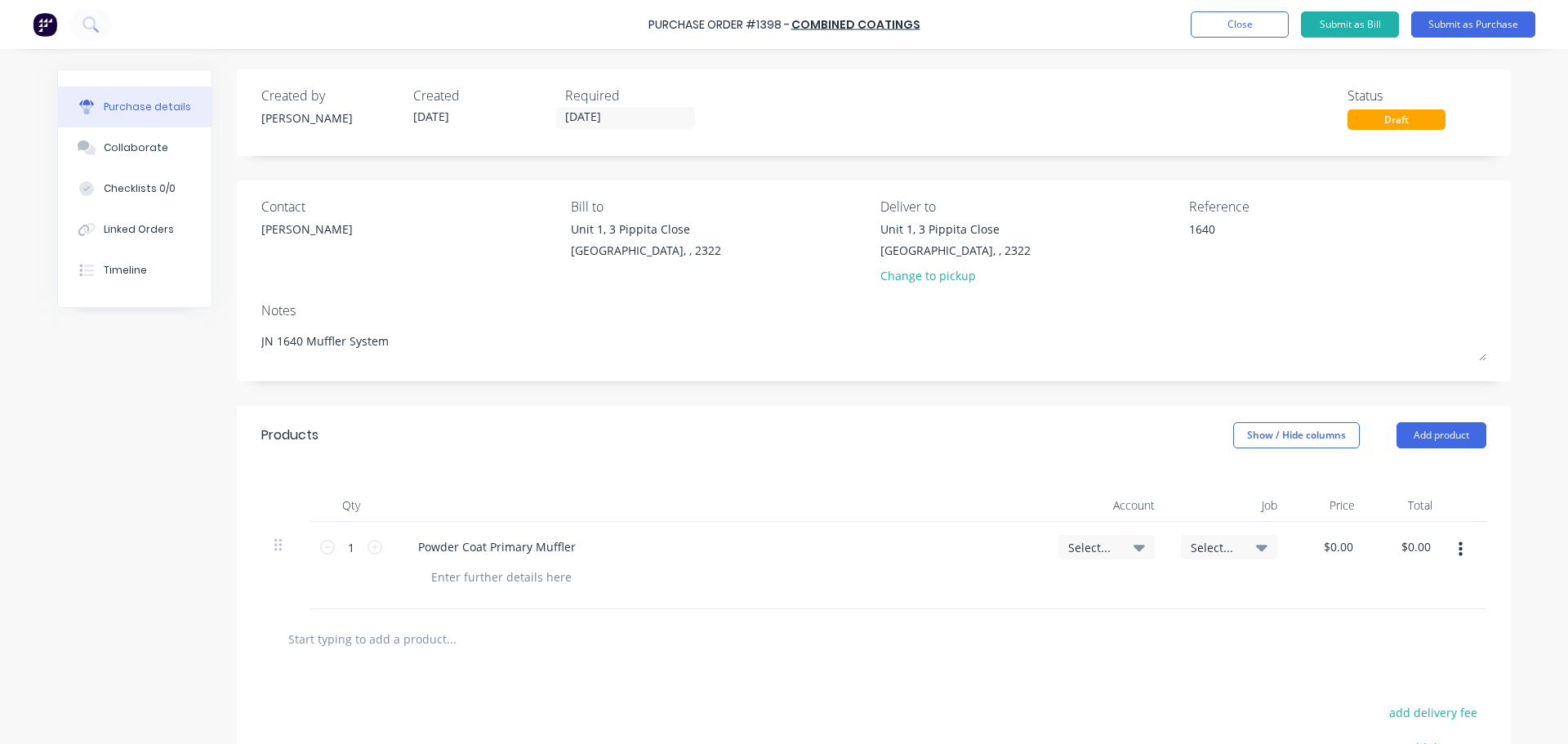
type textarea "JN 1640 Muffler System"
type textarea "x"
type textarea "JN 1640 Muffler System"
click at [1136, 548] on icon at bounding box center [1140, 548] width 12 height 7
type textarea "x"
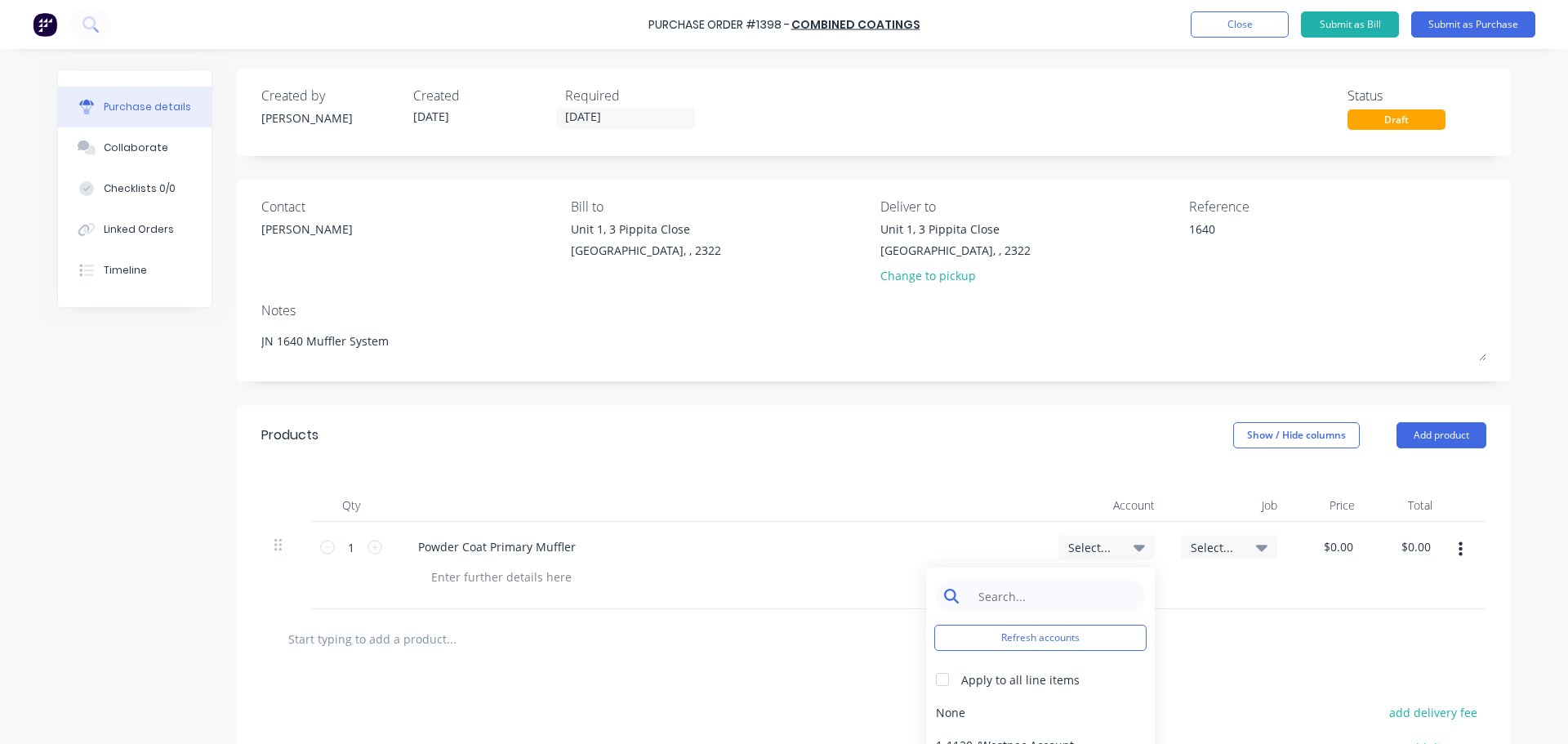
click at [1068, 598] on input at bounding box center [1053, 596] width 168 height 32
type input "1-140"
click at [1102, 707] on div "1-1400 / Work in Progress - Materials" at bounding box center [1041, 712] width 229 height 32
click at [1197, 546] on span "Select..." at bounding box center [1215, 547] width 49 height 17
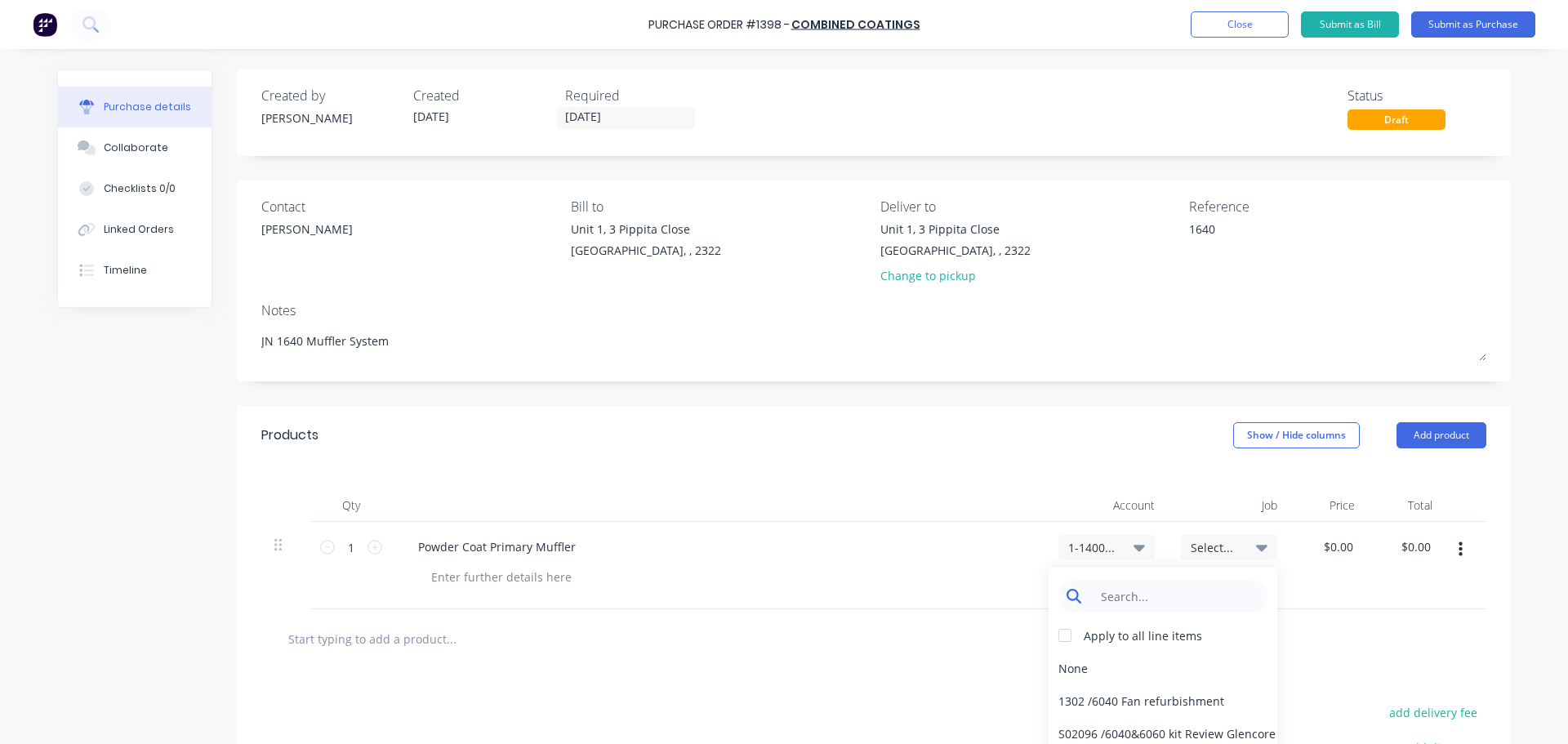
type textarea "x"
click at [1189, 594] on input at bounding box center [1176, 596] width 168 height 32
click at [1202, 662] on div "1640 / W/Trac-794-Exh.System-T12" at bounding box center [1163, 668] width 229 height 32
click at [1353, 551] on div "$0.00 $0.00" at bounding box center [1341, 547] width 44 height 24
drag, startPoint x: 1350, startPoint y: 546, endPoint x: 1312, endPoint y: 541, distance: 38.3
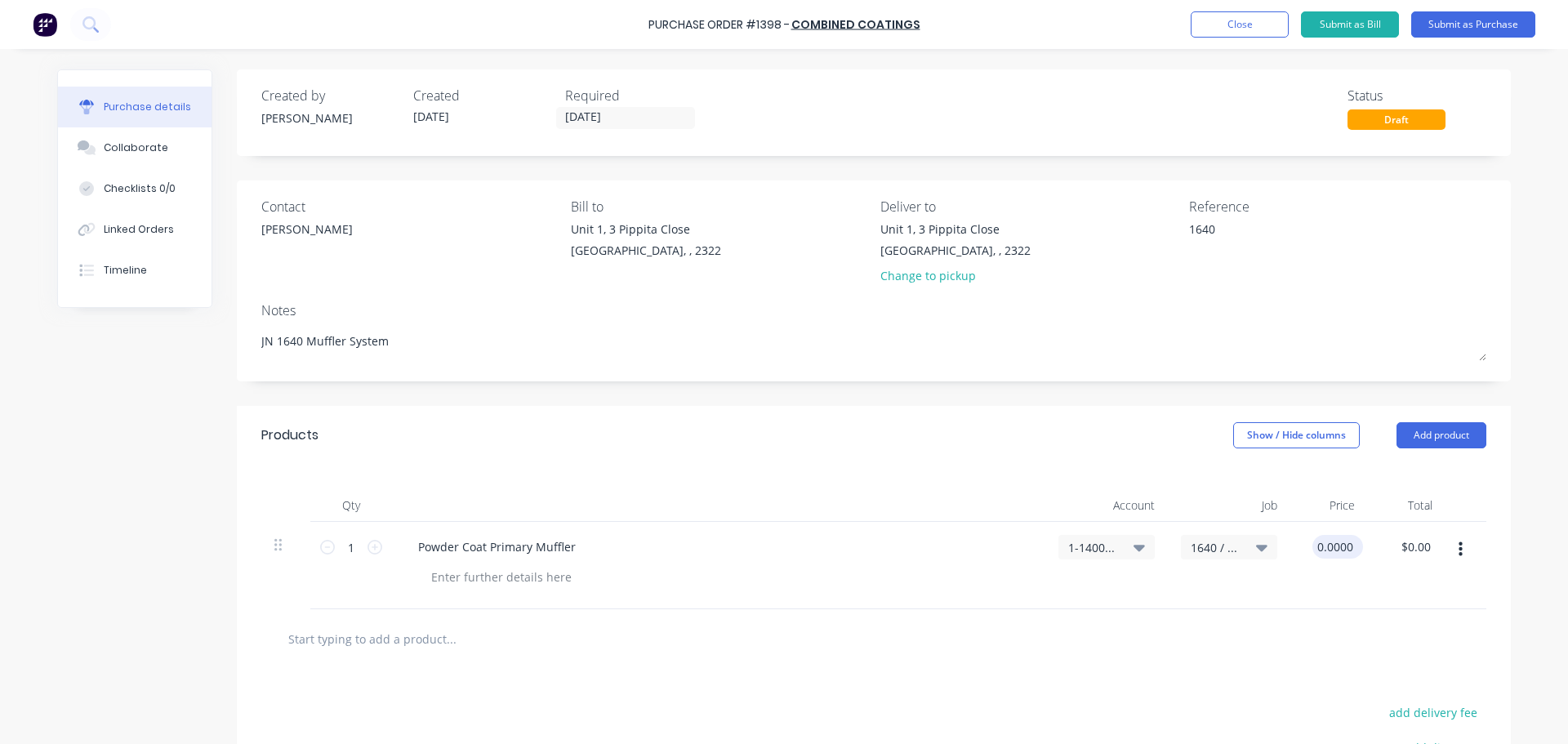
click at [1312, 541] on input "0.0000" at bounding box center [1334, 547] width 44 height 24
click at [1489, 21] on button "Submit as Purchase" at bounding box center [1473, 24] width 125 height 26
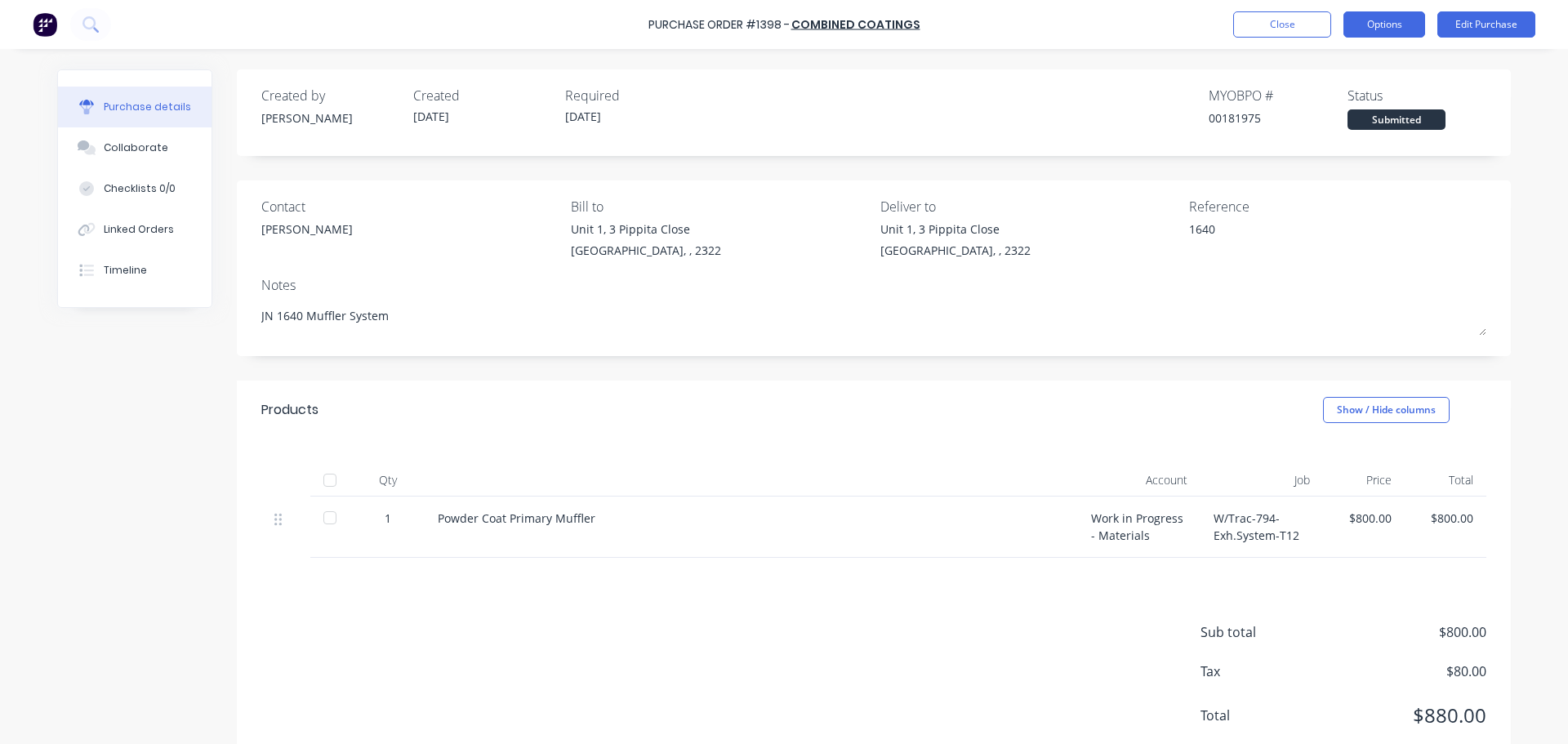
click at [1390, 27] on button "Options" at bounding box center [1385, 24] width 81 height 26
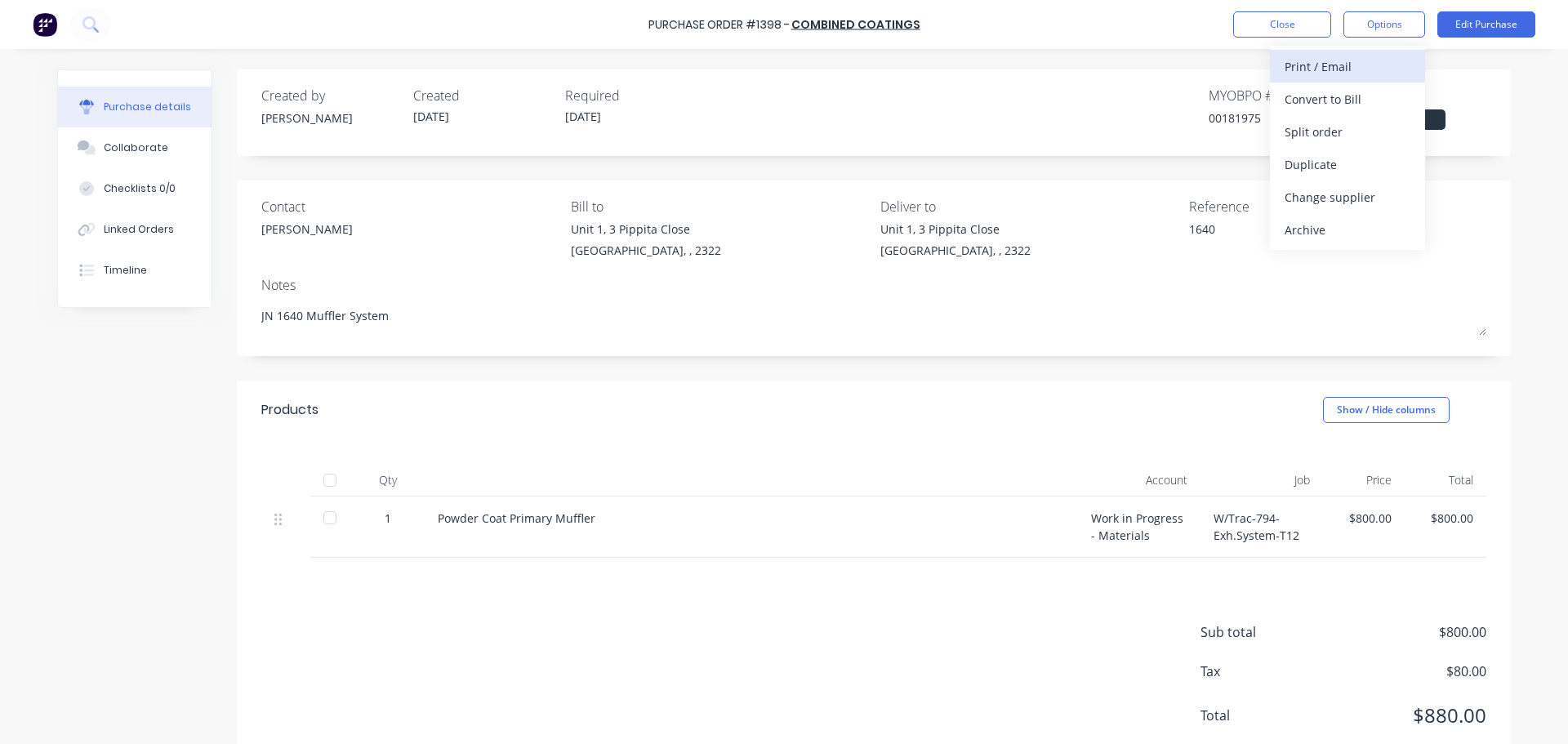
click at [1362, 66] on div "Print / Email" at bounding box center [1348, 66] width 126 height 24
click at [1352, 99] on div "With pricing" at bounding box center [1348, 99] width 126 height 24
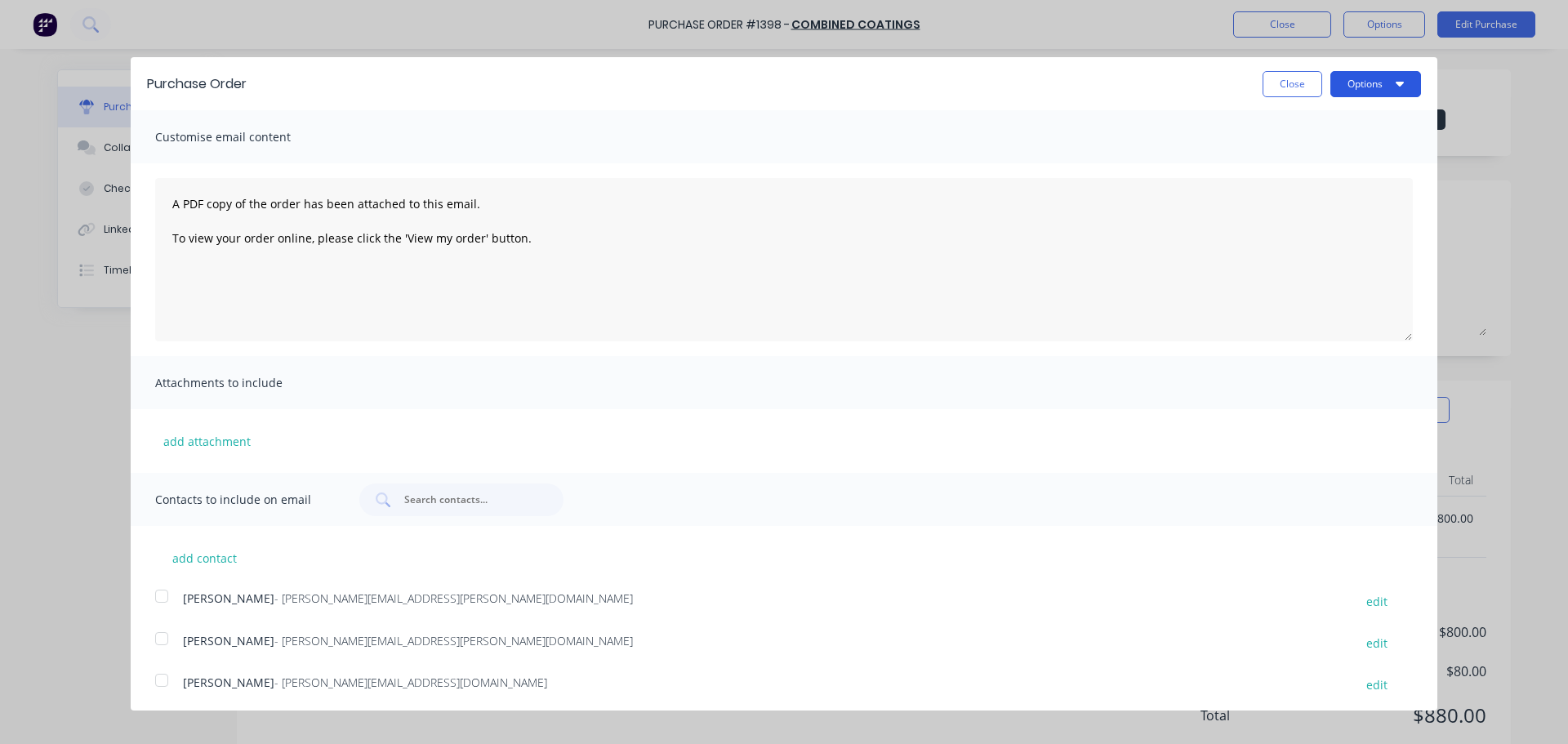
click at [1352, 87] on button "Options" at bounding box center [1375, 84] width 90 height 26
click at [1332, 118] on div "Print" at bounding box center [1344, 125] width 126 height 24
click at [1346, 81] on button "Options" at bounding box center [1375, 84] width 90 height 26
click at [1345, 86] on button "Options" at bounding box center [1375, 84] width 90 height 26
click at [158, 641] on div at bounding box center [161, 639] width 32 height 32
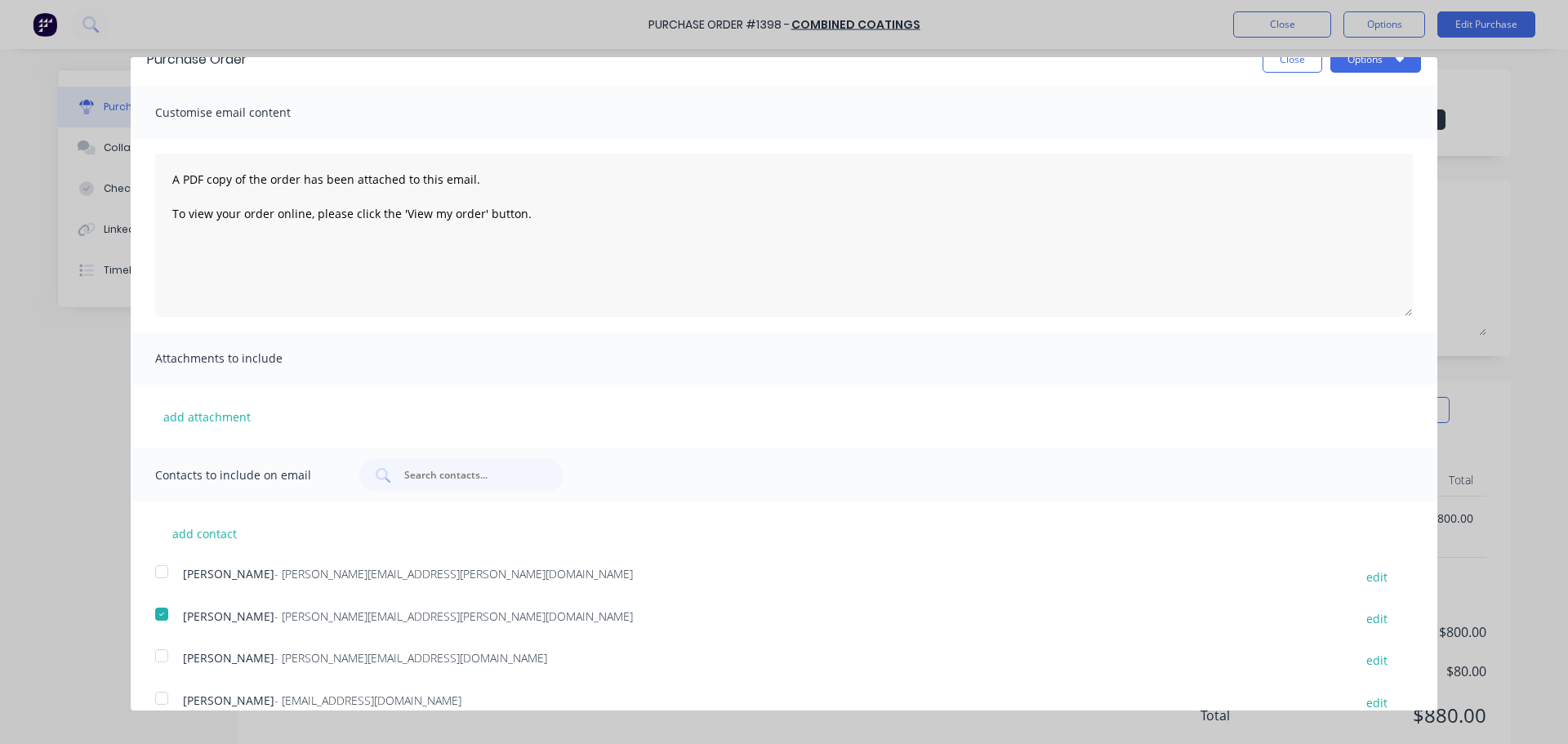
scroll to position [47, 0]
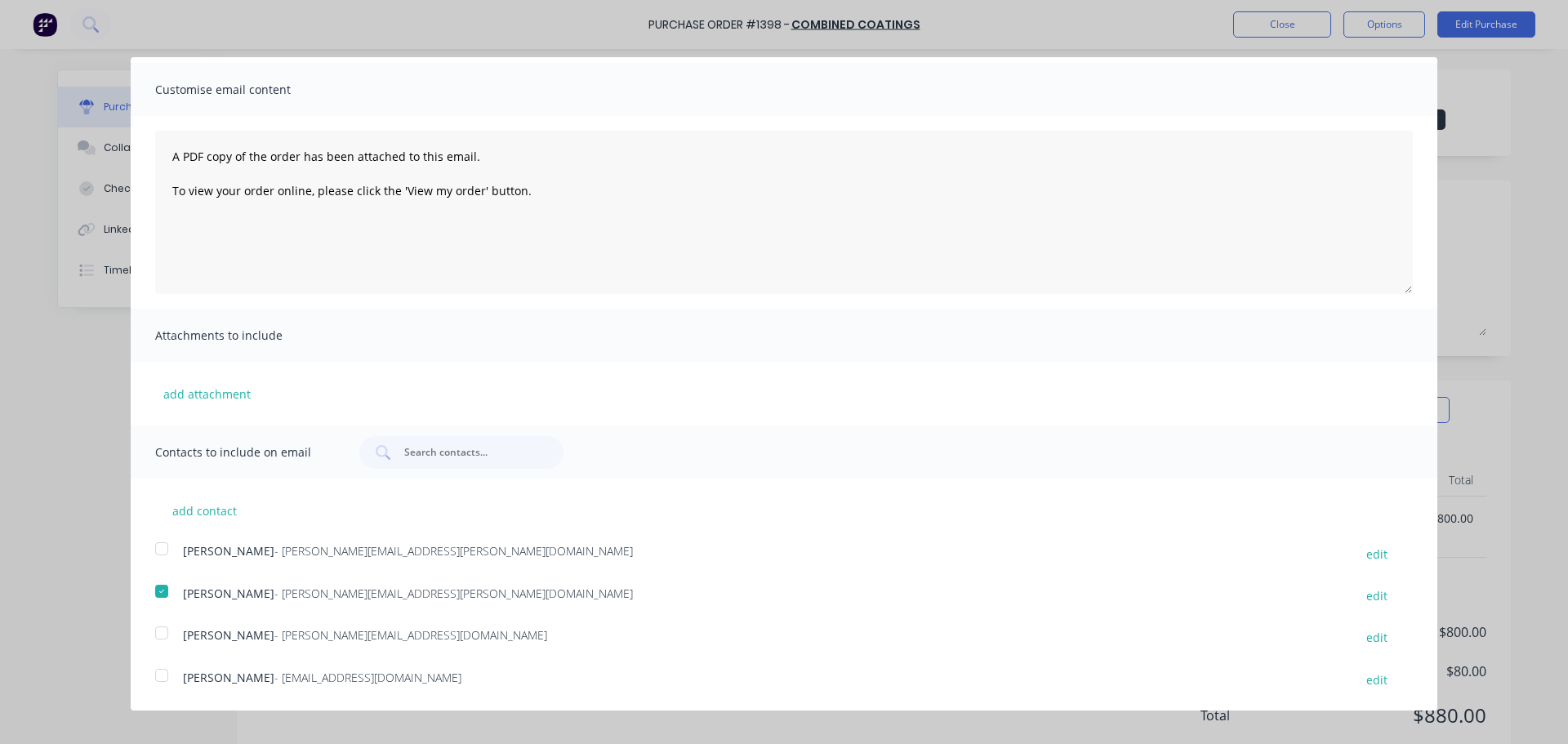
click at [161, 673] on div at bounding box center [161, 675] width 32 height 32
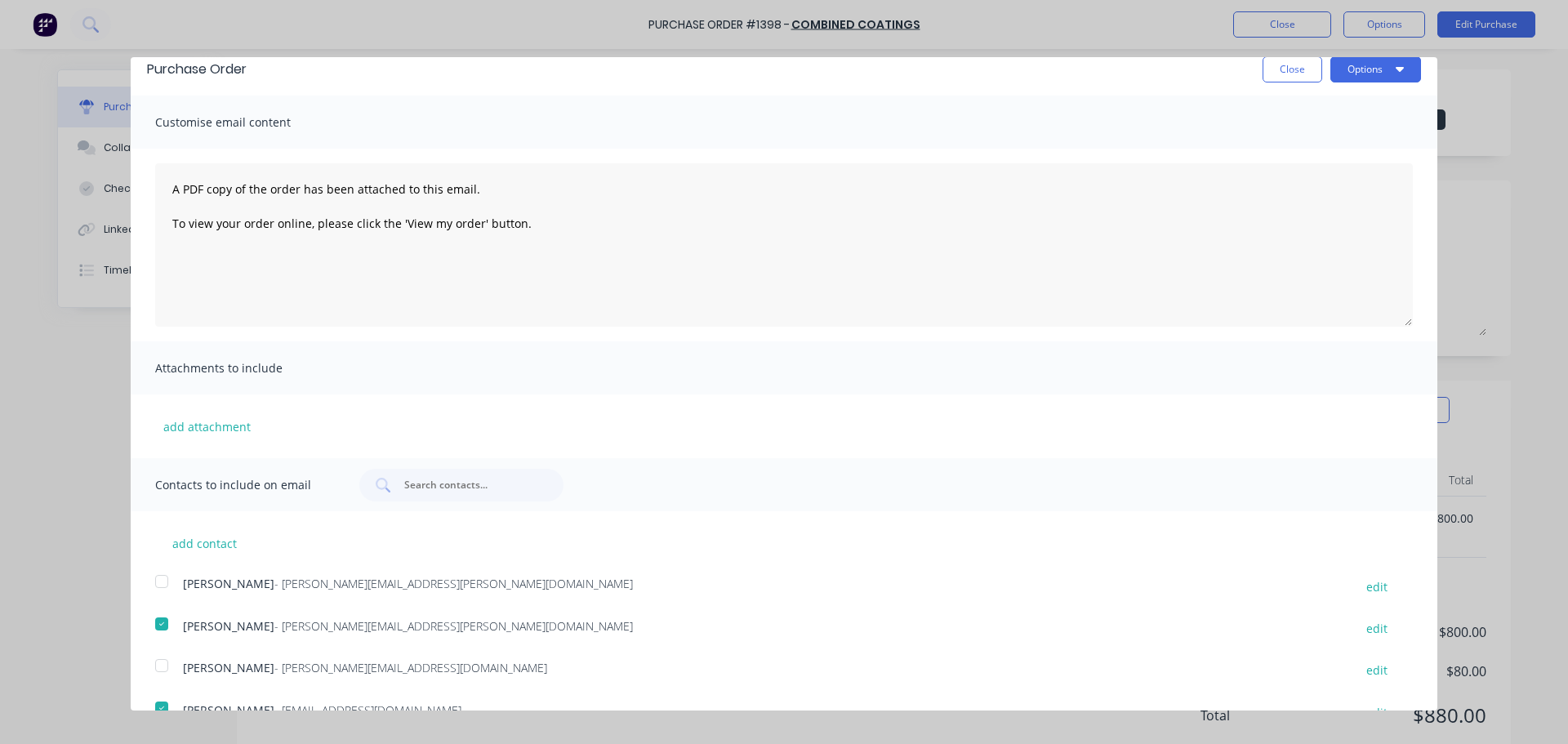
scroll to position [0, 0]
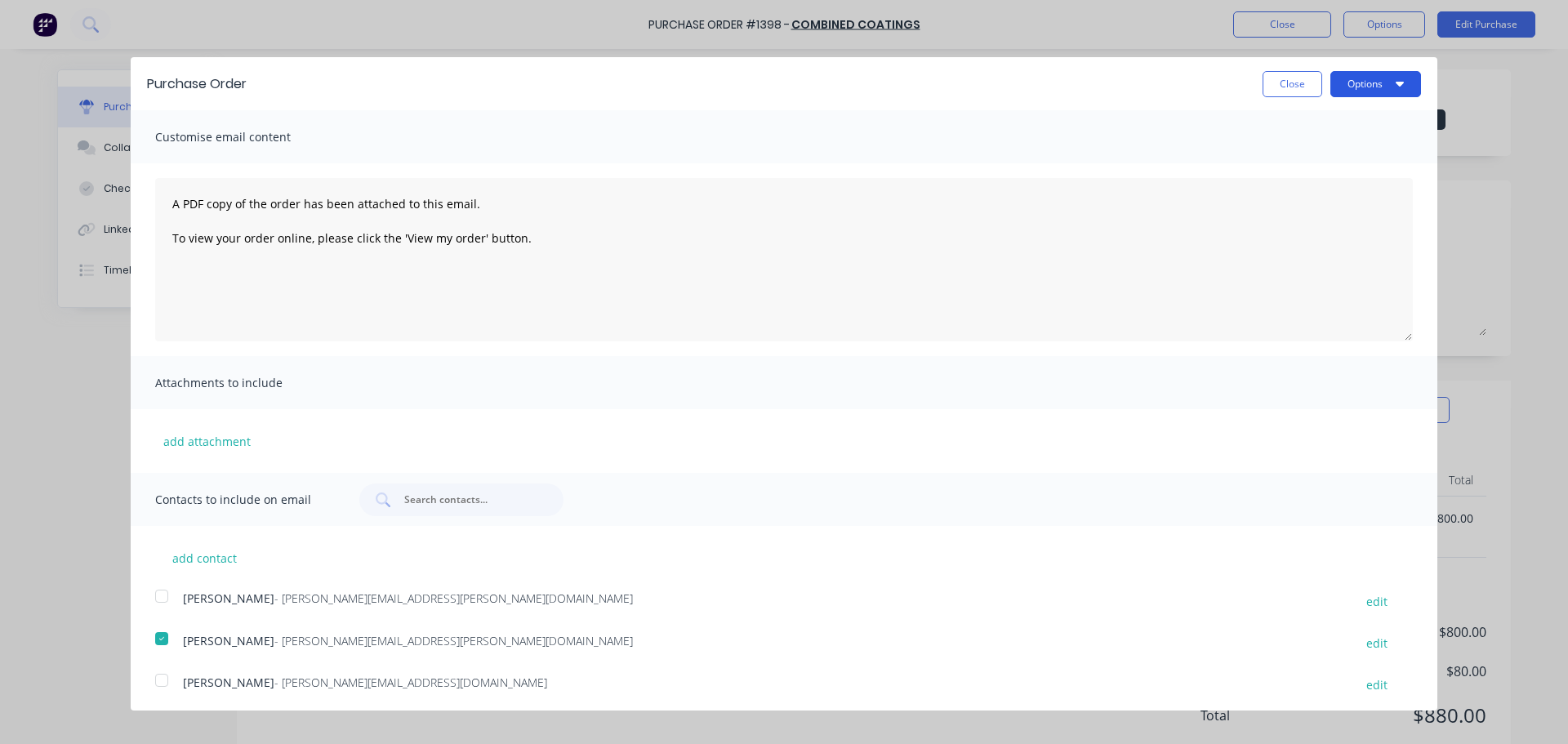
click at [1364, 91] on button "Options" at bounding box center [1375, 84] width 90 height 26
click at [1302, 159] on div "Email" at bounding box center [1344, 158] width 126 height 24
